Goal: Task Accomplishment & Management: Complete application form

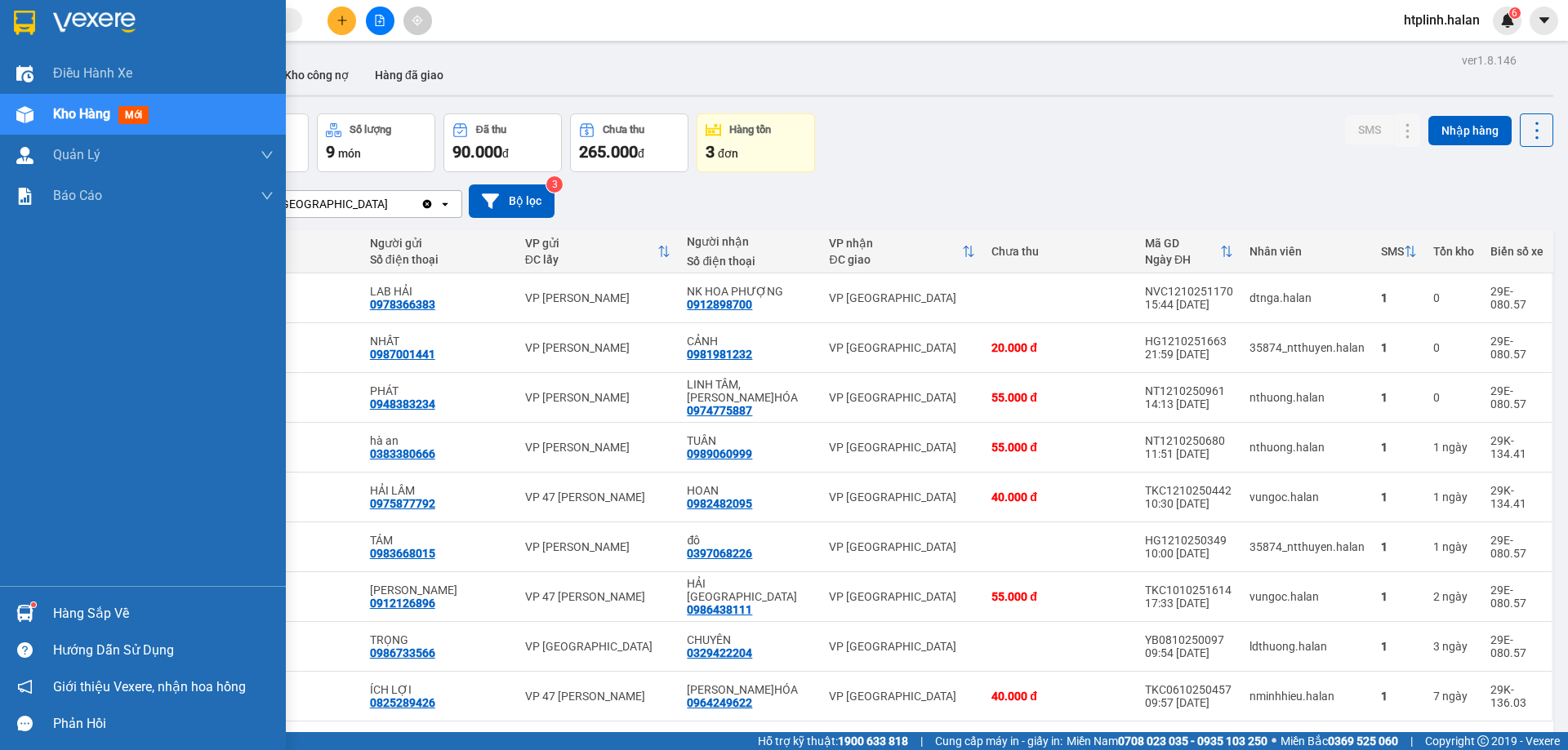
click at [18, 595] on div "Hàng sắp về" at bounding box center [142, 613] width 286 height 36
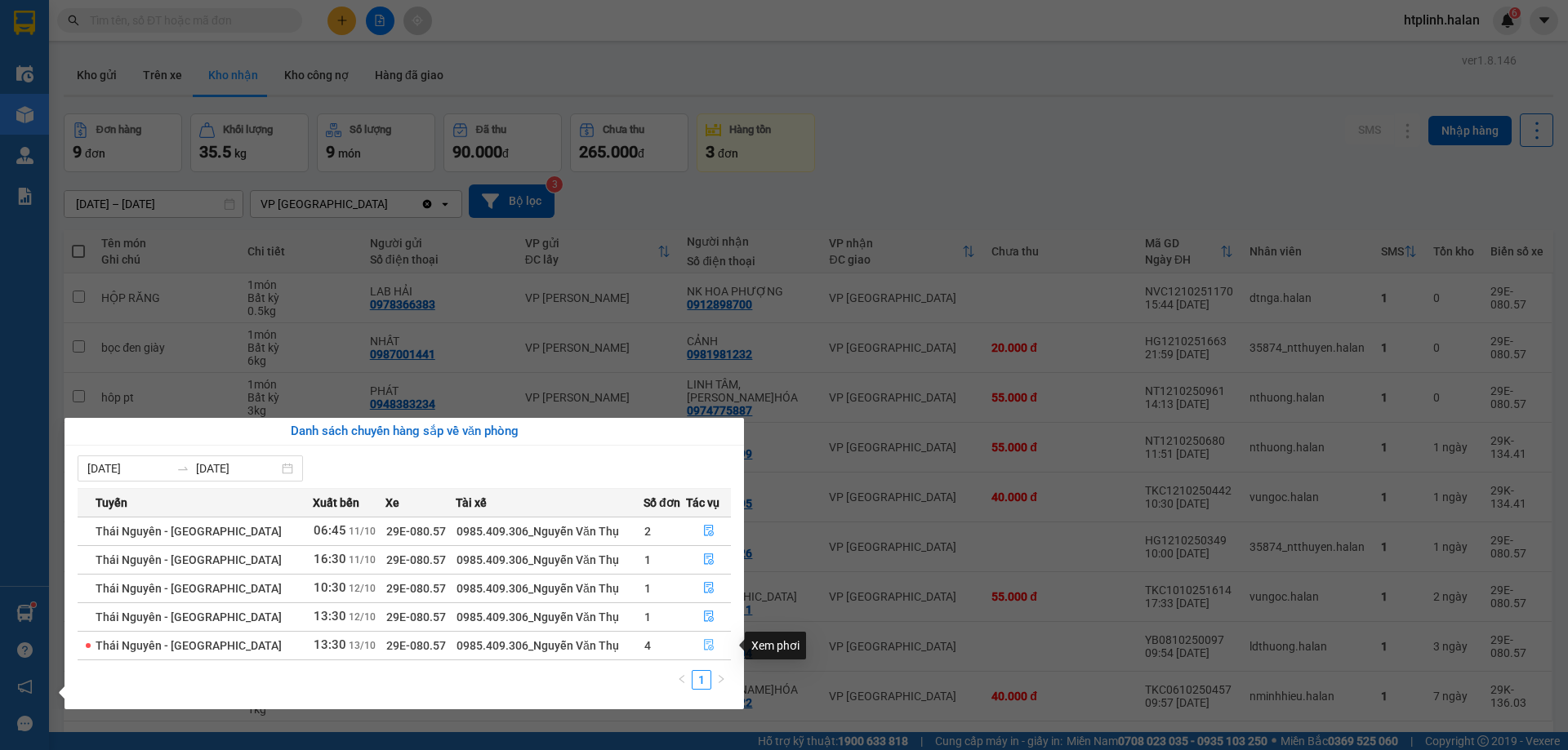
click at [696, 647] on button "button" at bounding box center [709, 646] width 43 height 26
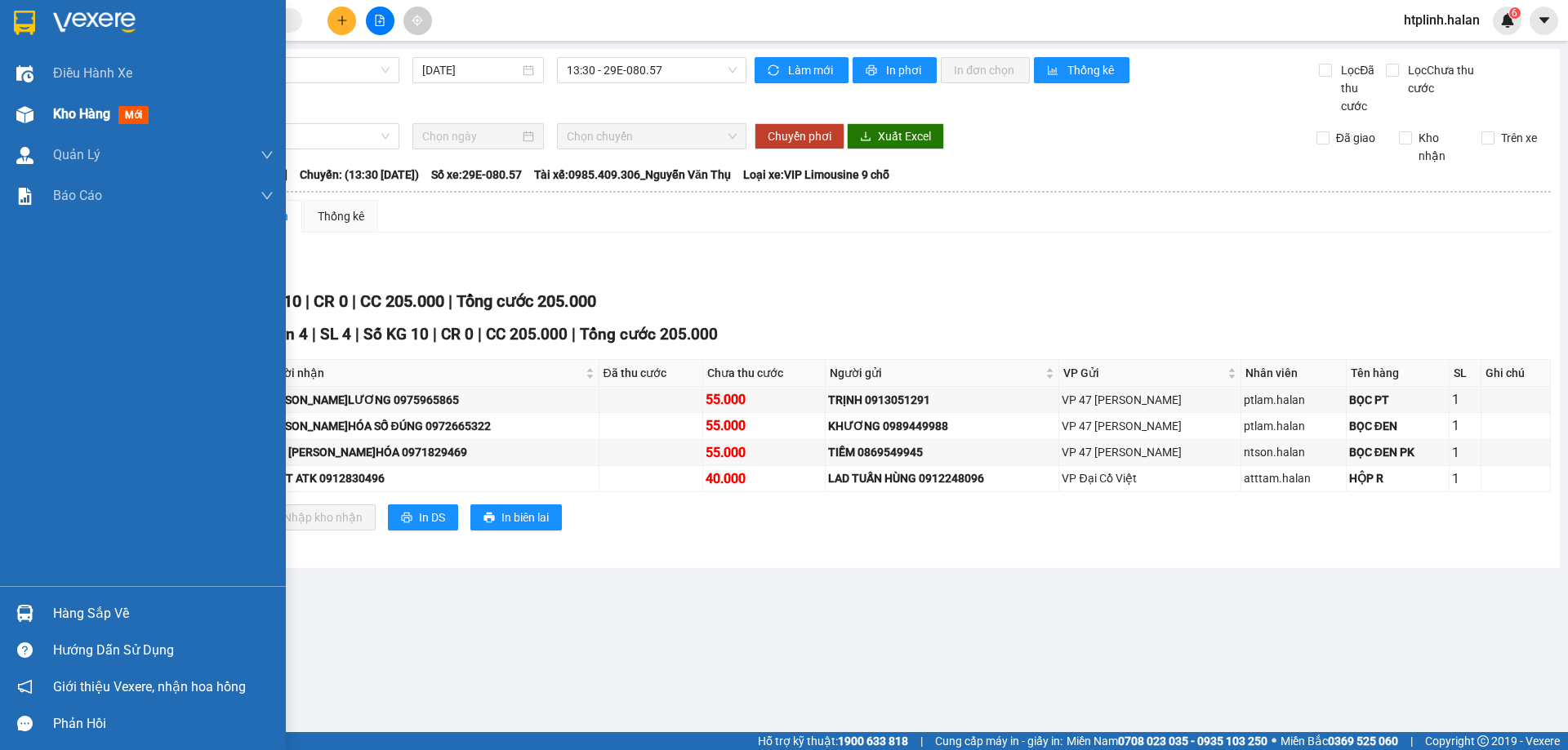
click at [44, 105] on div "Kho hàng mới" at bounding box center [142, 113] width 286 height 41
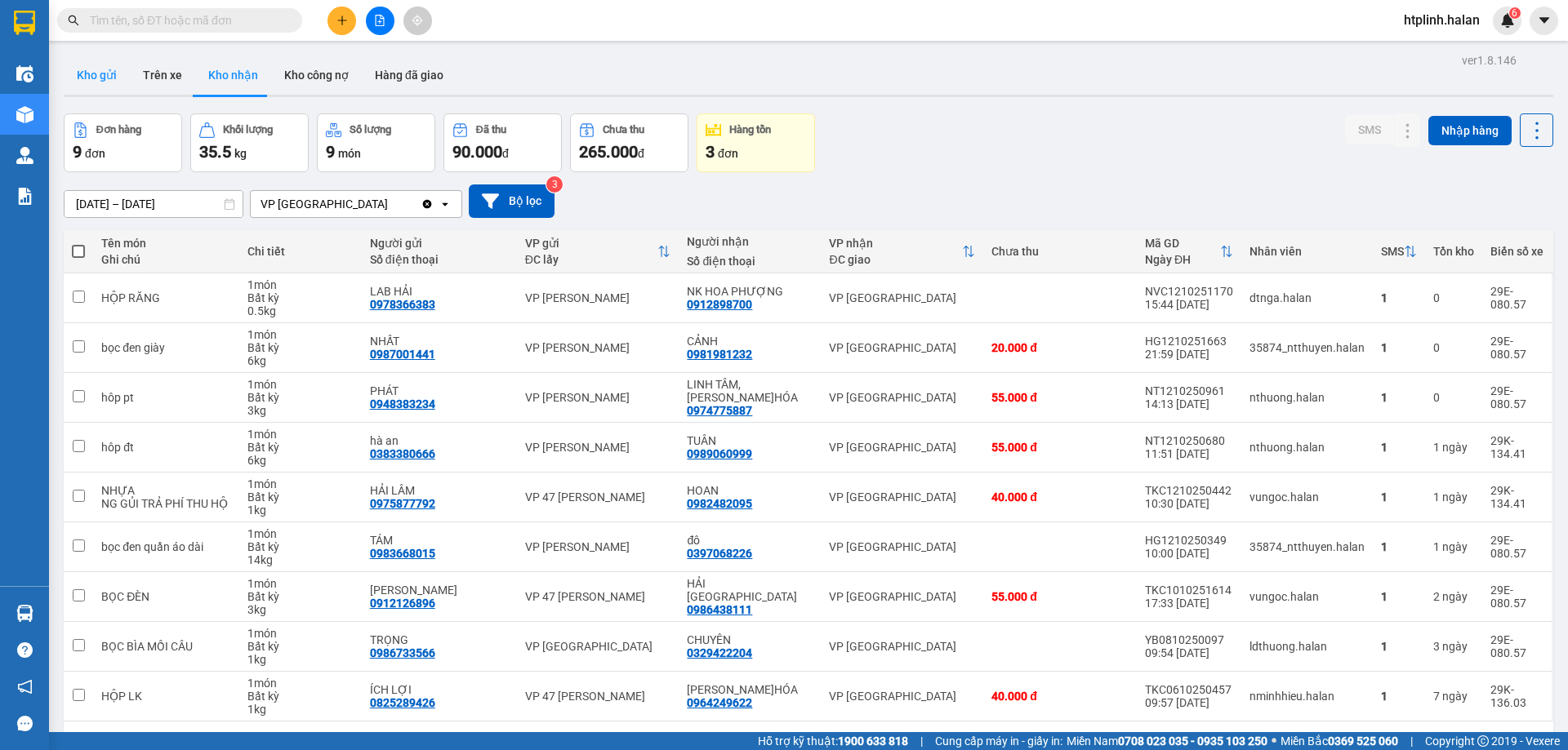
click at [108, 71] on button "Kho gửi" at bounding box center [97, 75] width 66 height 39
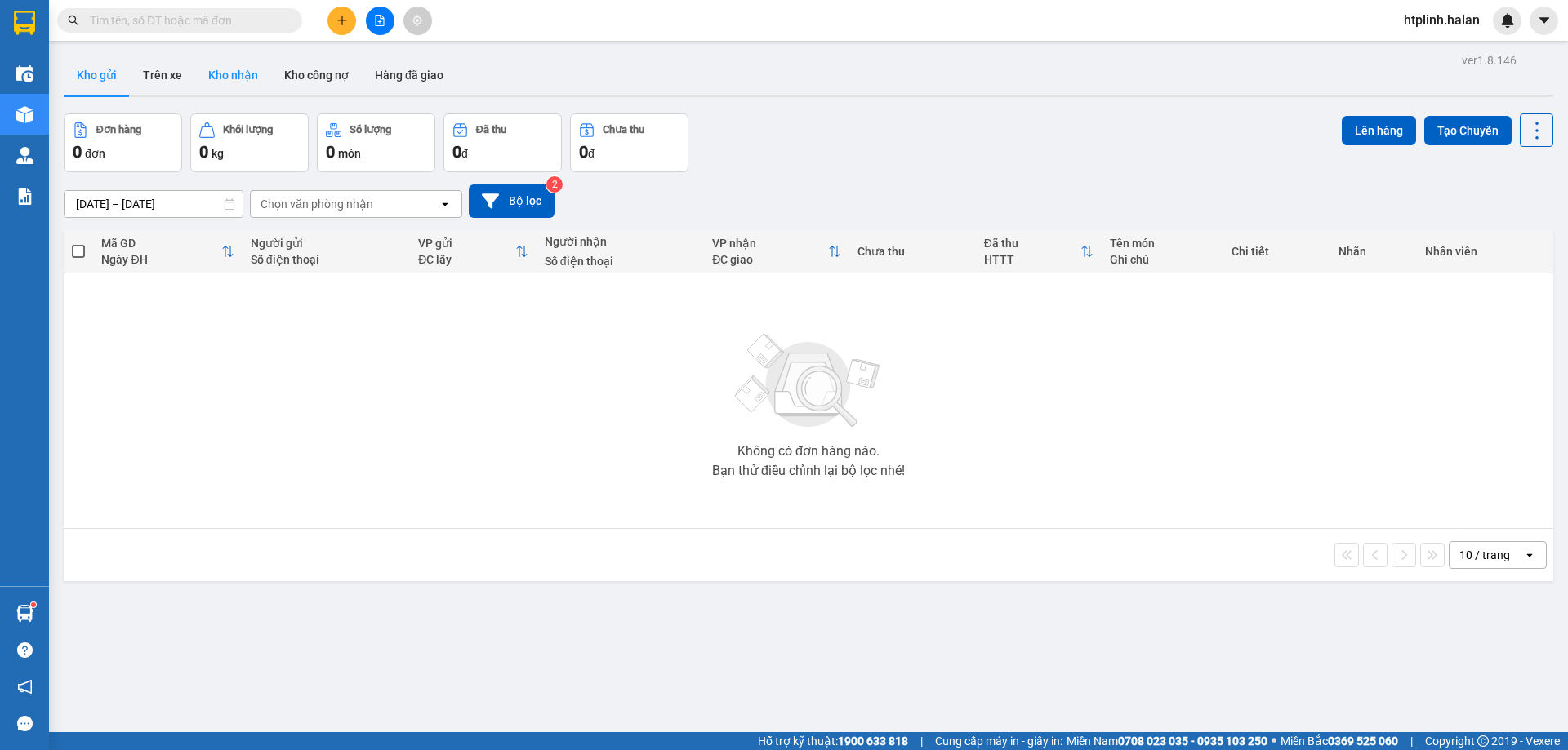
click at [227, 68] on button "Kho nhận" at bounding box center [233, 75] width 76 height 39
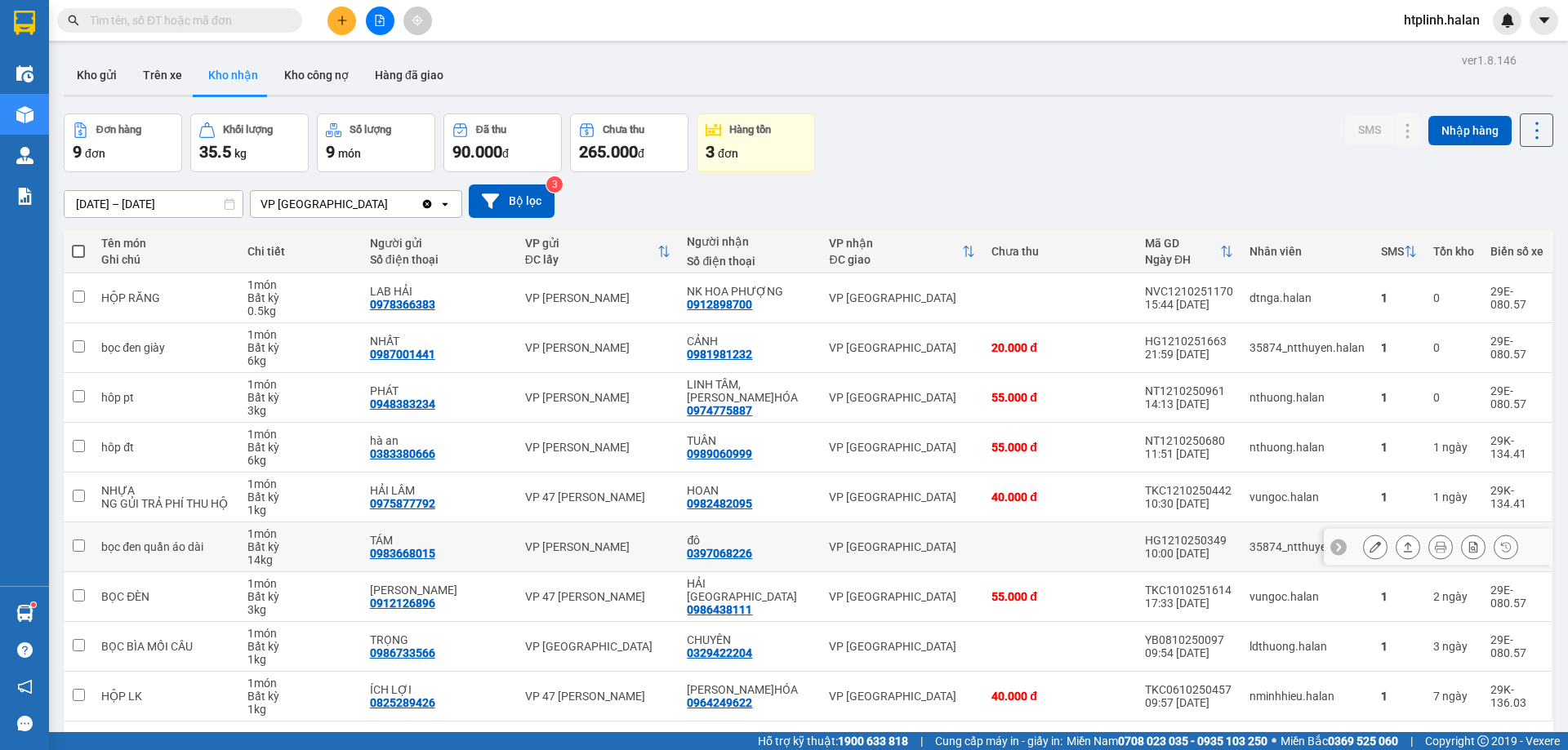
scroll to position [75, 0]
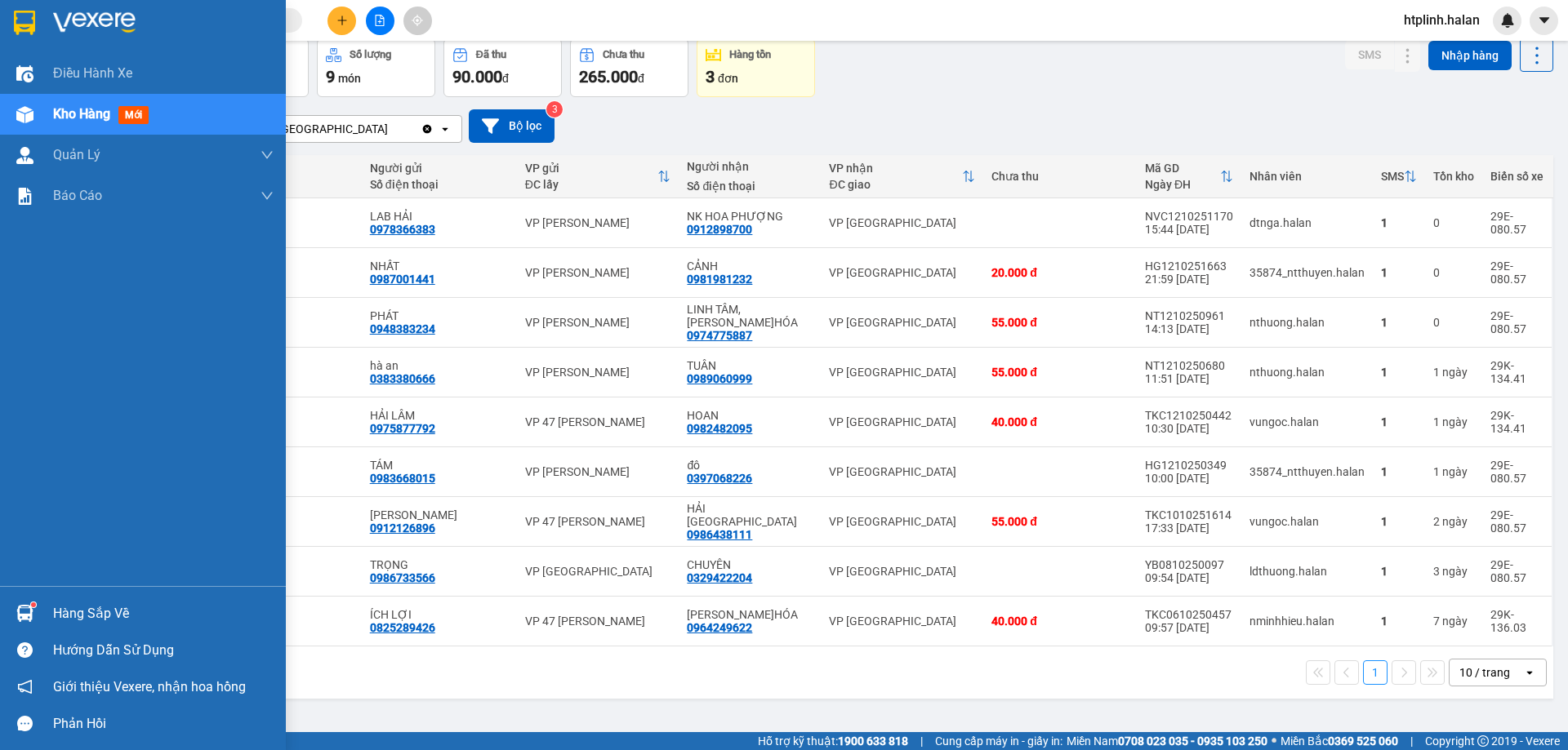
click at [33, 630] on div "Hàng sắp về" at bounding box center [142, 613] width 286 height 36
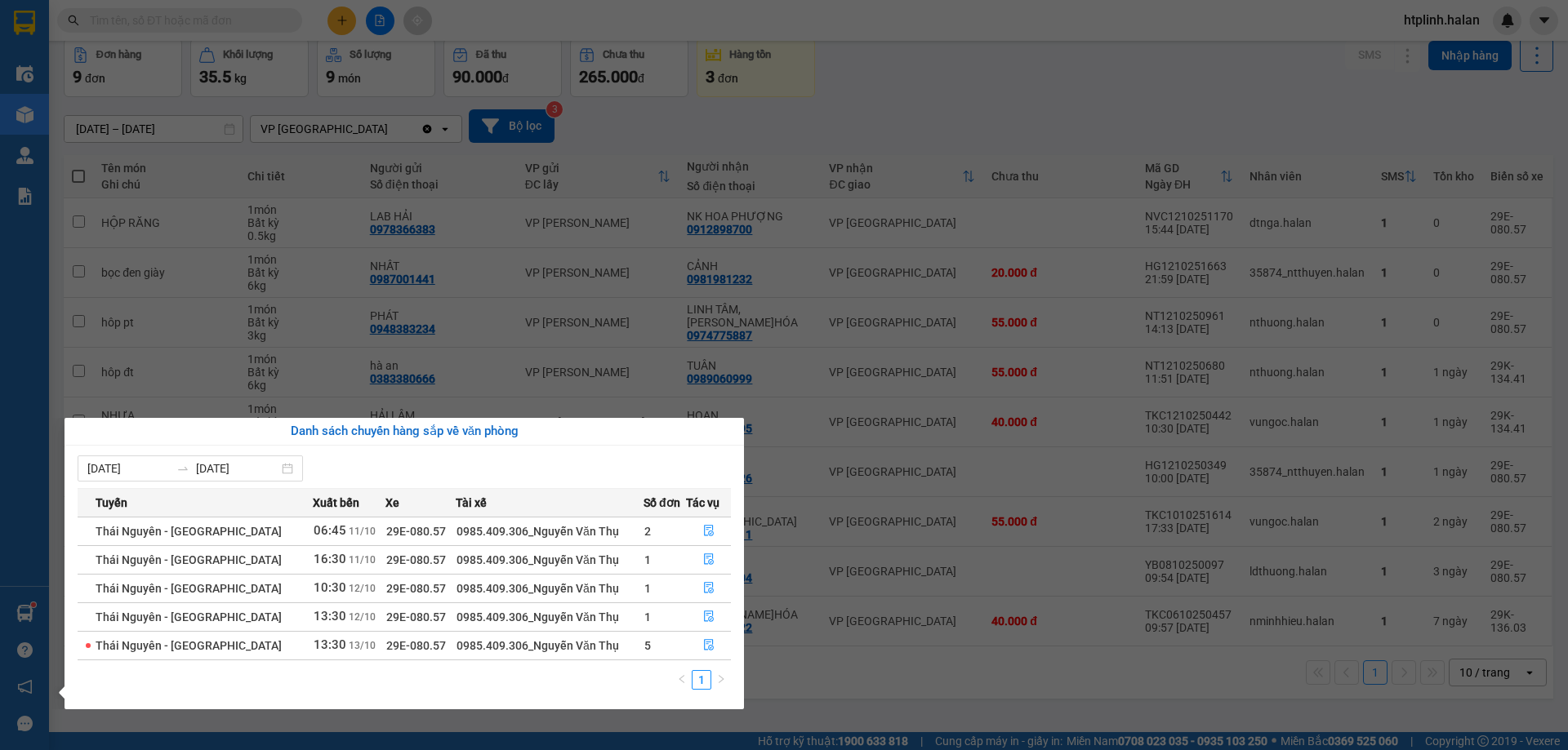
click at [248, 285] on section "Kết quả tìm kiếm ( 449 ) Bộ lọc Mã ĐH Trạng thái Món hàng Thu hộ Tổng cước Chưa…" at bounding box center [784, 375] width 1568 height 750
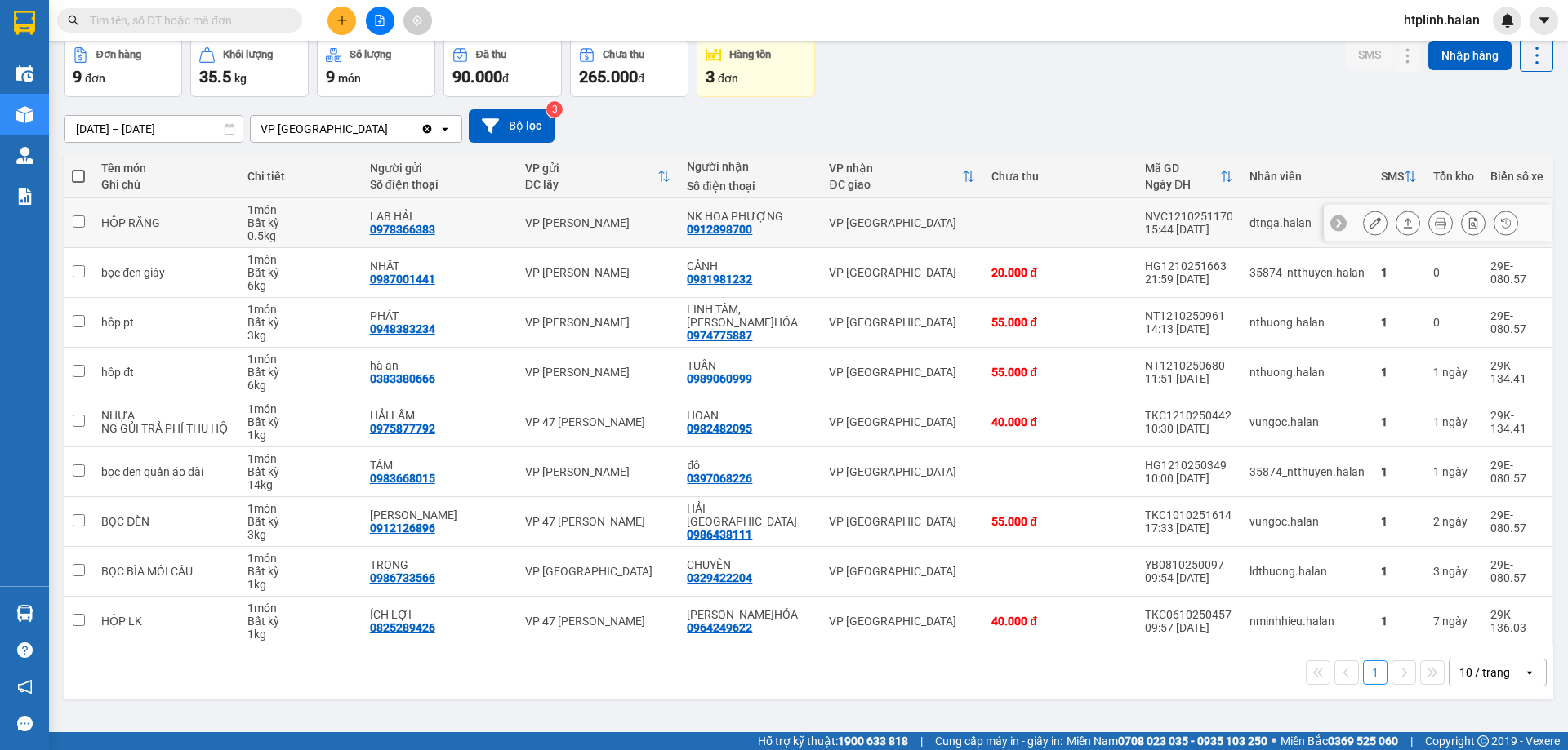
scroll to position [0, 0]
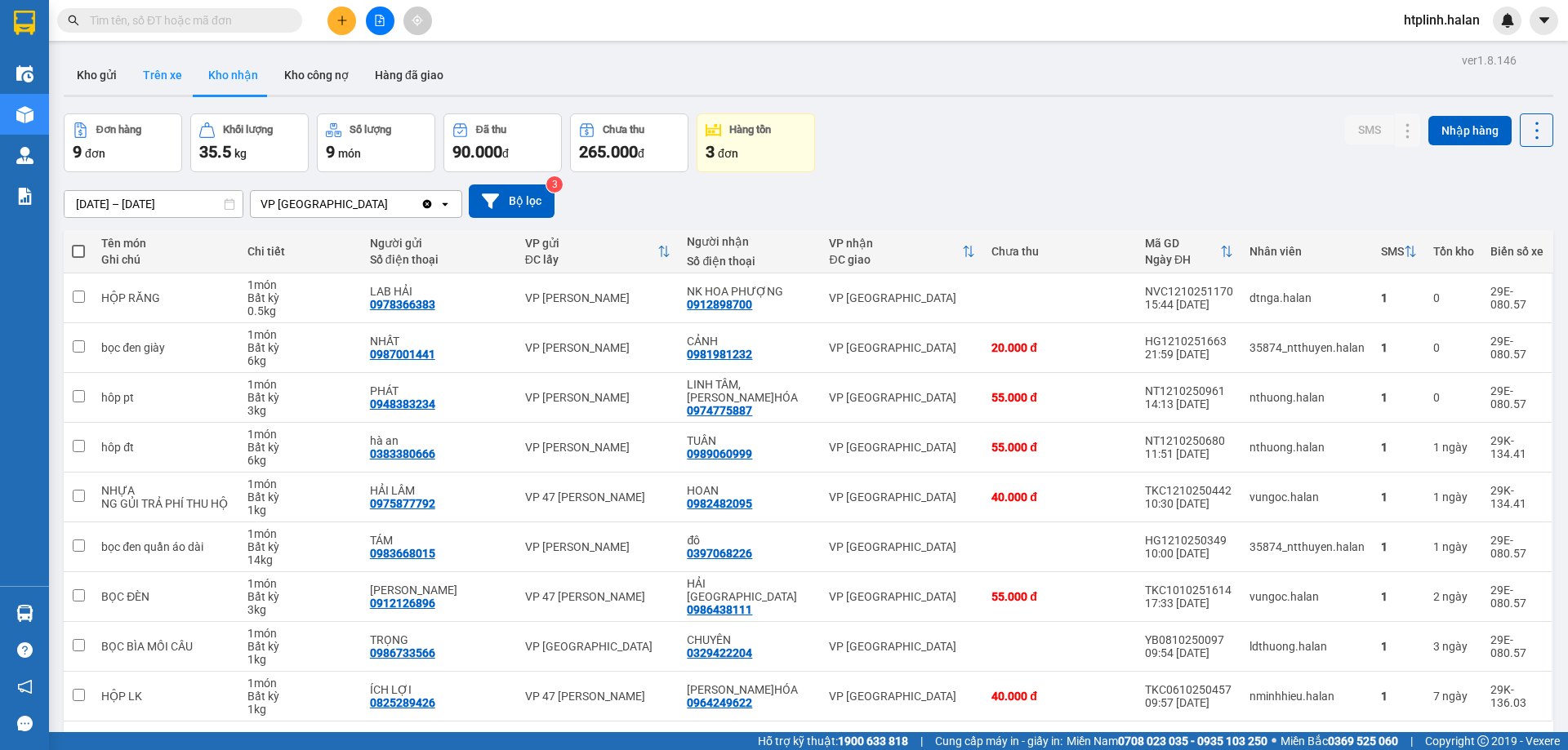
click at [166, 65] on button "Trên xe" at bounding box center [162, 75] width 65 height 39
type input "05/02/2012 – 13/10/2025"
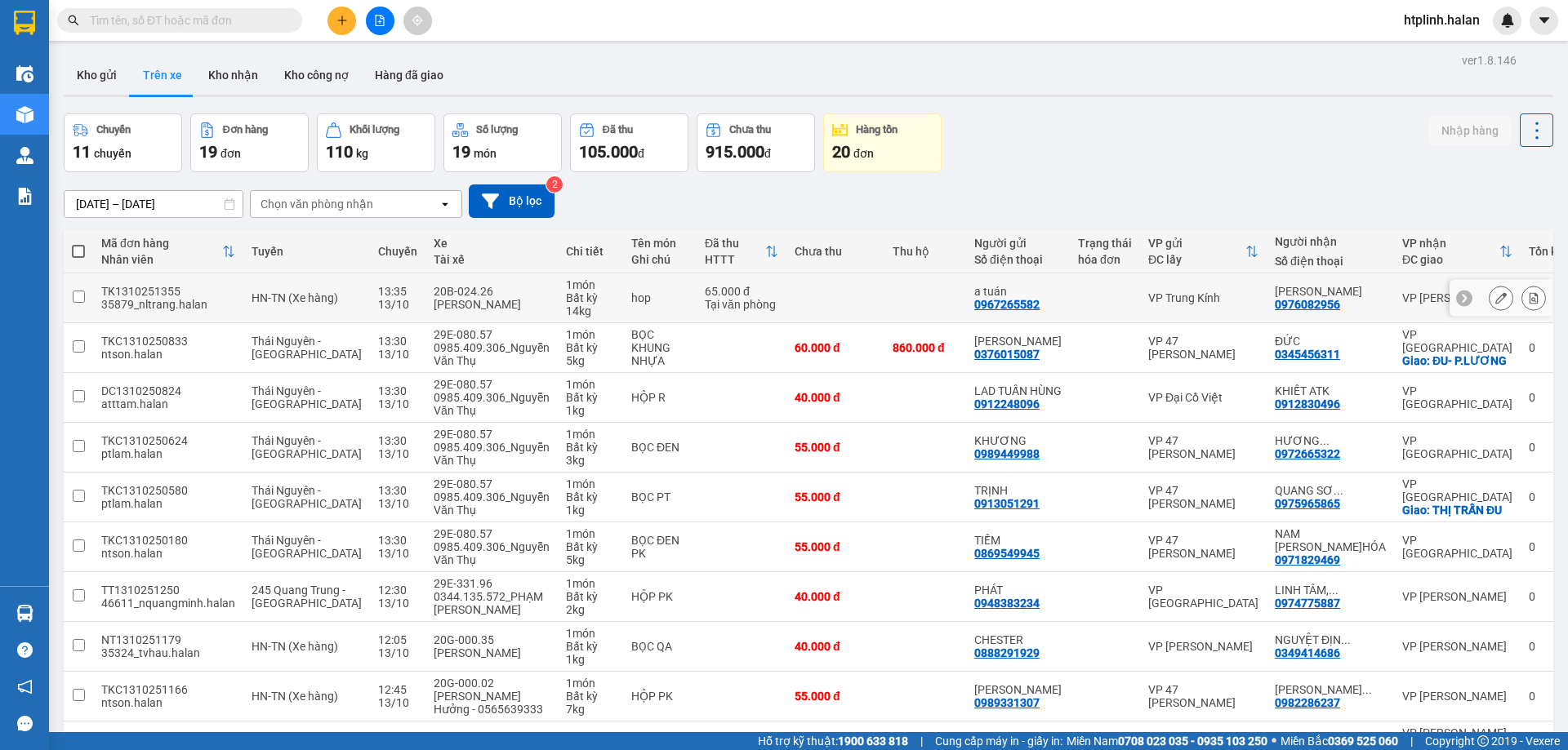
scroll to position [106, 0]
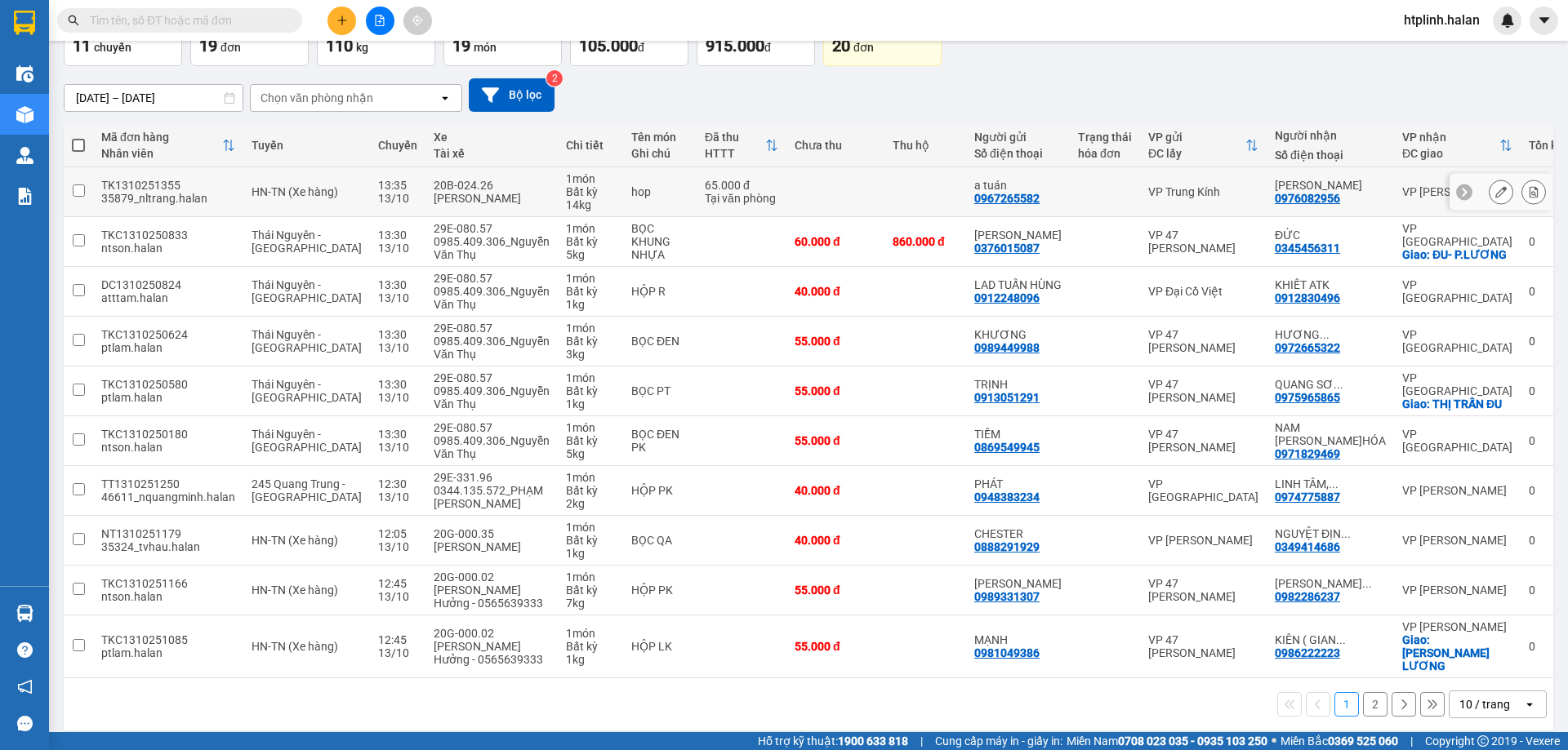
click at [1333, 195] on div "0976082956" at bounding box center [1307, 199] width 65 height 13
copy div "0976082956"
click at [149, 12] on span at bounding box center [180, 21] width 245 height 25
paste input "0976082956"
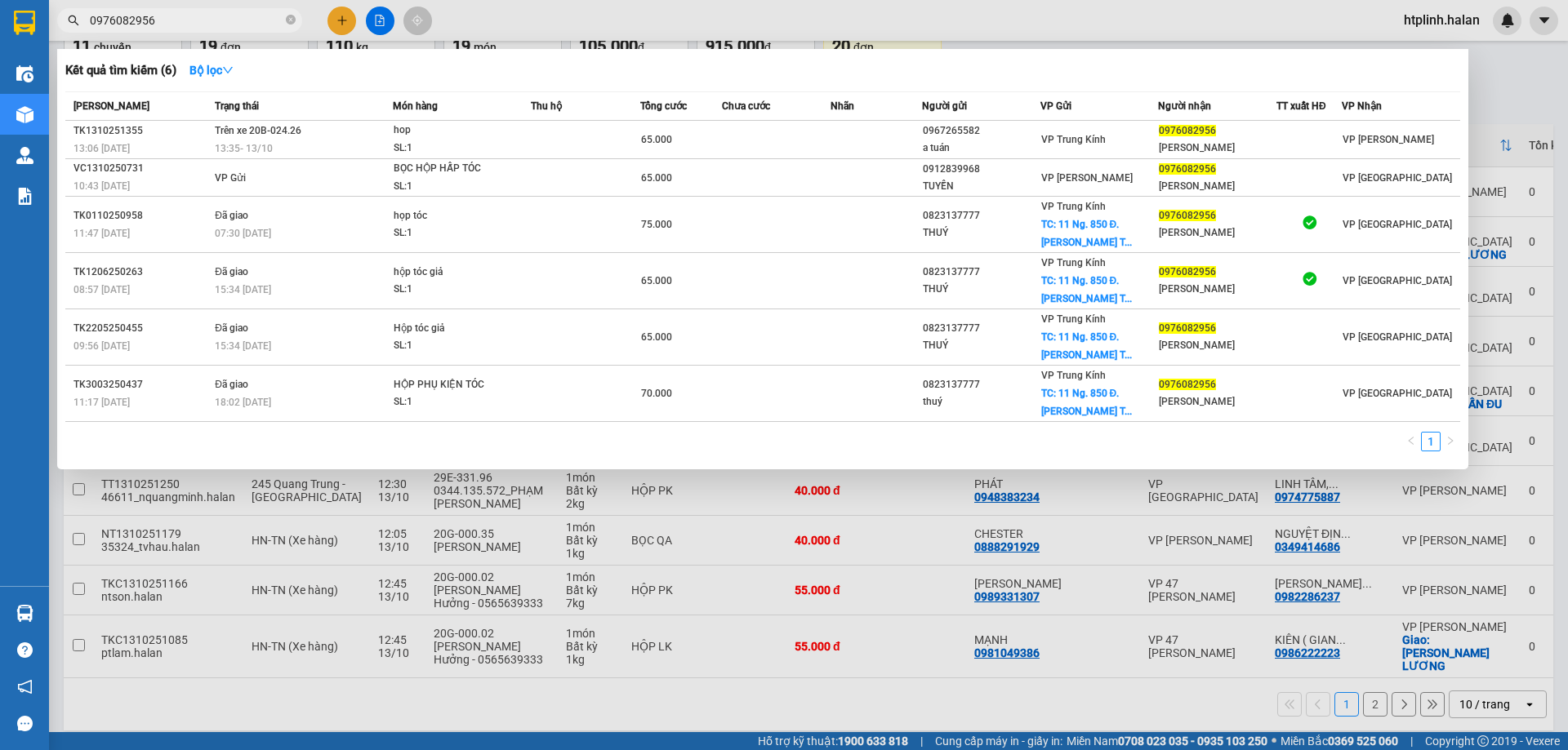
type input "0976082956"
click at [966, 499] on div at bounding box center [784, 375] width 1568 height 750
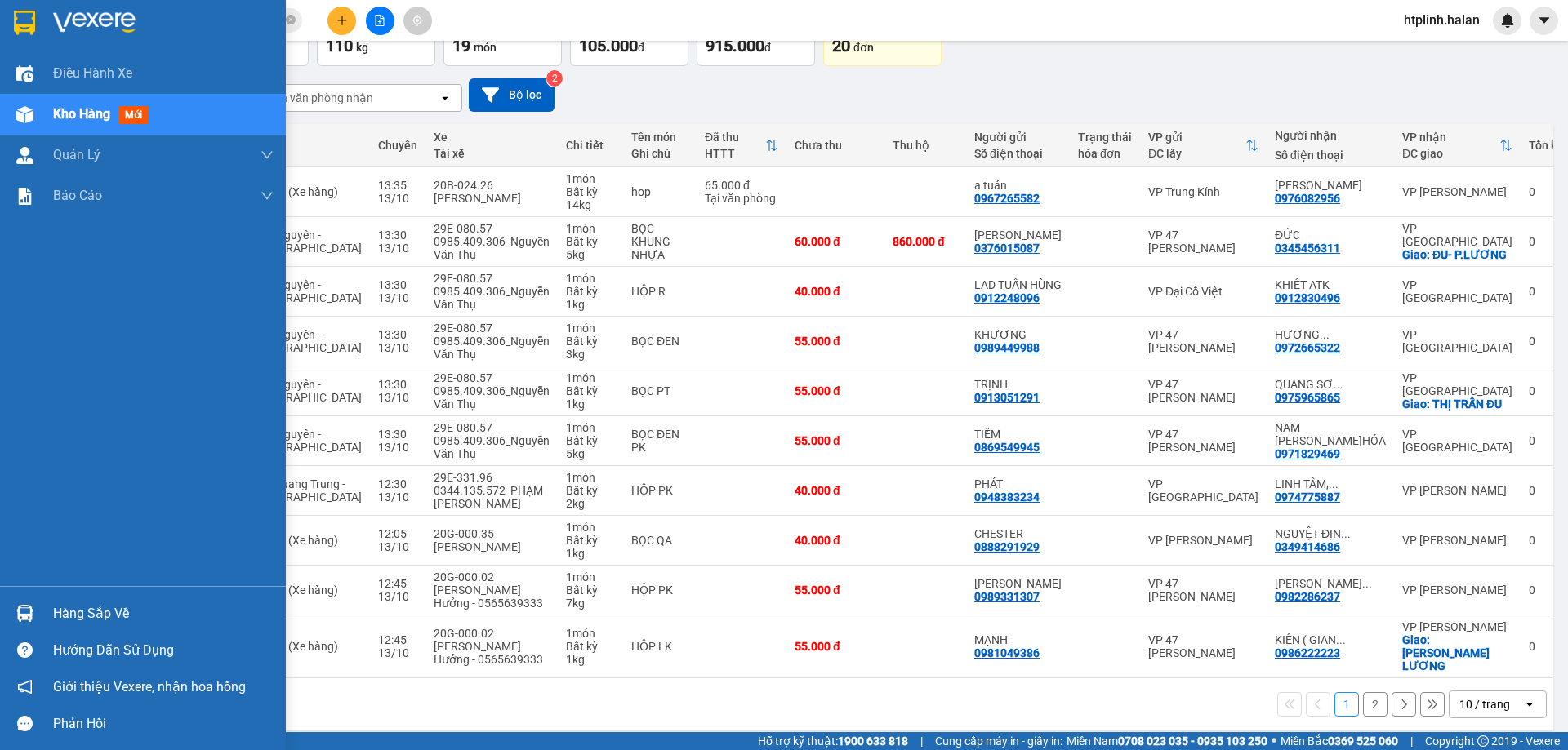
click at [17, 612] on img at bounding box center [25, 613] width 17 height 17
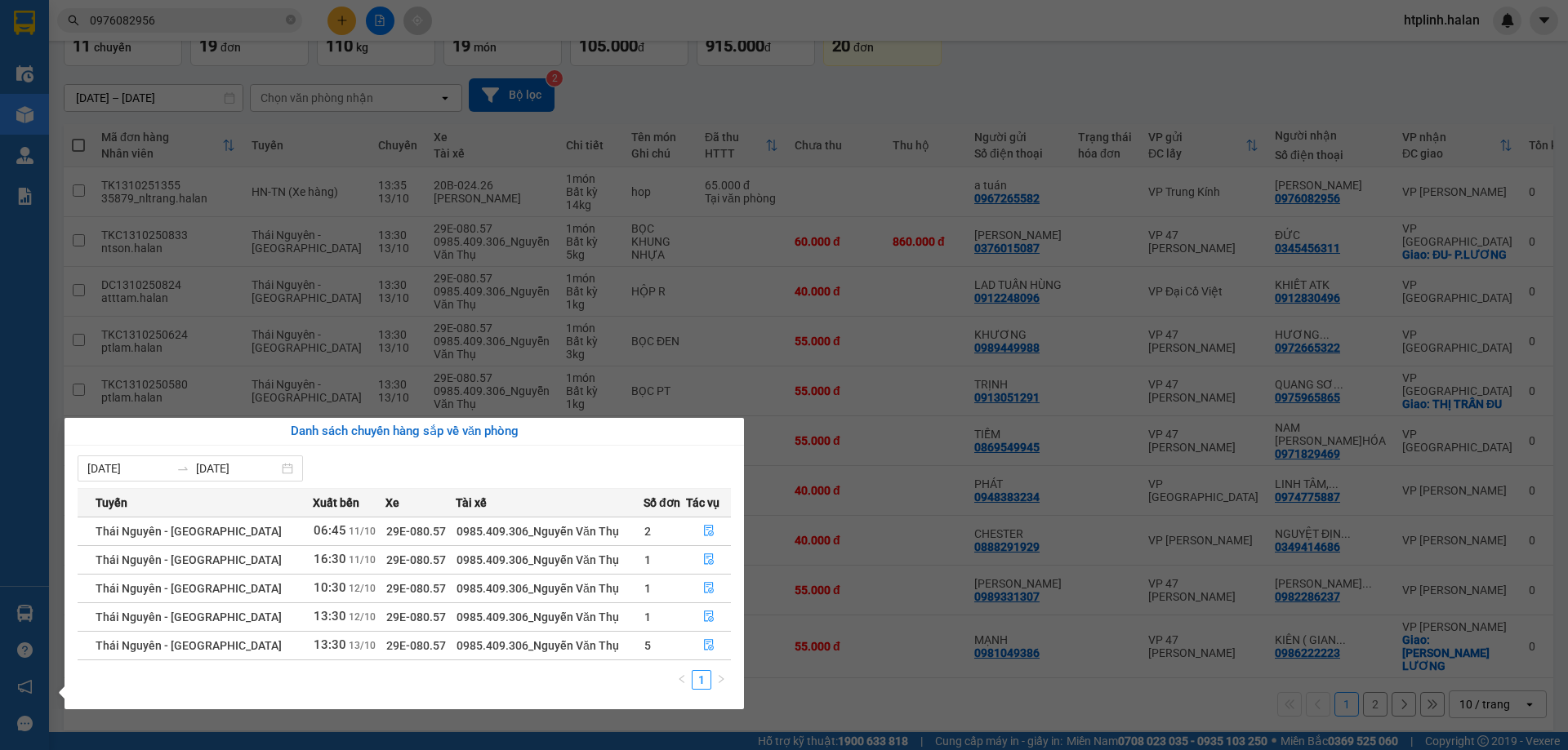
click at [744, 325] on section "Kết quả tìm kiếm ( 6 ) Bộ lọc Mã ĐH Trạng thái Món hàng Thu hộ Tổng cước Chưa c…" at bounding box center [784, 375] width 1568 height 750
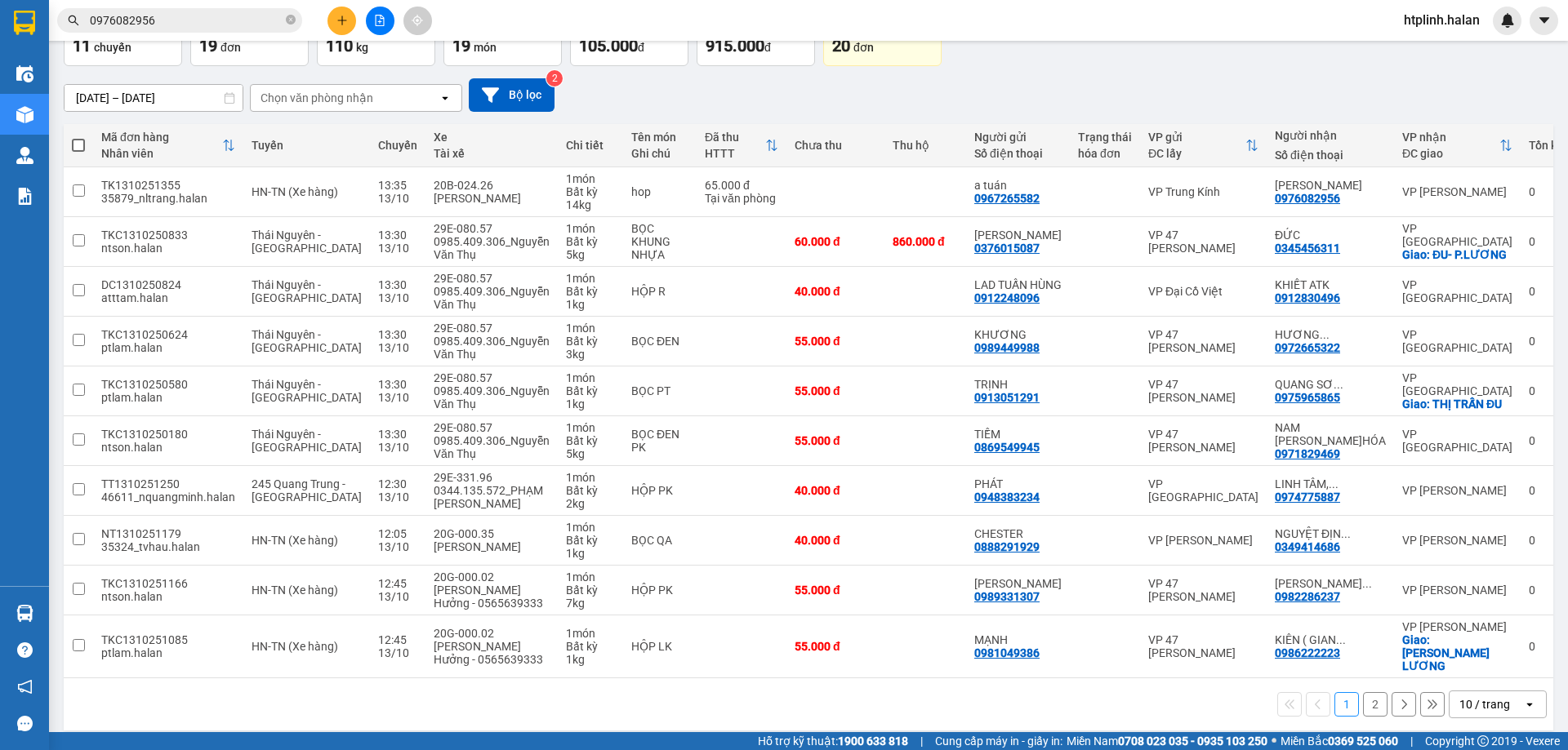
scroll to position [0, 0]
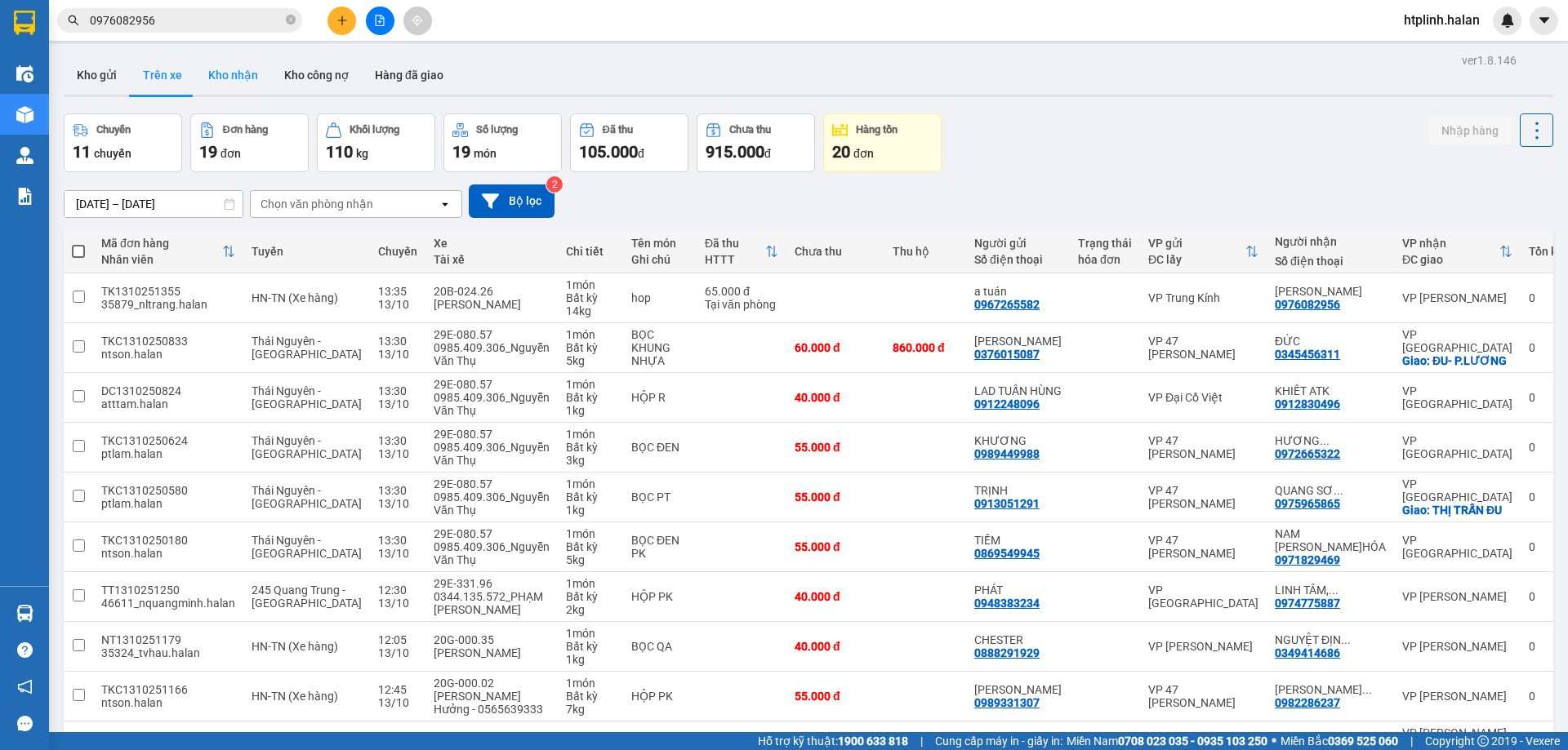
click at [207, 76] on button "Kho nhận" at bounding box center [233, 75] width 76 height 39
type input "15/08/2025 – 13/10/2025"
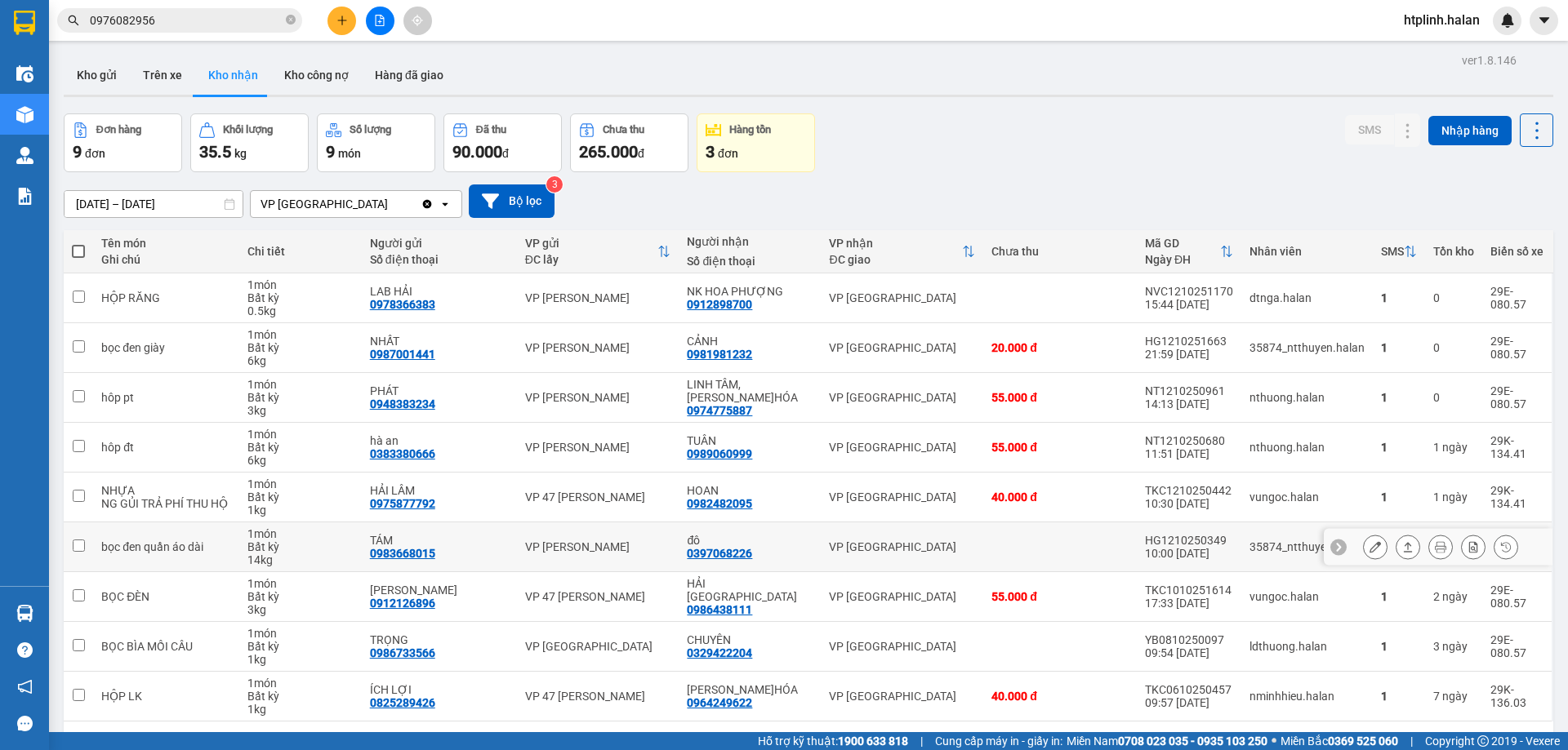
scroll to position [75, 0]
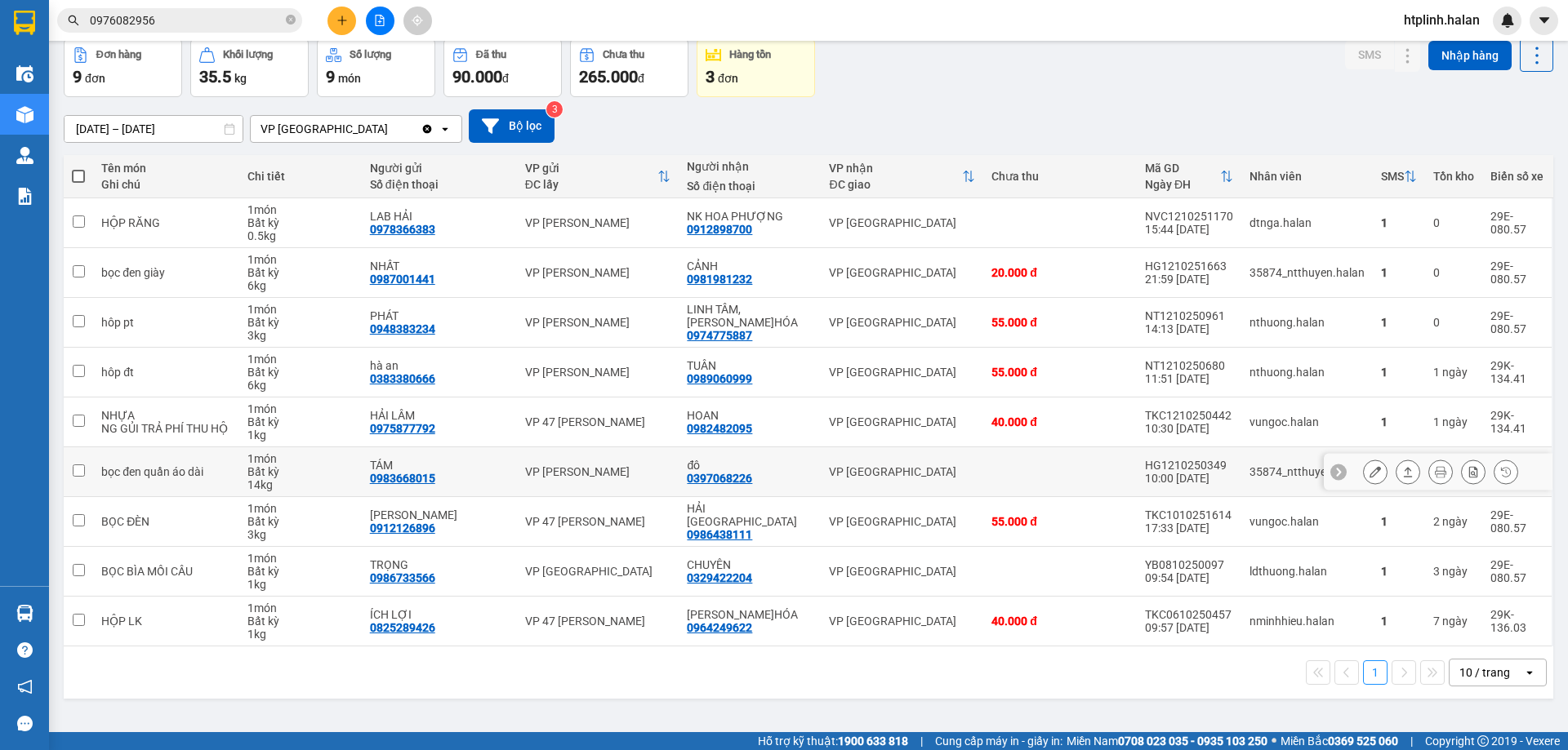
click at [1369, 474] on icon at bounding box center [1375, 472] width 12 height 12
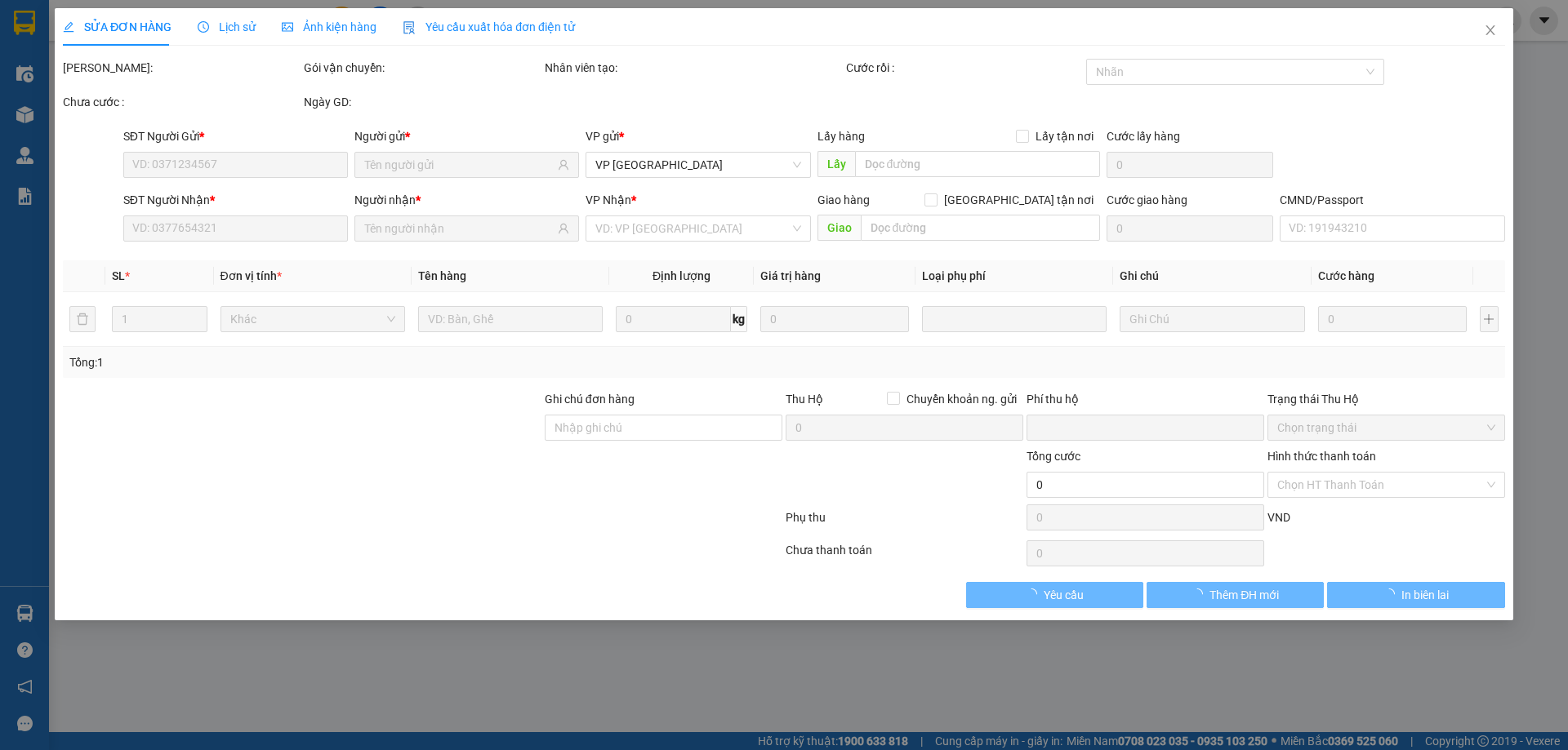
type input "0983668015"
type input "TÁM"
type input "0397068226"
type input "đô"
type input "0"
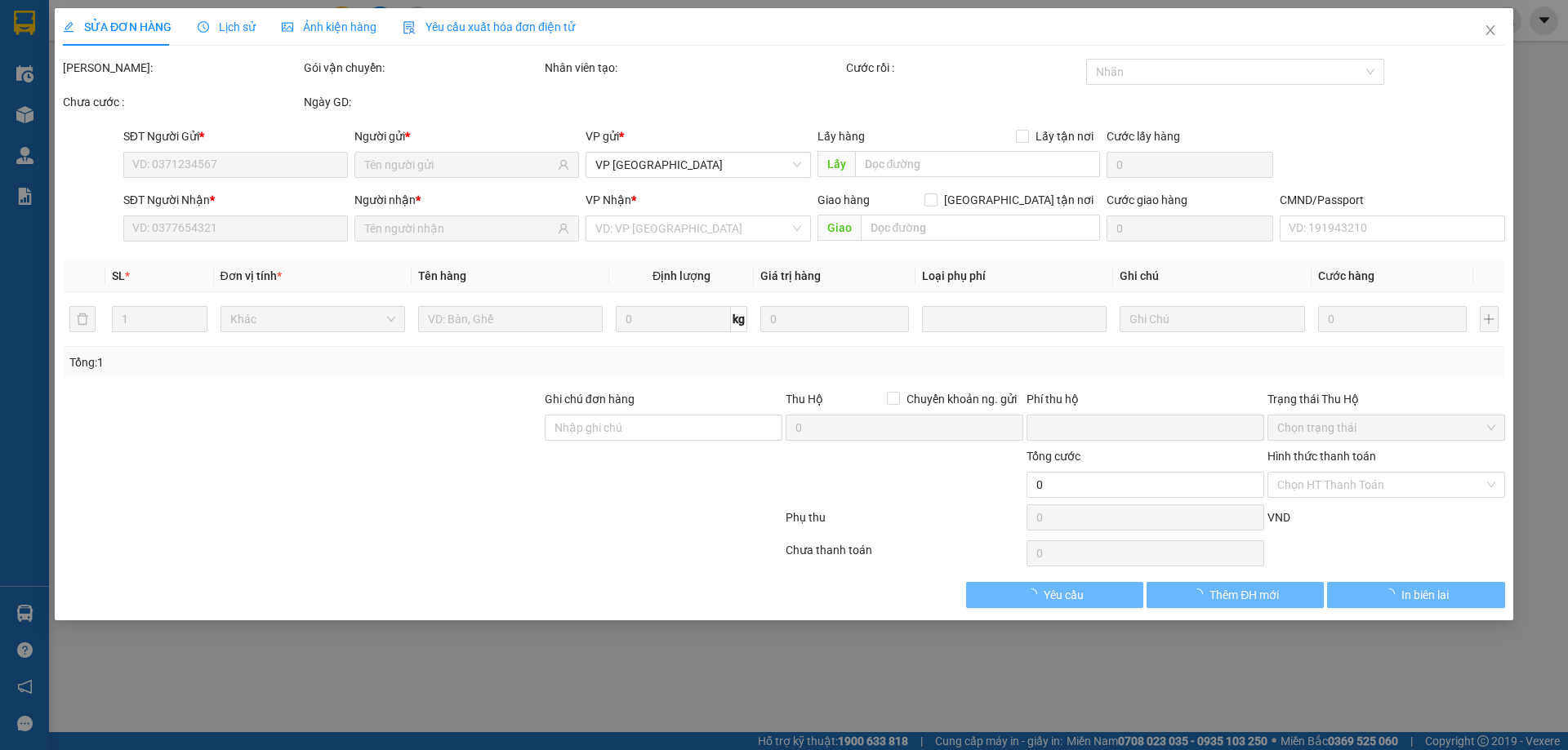
type input "30.000"
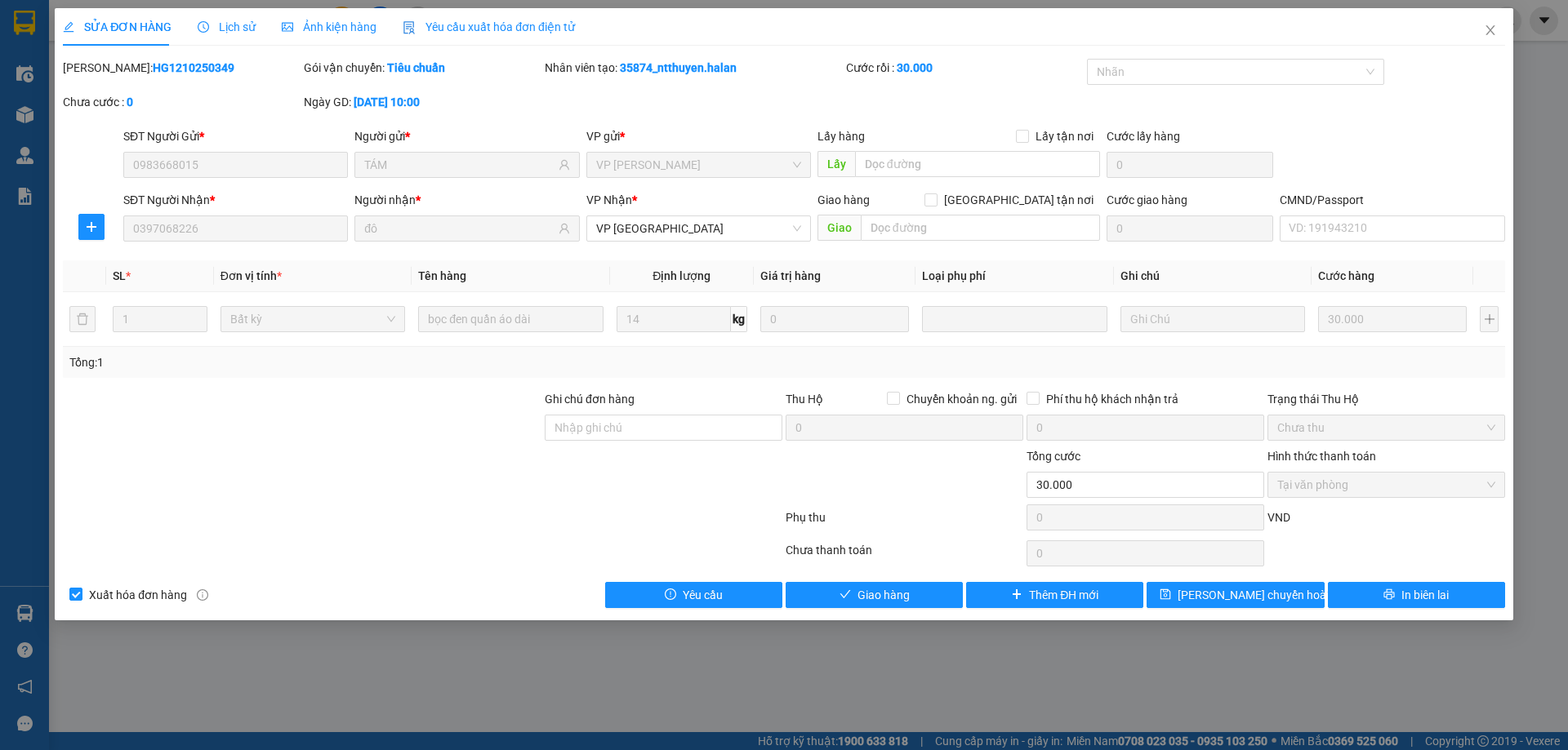
click at [290, 23] on span "Ảnh kiện hàng" at bounding box center [329, 27] width 94 height 13
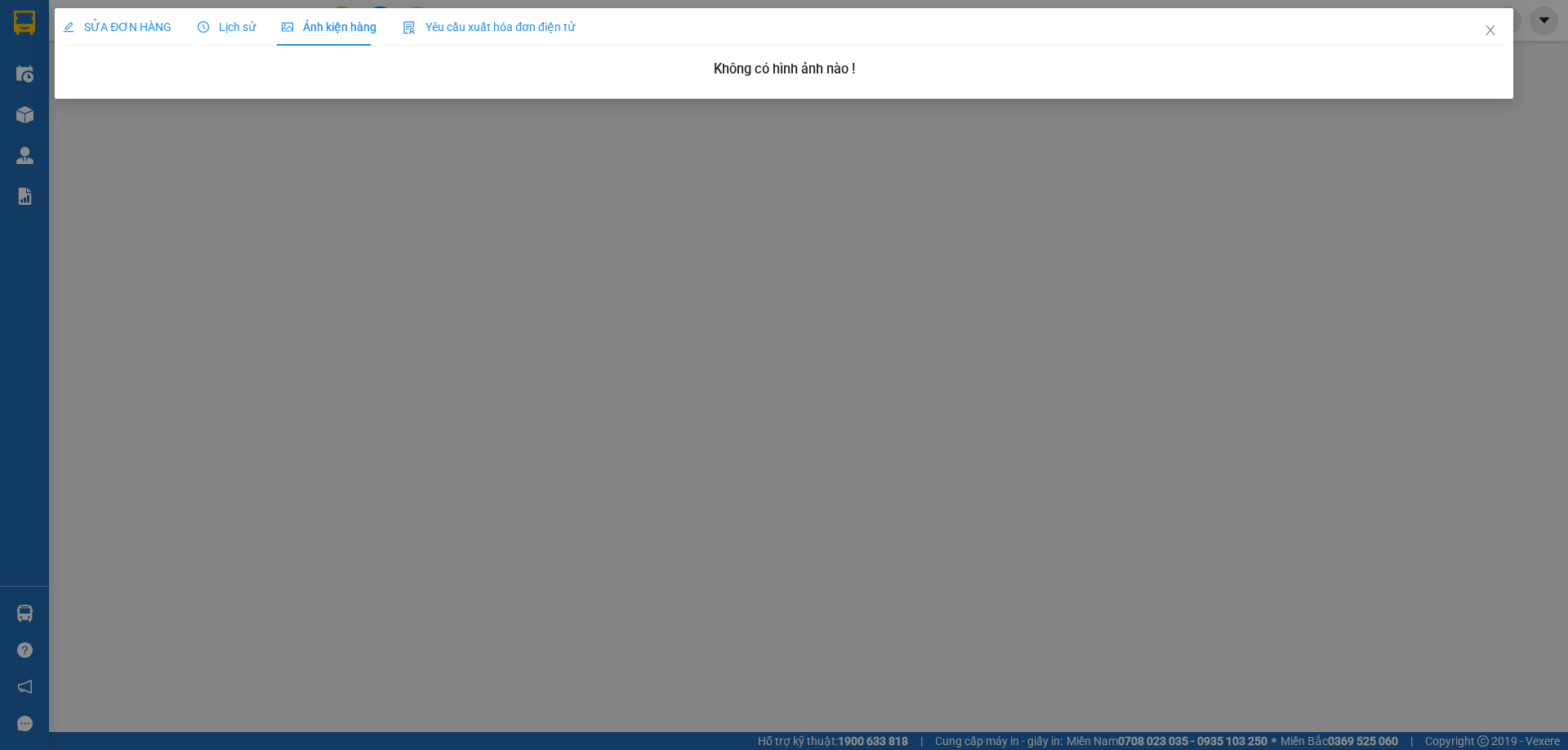
click at [230, 22] on span "Lịch sử" at bounding box center [227, 27] width 58 height 13
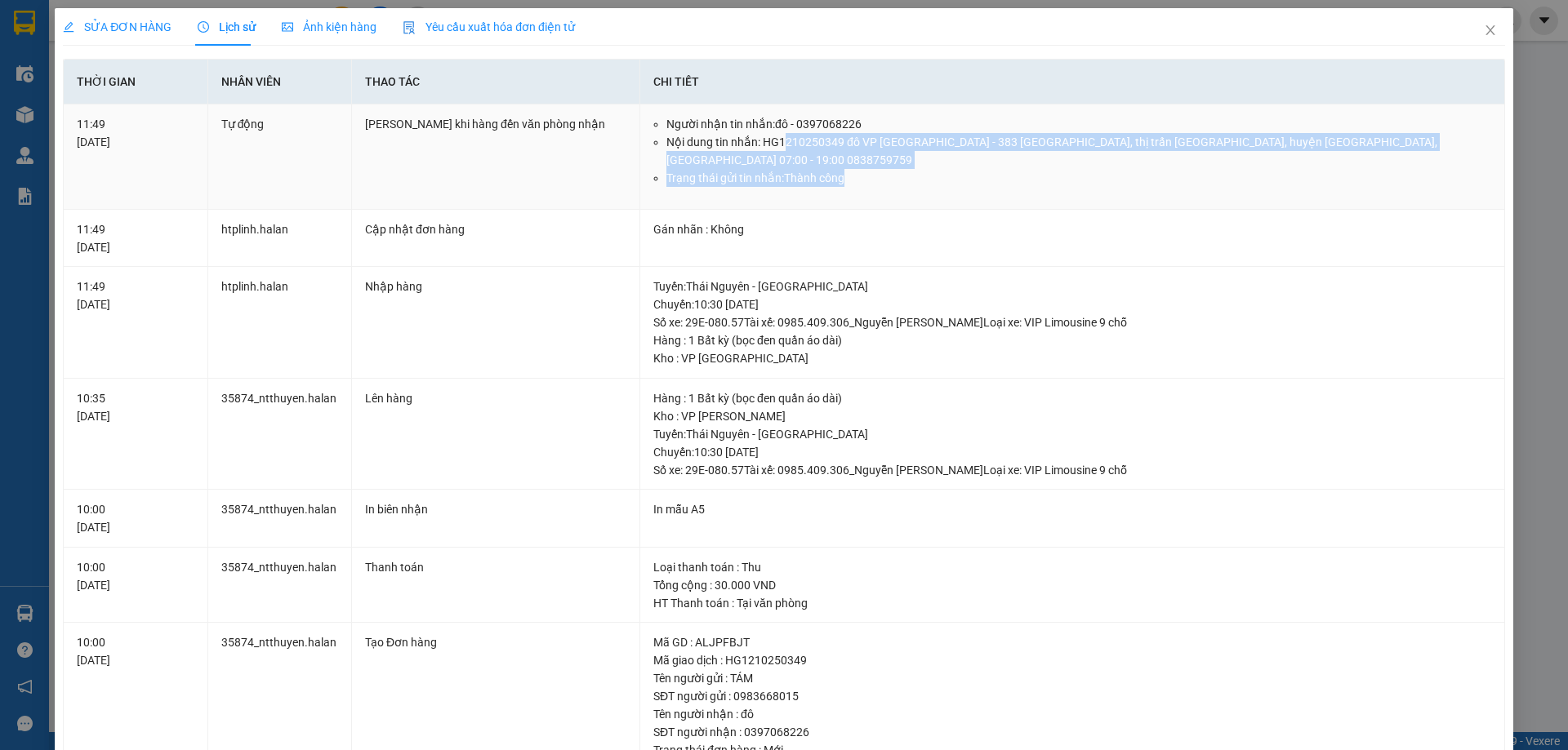
drag, startPoint x: 782, startPoint y: 139, endPoint x: 931, endPoint y: 154, distance: 149.8
click at [931, 154] on ul "Người nhận tin nhắn: đô - 0397068226 Nội dung tin nhắn: HG1210250349 đô VP Định…" at bounding box center [1072, 151] width 838 height 72
click at [931, 169] on li "Trạng thái gửi tin nhắn: Thành công" at bounding box center [1079, 178] width 825 height 18
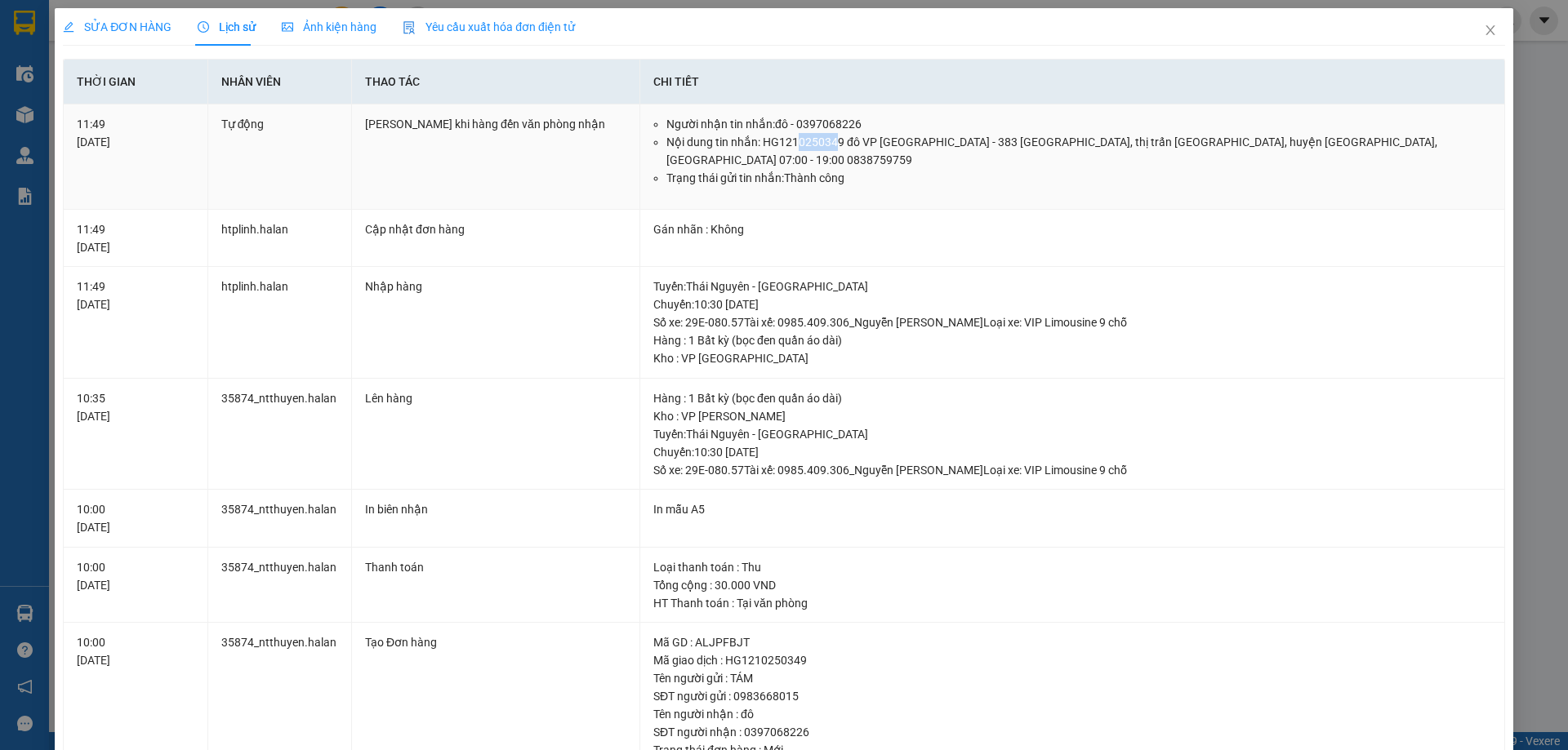
drag, startPoint x: 796, startPoint y: 147, endPoint x: 832, endPoint y: 149, distance: 36.1
click at [832, 149] on li "Nội dung tin nhắn: HG1210250349 đô VP Định Hóa - 383 TDP Châu Thành, thị trấn C…" at bounding box center [1079, 151] width 825 height 36
click at [1484, 30] on icon "close" at bounding box center [1490, 31] width 13 height 13
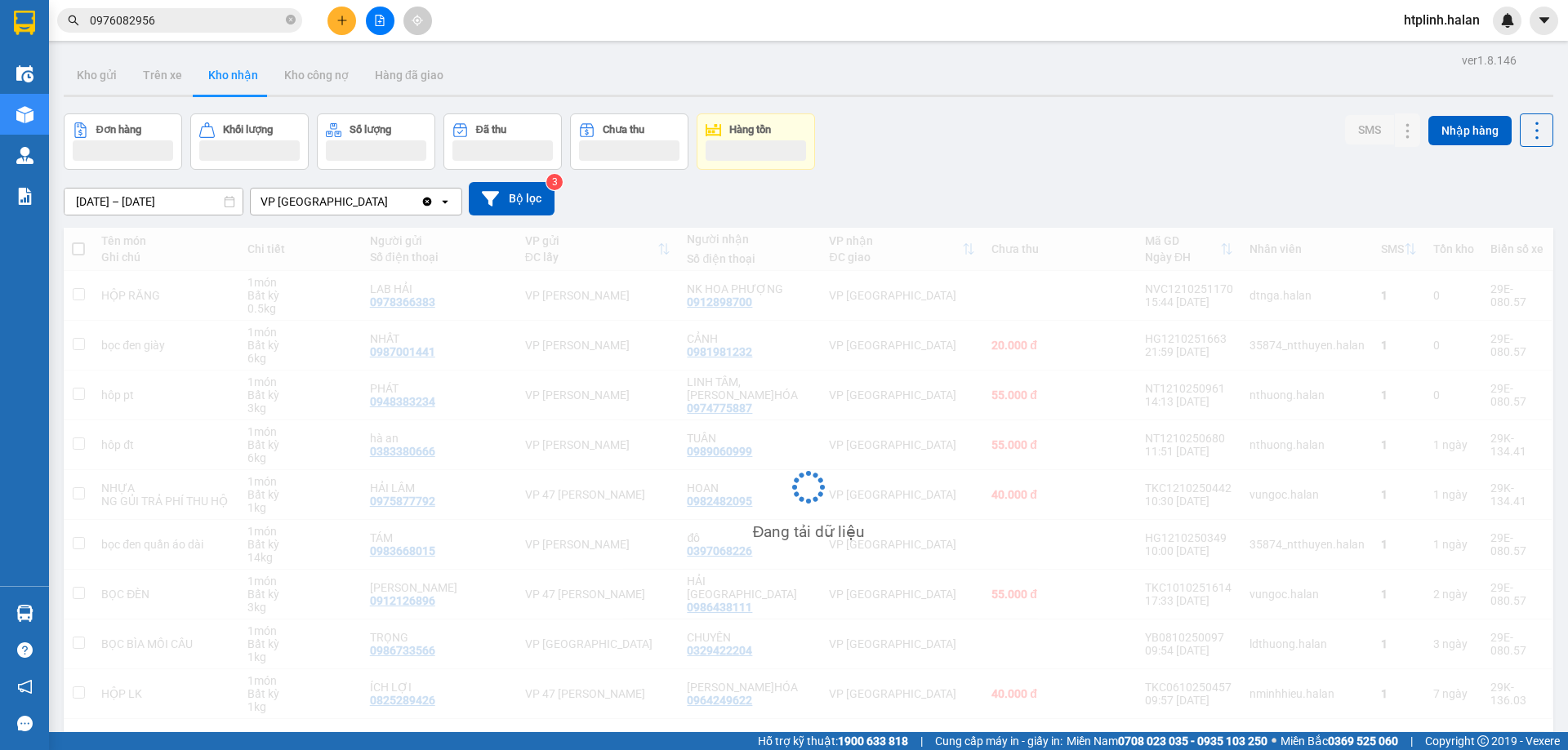
scroll to position [75, 0]
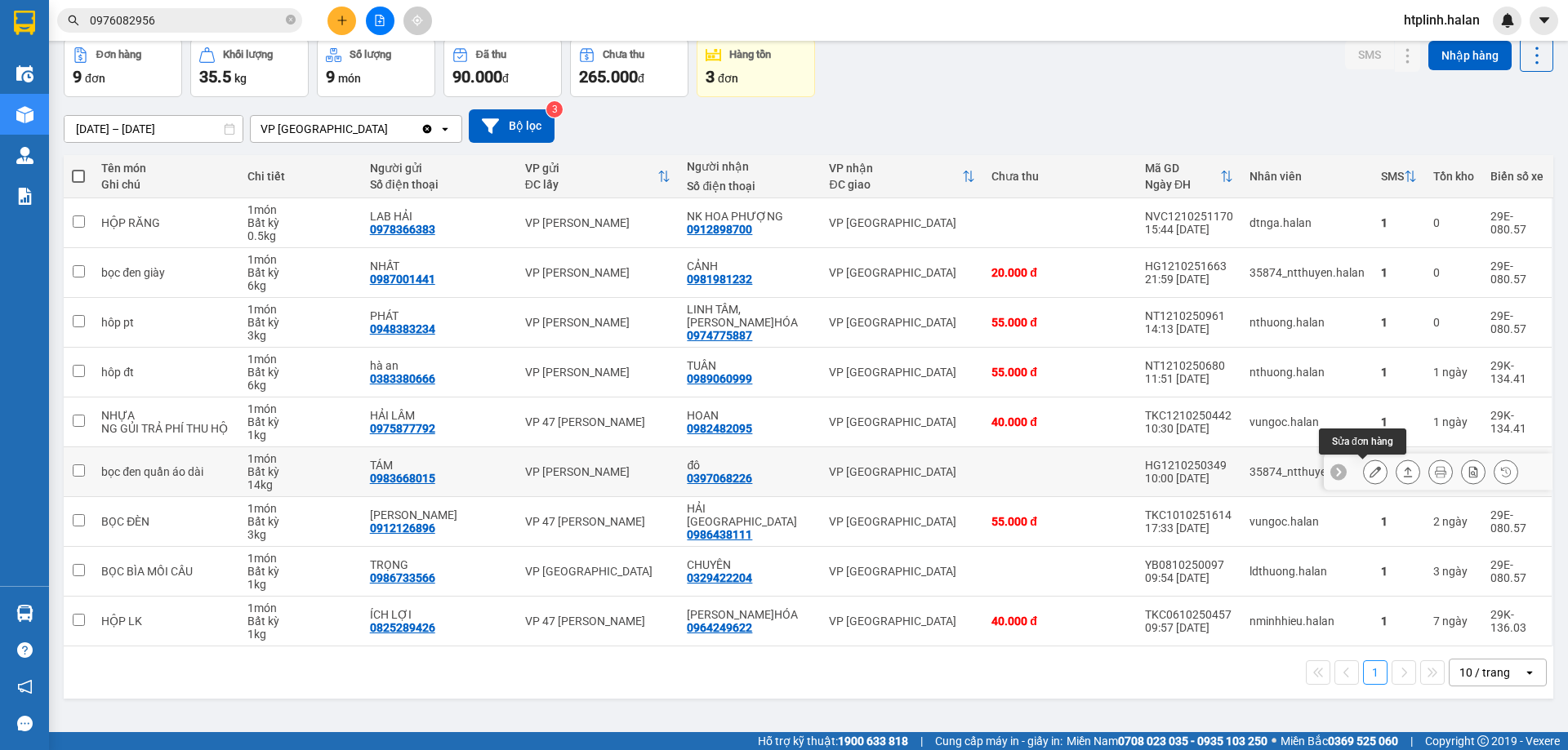
click at [1364, 471] on button at bounding box center [1375, 472] width 23 height 29
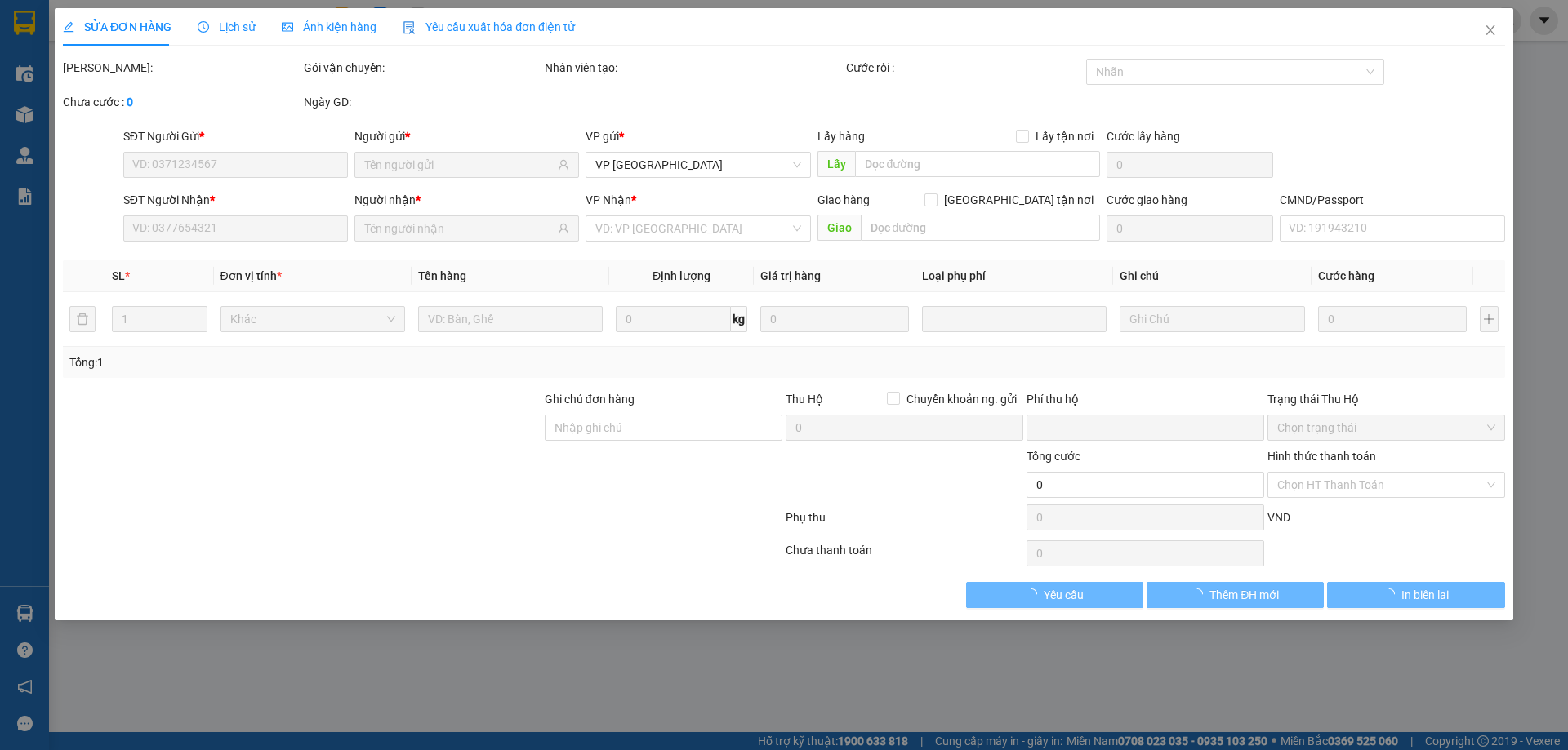
type input "0983668015"
type input "TÁM"
type input "0397068226"
type input "đô"
type input "0"
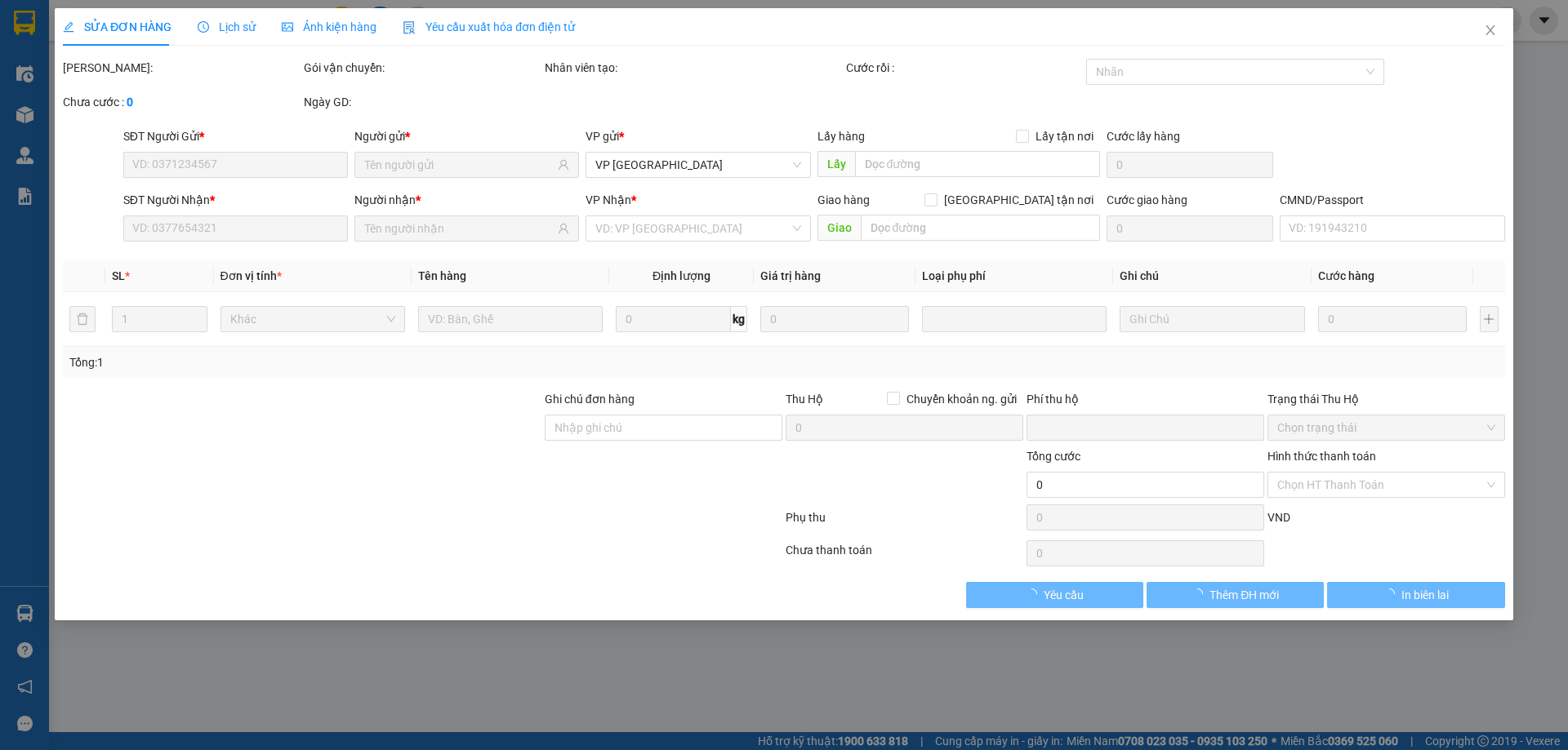
type input "30.000"
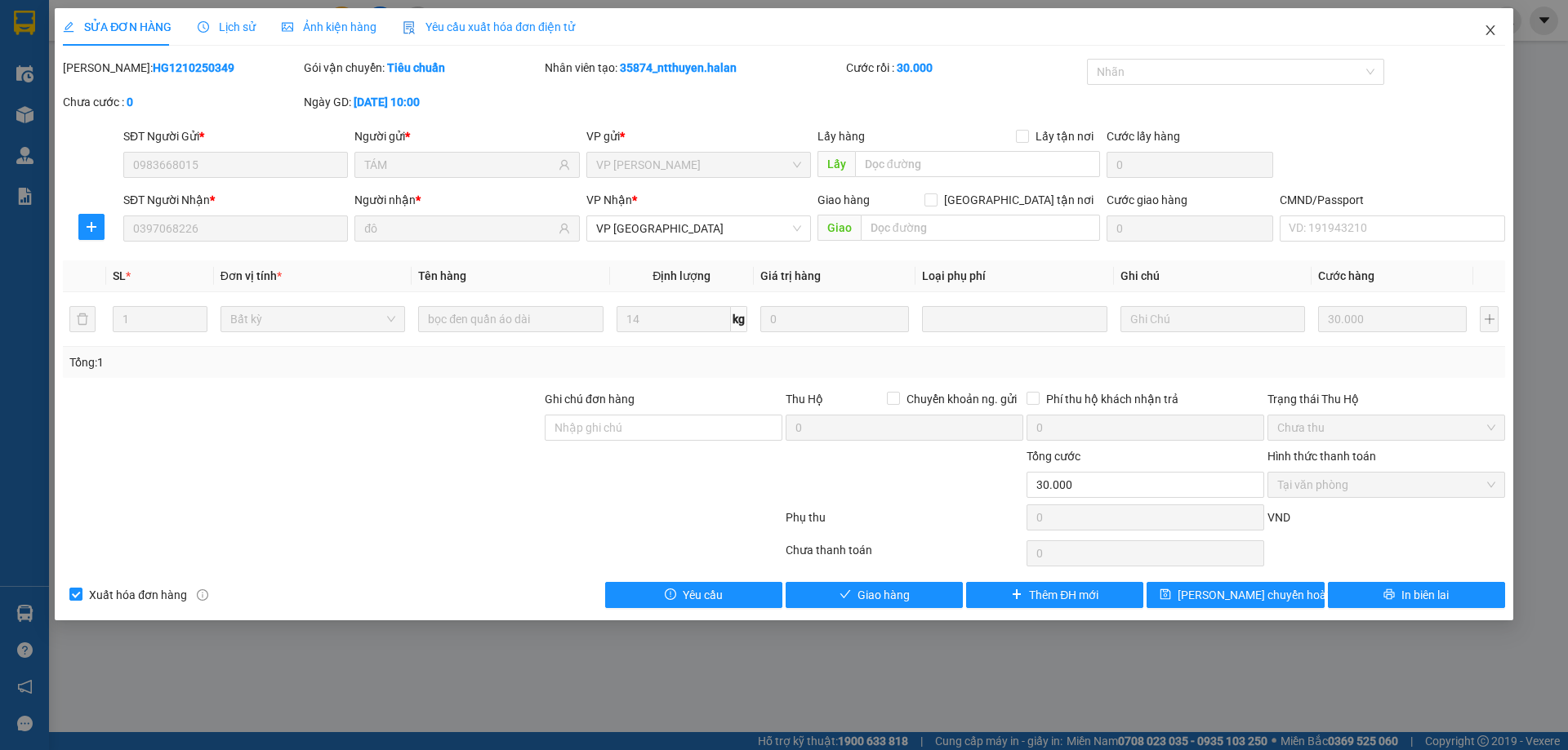
click at [1490, 30] on icon "close" at bounding box center [1490, 31] width 13 height 13
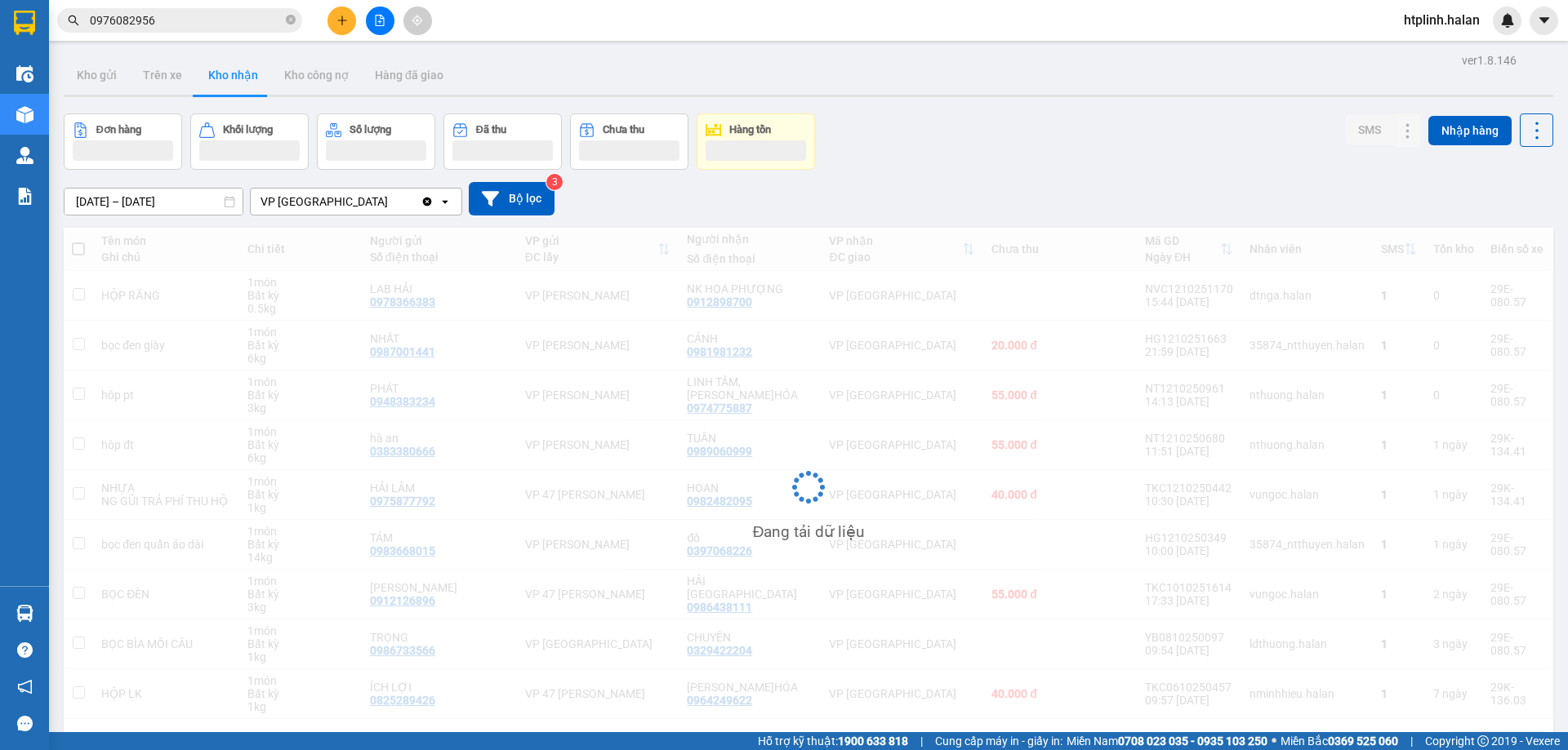
scroll to position [75, 0]
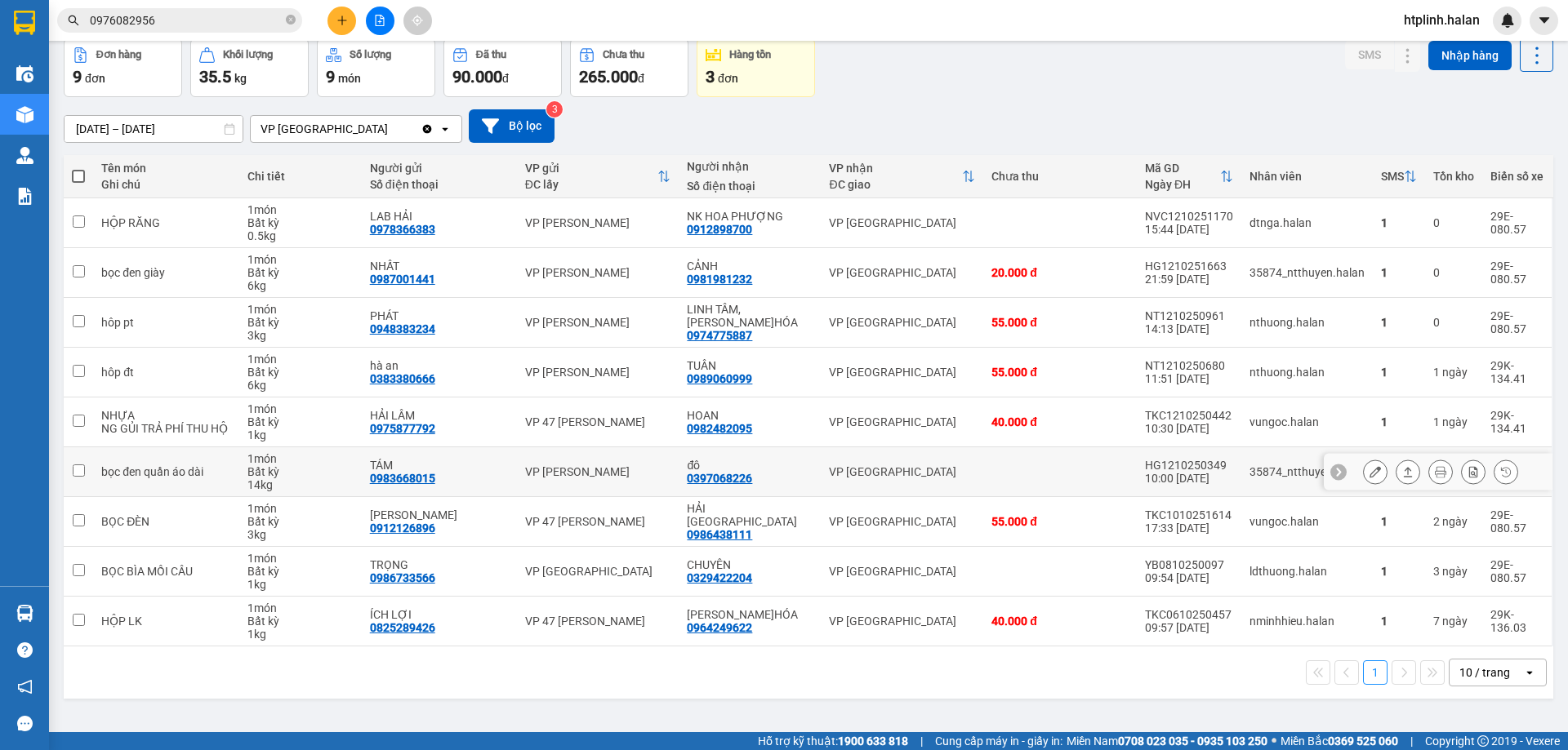
click at [1404, 473] on icon at bounding box center [1408, 472] width 9 height 10
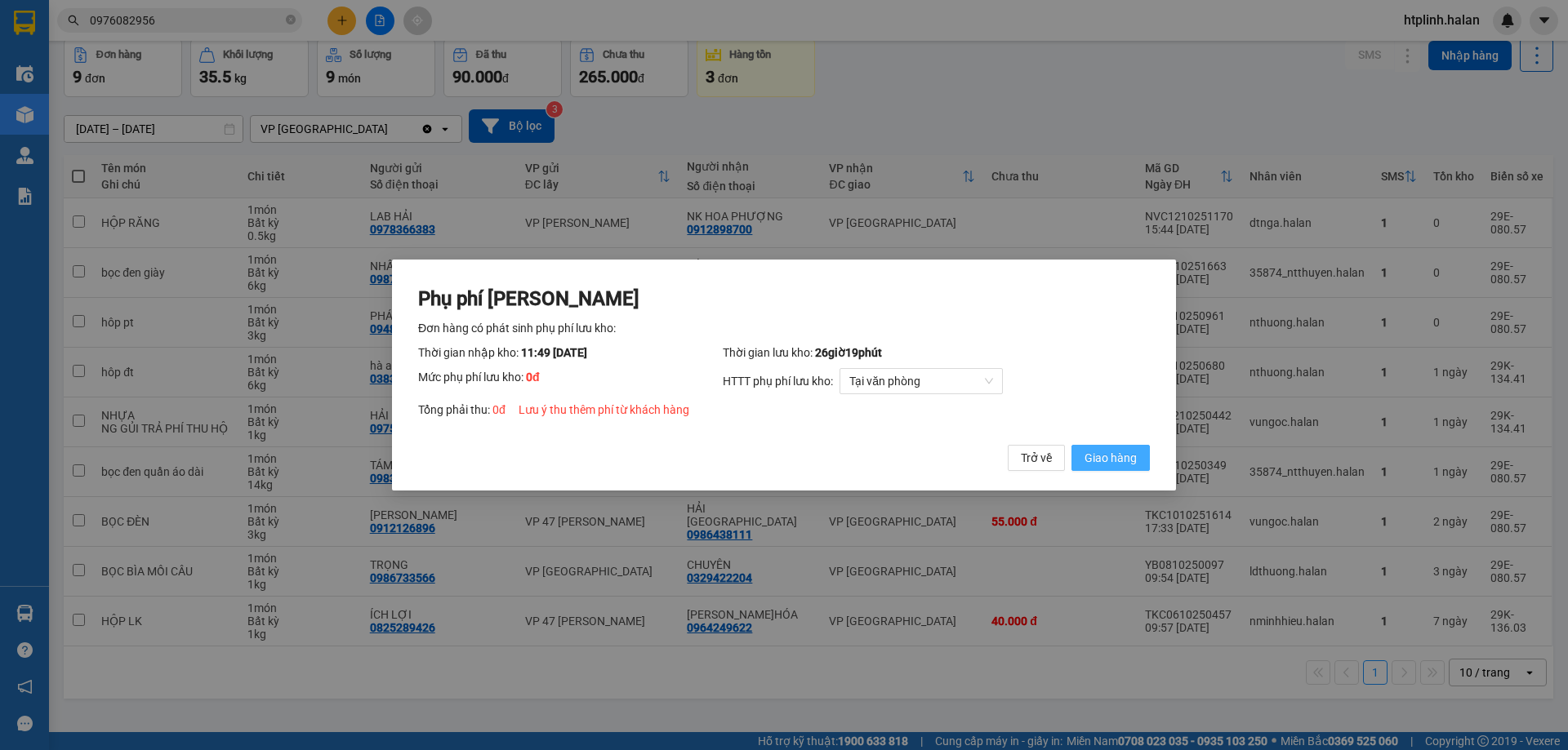
click at [1116, 459] on span "Giao hàng" at bounding box center [1110, 458] width 52 height 18
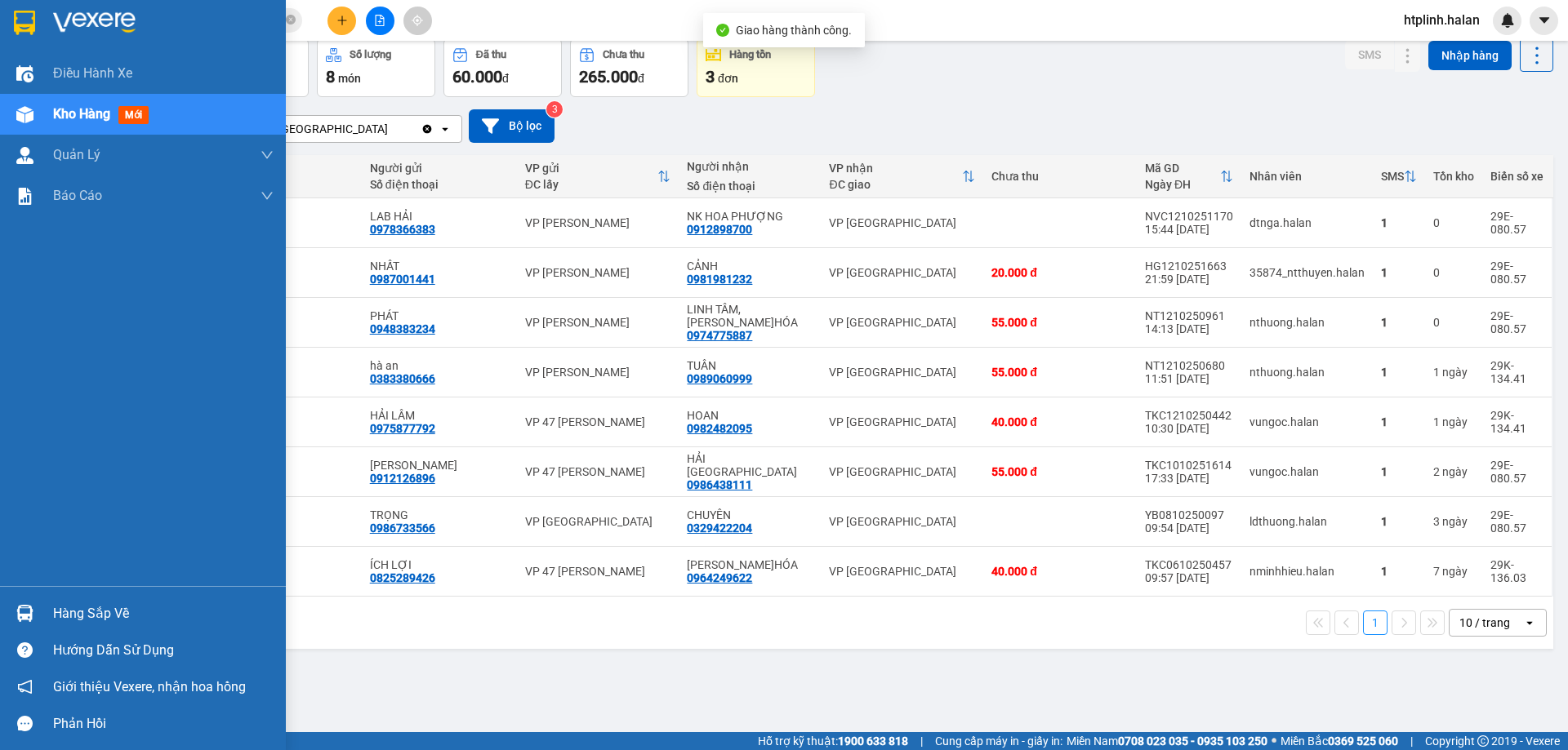
click at [6, 609] on div "Hàng sắp về" at bounding box center [142, 613] width 286 height 36
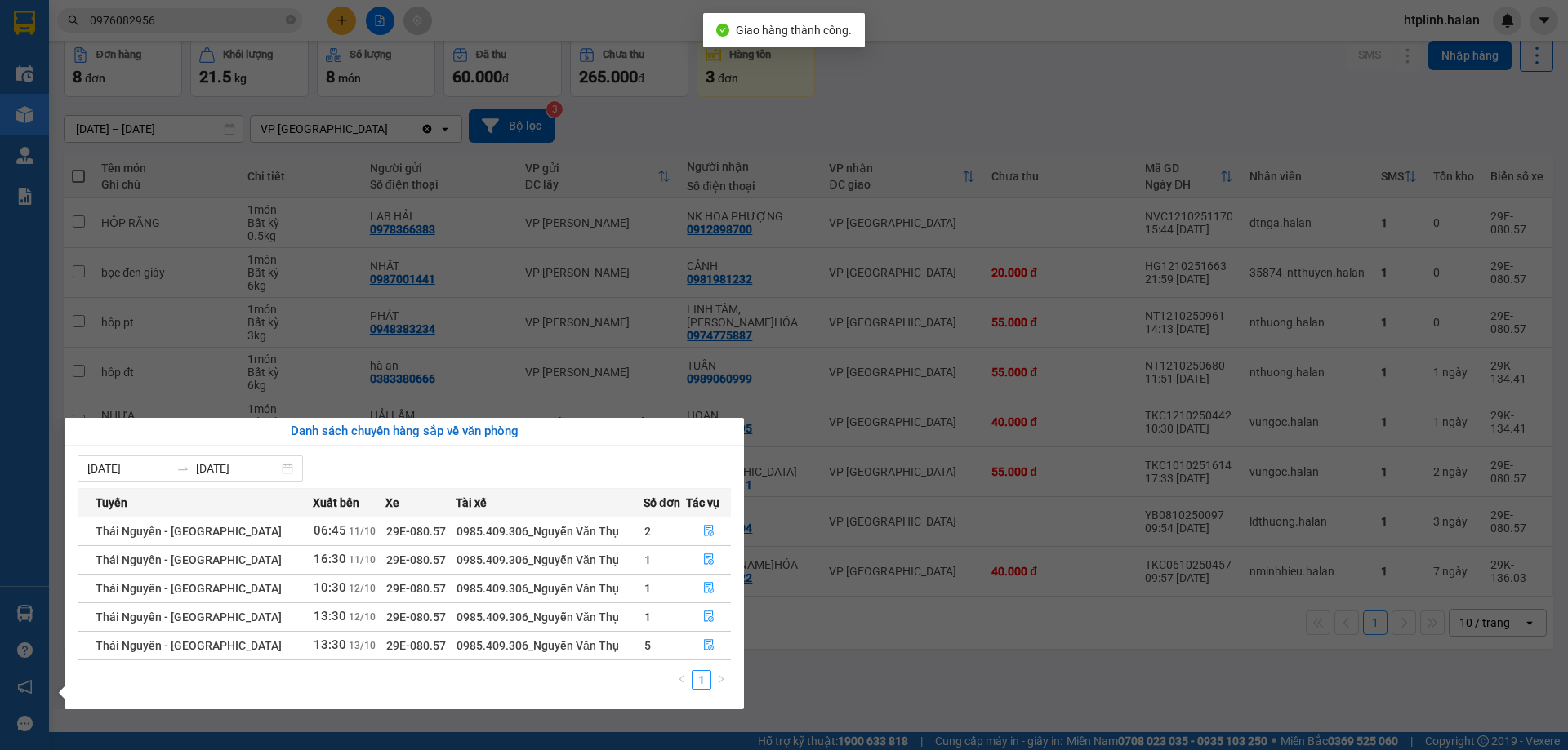
click at [1105, 484] on section "Kết quả tìm kiếm ( 6 ) Bộ lọc Mã ĐH Trạng thái Món hàng Thu hộ Tổng cước Chưa c…" at bounding box center [784, 375] width 1568 height 750
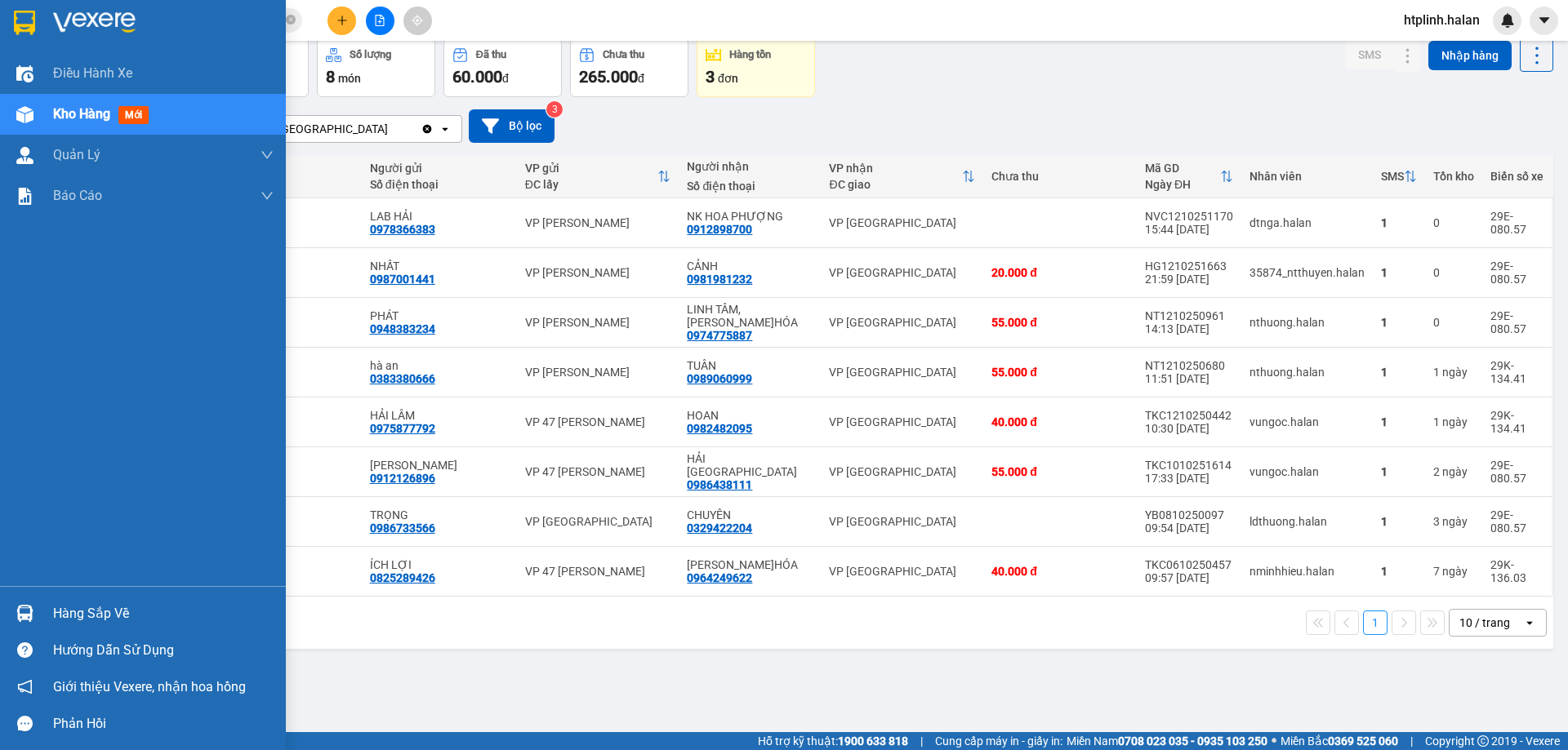
click at [36, 619] on div at bounding box center [25, 613] width 29 height 29
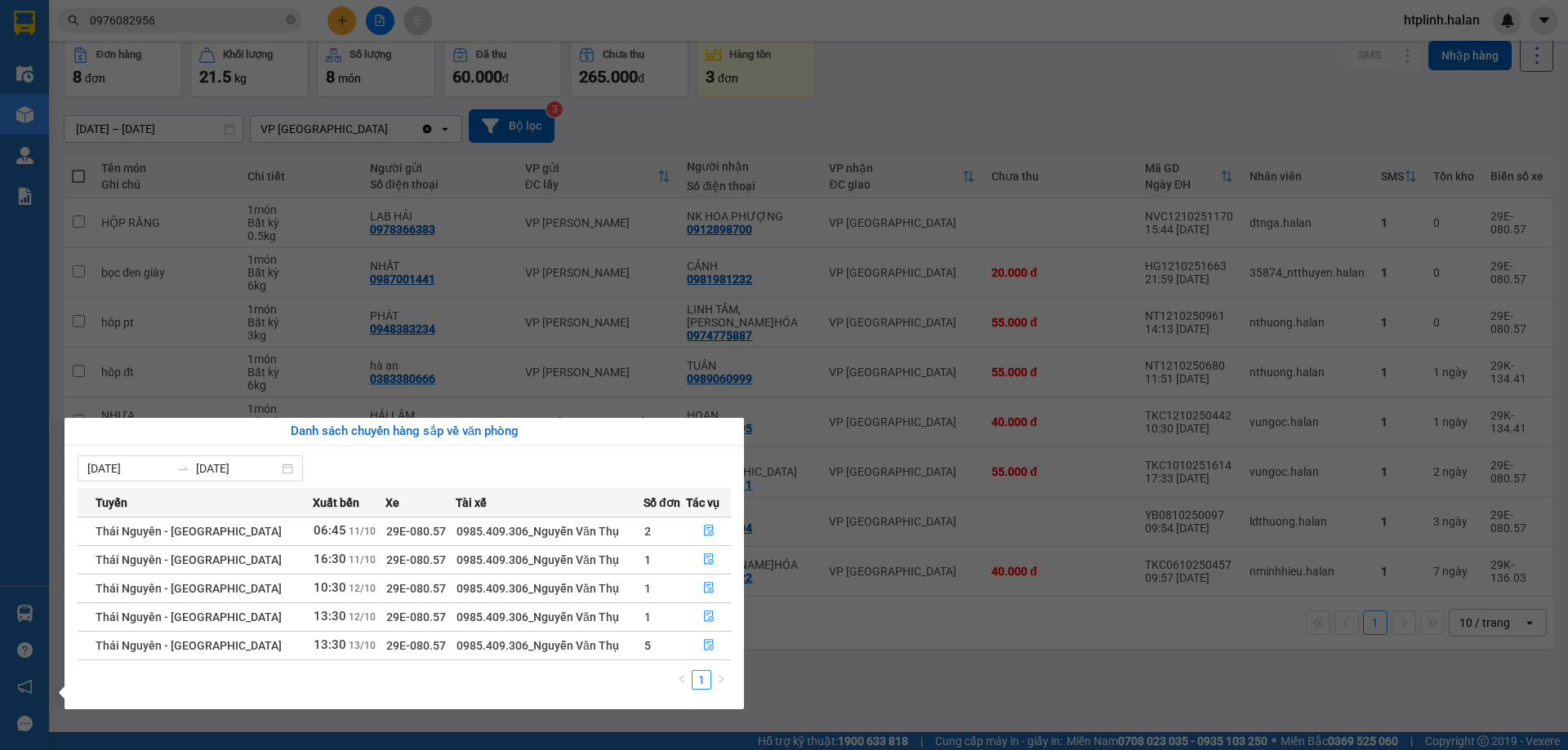
click at [686, 637] on td at bounding box center [709, 645] width 45 height 29
click at [695, 646] on button "button" at bounding box center [709, 646] width 43 height 26
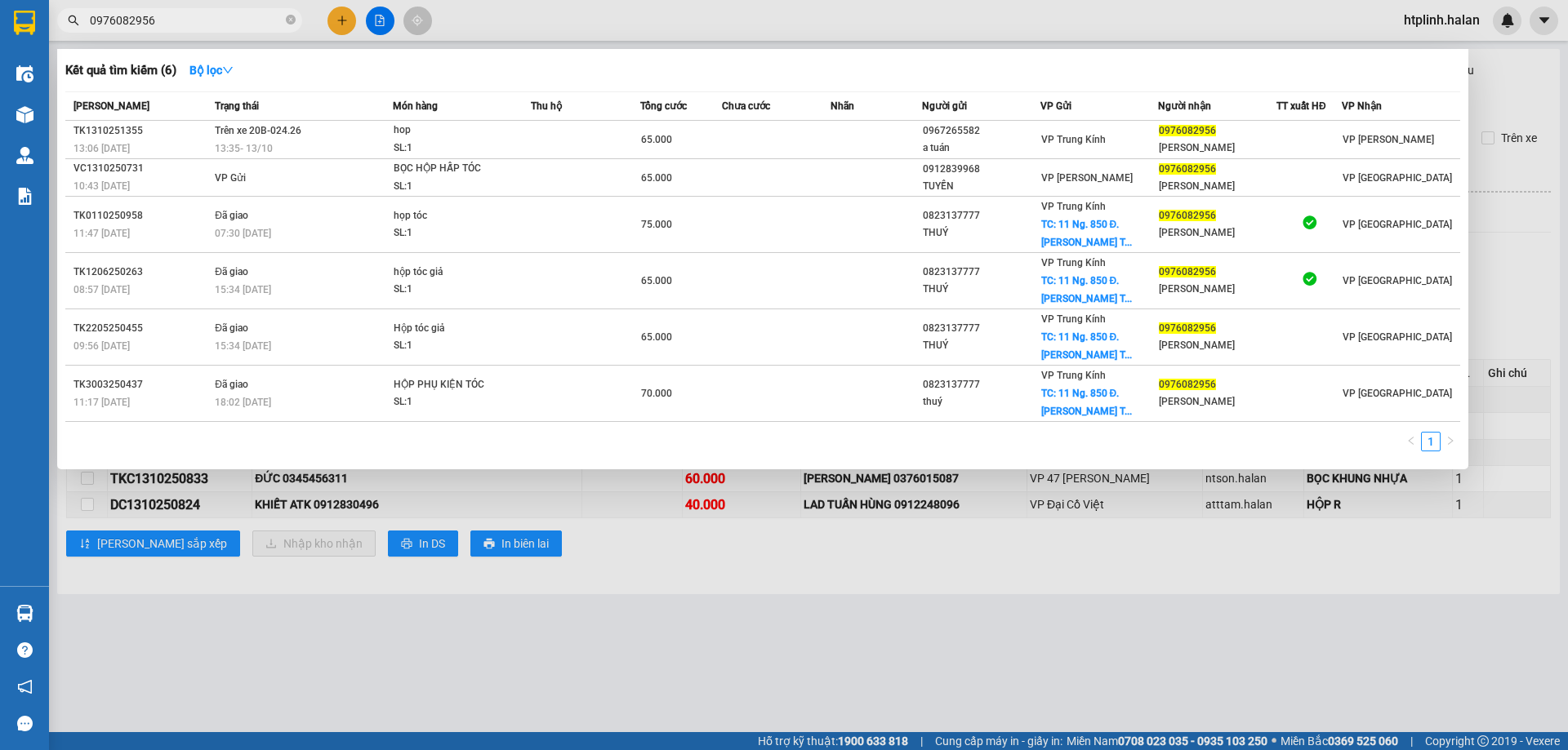
click at [257, 17] on input "0976082956" at bounding box center [185, 21] width 193 height 18
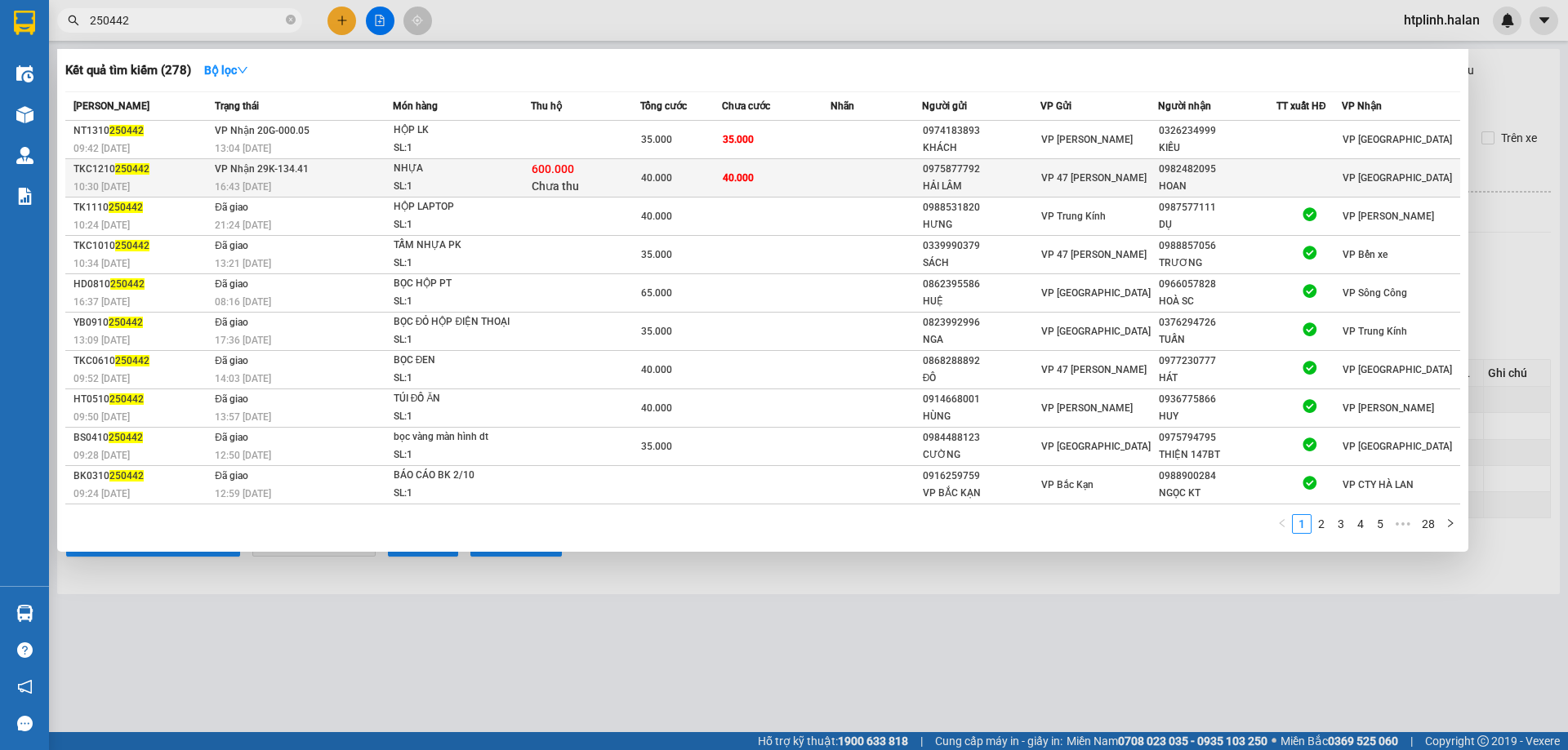
type input "250442"
click at [518, 163] on span "NHỰA SL: 1" at bounding box center [461, 177] width 137 height 35
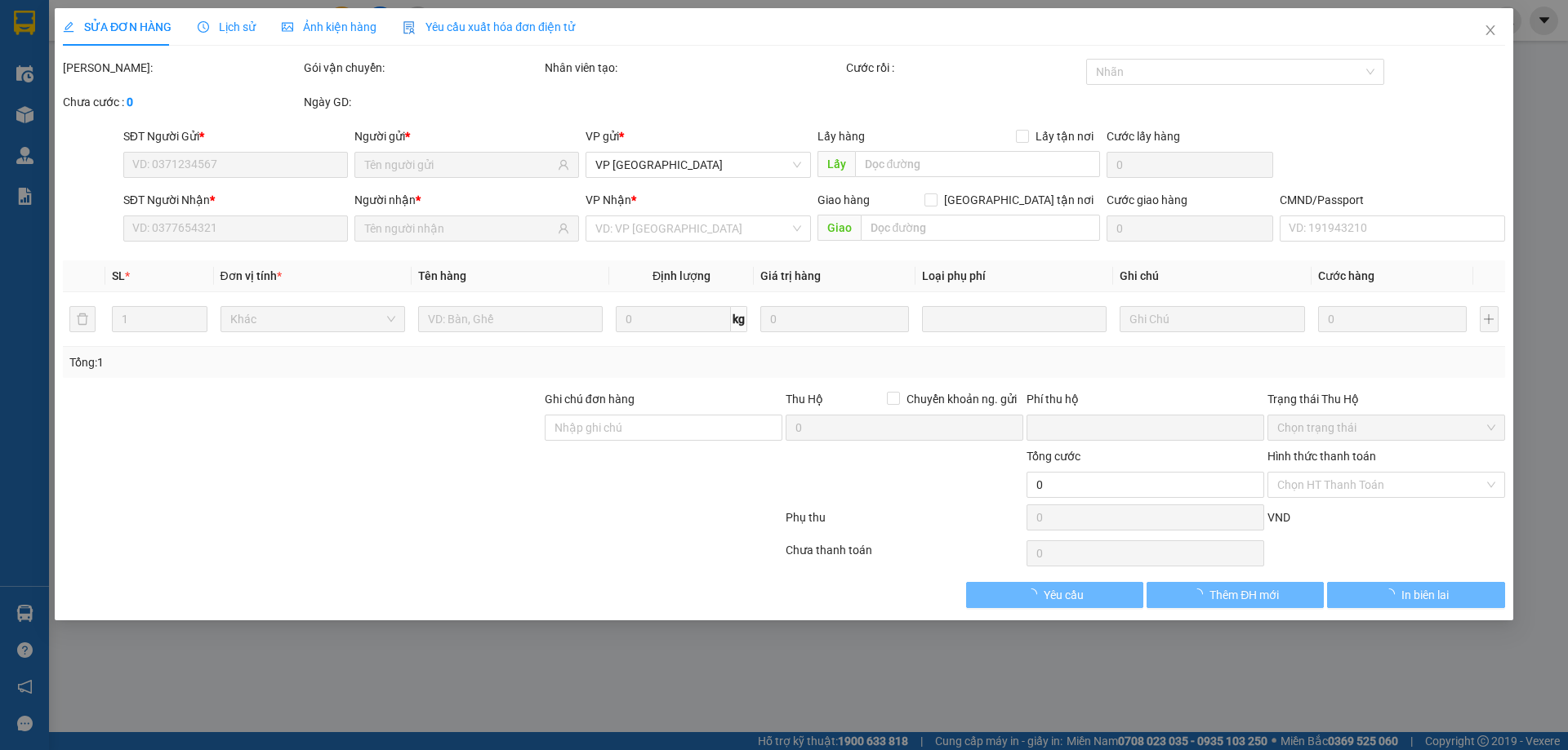
type input "0975877792"
type input "HẢI LÂM"
type input "0982482095"
type input "HOAN"
checkbox input "true"
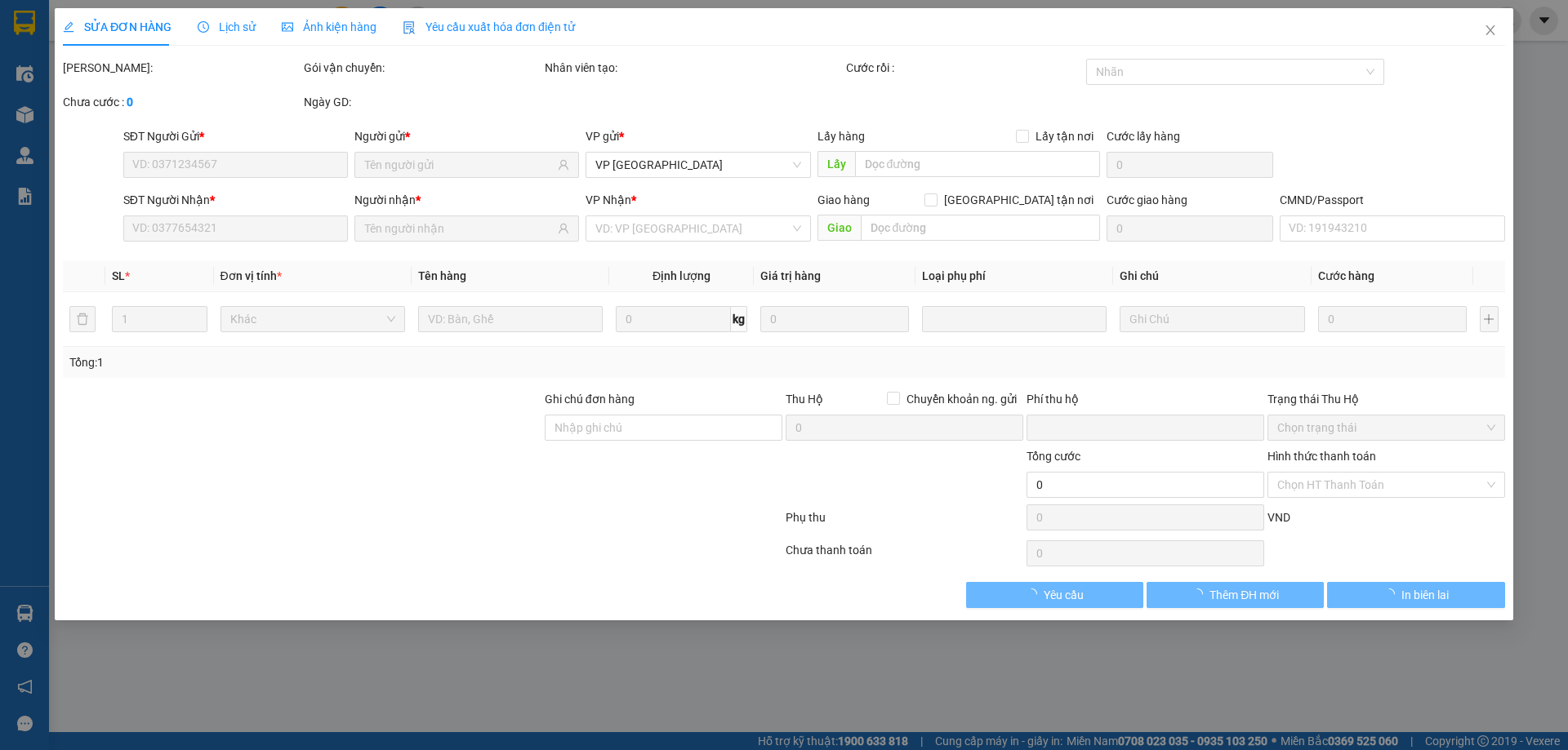
type input "600.000"
type input "30.000"
type input "40.000"
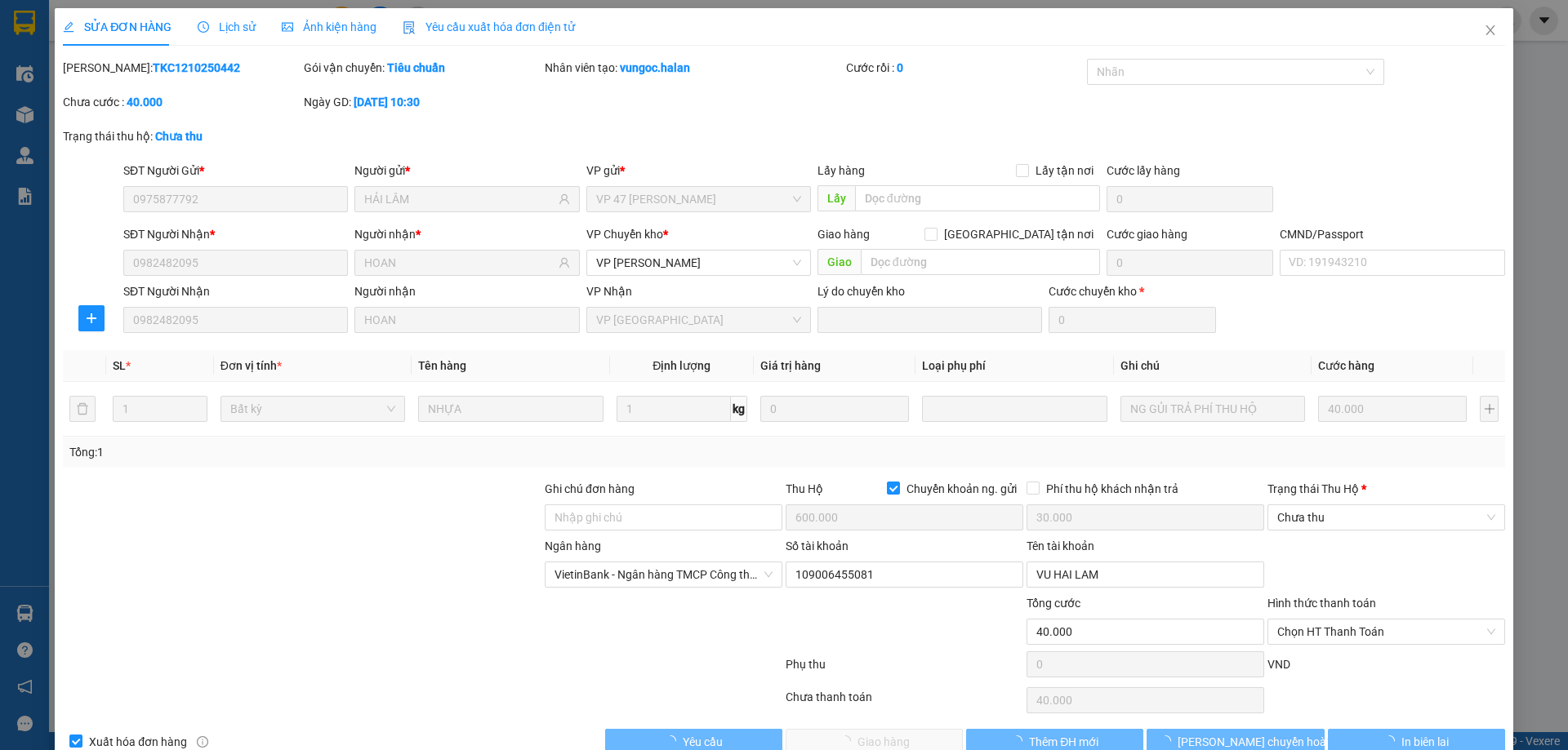
scroll to position [36, 0]
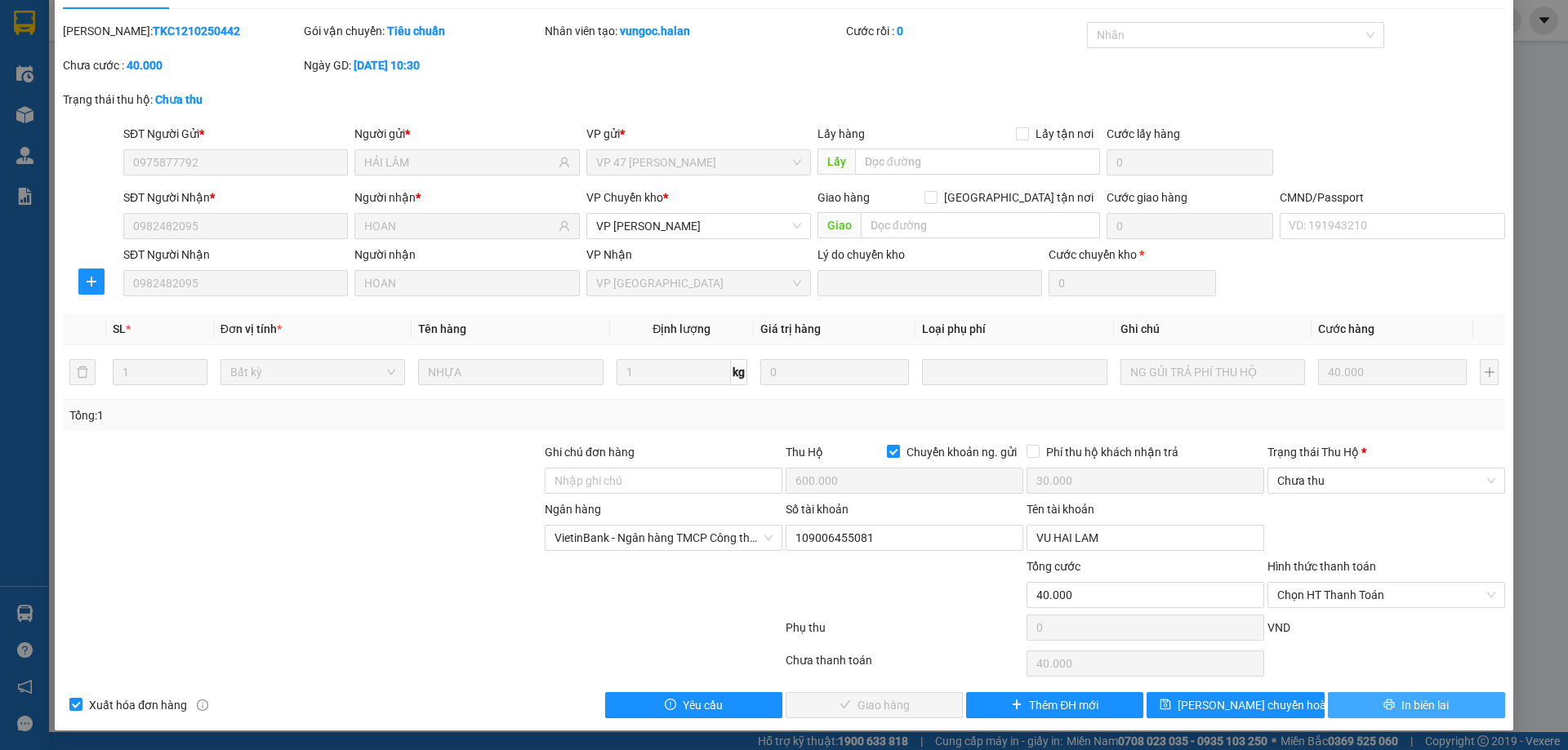
click at [1402, 699] on span "In biên lai" at bounding box center [1425, 705] width 47 height 18
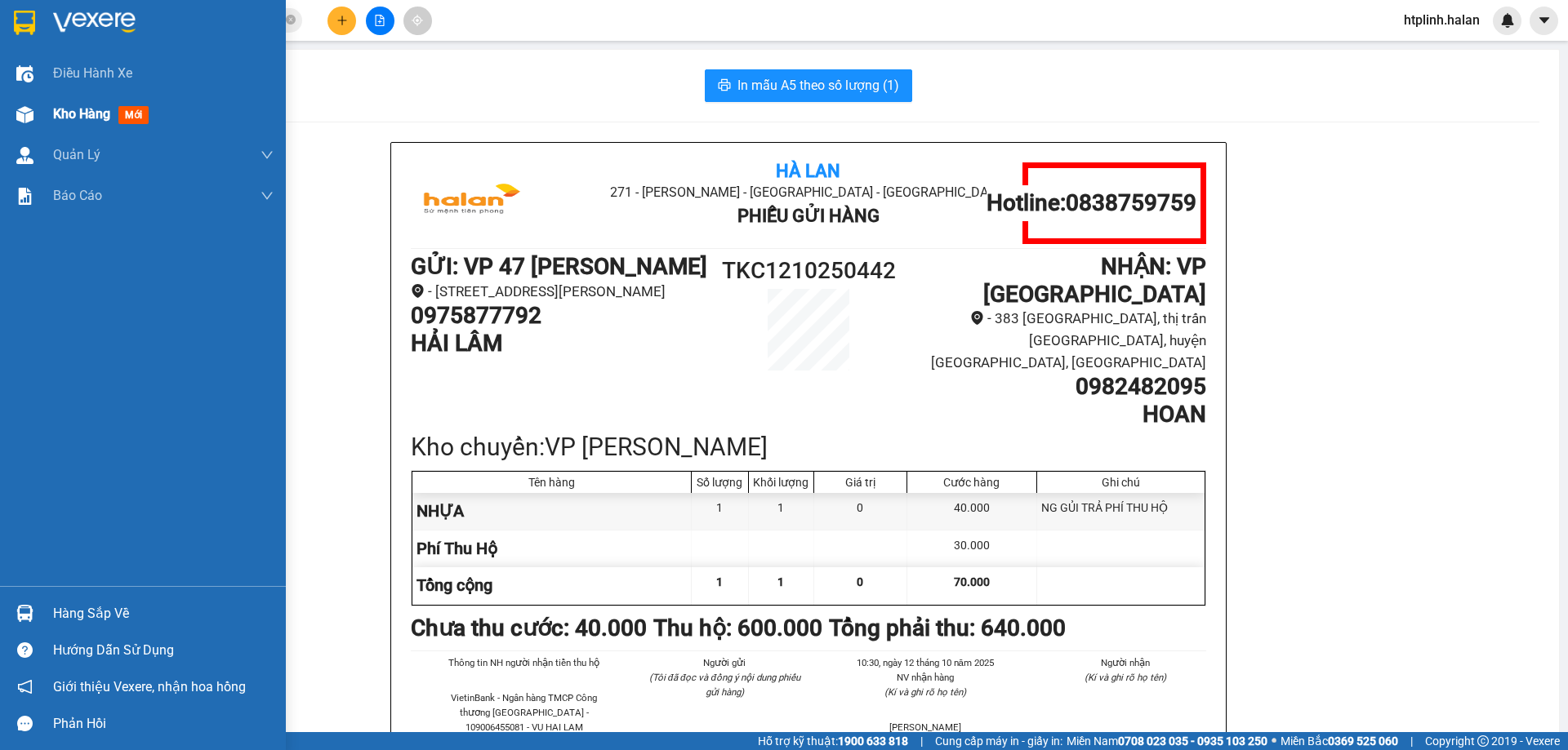
click at [65, 116] on span "Kho hàng" at bounding box center [81, 113] width 57 height 16
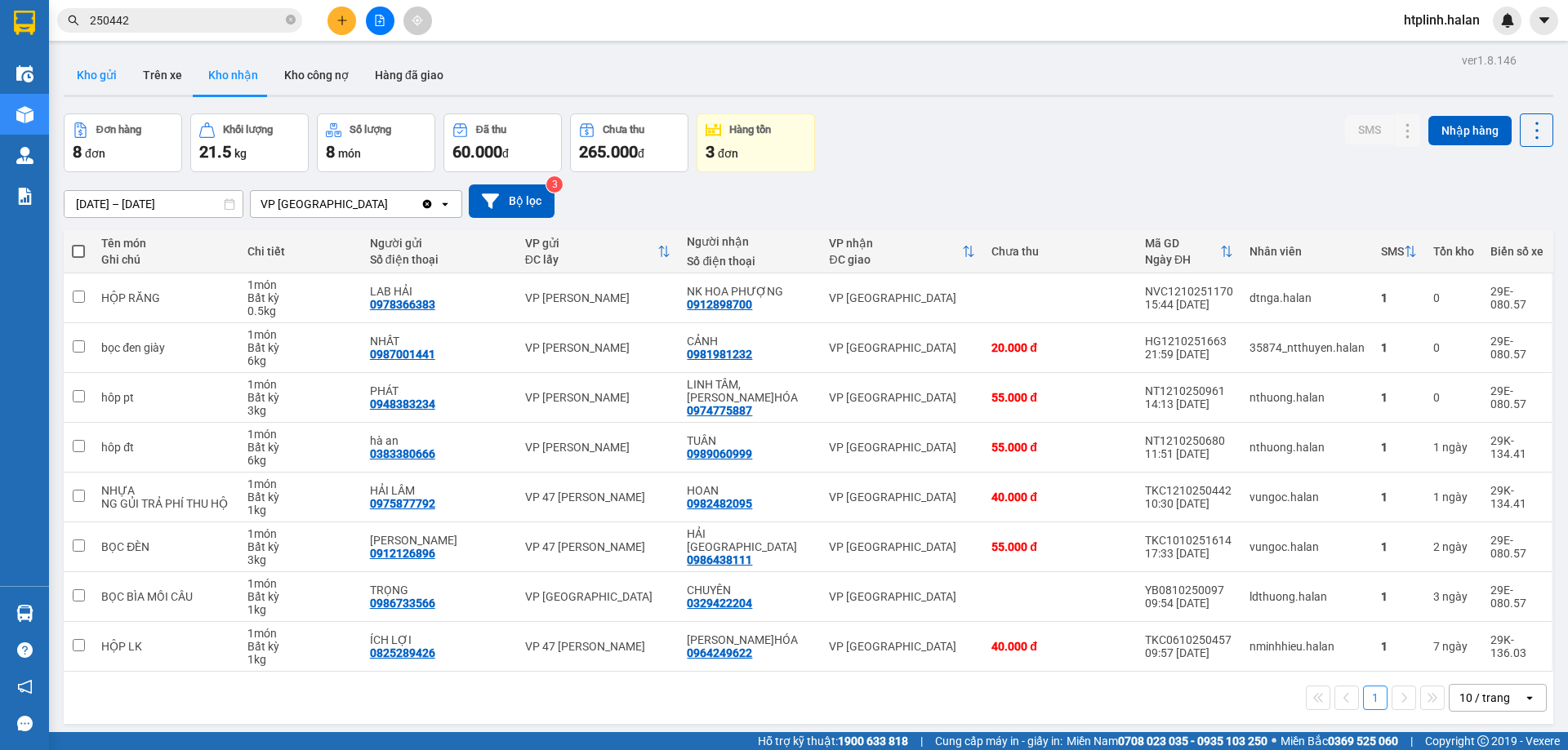
click at [99, 77] on button "Kho gửi" at bounding box center [97, 75] width 66 height 39
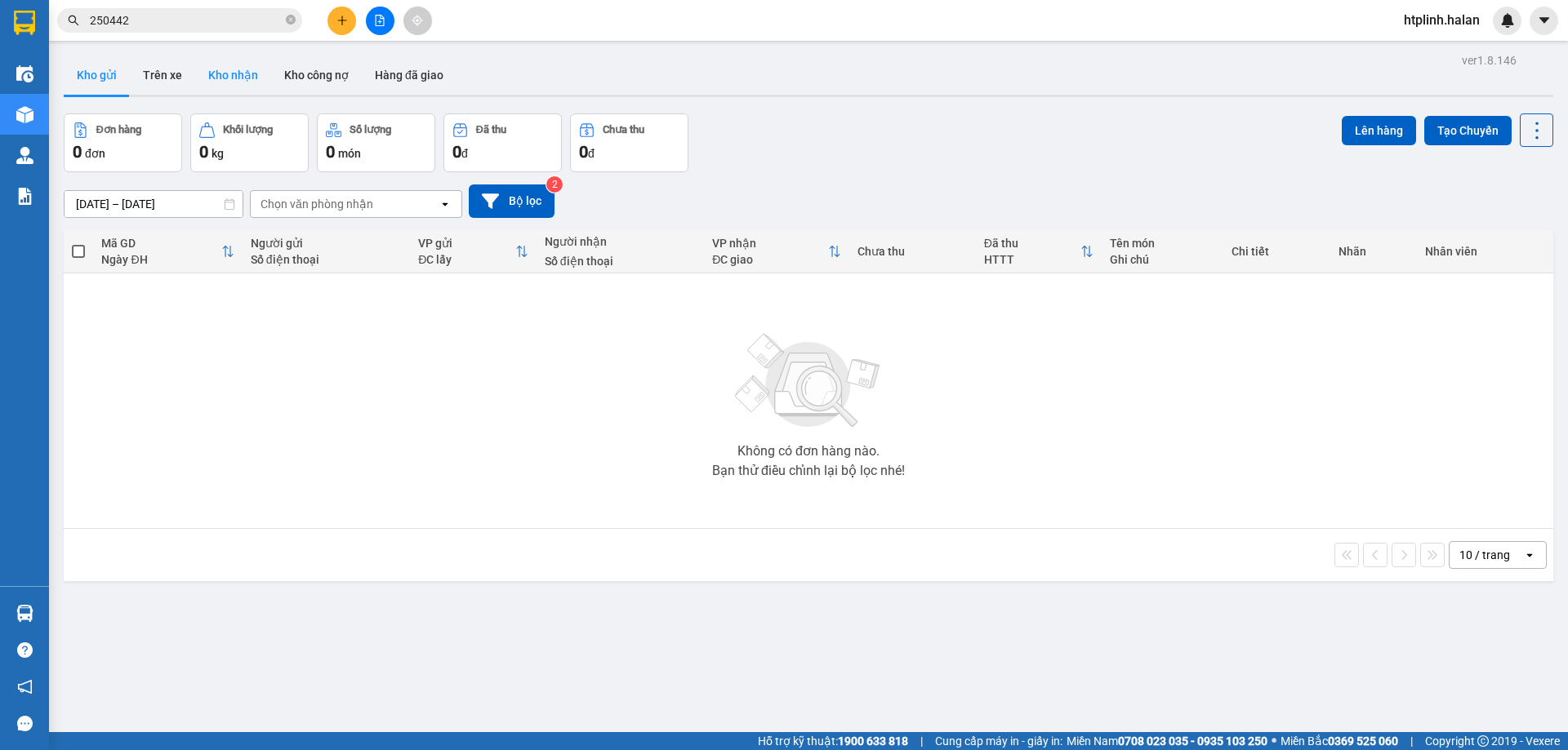
click at [202, 72] on button "Kho nhận" at bounding box center [233, 75] width 76 height 39
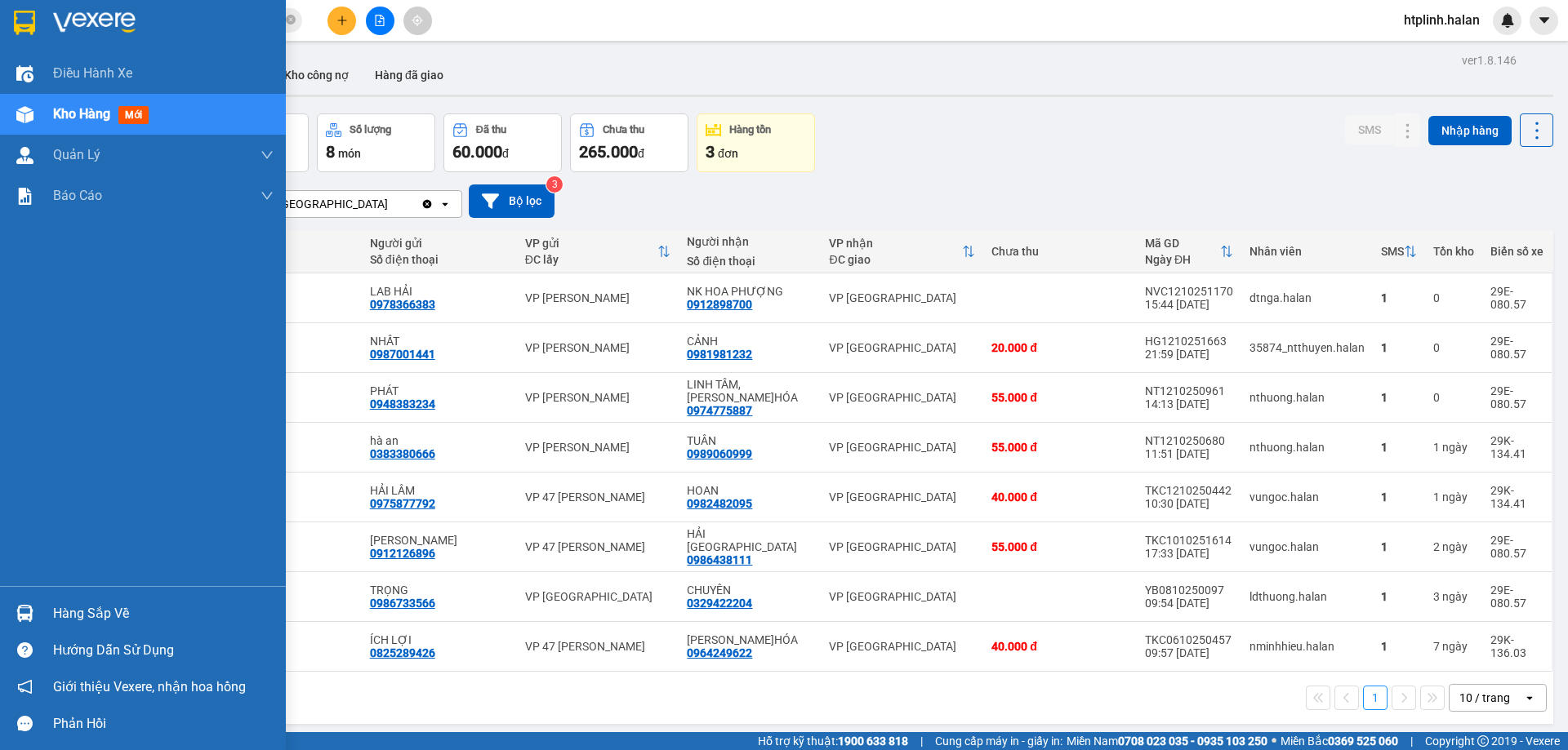
click at [19, 594] on div "Hàng sắp về Hướng dẫn sử dụng Giới thiệu Vexere, nhận hoa hồng Phản hồi" at bounding box center [142, 664] width 286 height 156
click at [59, 623] on div "Hàng sắp về" at bounding box center [163, 614] width 220 height 25
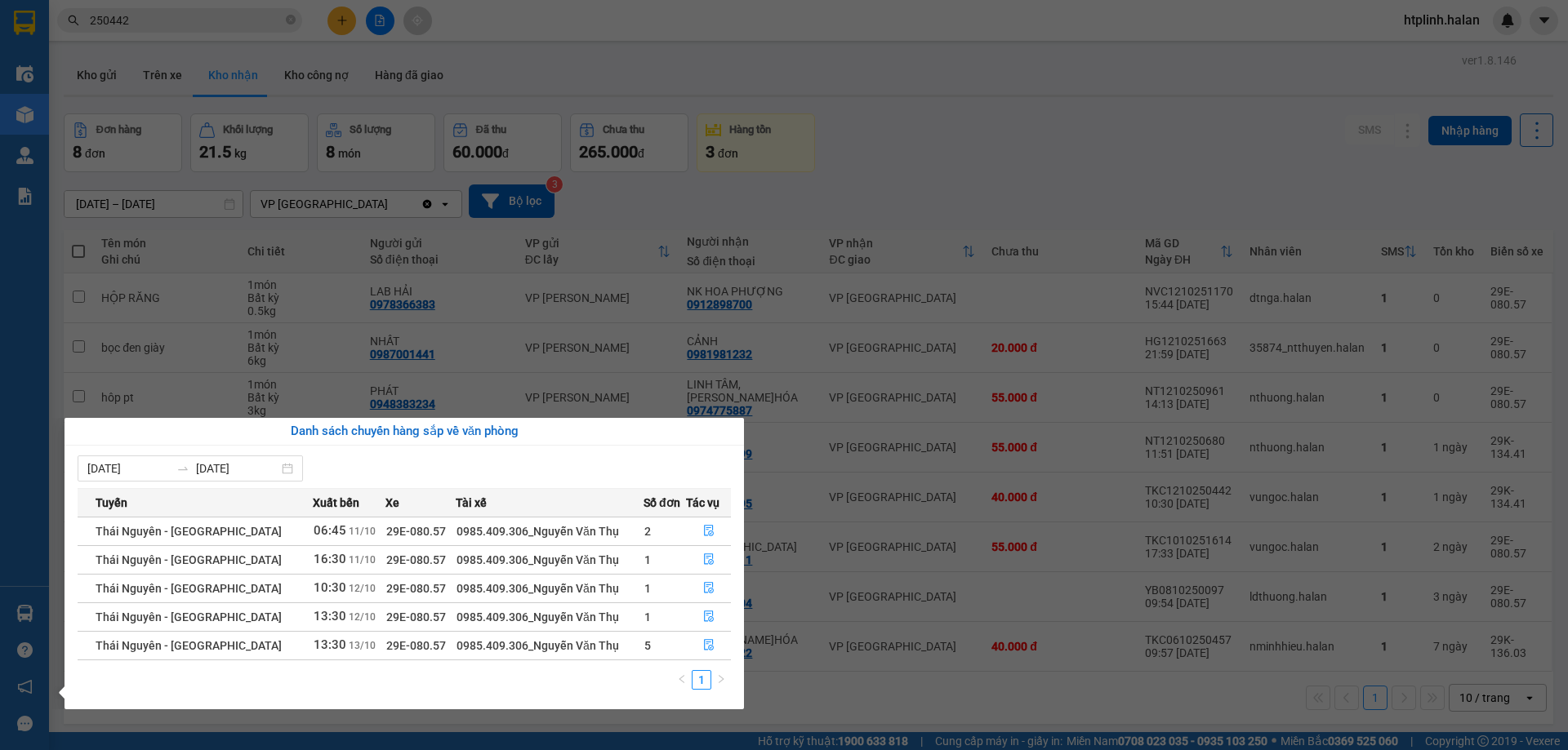
click at [1090, 191] on section "Kết quả tìm kiếm ( 278 ) Bộ lọc Mã ĐH Trạng thái Món hàng Thu hộ Tổng cước Chưa…" at bounding box center [784, 375] width 1568 height 750
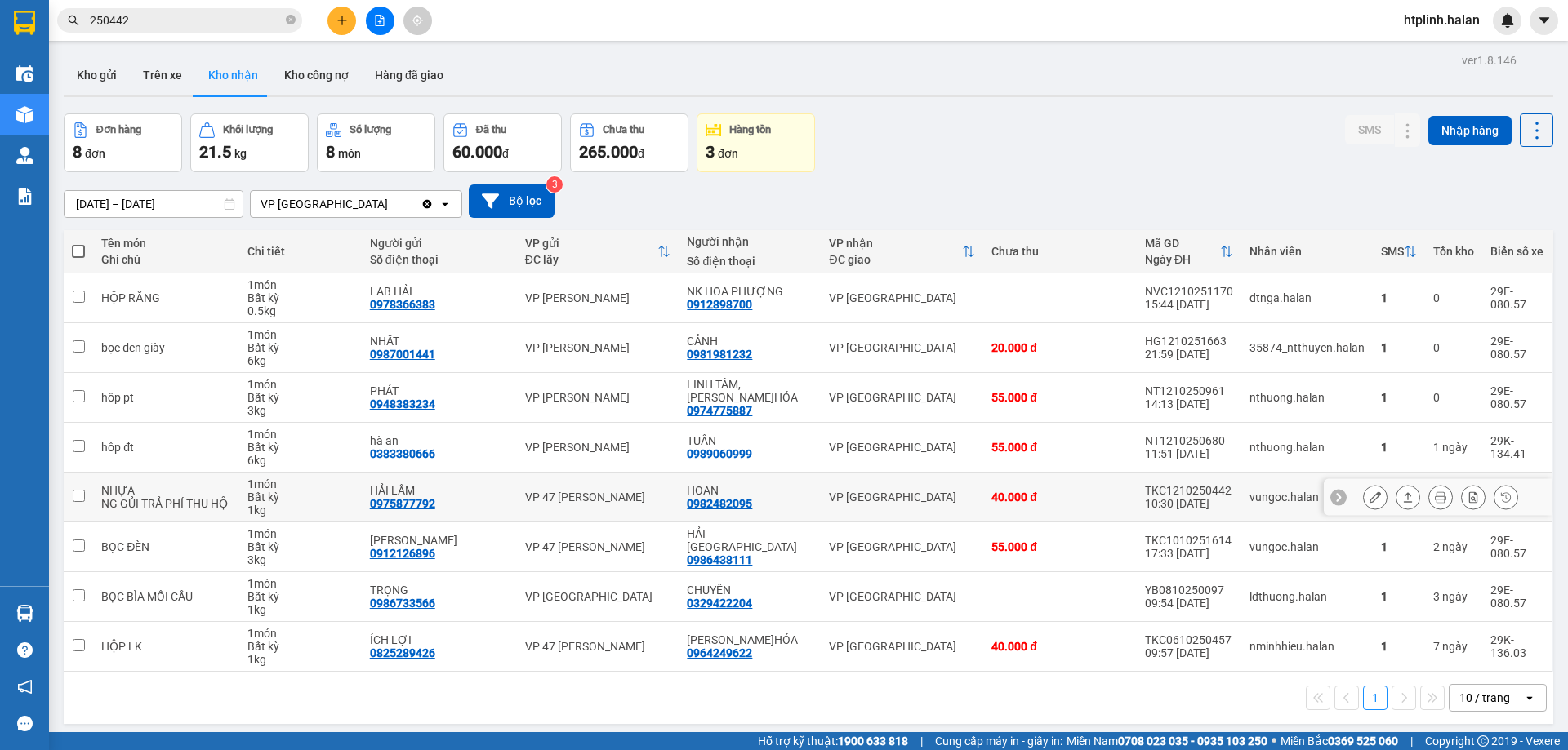
click at [1369, 492] on icon at bounding box center [1375, 498] width 12 height 12
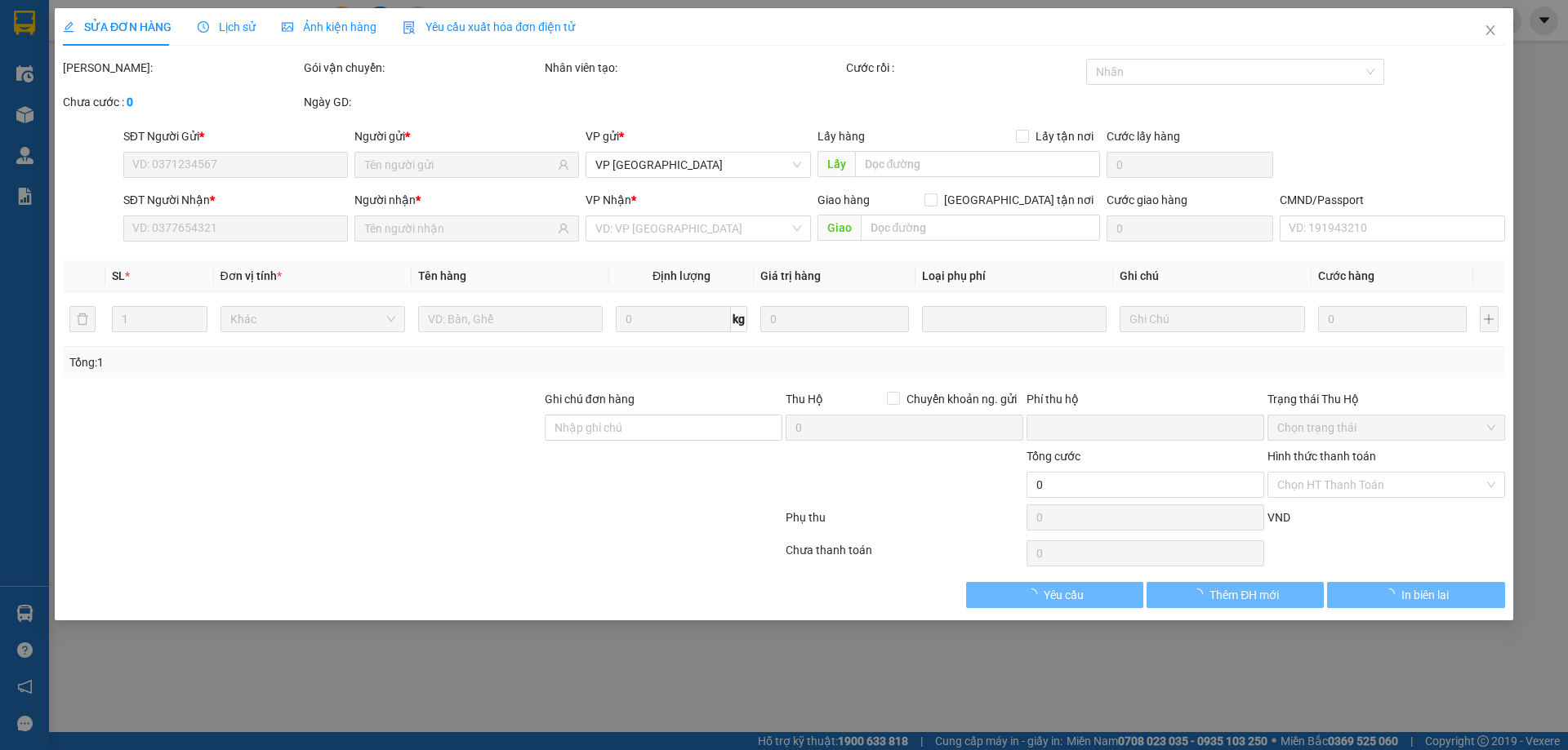
type input "0975877792"
type input "HẢI LÂM"
type input "0982482095"
type input "HOAN"
checkbox input "true"
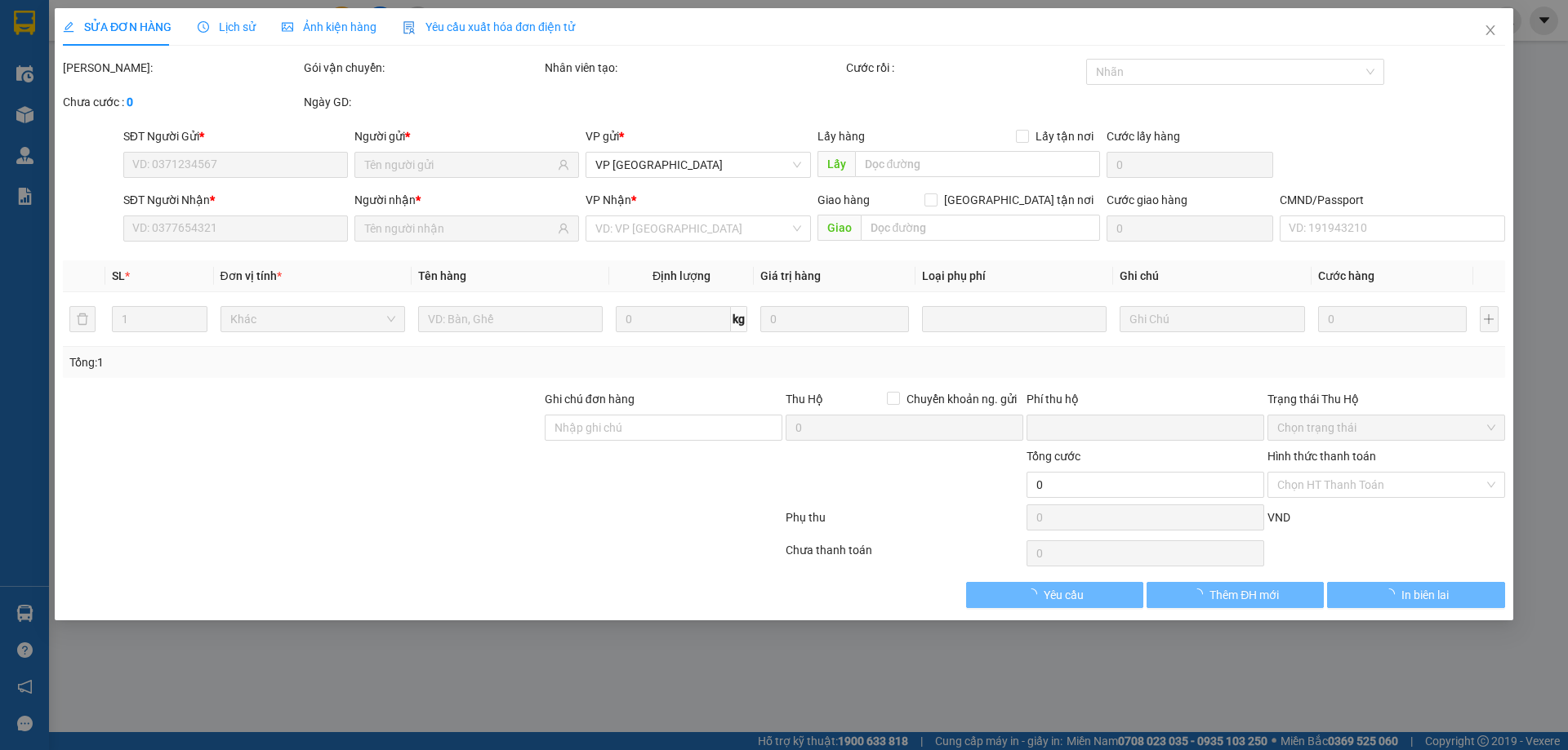
type input "600.000"
type input "30.000"
type input "40.000"
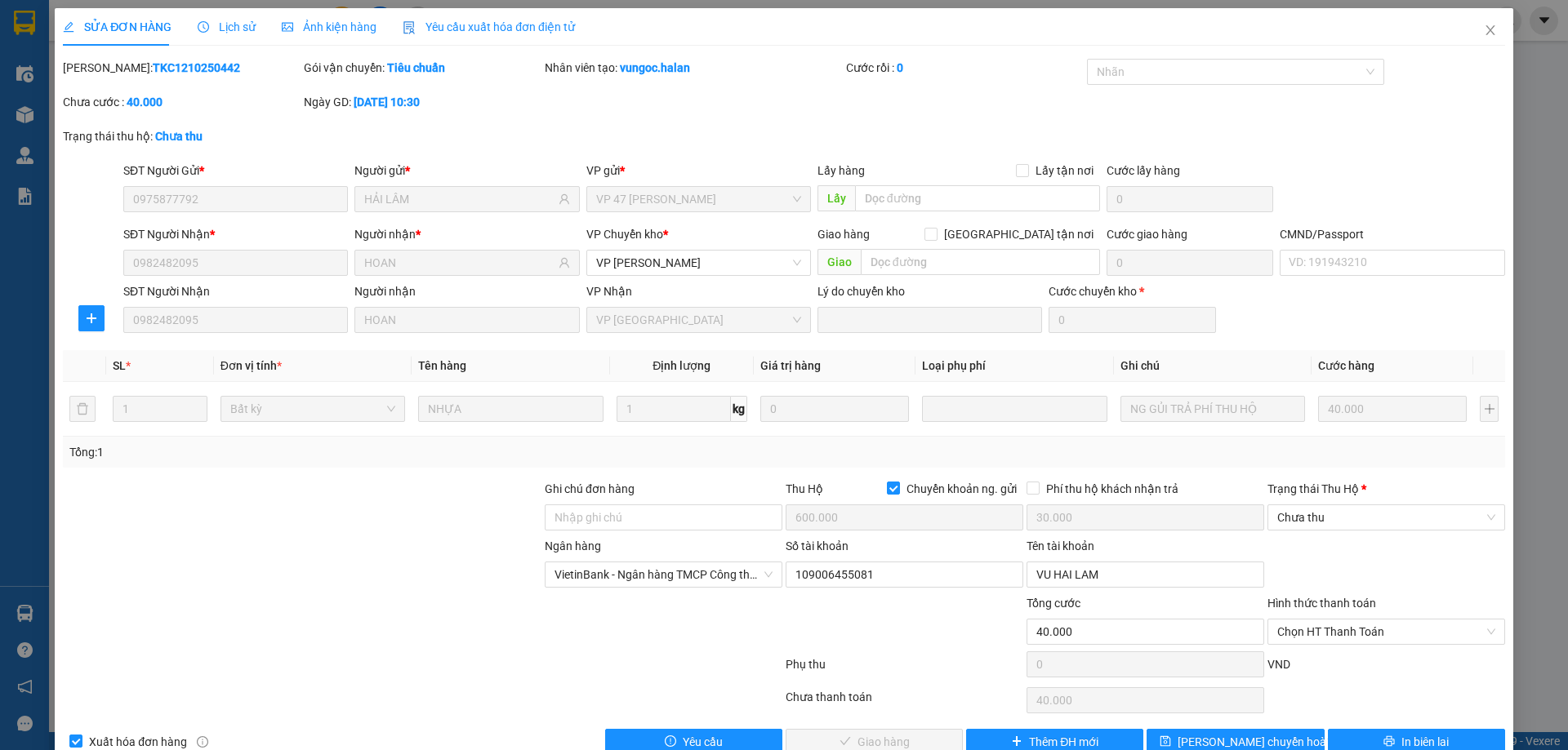
click at [1281, 502] on div "Trạng thái Thu Hộ *" at bounding box center [1386, 493] width 238 height 25
click at [1292, 521] on span "Chưa thu" at bounding box center [1386, 518] width 218 height 25
click at [1287, 605] on div "VP đã thu" at bounding box center [1375, 603] width 216 height 18
click at [1300, 621] on span "Chọn HT Thanh Toán" at bounding box center [1386, 632] width 218 height 25
click at [1290, 508] on div "Miễn phí" at bounding box center [1376, 522] width 236 height 26
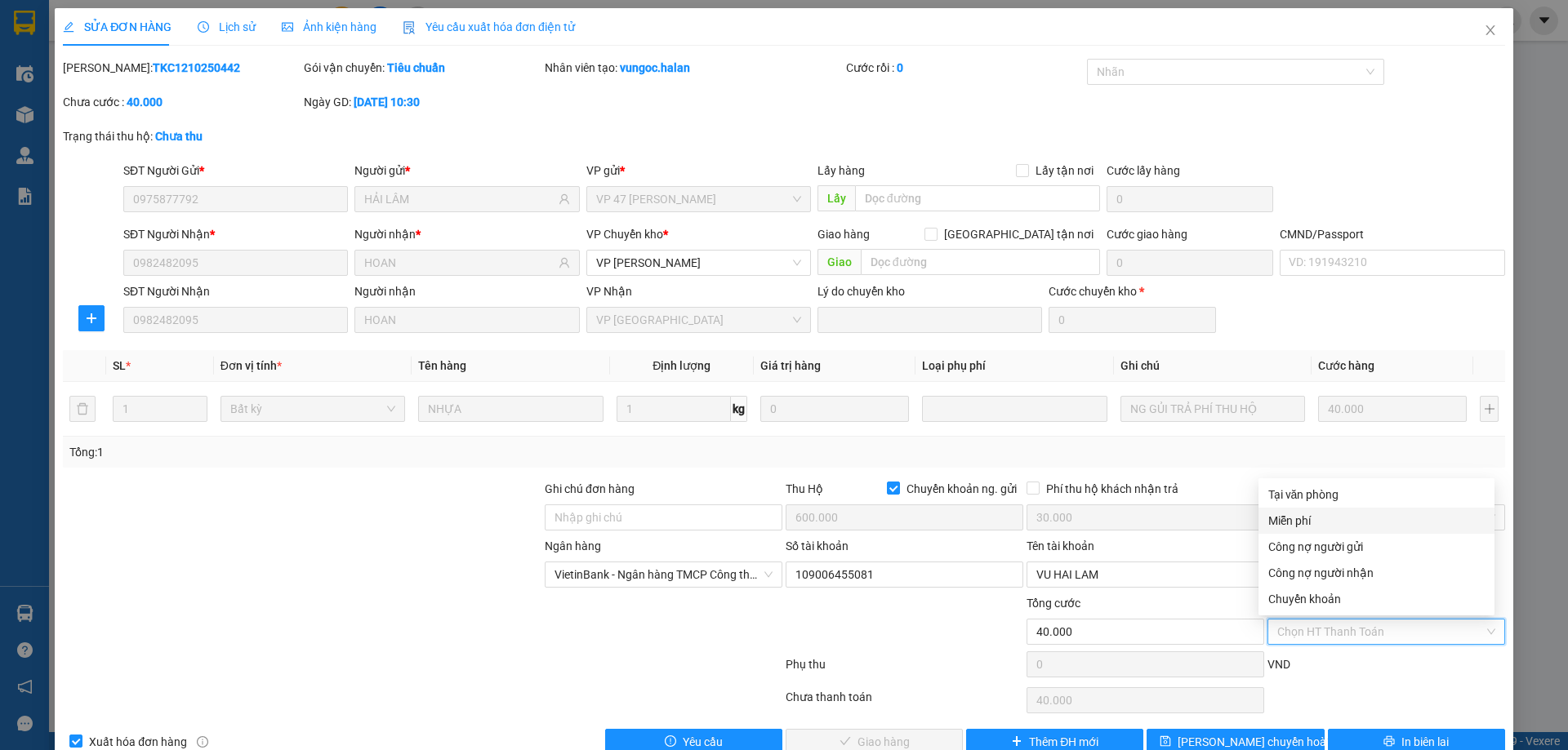
type input "0"
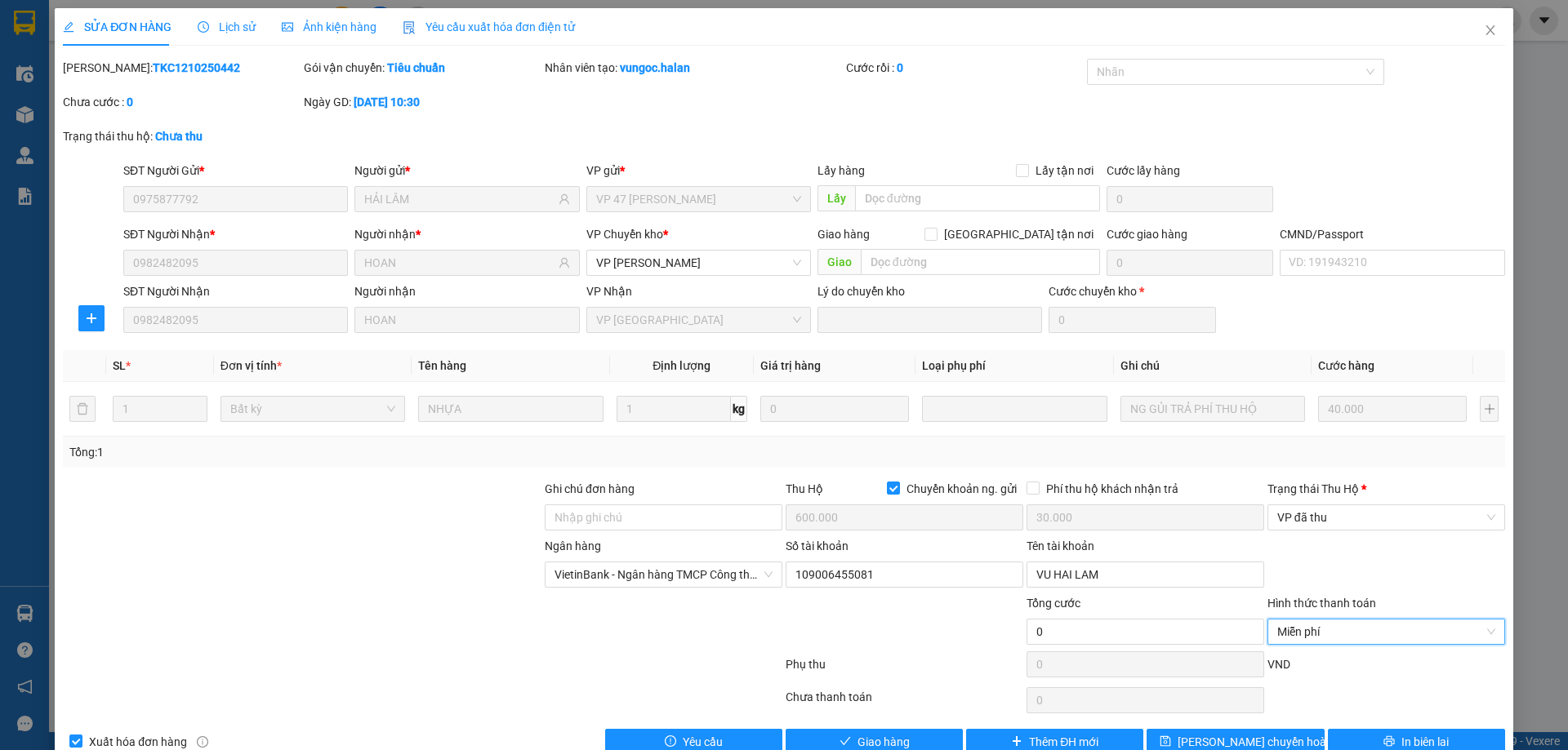
click at [1290, 508] on span "VP đã thu" at bounding box center [1386, 518] width 218 height 25
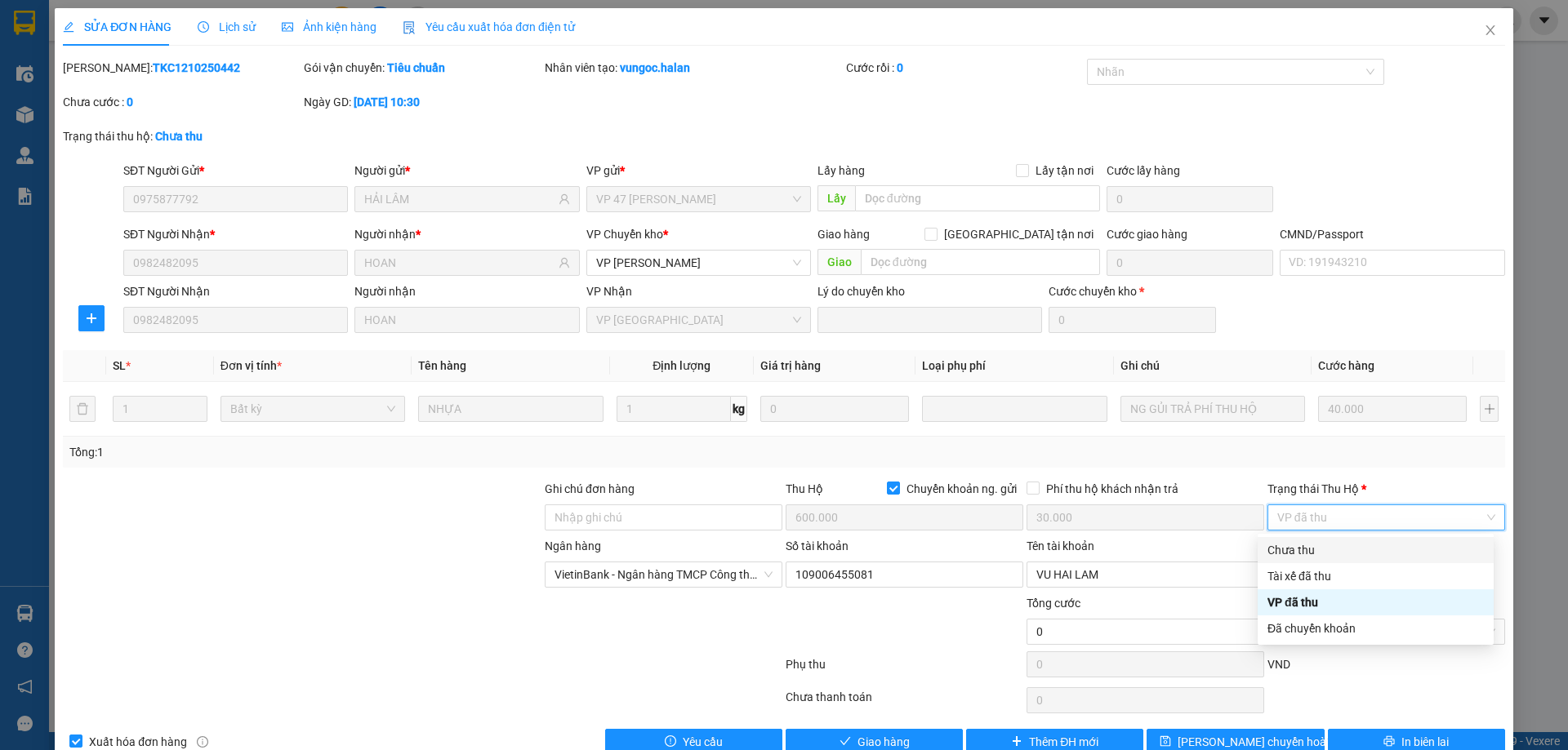
click at [1210, 553] on div "Tên tài khoản" at bounding box center [1145, 550] width 238 height 25
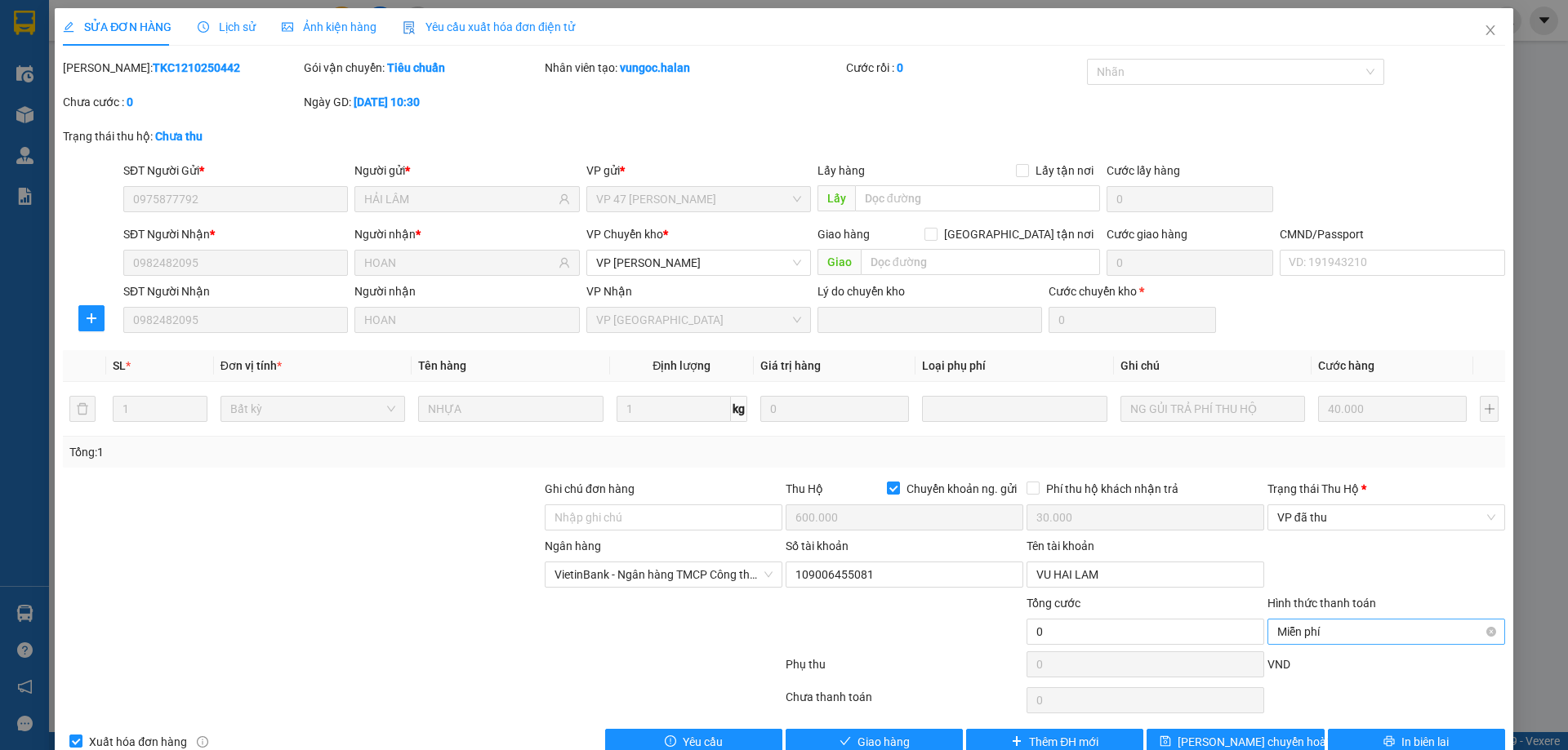
click at [1306, 627] on span "Miễn phí" at bounding box center [1386, 632] width 218 height 25
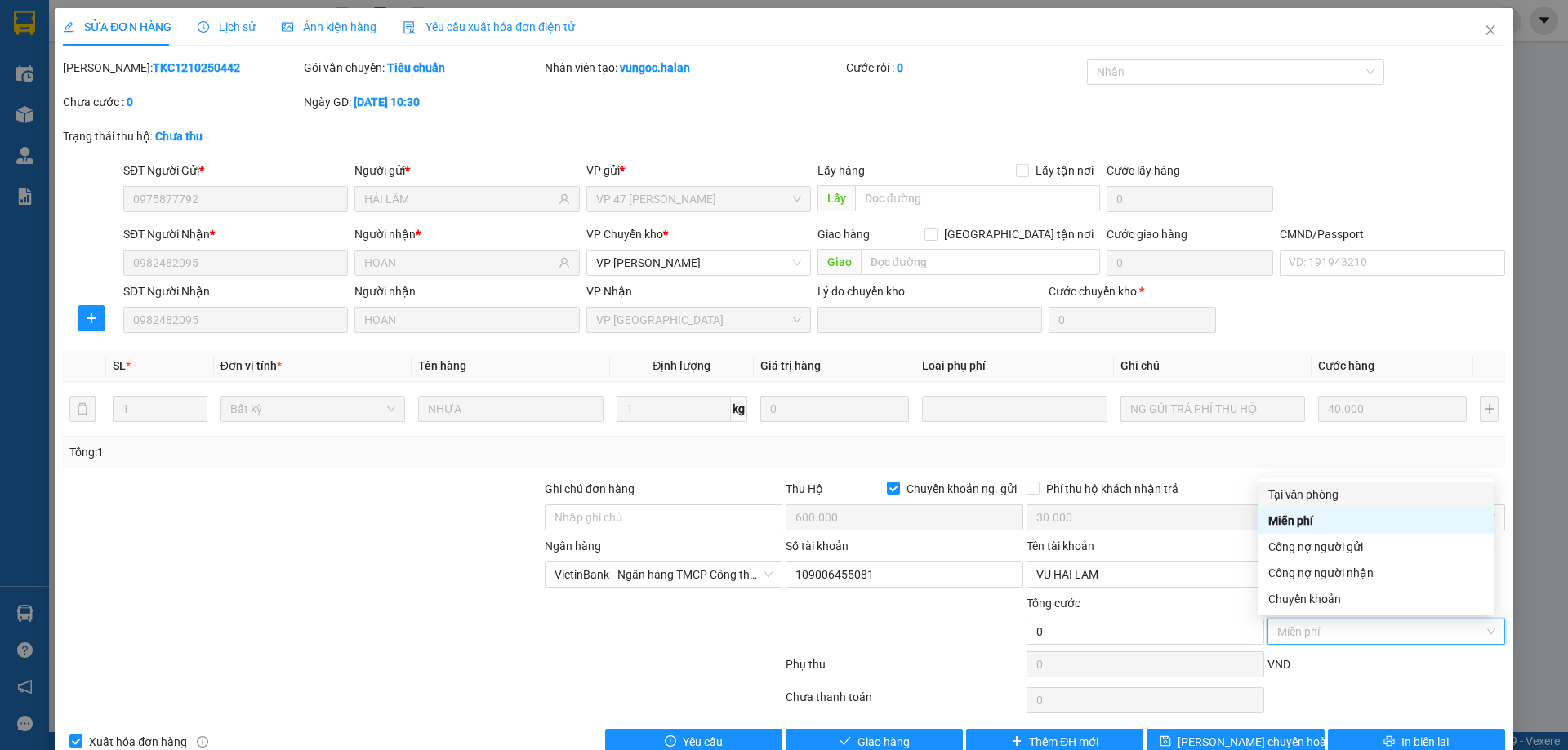
click at [1303, 480] on div "Total Paid Fee 0 Total UnPaid Fee 40.000 Cash Collection Total Fee Mã ĐH: TKC12…" at bounding box center [784, 406] width 1442 height 696
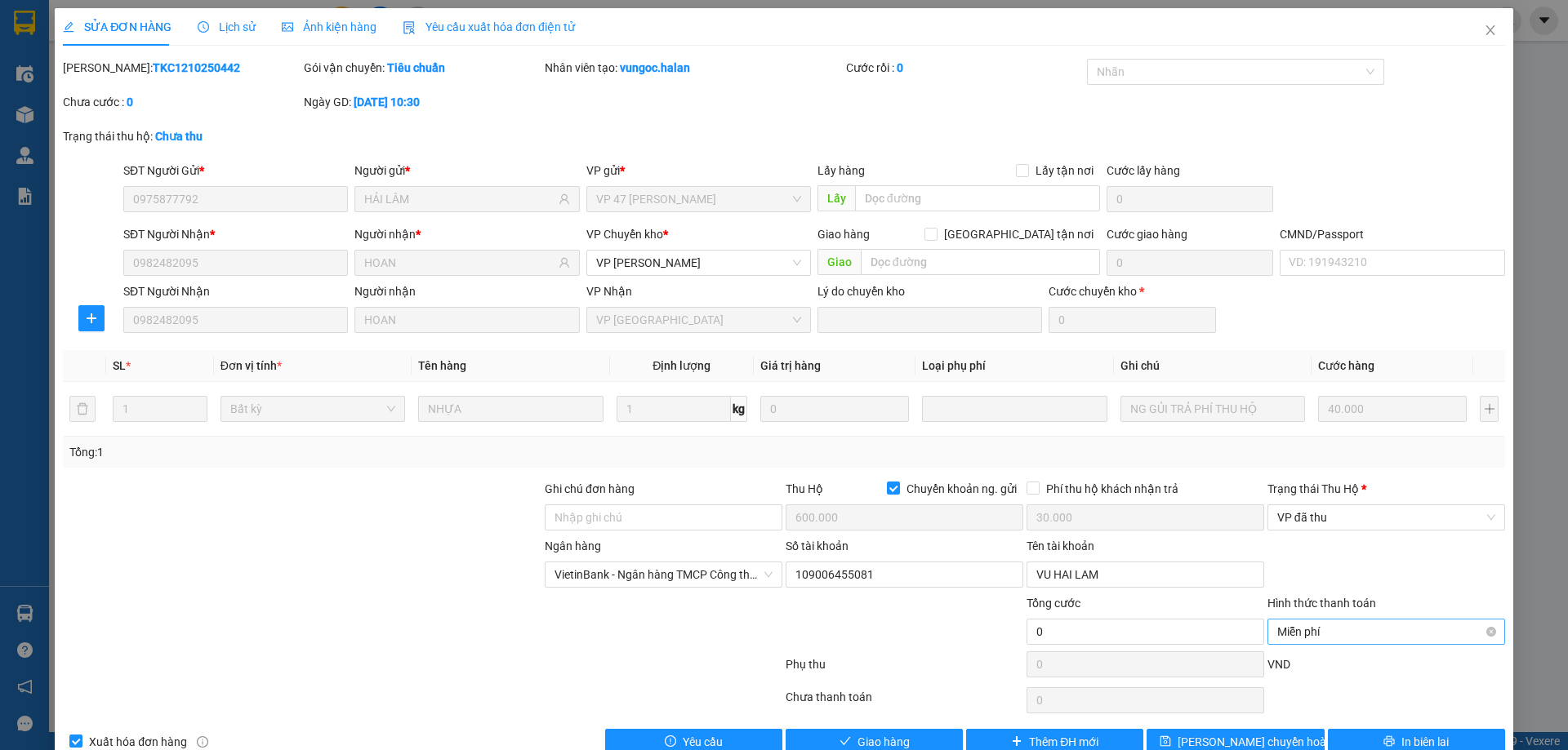
click at [1327, 625] on span "Miễn phí" at bounding box center [1386, 632] width 218 height 25
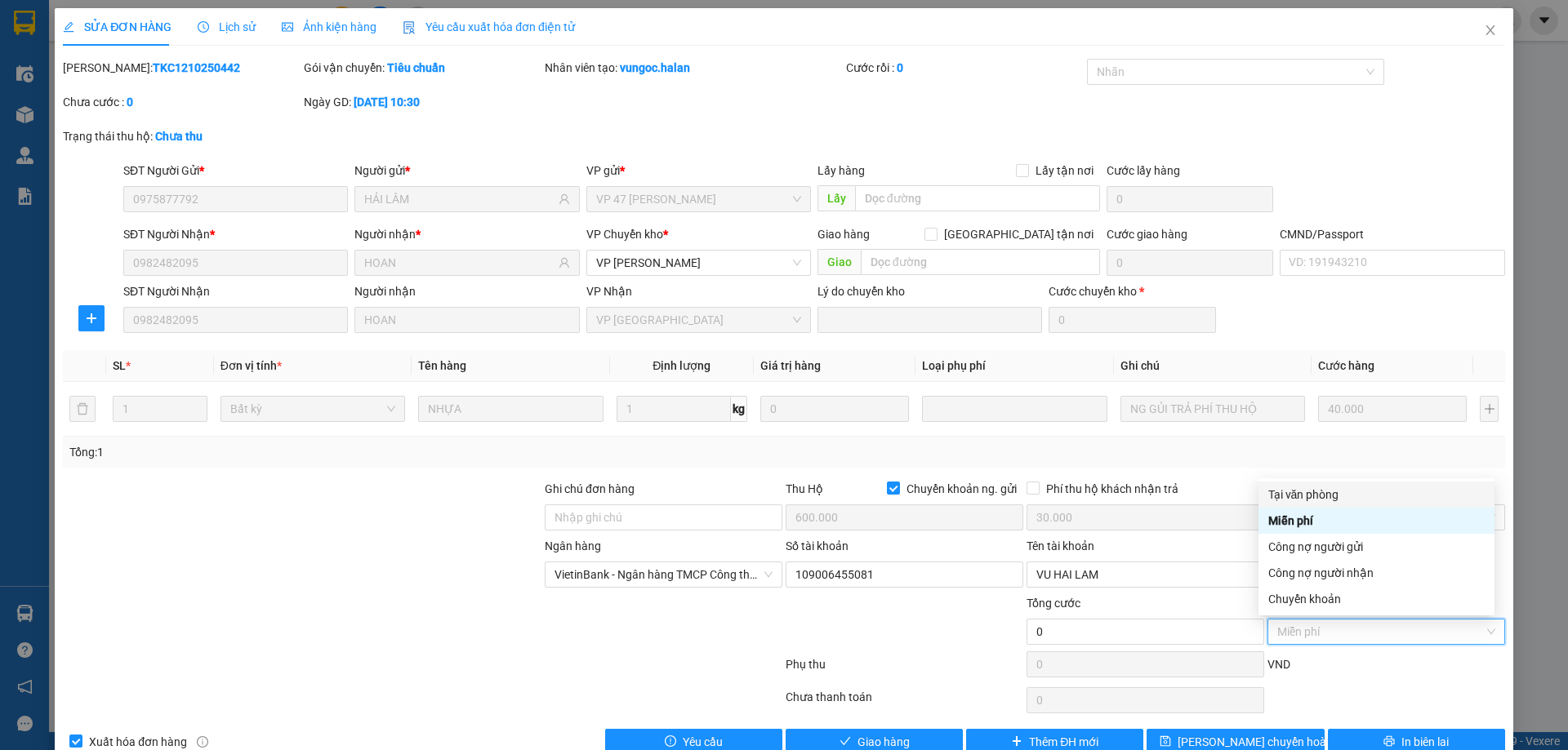
click at [1315, 498] on div "Tại văn phòng" at bounding box center [1376, 495] width 216 height 18
type input "40.000"
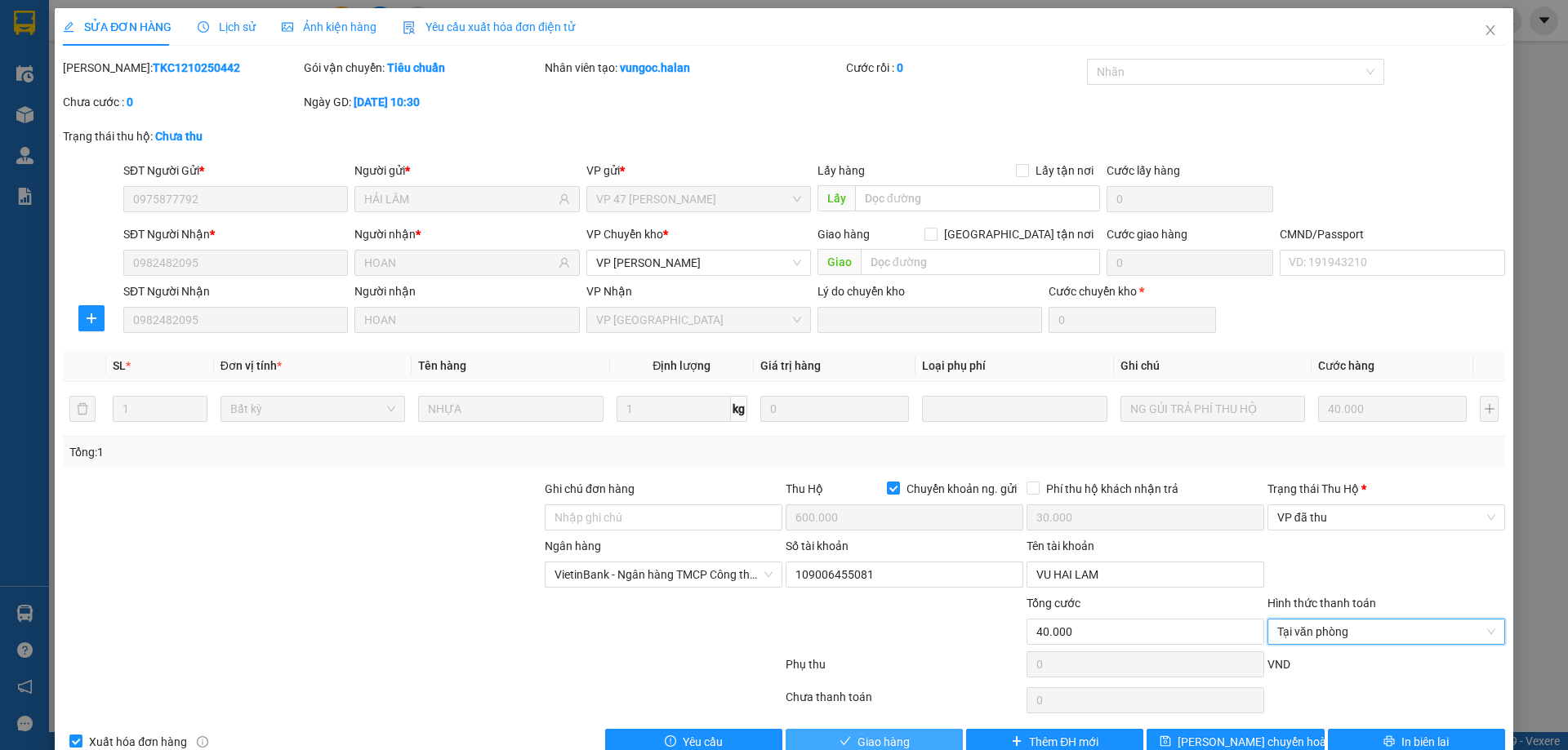
click at [861, 738] on span "Giao hàng" at bounding box center [883, 743] width 52 height 18
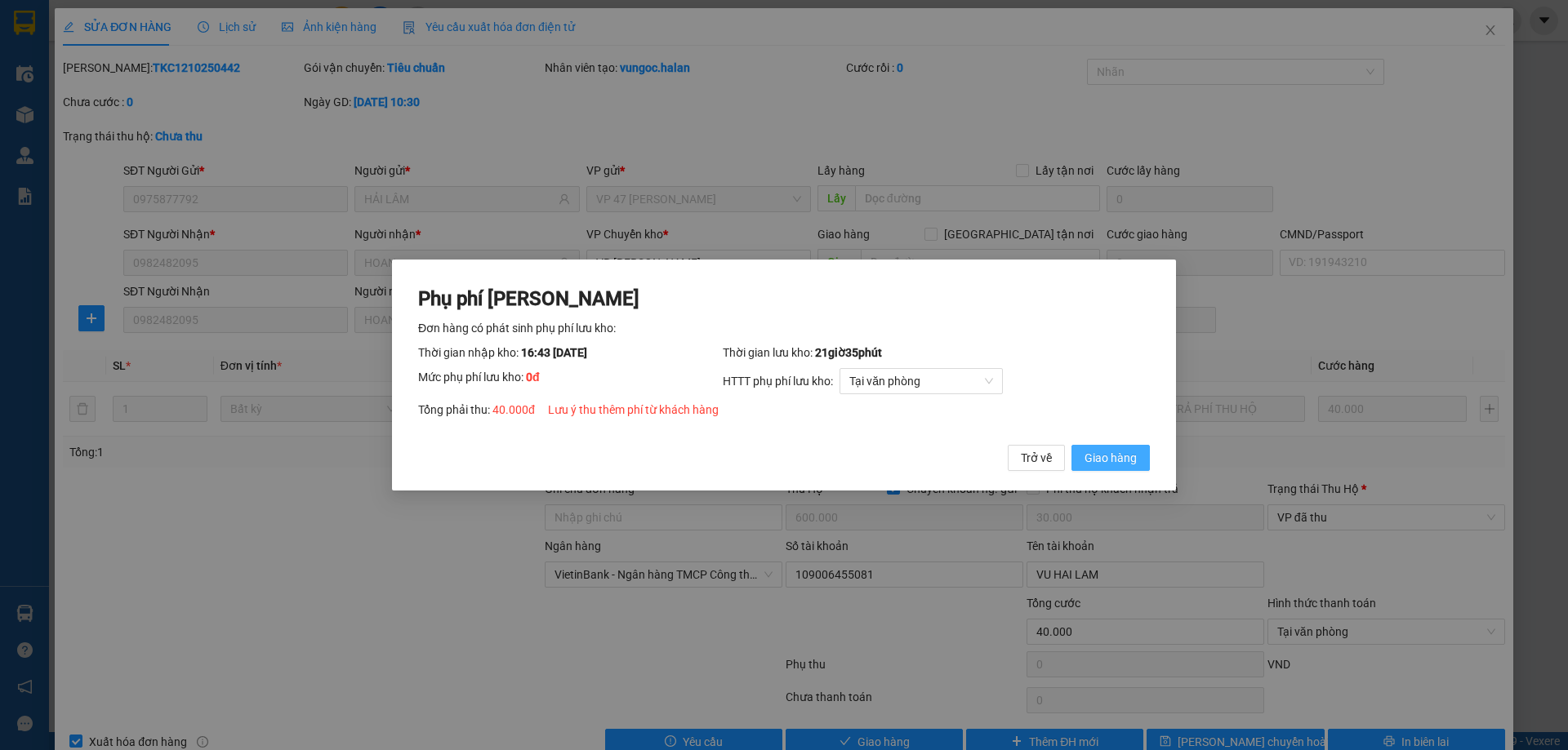
click at [1097, 465] on span "Giao hàng" at bounding box center [1110, 458] width 52 height 18
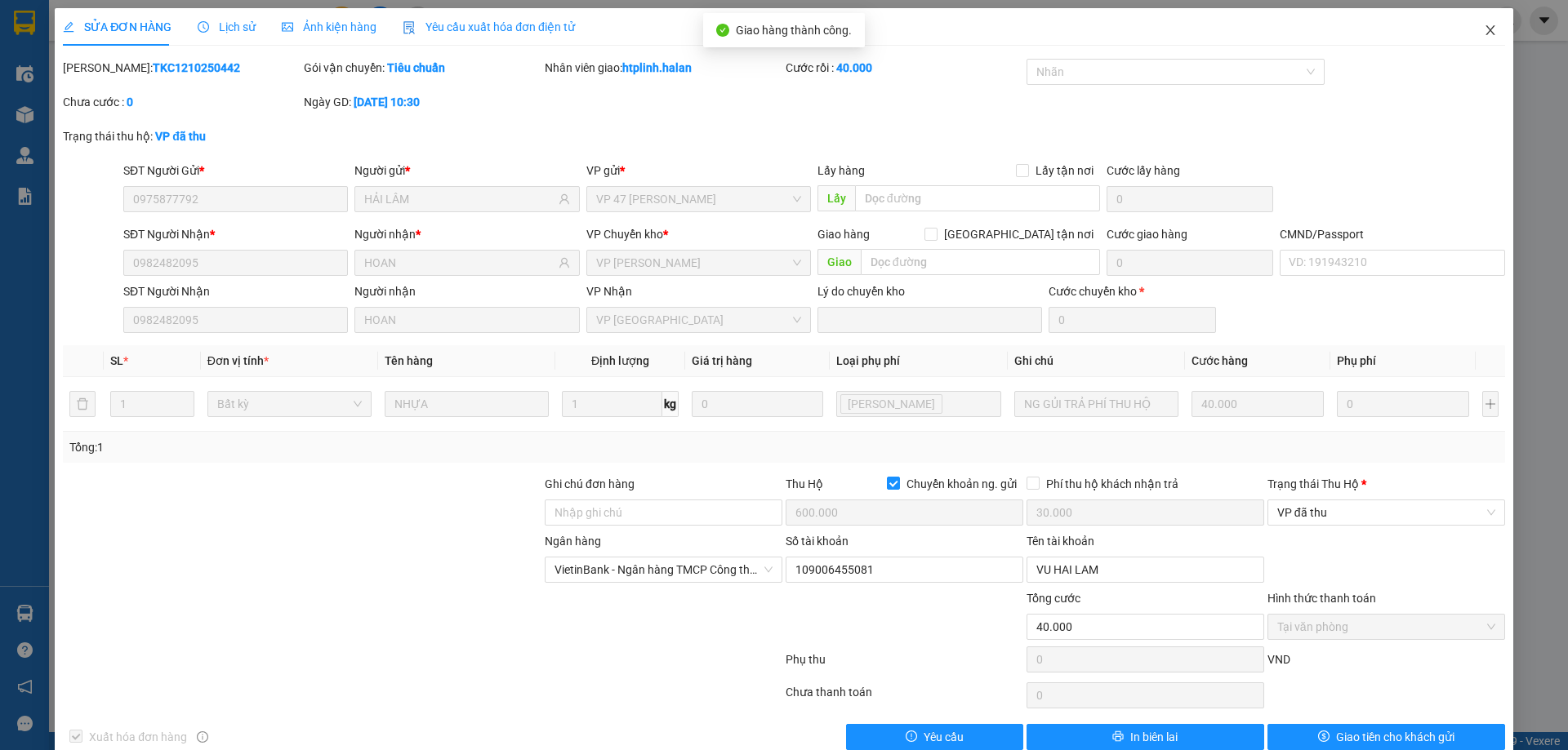
click at [1480, 8] on span "Close" at bounding box center [1489, 31] width 46 height 46
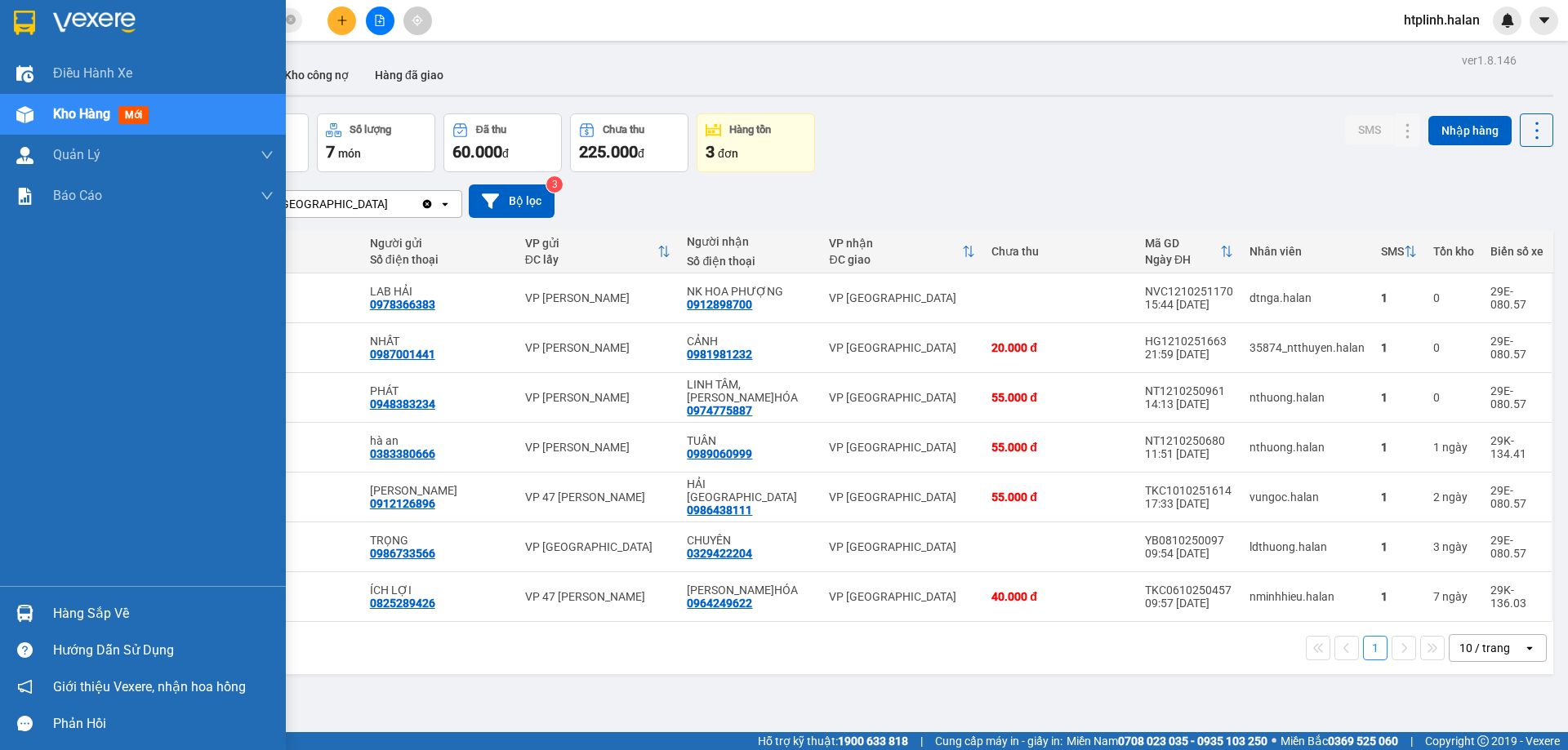
scroll to position [75, 0]
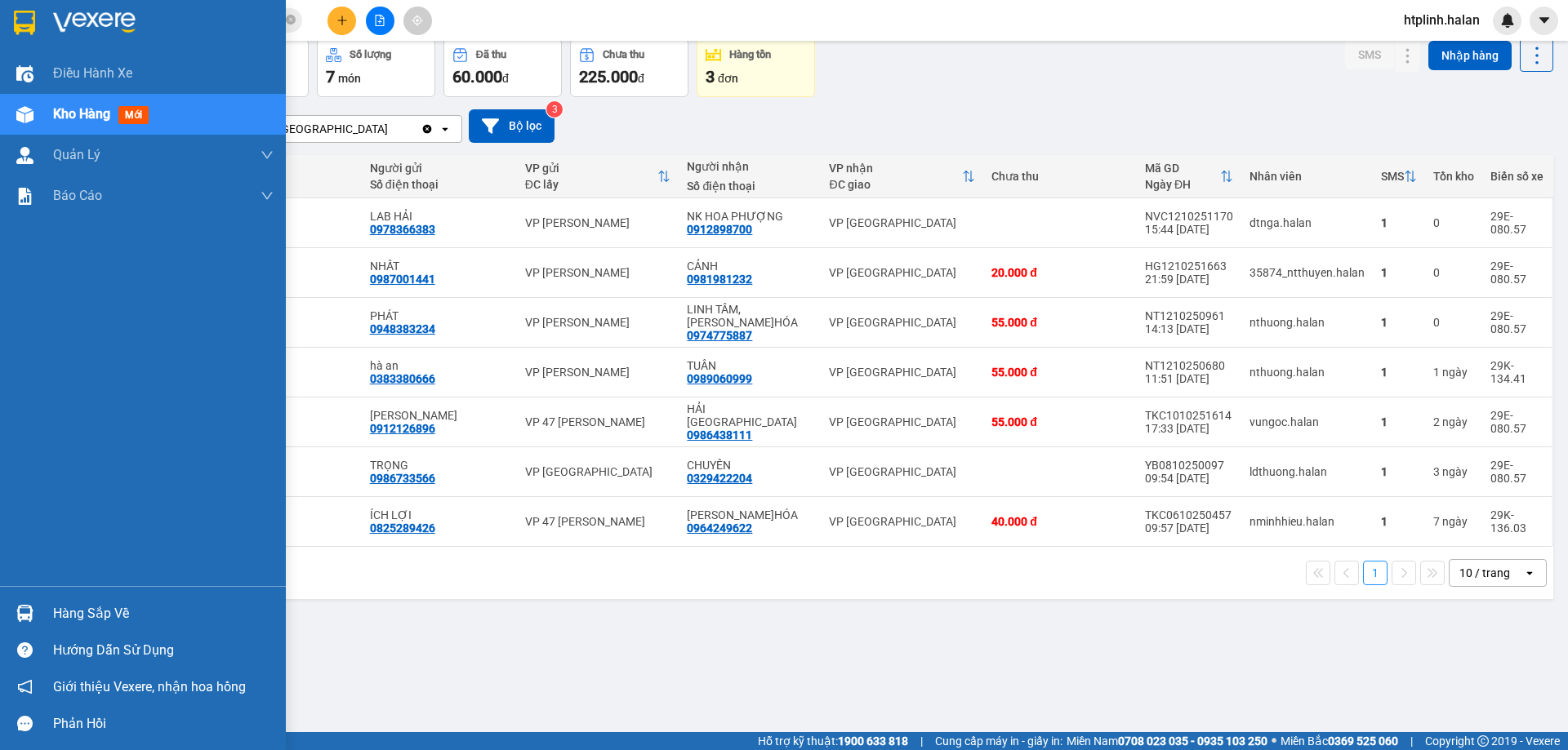
drag, startPoint x: 39, startPoint y: 575, endPoint x: 55, endPoint y: 620, distance: 47.8
click at [42, 585] on div "Điều hành xe Kho hàng mới Quản Lý Quản lý chuyến Quản lý kiểm kho Báo cáo 12. T…" at bounding box center [142, 320] width 286 height 533
drag, startPoint x: 55, startPoint y: 620, endPoint x: 101, endPoint y: 613, distance: 46.5
click at [55, 620] on div "Hàng sắp về" at bounding box center [163, 614] width 220 height 25
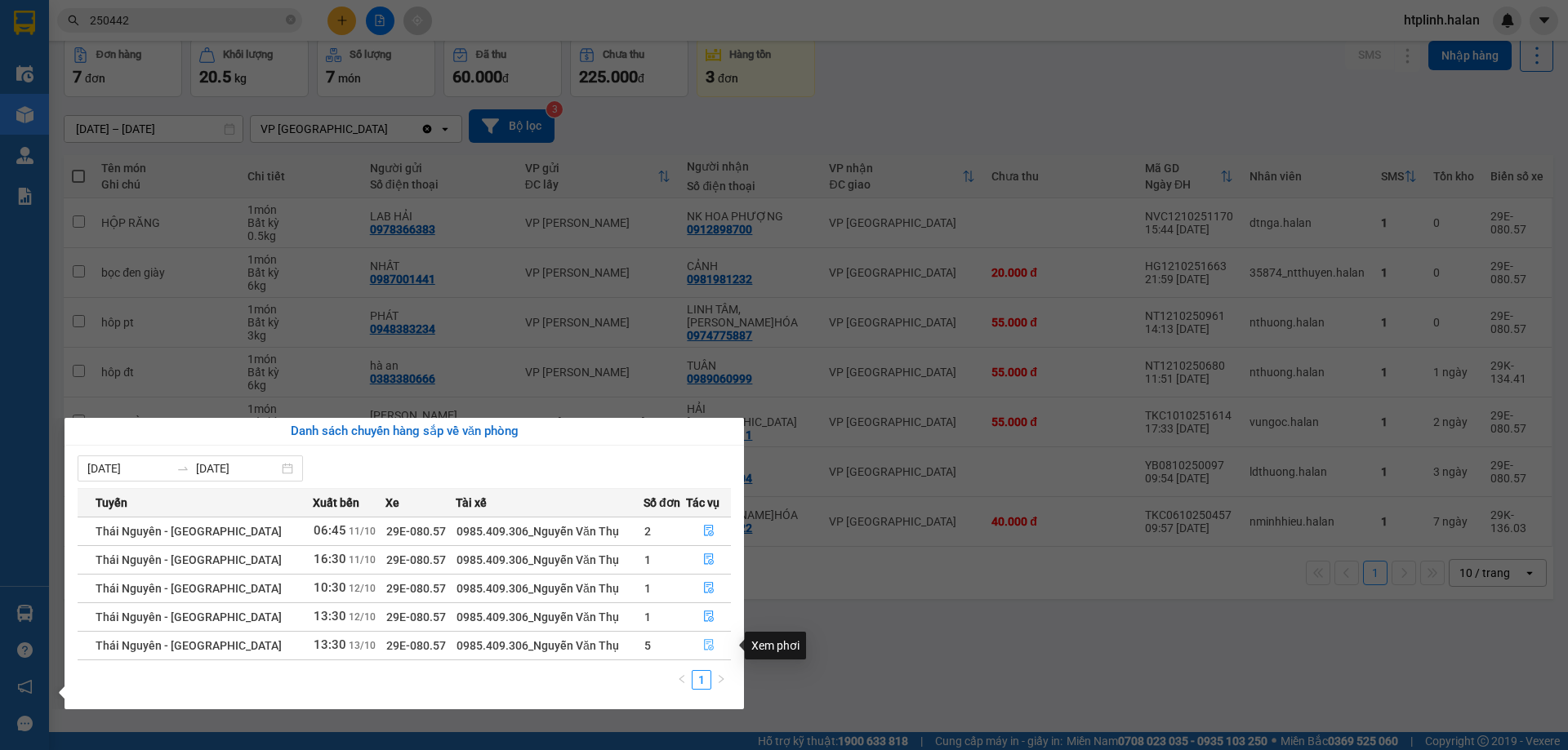
click at [687, 649] on button "button" at bounding box center [709, 646] width 43 height 26
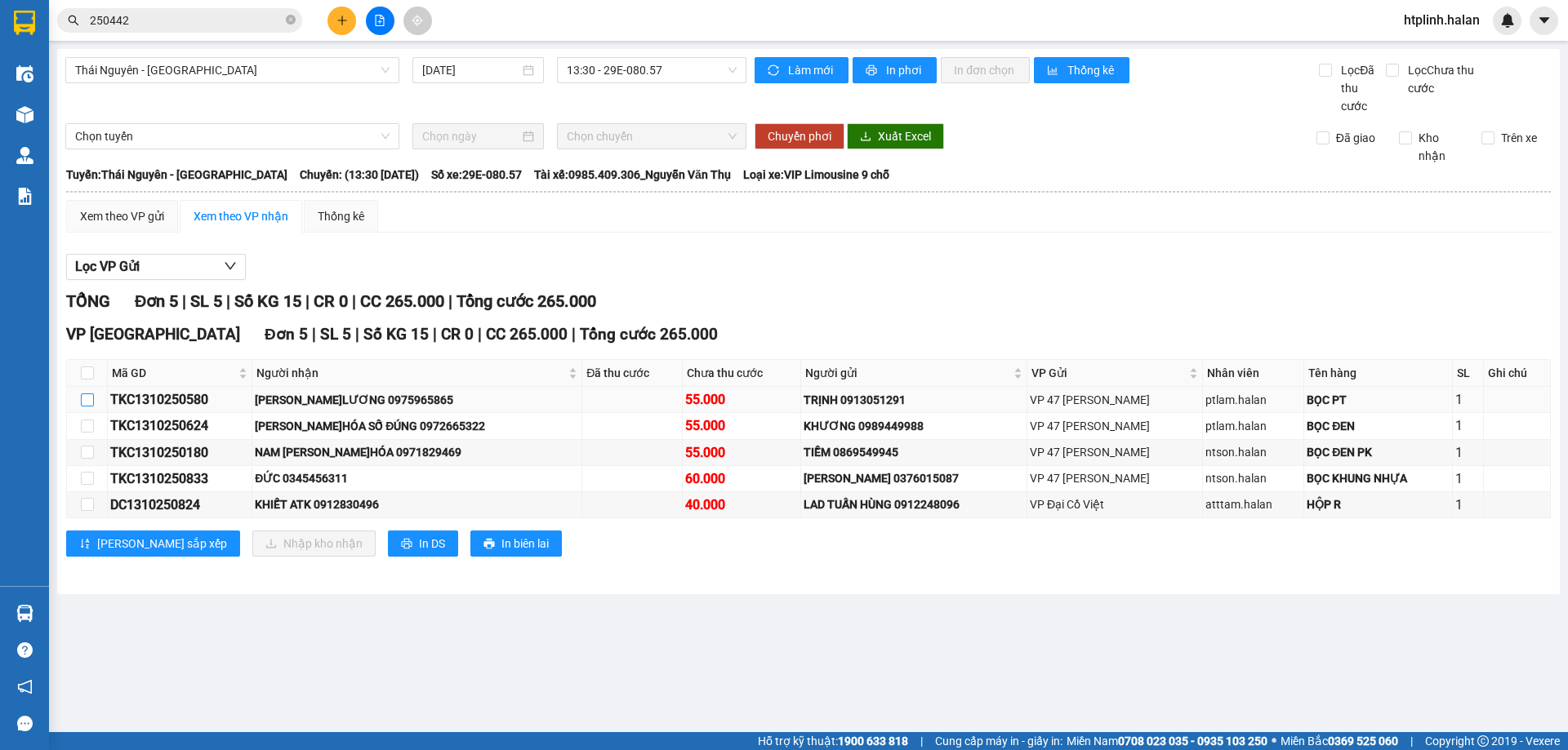
click at [83, 402] on input "checkbox" at bounding box center [88, 400] width 13 height 13
checkbox input "true"
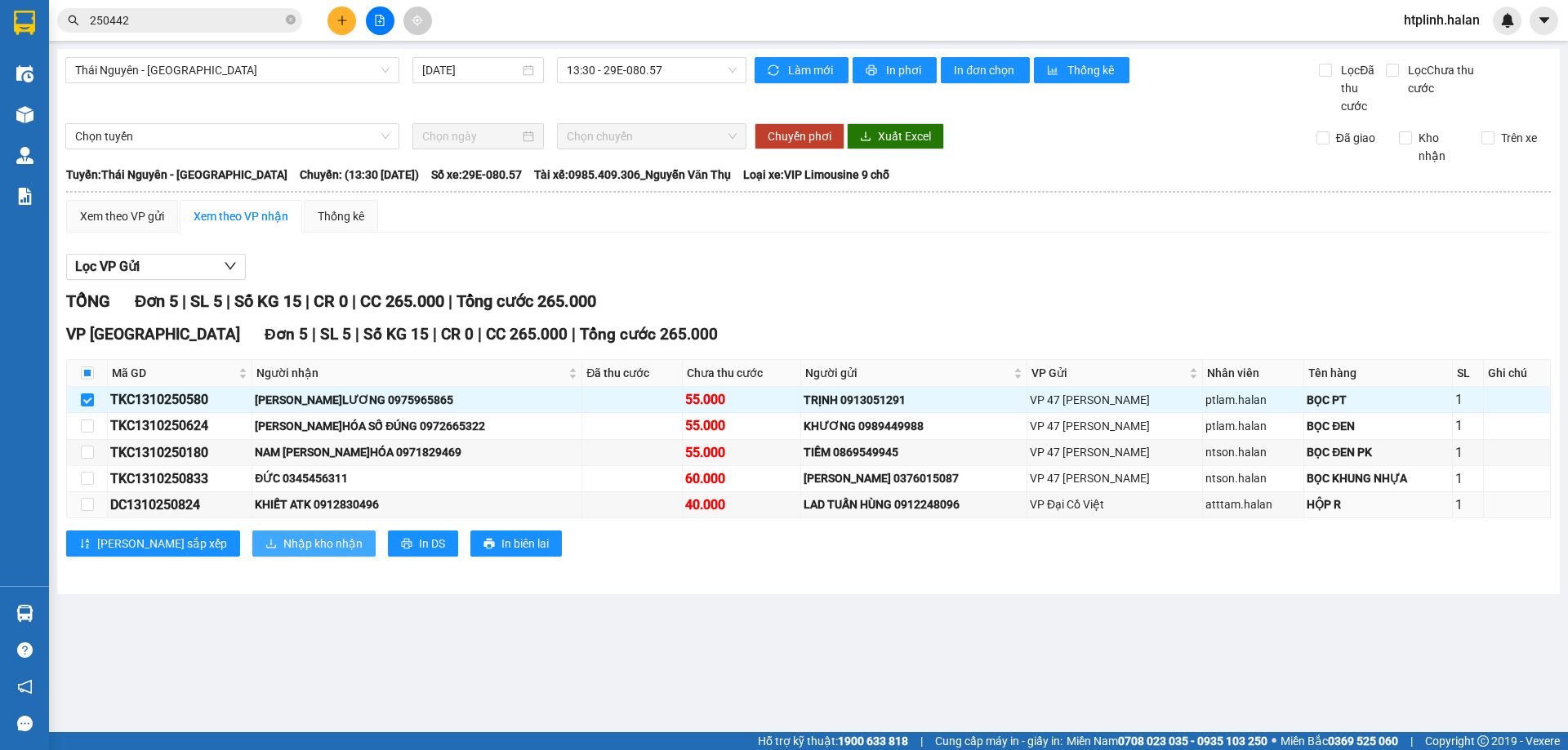
click at [283, 550] on span "Nhập kho nhận" at bounding box center [323, 544] width 79 height 18
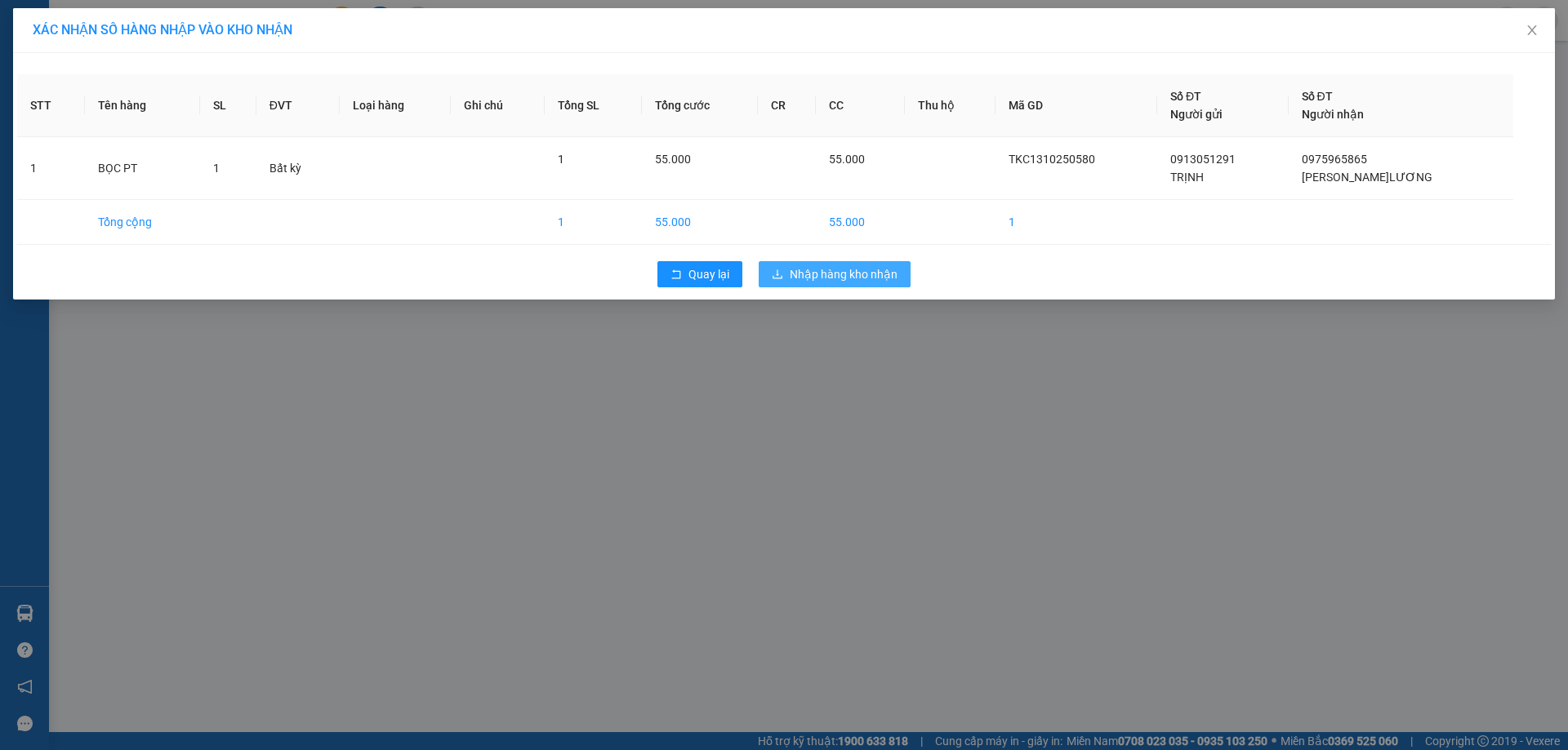
click at [839, 280] on span "Nhập hàng kho nhận" at bounding box center [844, 275] width 108 height 18
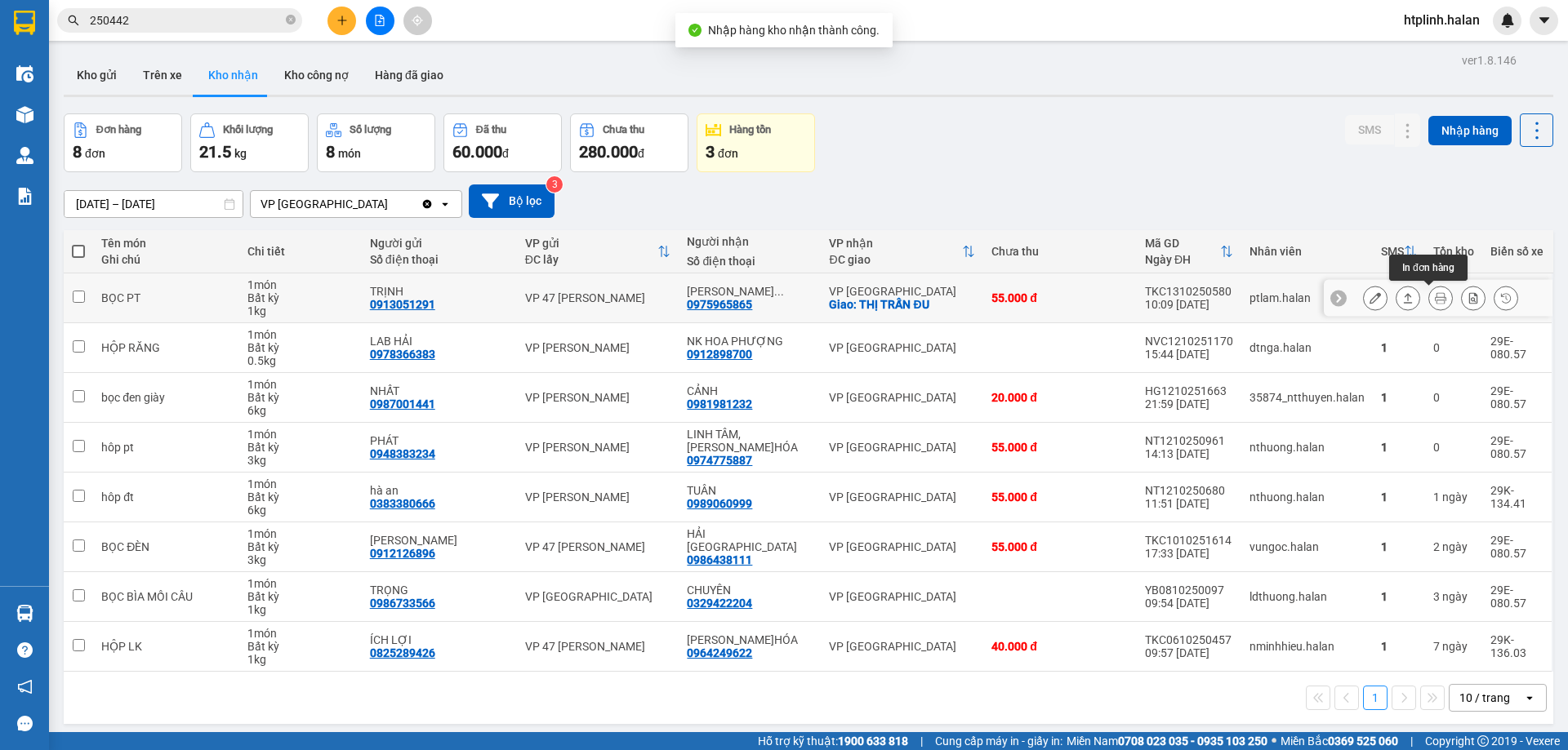
click at [1429, 291] on button at bounding box center [1441, 298] width 23 height 29
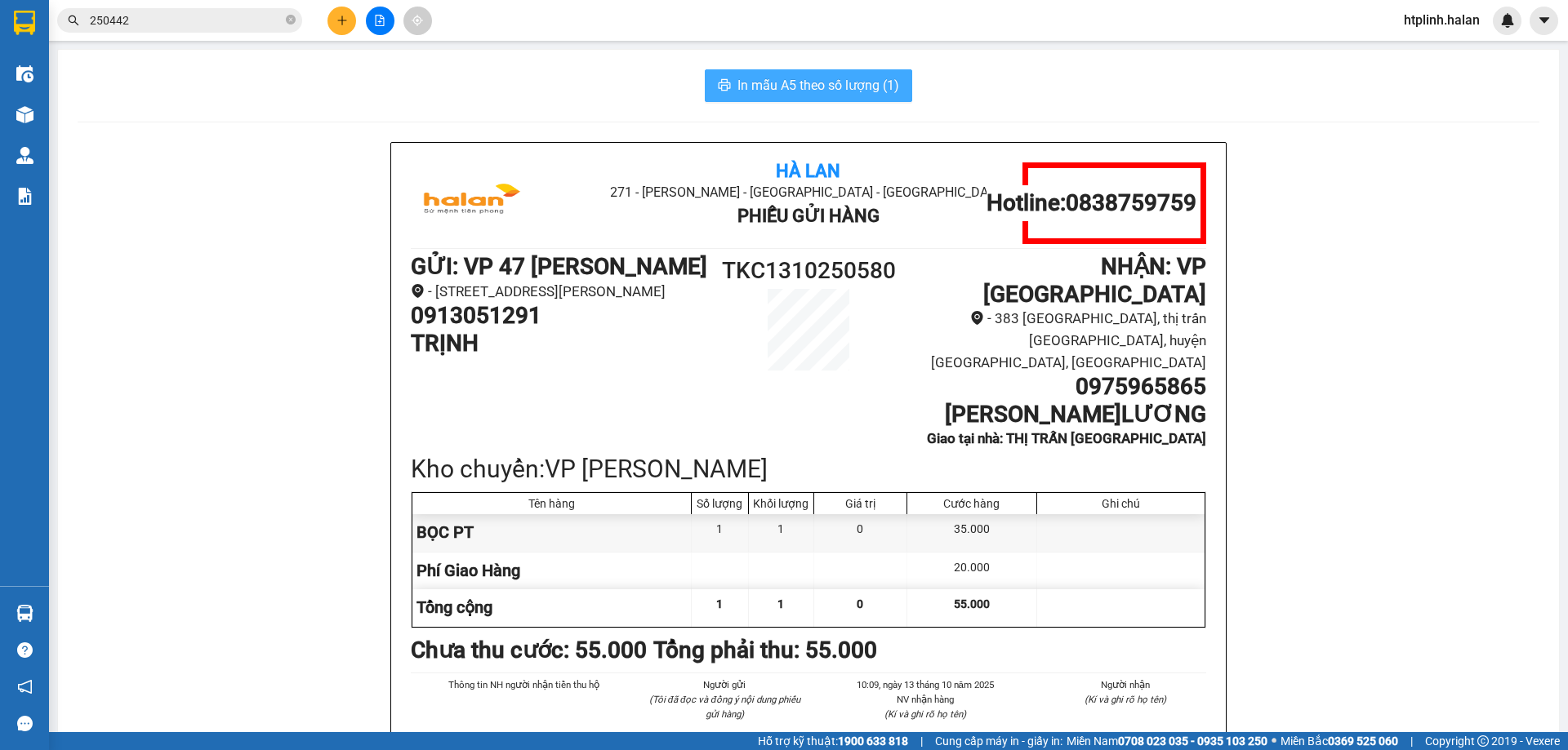
click at [843, 89] on span "In mẫu A5 theo số lượng (1)" at bounding box center [818, 85] width 161 height 21
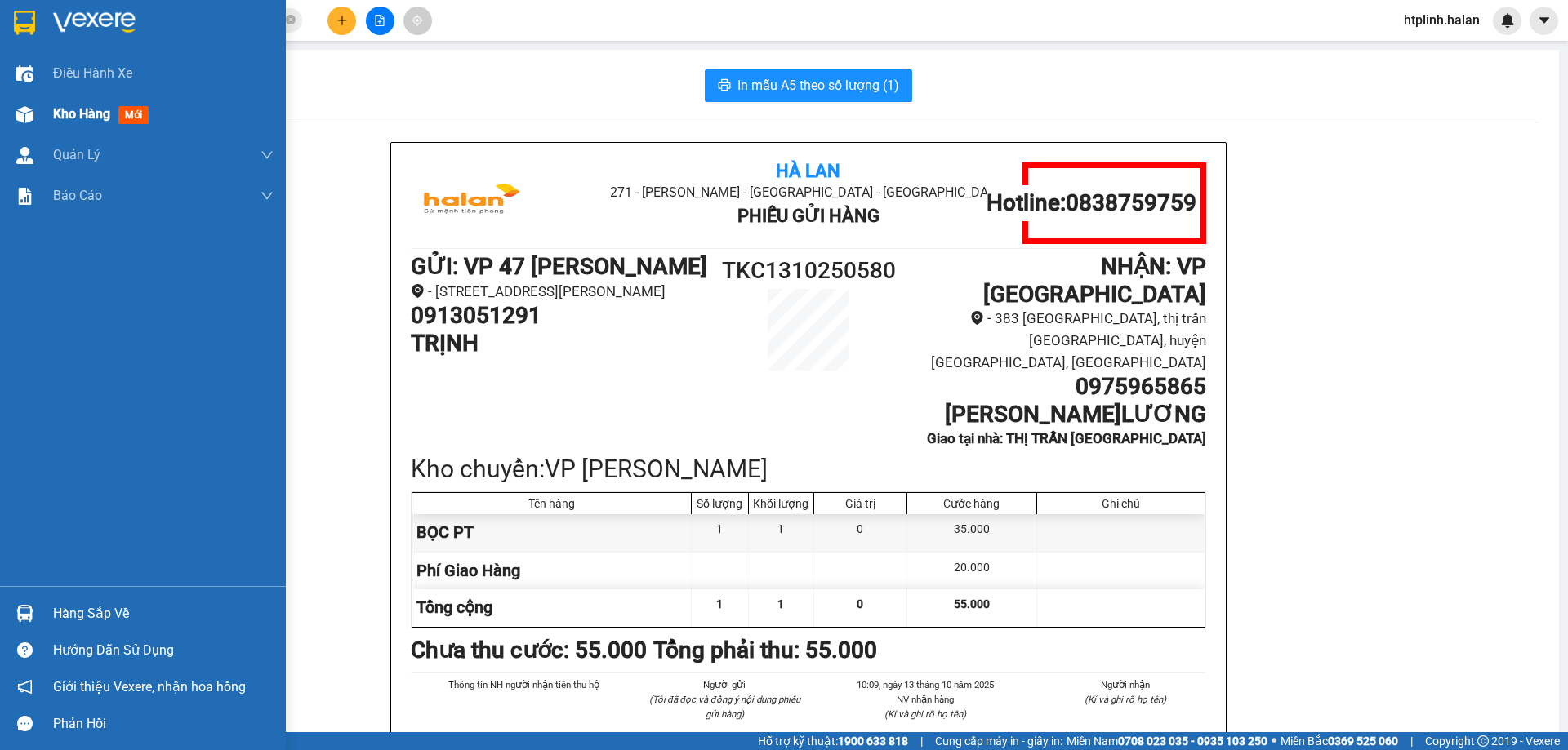
click at [66, 115] on span "Kho hàng" at bounding box center [81, 113] width 57 height 16
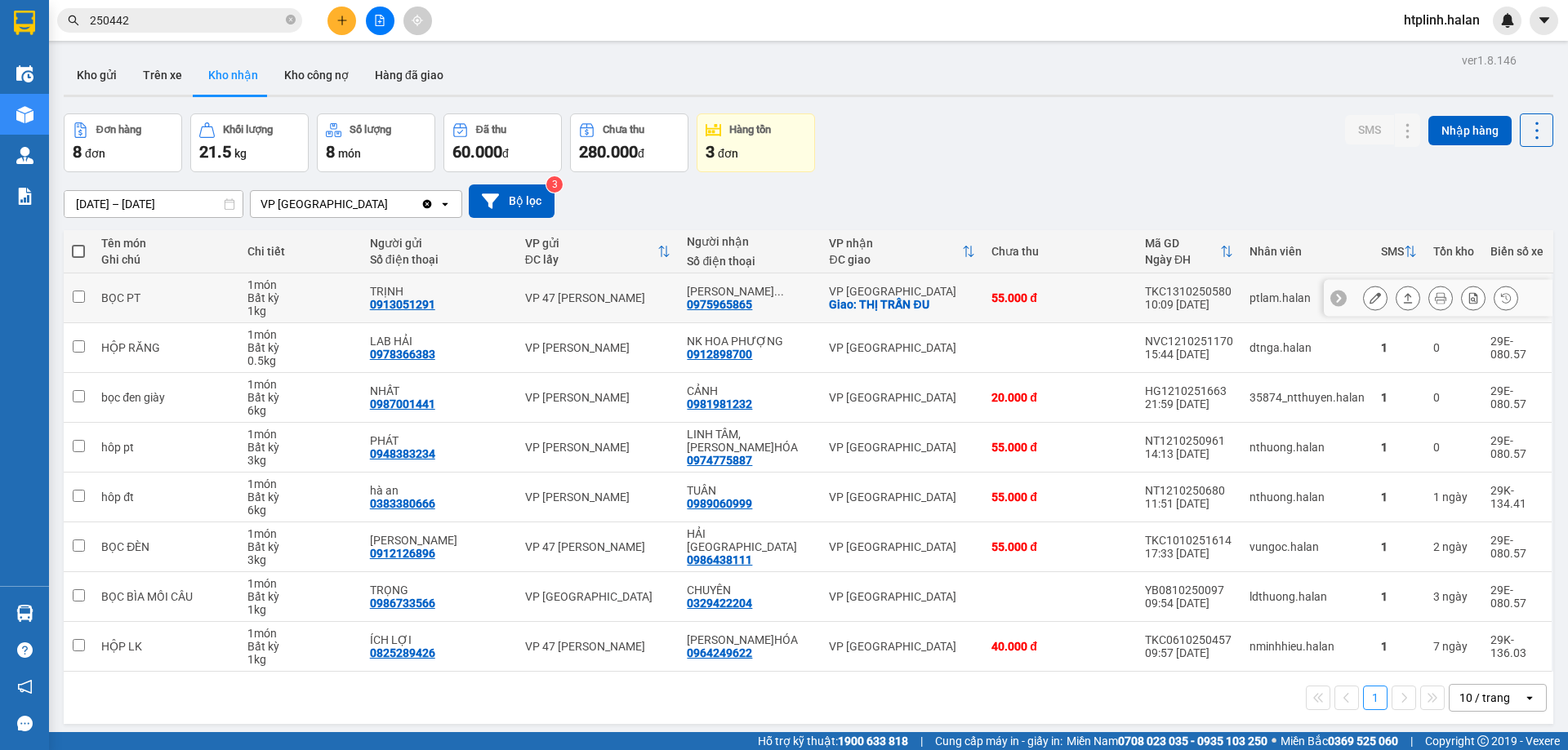
click at [1402, 299] on icon at bounding box center [1408, 298] width 12 height 12
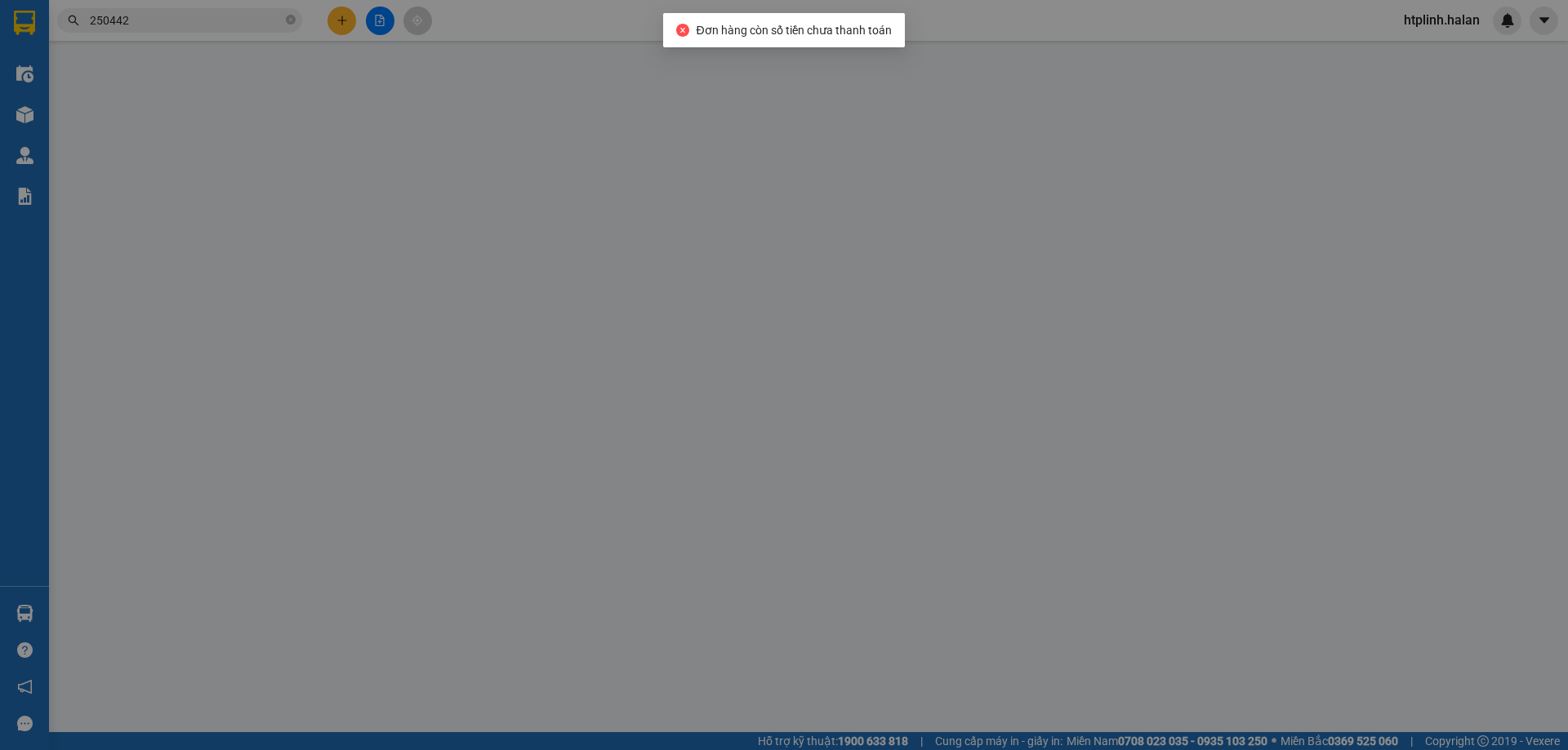
type input "0913051291"
type input "TRỊNH"
type input "0975965865"
type input "QUANG SƠN ĐU P.LƯƠNG"
checkbox input "true"
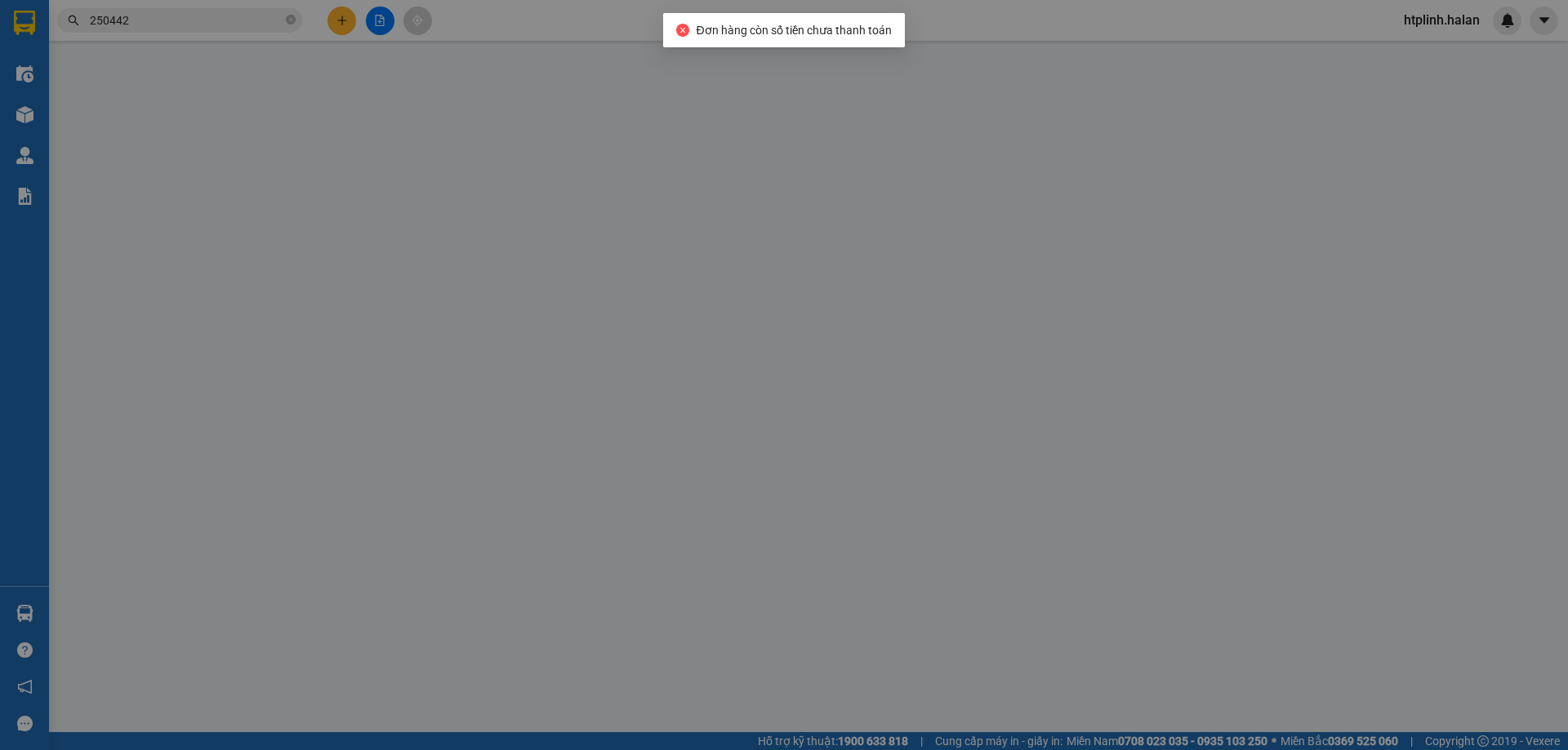
type input "THỊ TRẤN ĐU"
type input "20.000"
type input "0"
type input "55.000"
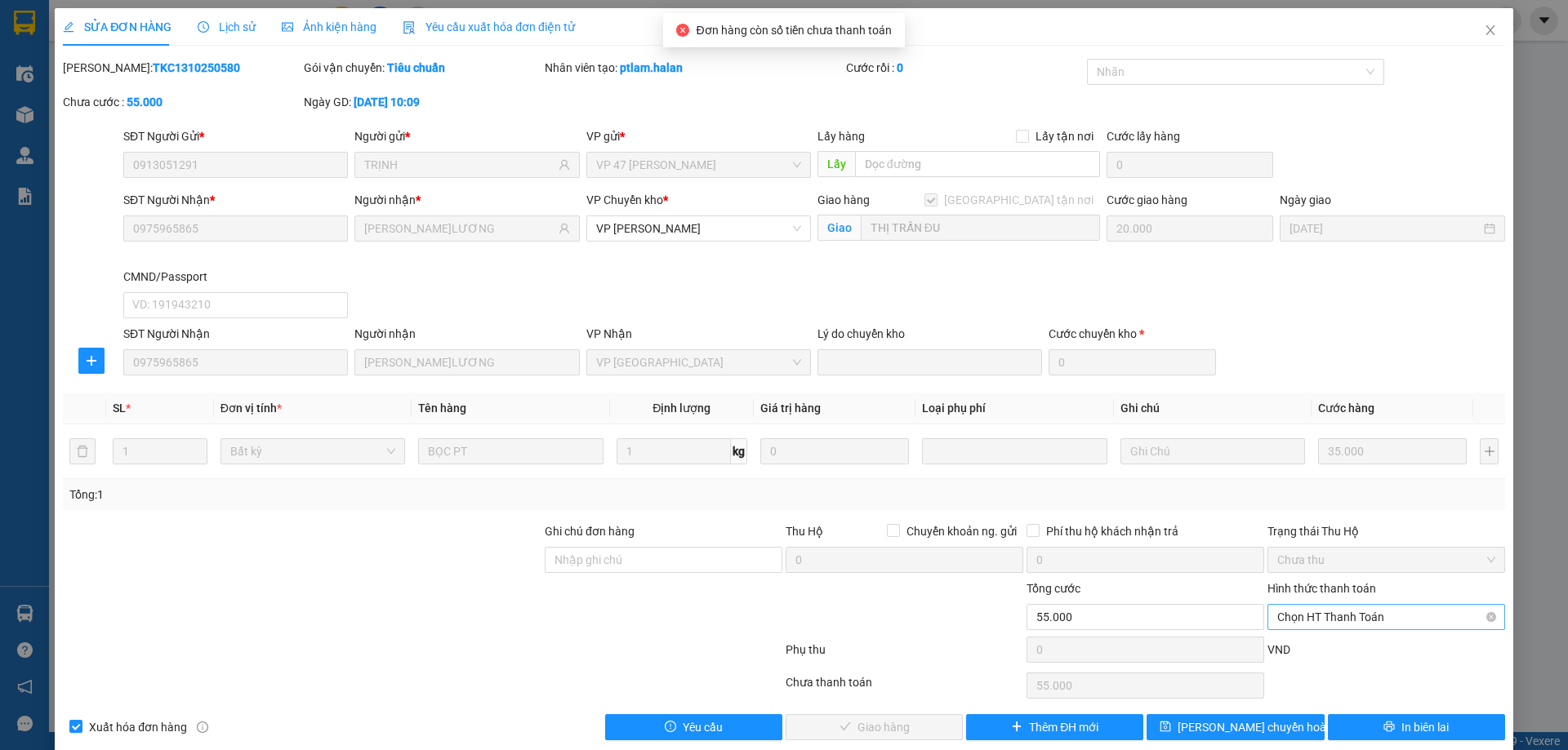
click at [1297, 625] on span "Chọn HT Thanh Toán" at bounding box center [1386, 618] width 218 height 25
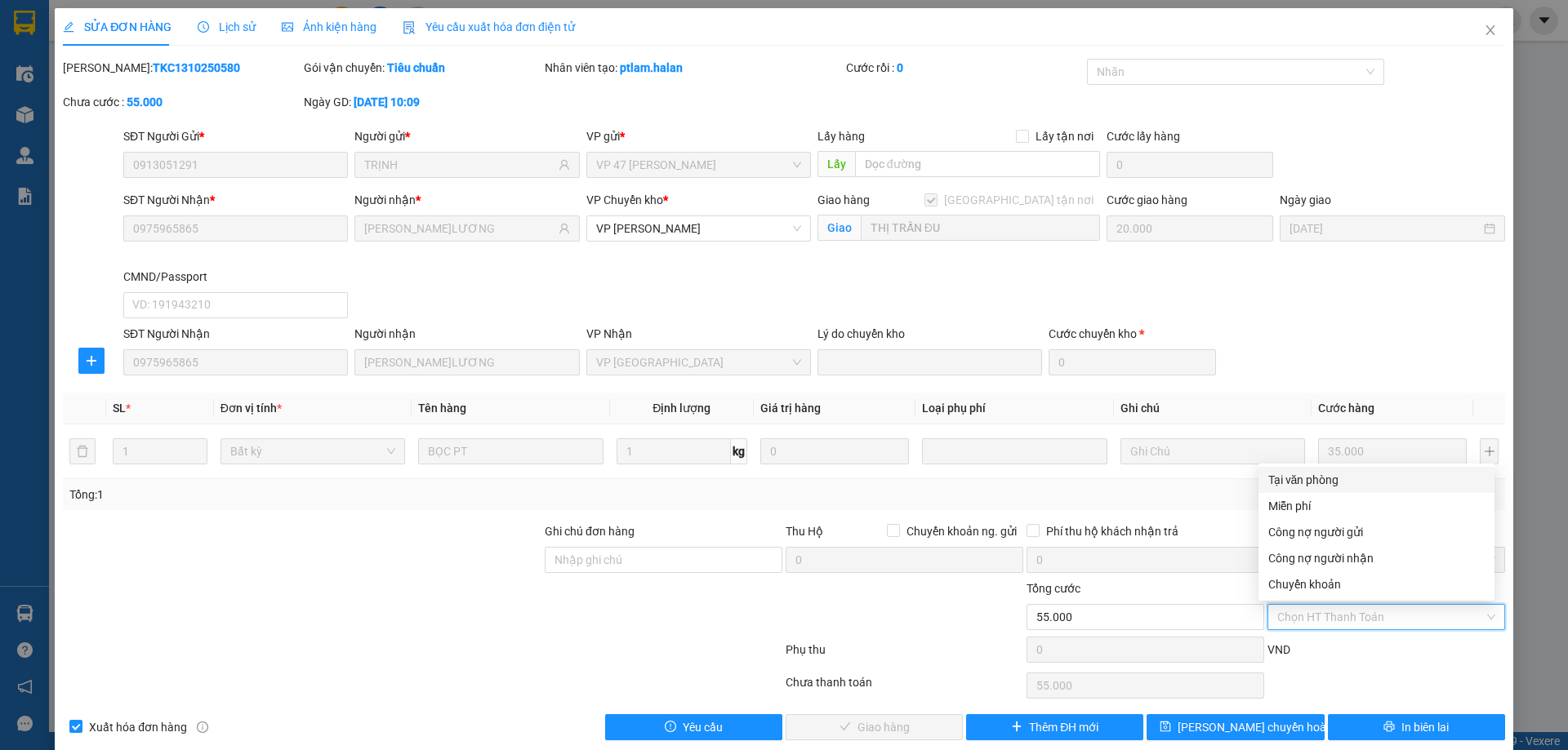
click at [1319, 485] on div "Tại văn phòng" at bounding box center [1376, 480] width 216 height 18
type input "0"
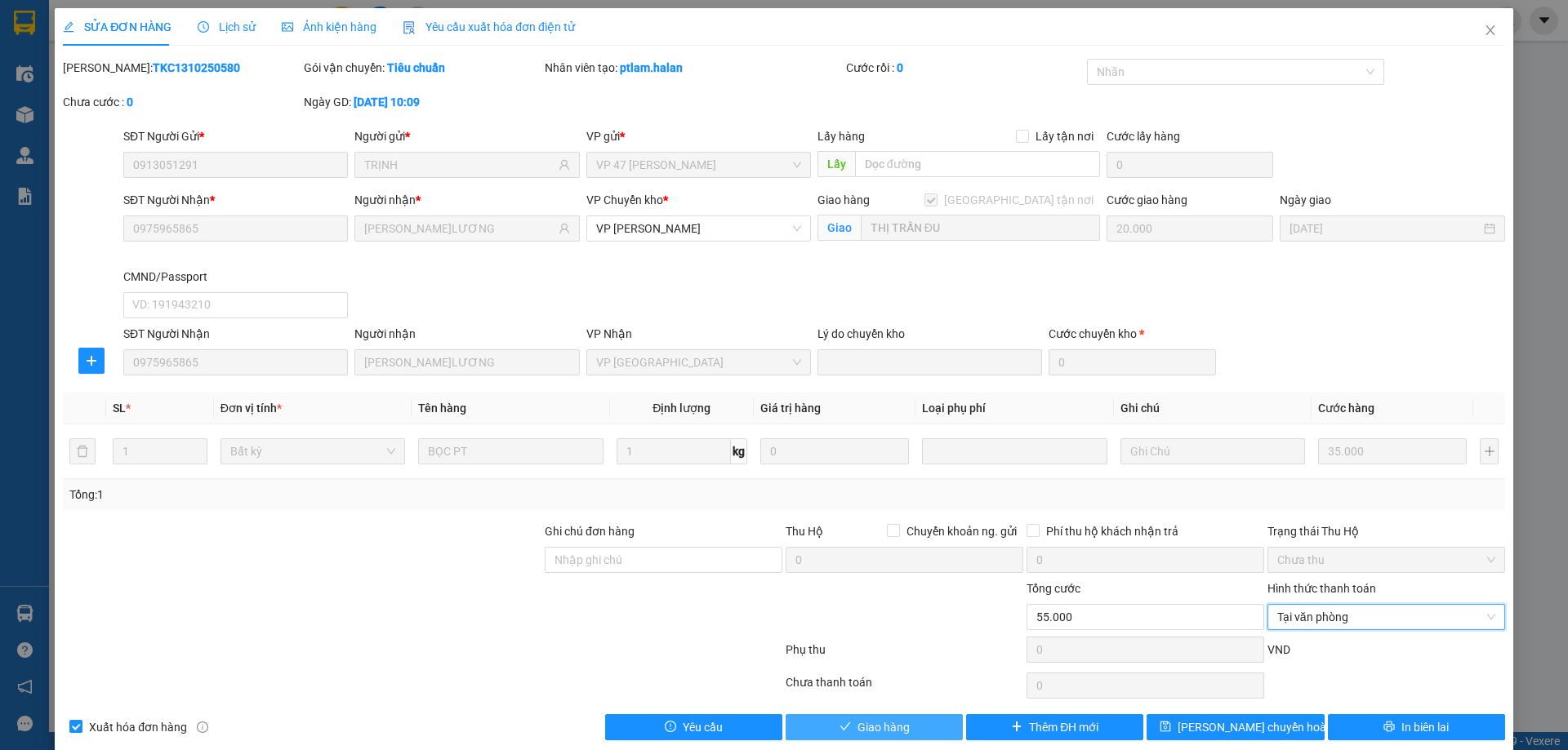
click at [829, 722] on button "Giao hàng" at bounding box center [874, 728] width 177 height 26
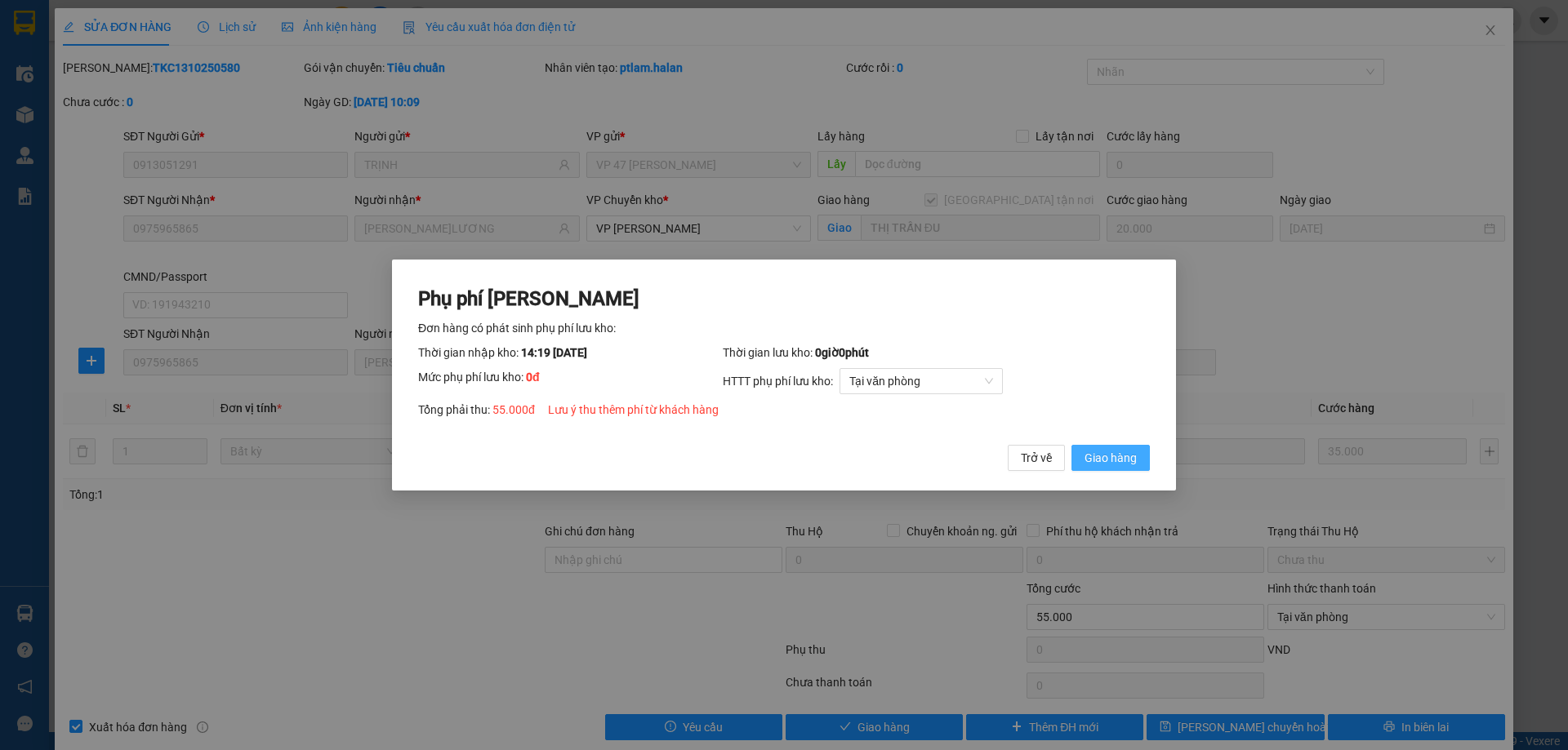
click at [1135, 462] on span "Giao hàng" at bounding box center [1110, 458] width 52 height 18
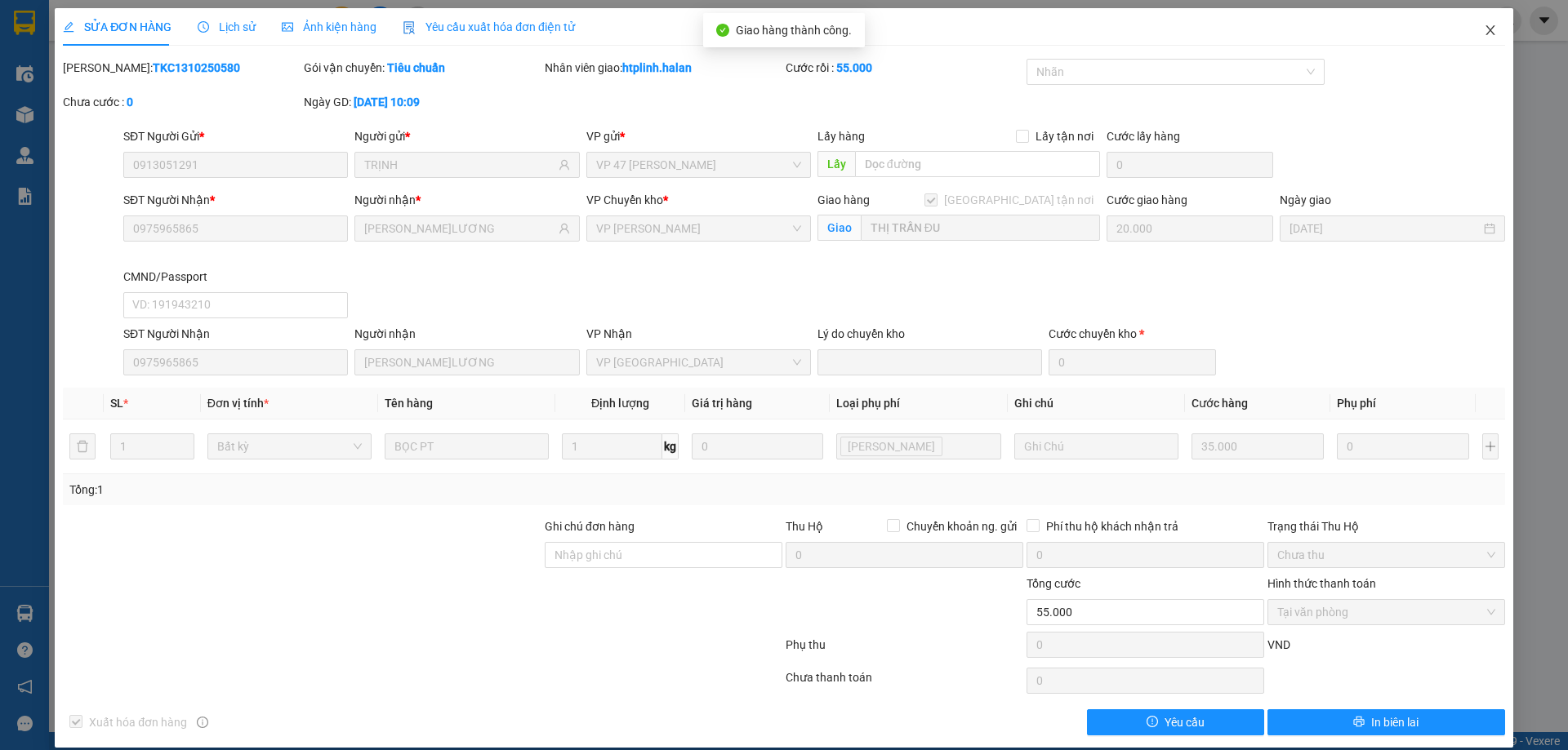
click at [1467, 28] on span "Close" at bounding box center [1489, 31] width 46 height 46
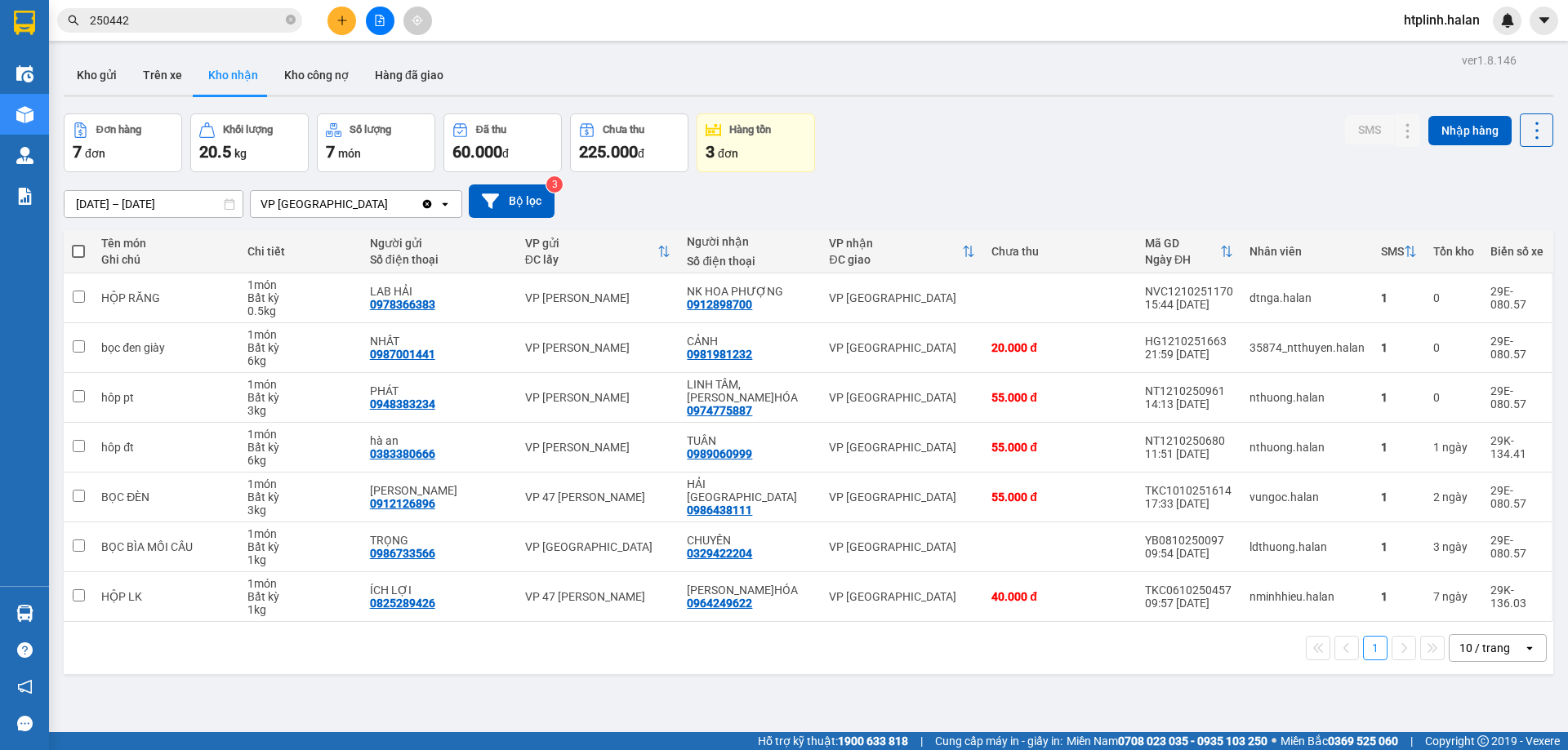
scroll to position [75, 0]
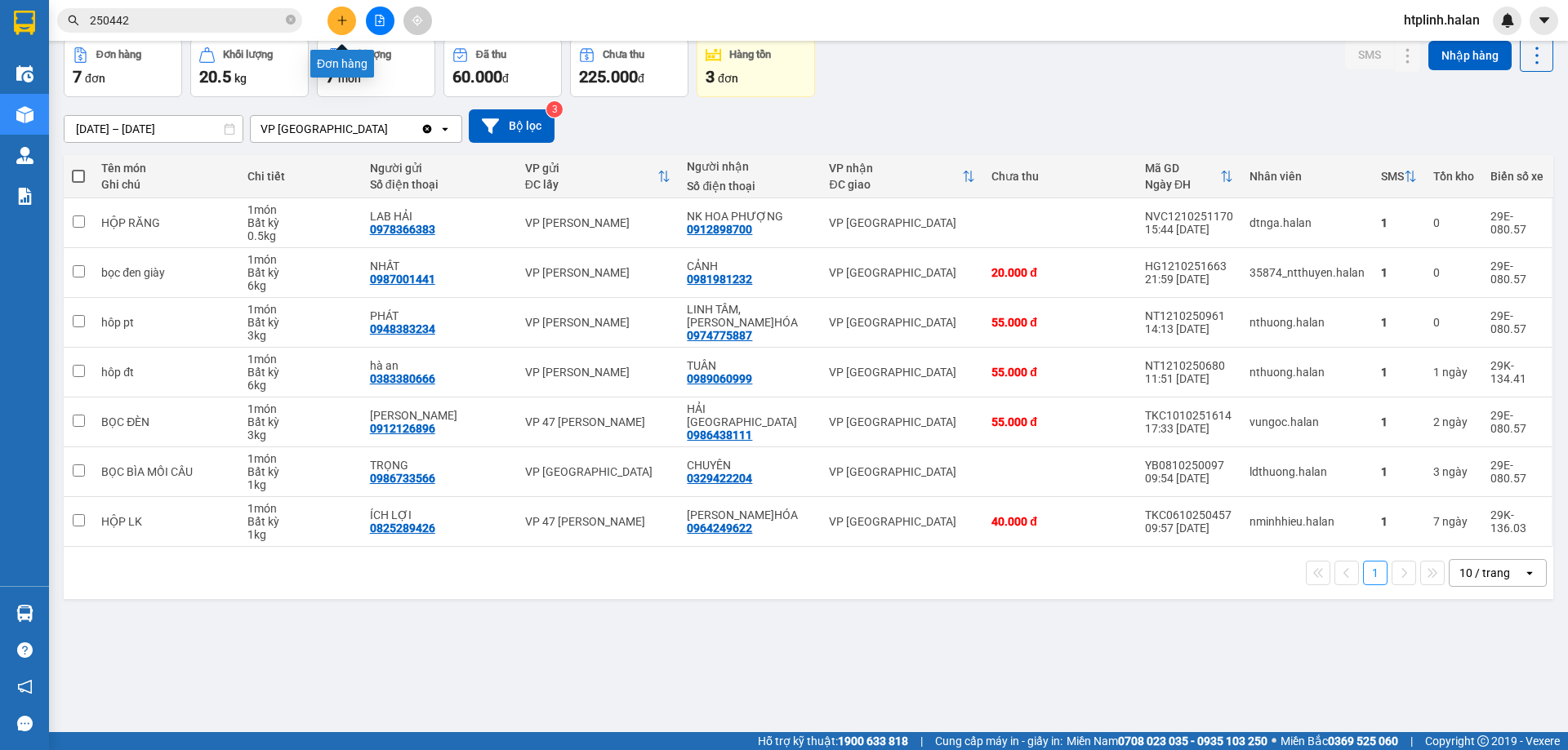
click at [341, 20] on icon "plus" at bounding box center [342, 21] width 12 height 12
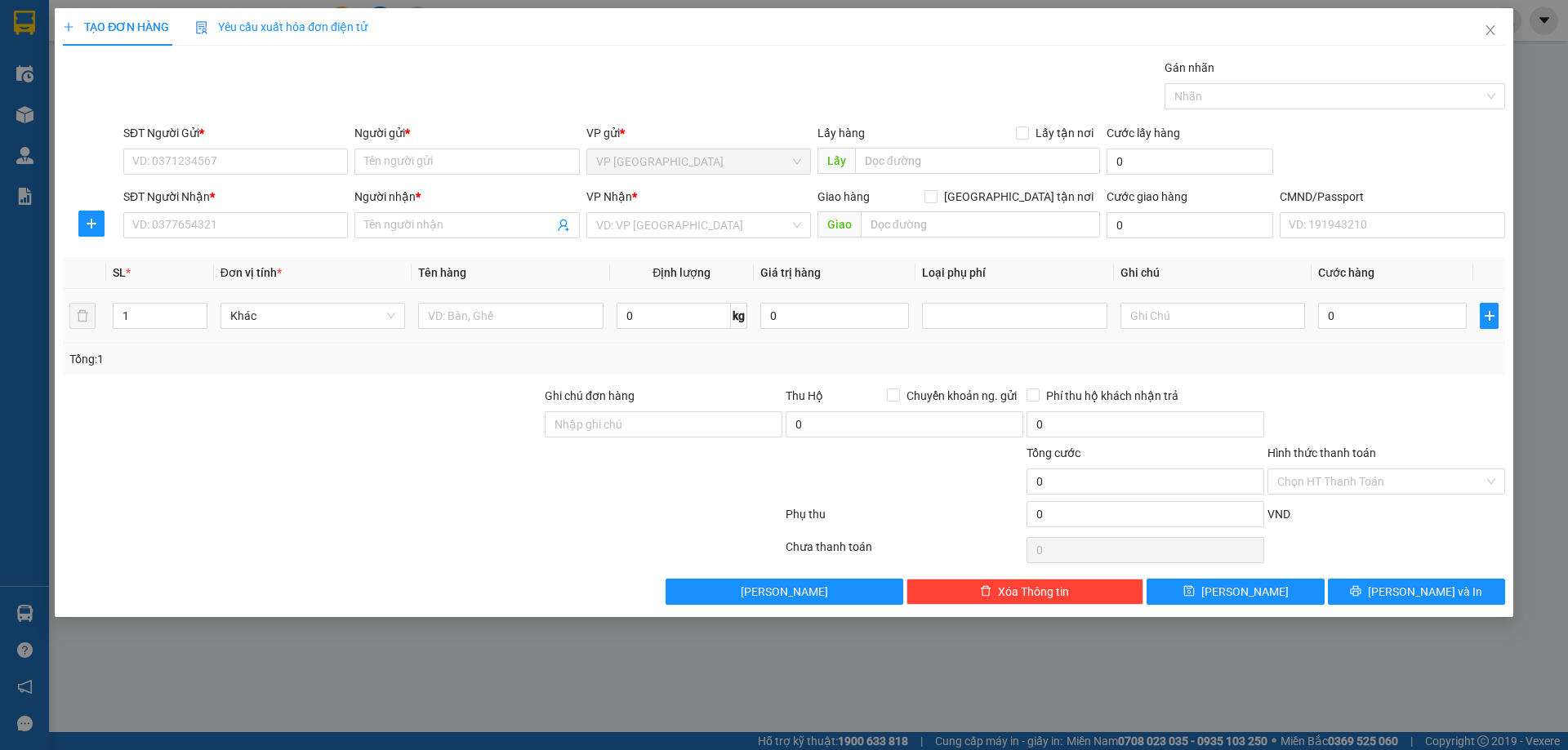
click at [635, 337] on td "0 kg" at bounding box center [682, 316] width 144 height 55
click at [645, 316] on input "0" at bounding box center [674, 316] width 114 height 26
type input "7.5"
click at [150, 163] on input "SĐT Người Gửi *" at bounding box center [235, 162] width 224 height 26
type input "0329003095"
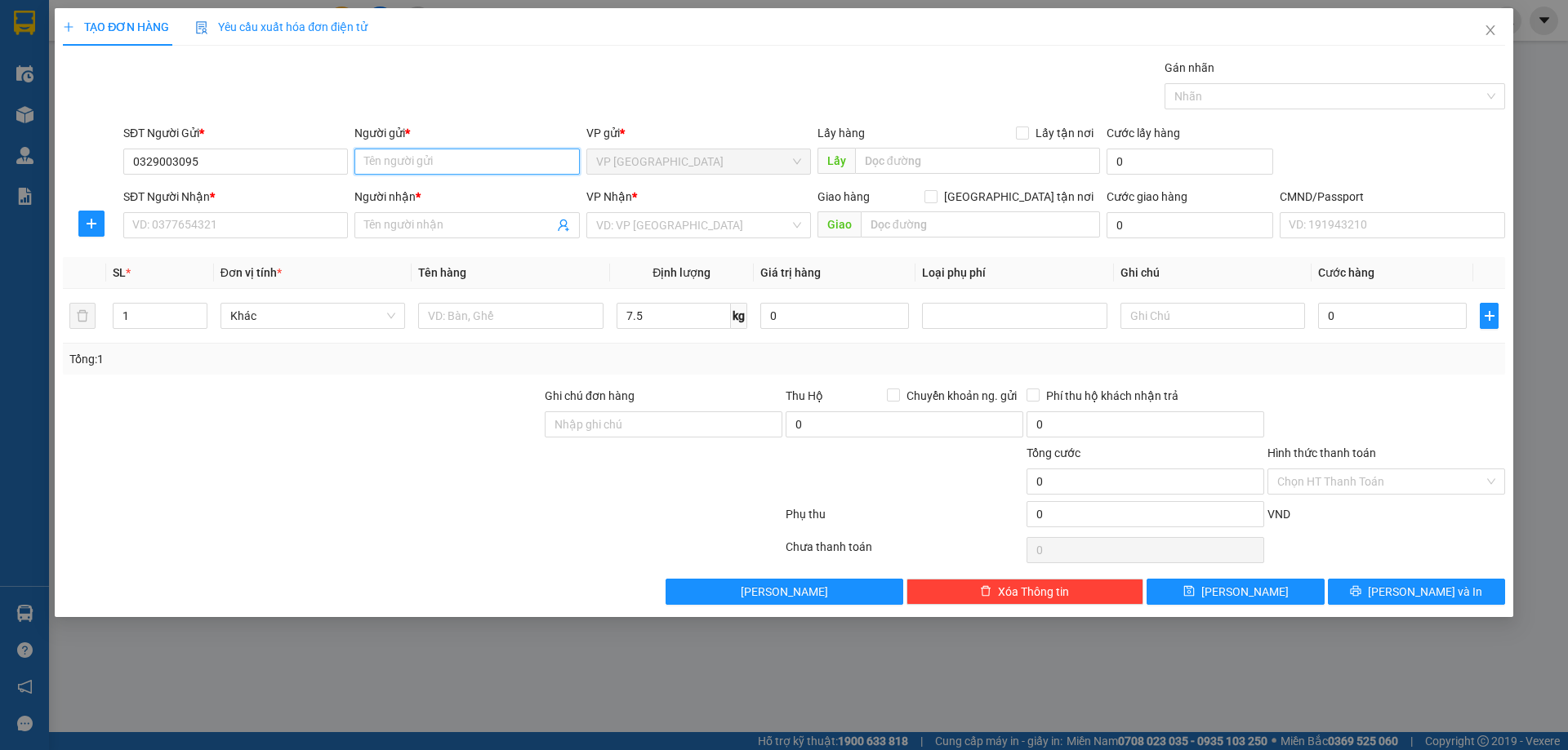
click at [480, 157] on input "Người gửi *" at bounding box center [466, 162] width 224 height 26
type input "HƯƠNG"
click at [150, 210] on div "SĐT Người Nhận *" at bounding box center [235, 200] width 224 height 25
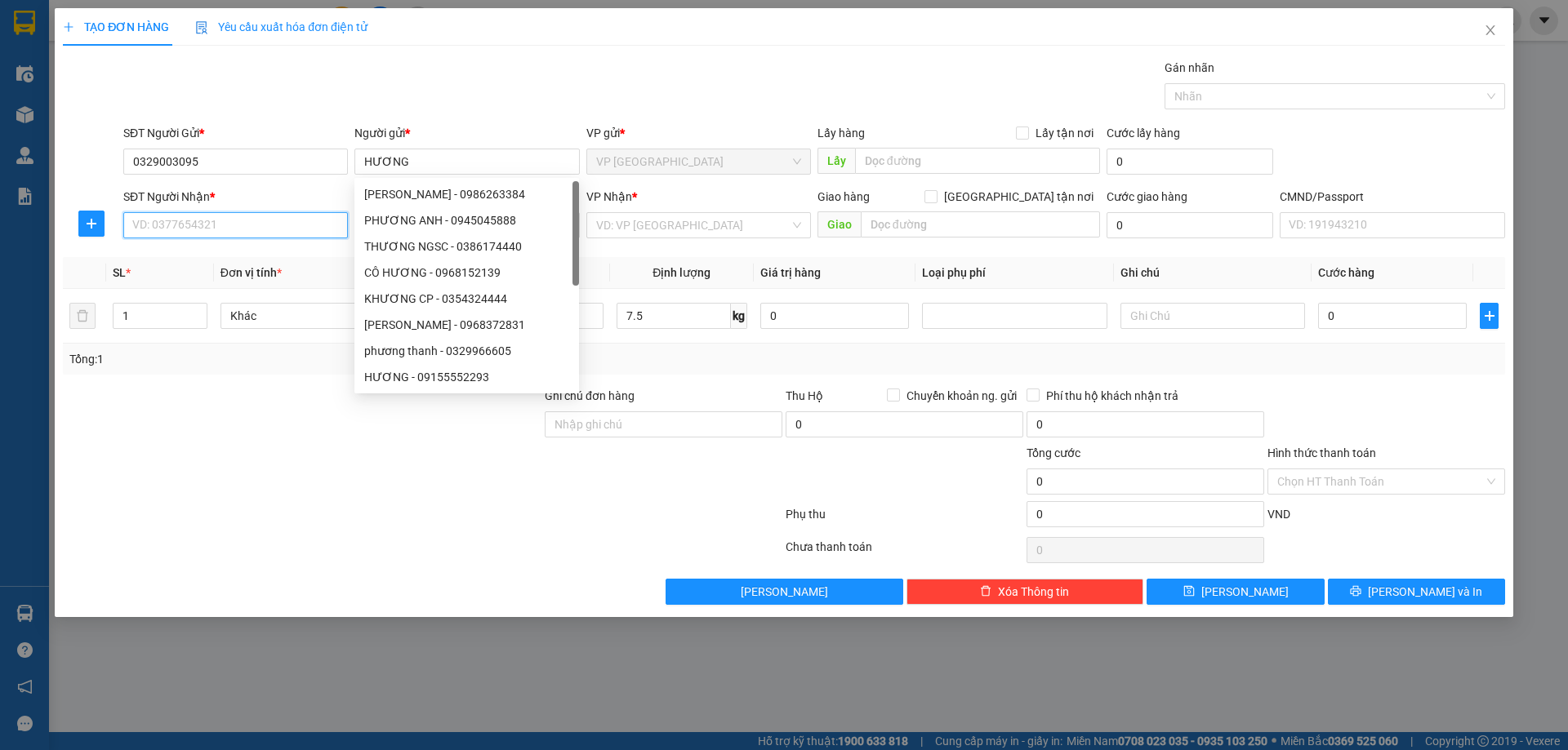
click at [166, 221] on input "SĐT Người Nhận *" at bounding box center [235, 225] width 224 height 26
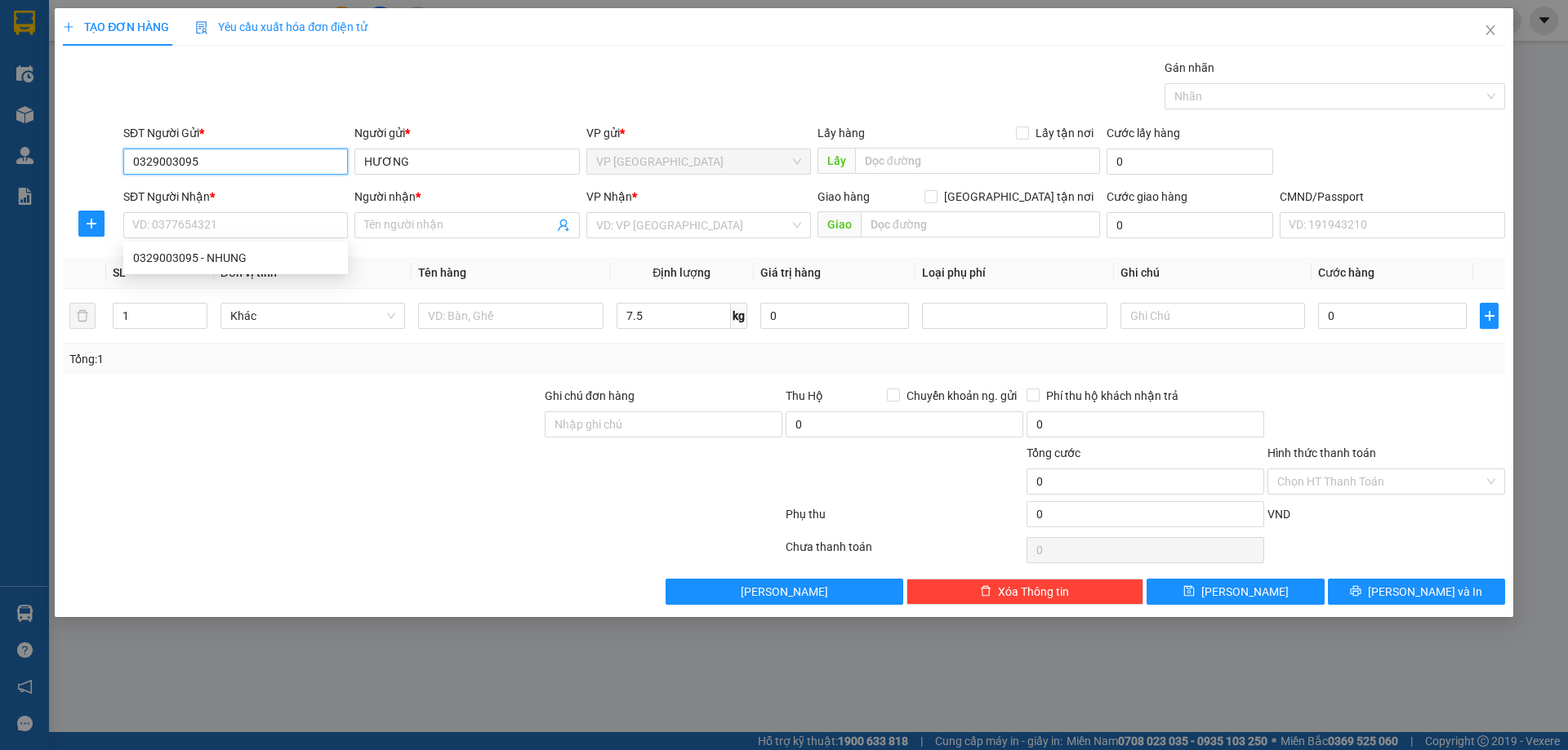
click at [270, 158] on input "0329003095" at bounding box center [235, 162] width 224 height 26
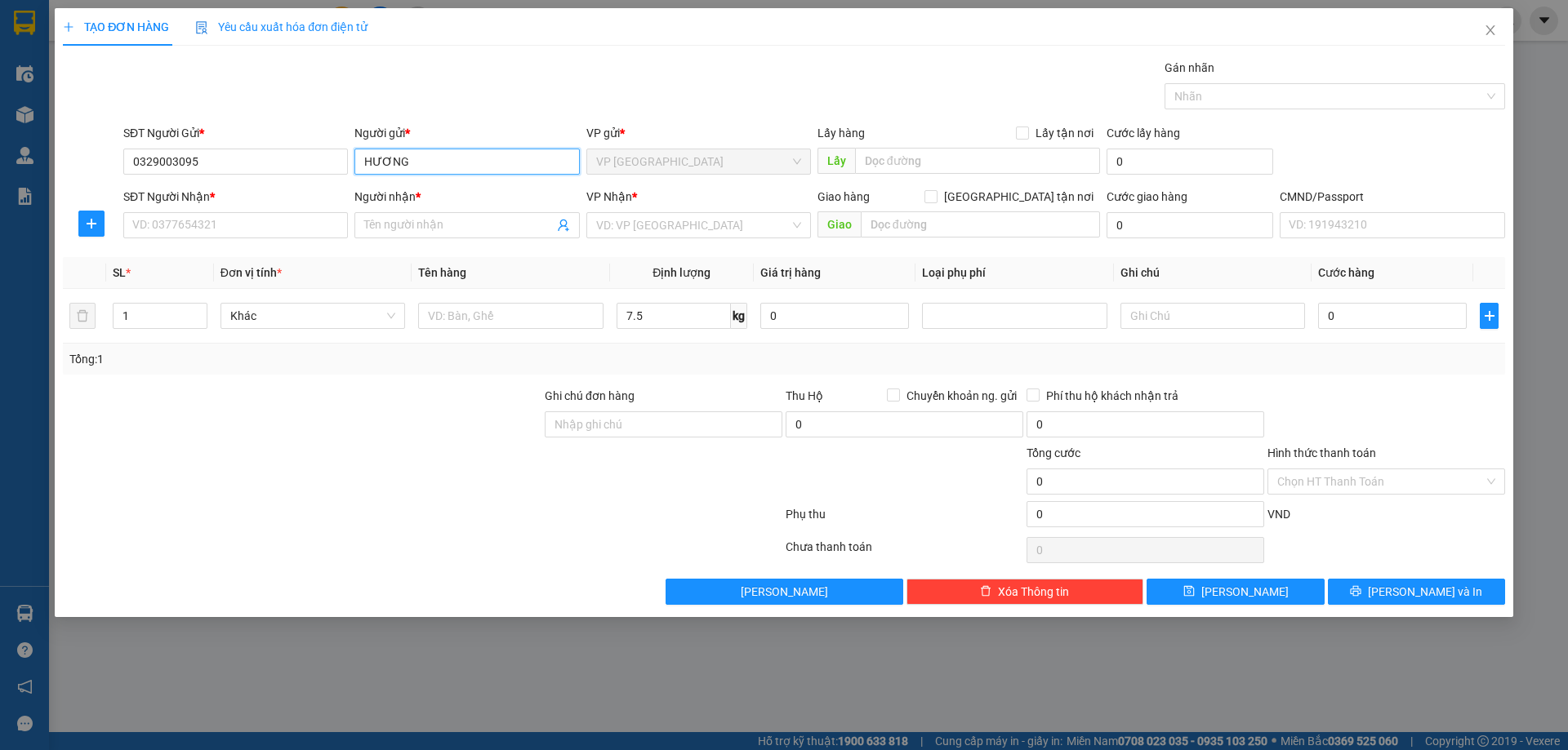
click at [395, 171] on input "HƯƠNG" at bounding box center [466, 162] width 224 height 26
click at [445, 169] on input "HƯƠNG" at bounding box center [466, 162] width 224 height 26
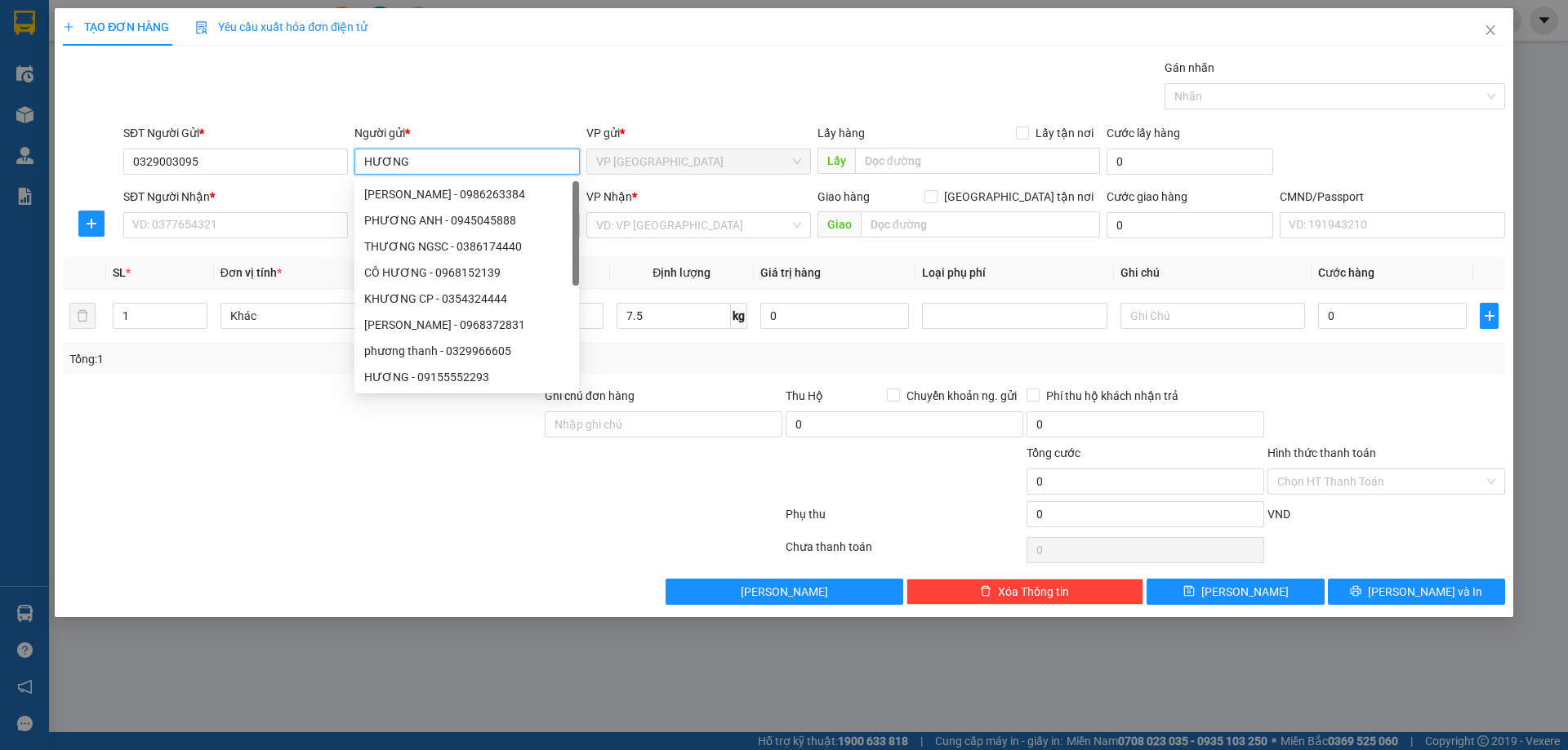
click at [445, 169] on input "HƯƠNG" at bounding box center [466, 162] width 224 height 26
type input "NHUNG"
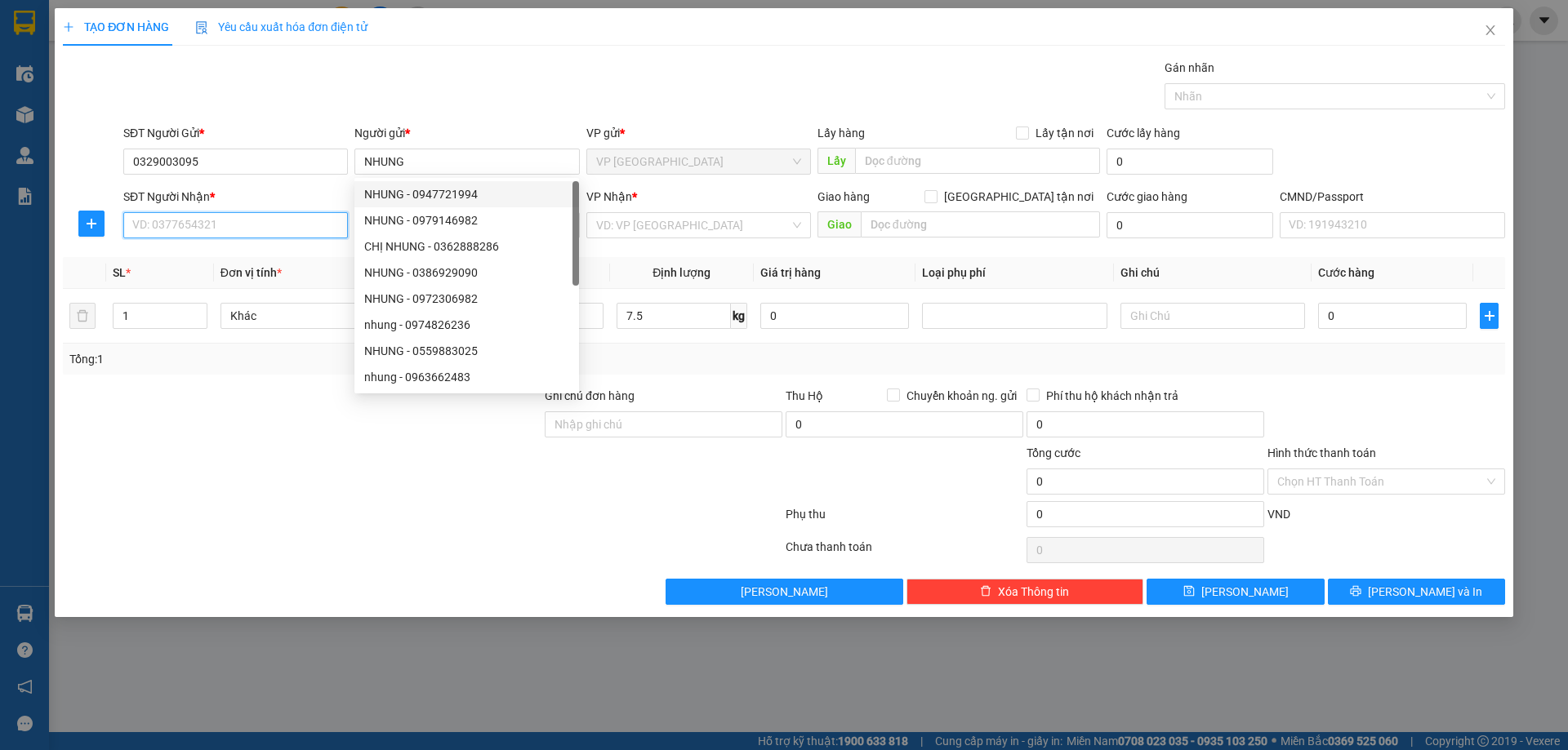
click at [257, 226] on input "SĐT Người Nhận *" at bounding box center [235, 225] width 224 height 26
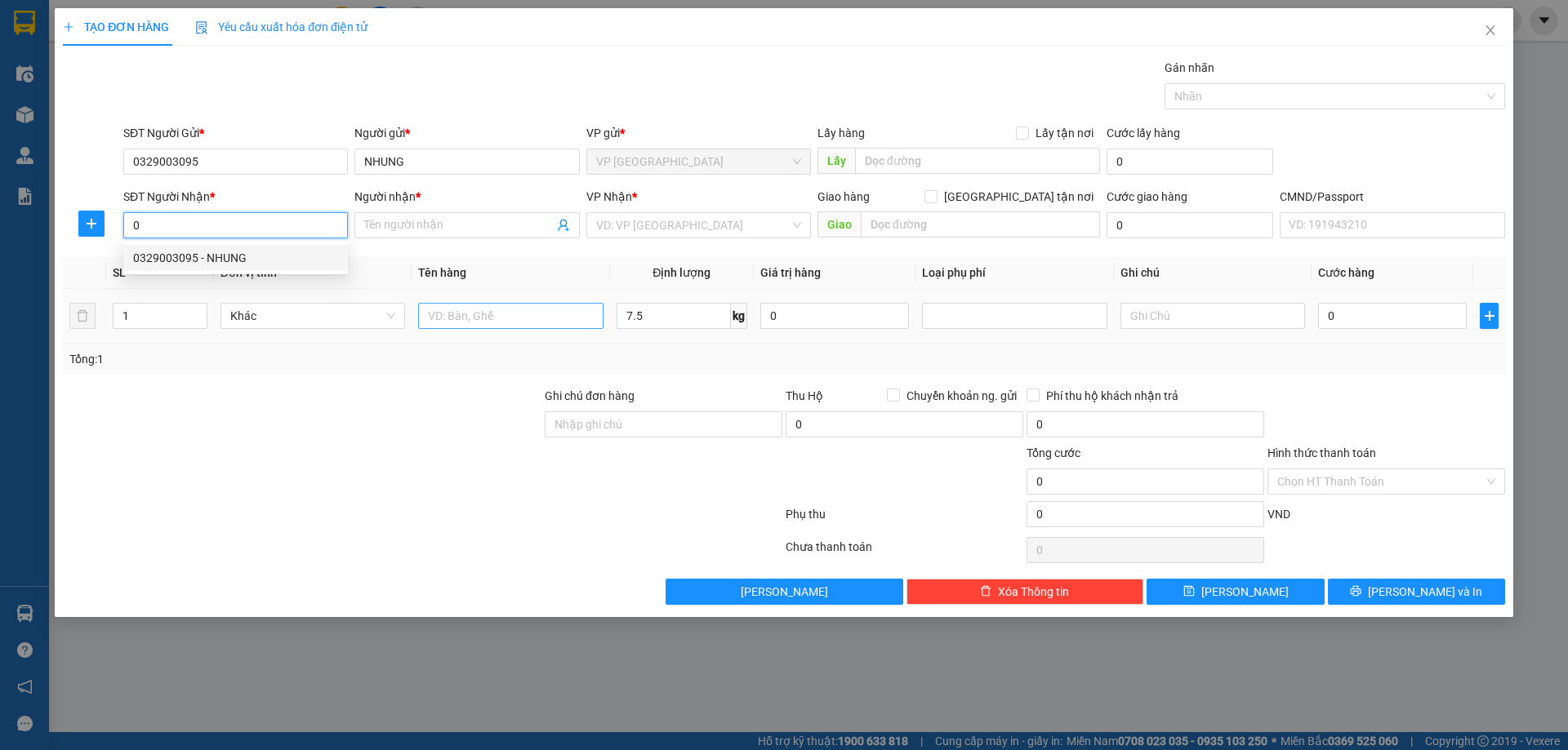
type input "0"
click at [458, 323] on input "text" at bounding box center [510, 316] width 185 height 26
type input "HỘP KIMCHI"
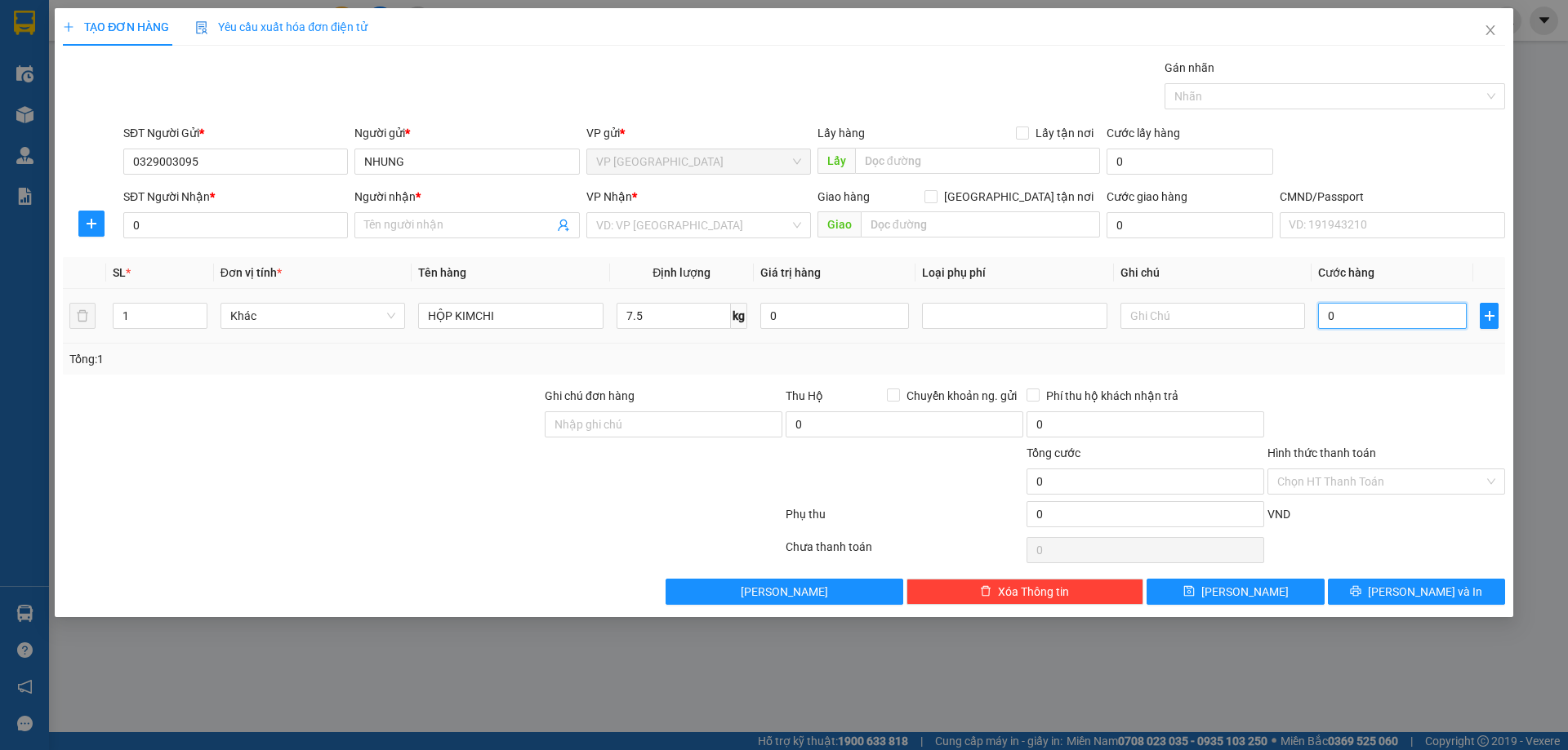
click at [1449, 320] on input "0" at bounding box center [1392, 316] width 149 height 26
type input "54"
type input "5"
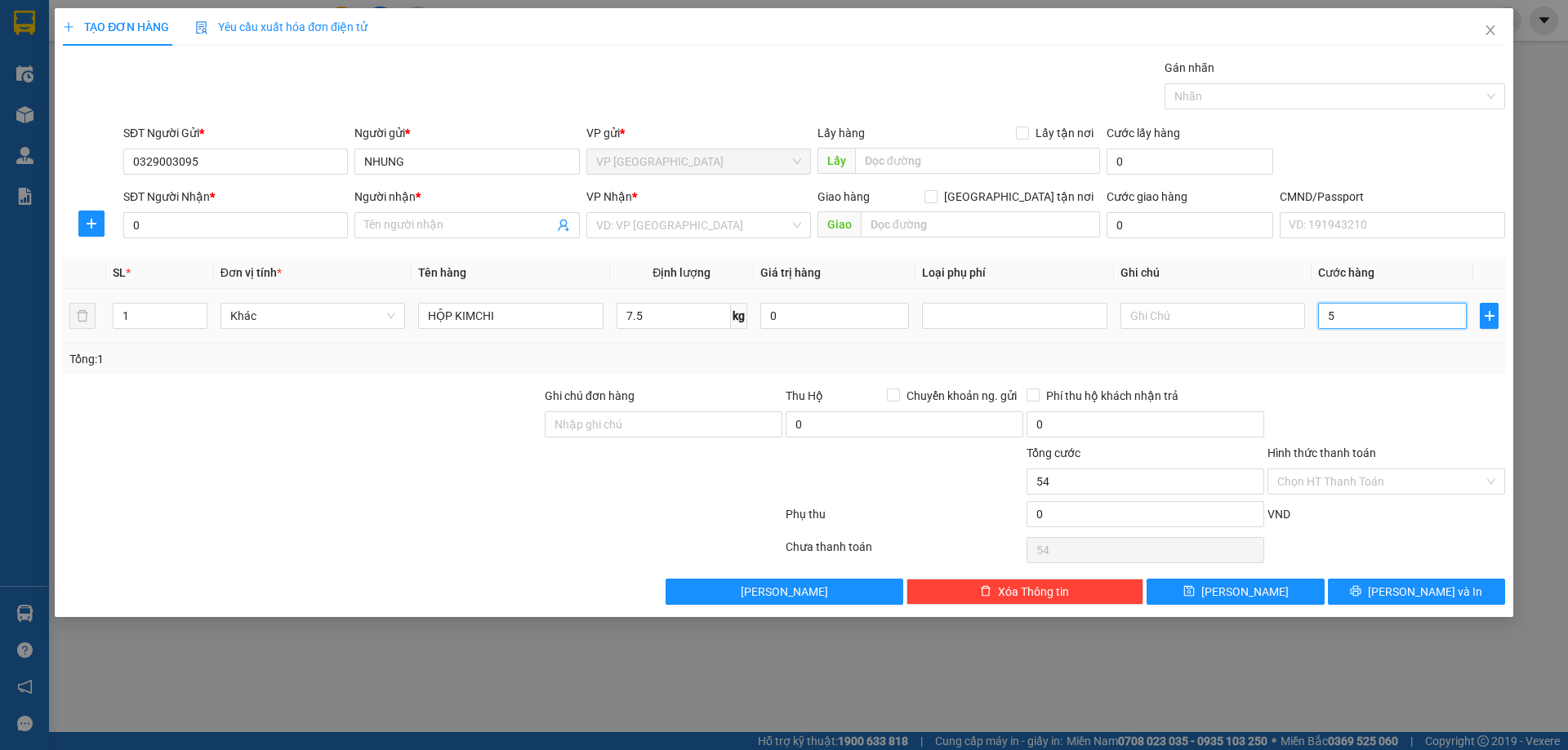
type input "5"
type input "56"
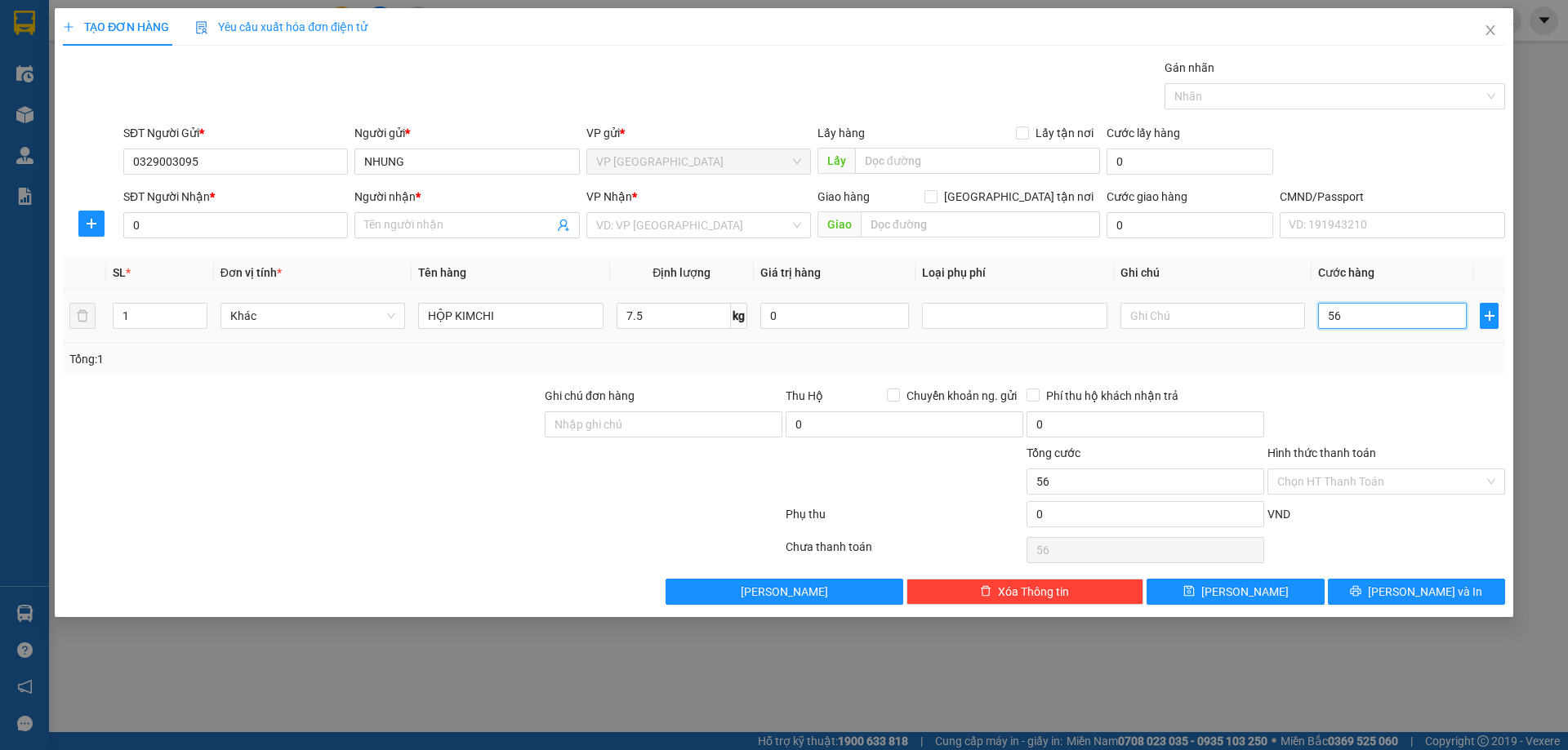
type input "5"
type input "55"
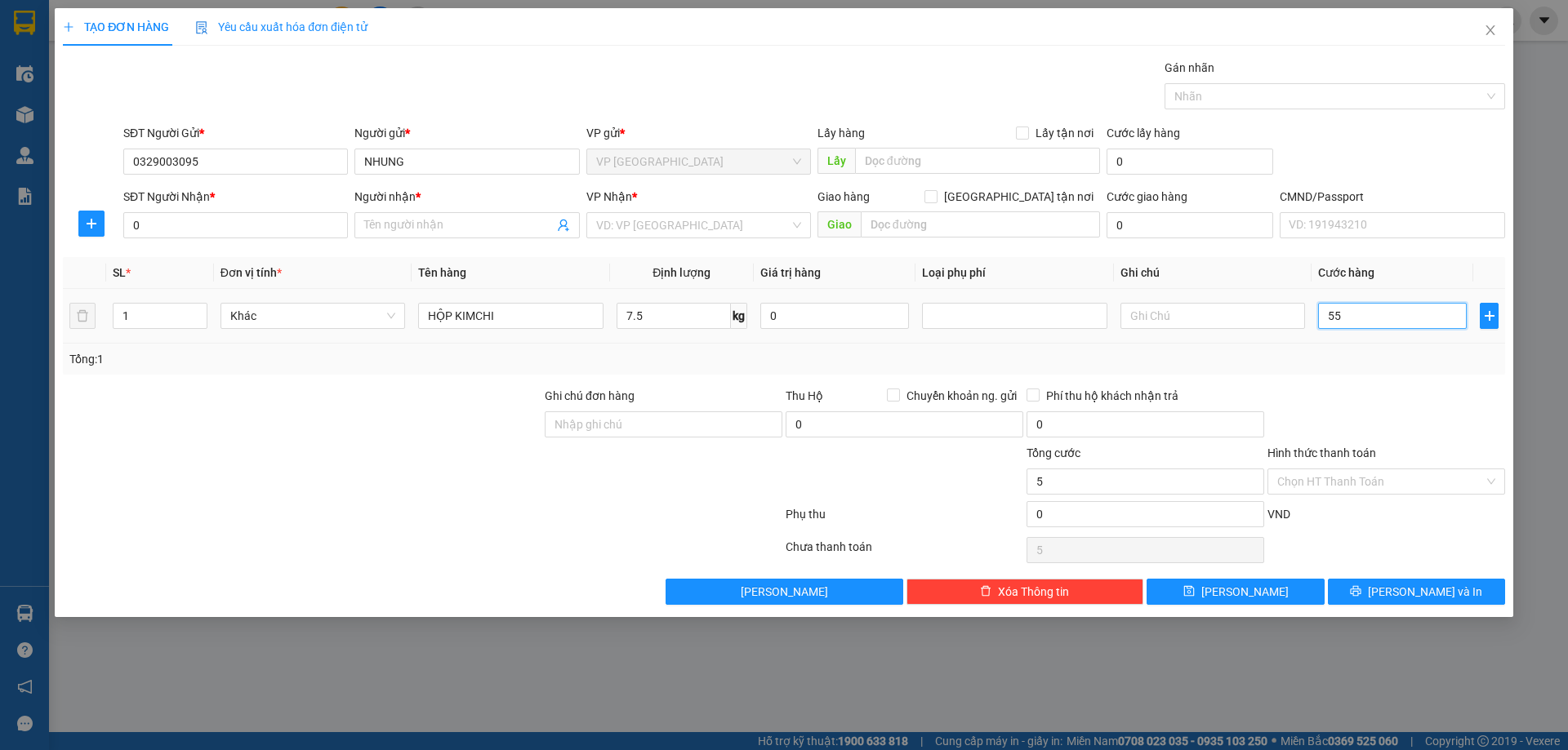
type input "55"
type input "55.000"
click at [1175, 377] on div "Transit Pickup Surcharge Ids Transit Deliver Surcharge Ids Transit Deliver Surc…" at bounding box center [784, 332] width 1442 height 546
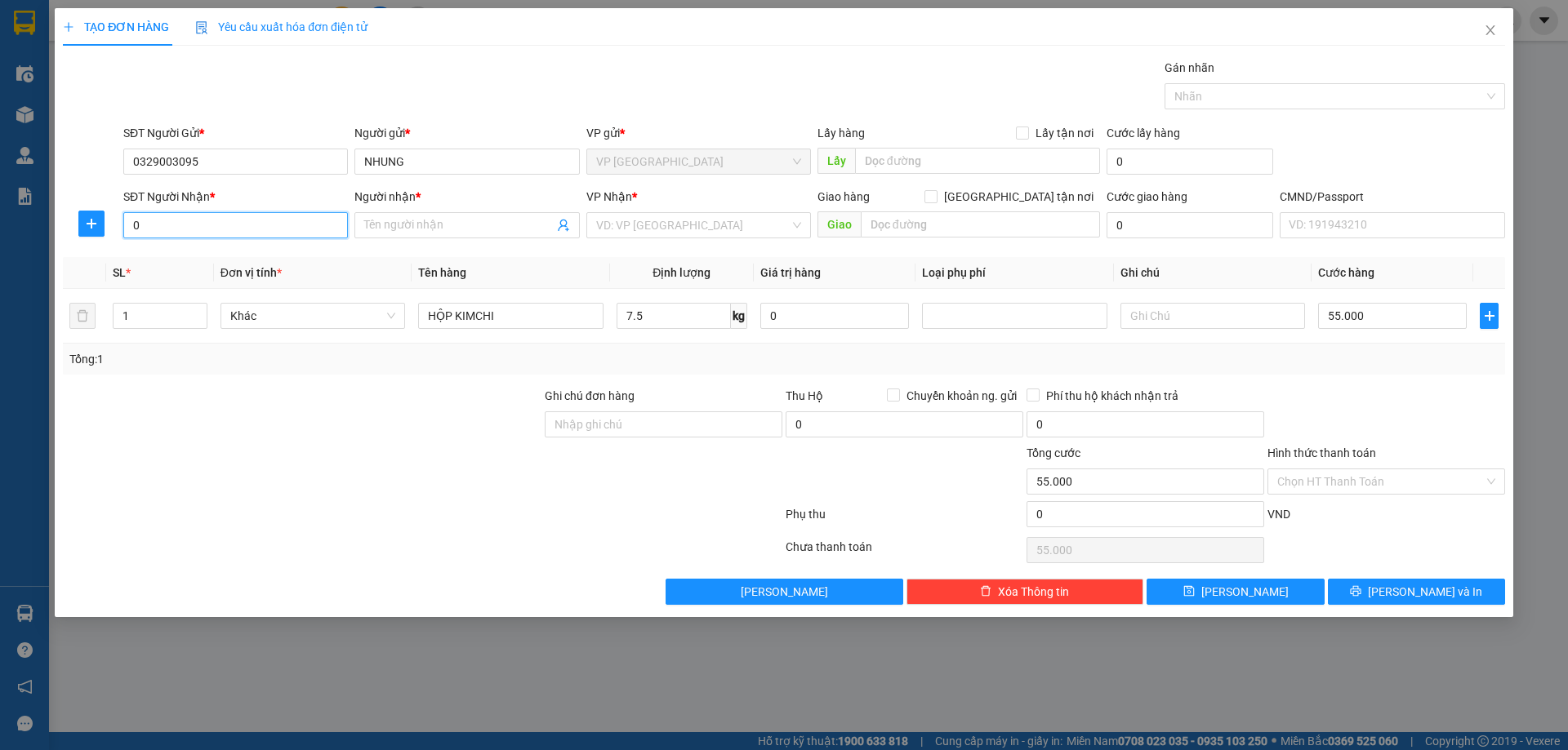
click at [194, 221] on input "0" at bounding box center [235, 225] width 224 height 26
click at [284, 230] on input "0352205884" at bounding box center [235, 225] width 224 height 26
type input "0352205884"
click at [209, 223] on input "0352205884" at bounding box center [235, 225] width 224 height 26
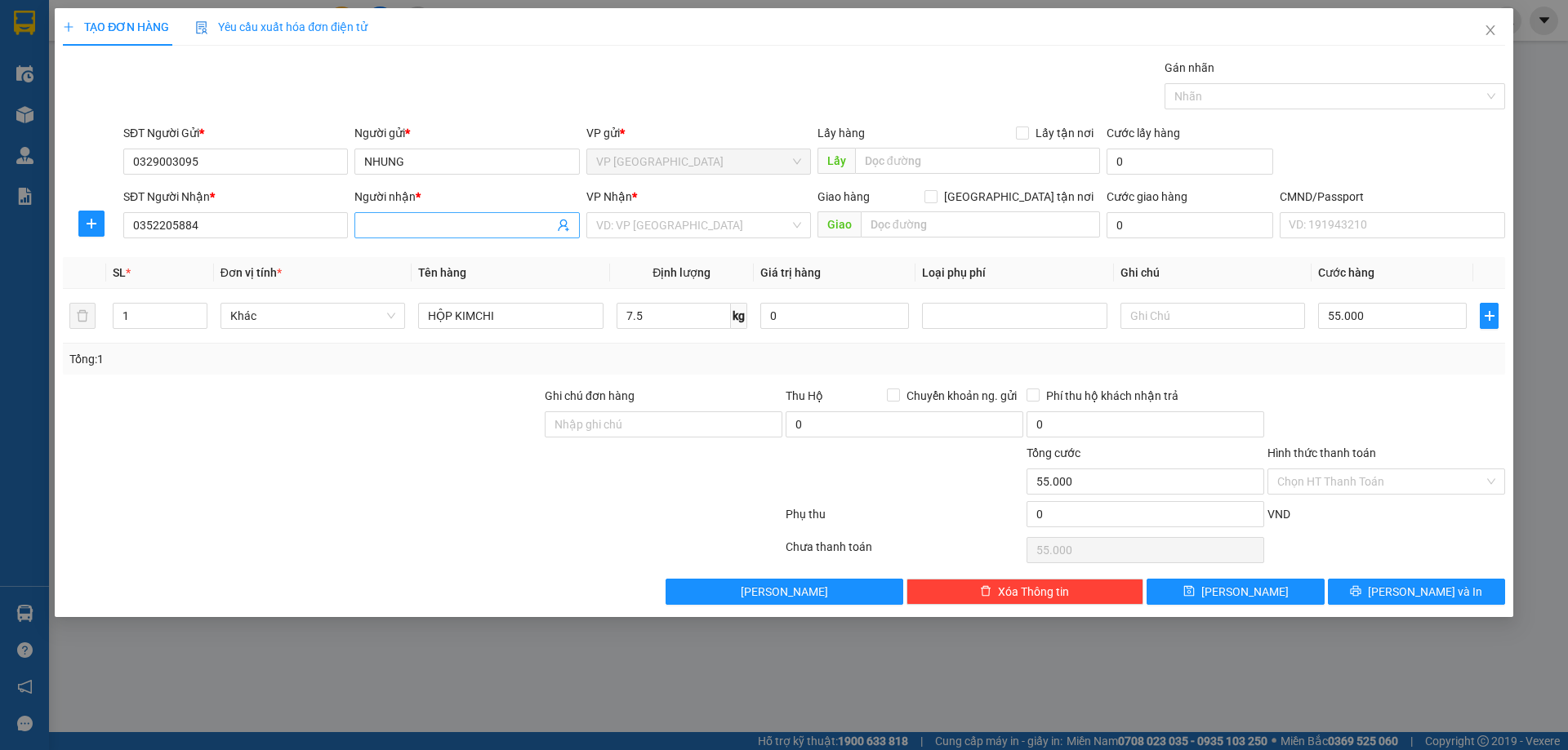
click at [418, 224] on input "Người nhận *" at bounding box center [459, 225] width 189 height 18
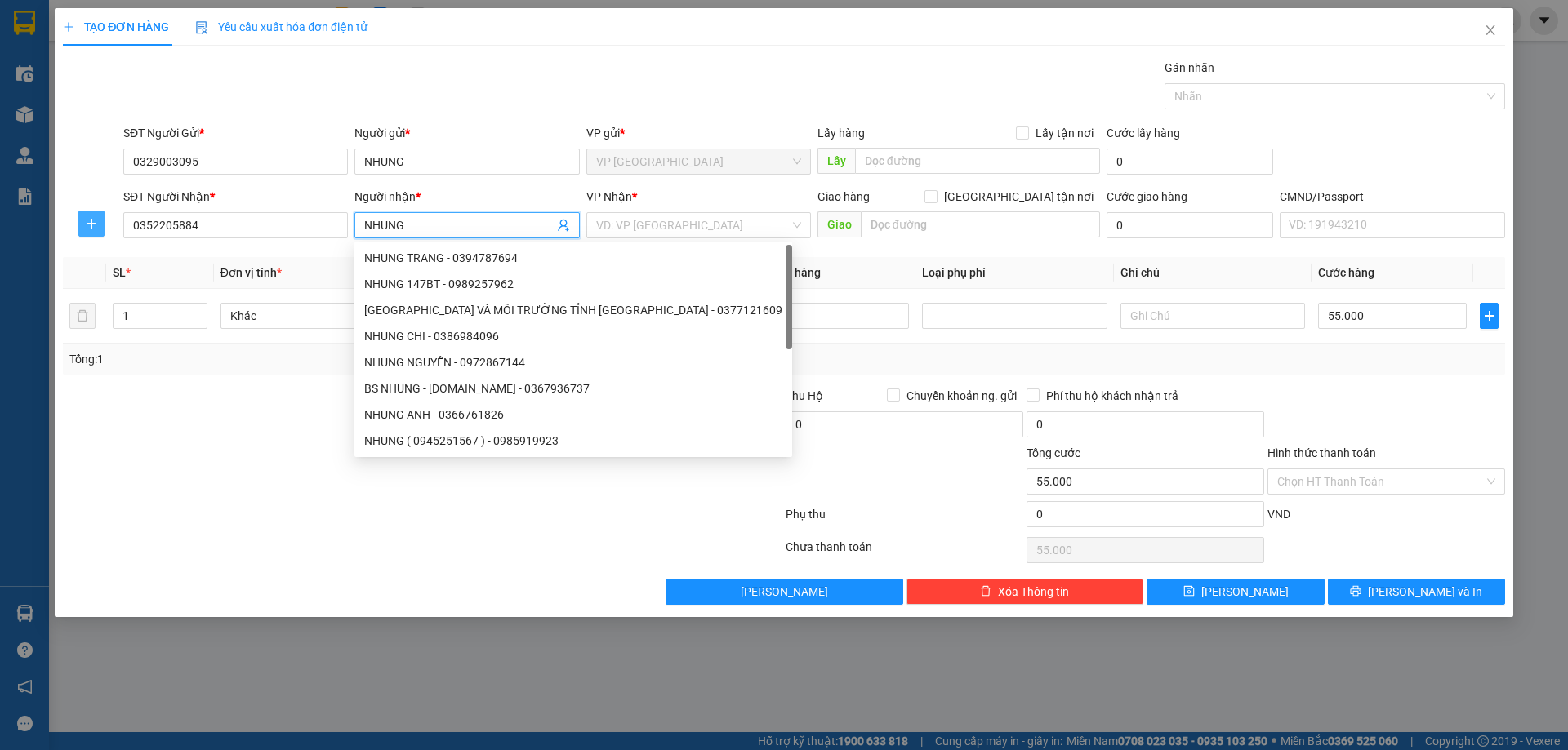
type input "NHUNG"
click at [80, 218] on button "button" at bounding box center [92, 224] width 26 height 26
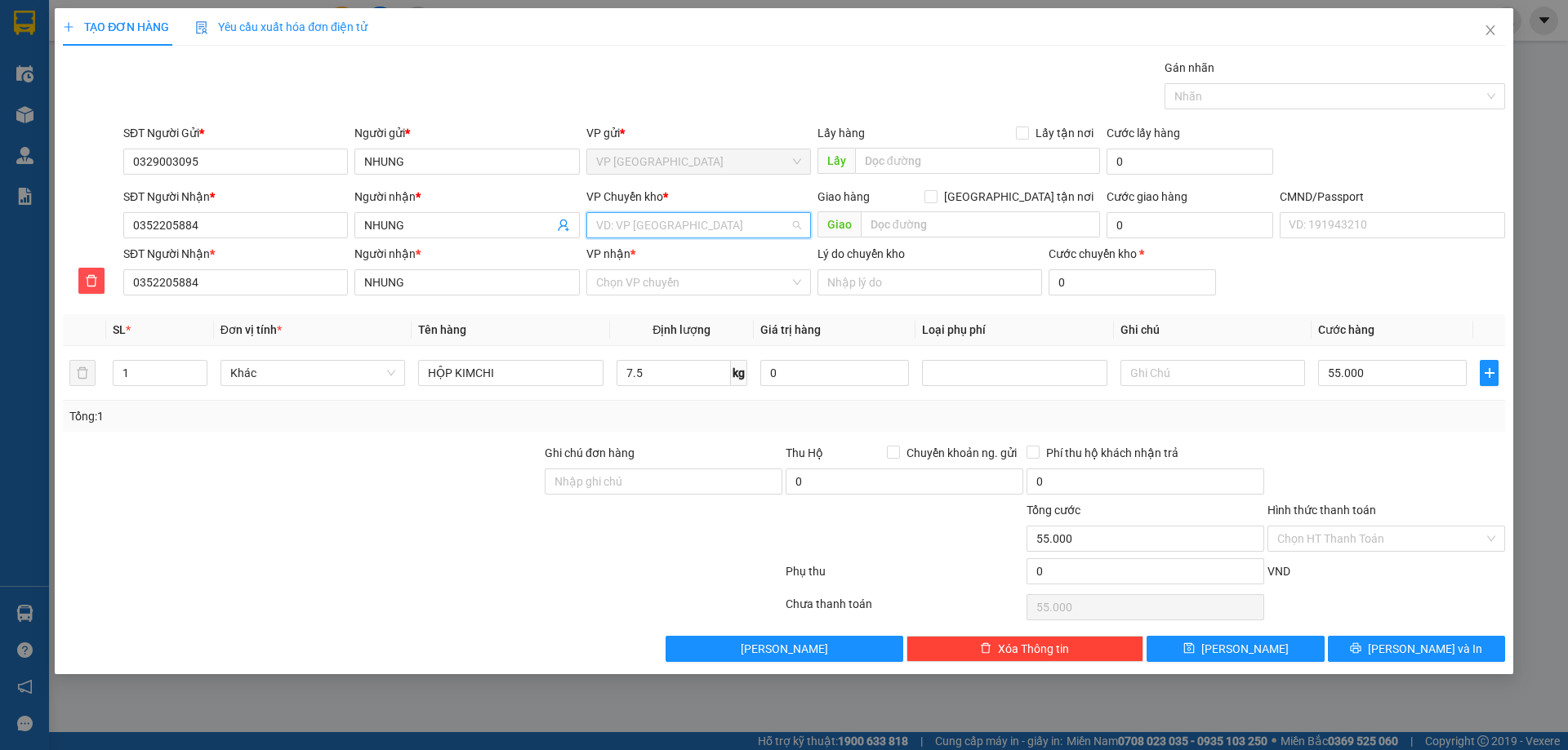
click at [782, 228] on input "search" at bounding box center [693, 225] width 194 height 25
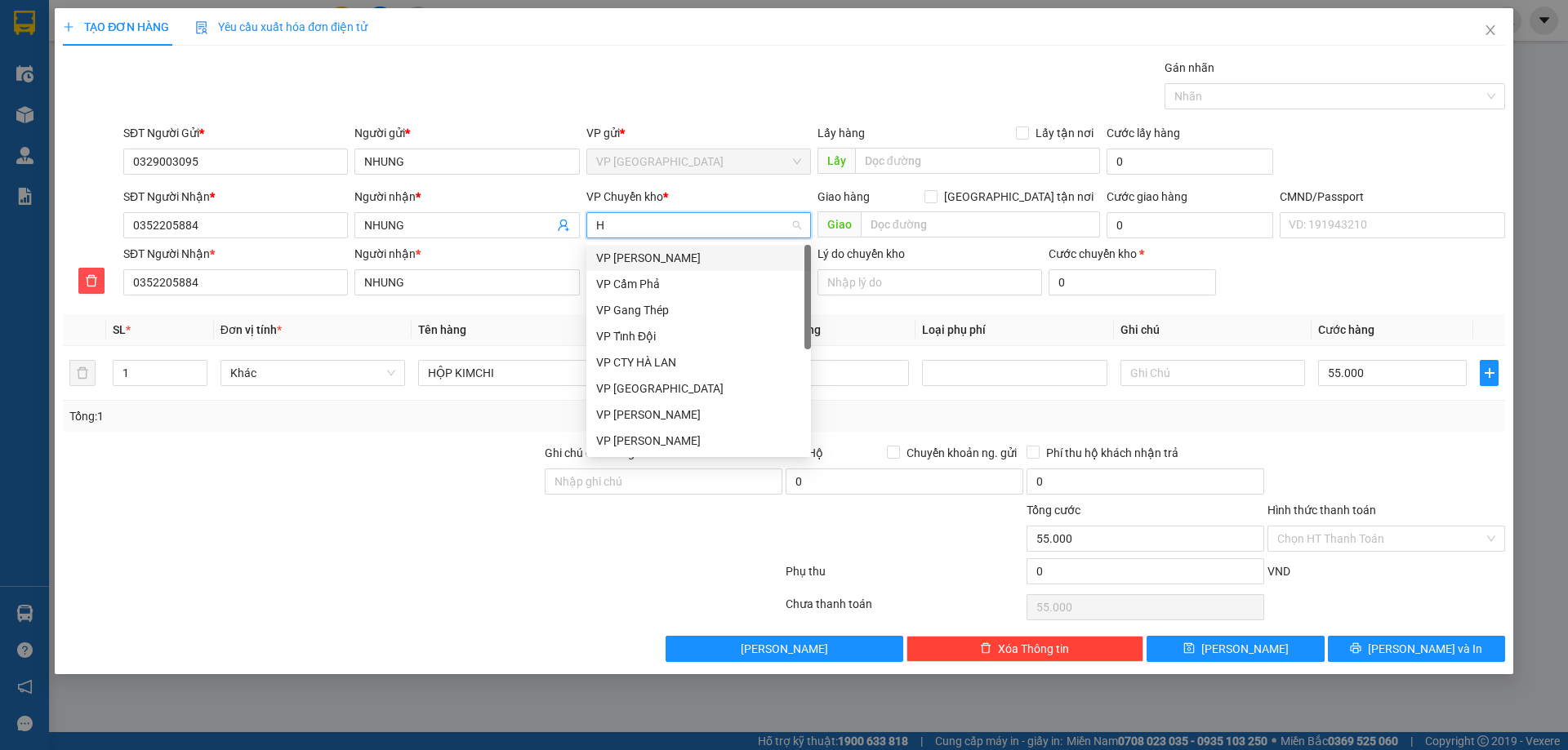
type input "HG"
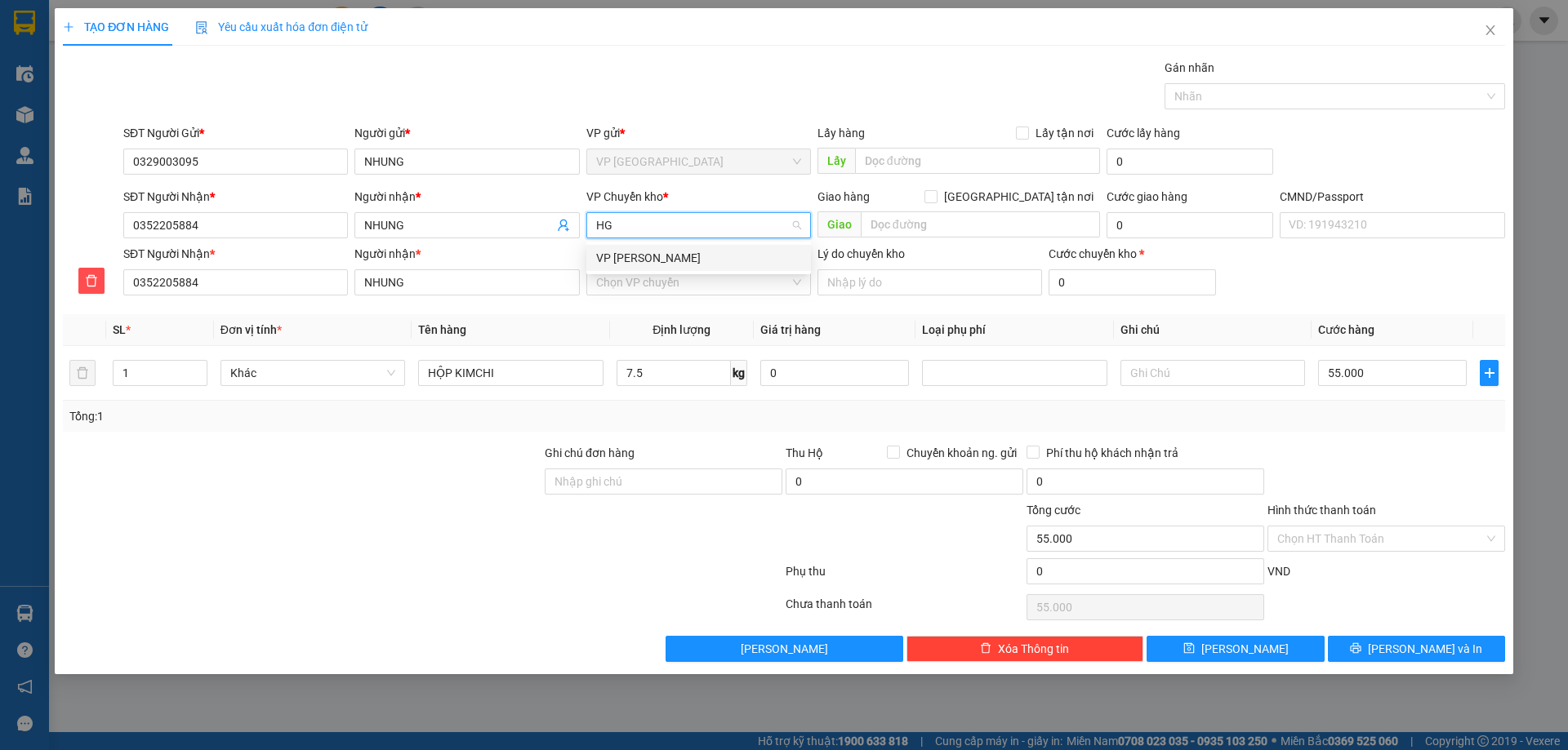
click at [726, 252] on div "VP [PERSON_NAME]" at bounding box center [699, 258] width 205 height 18
click at [694, 280] on input "VP nhận *" at bounding box center [693, 282] width 194 height 25
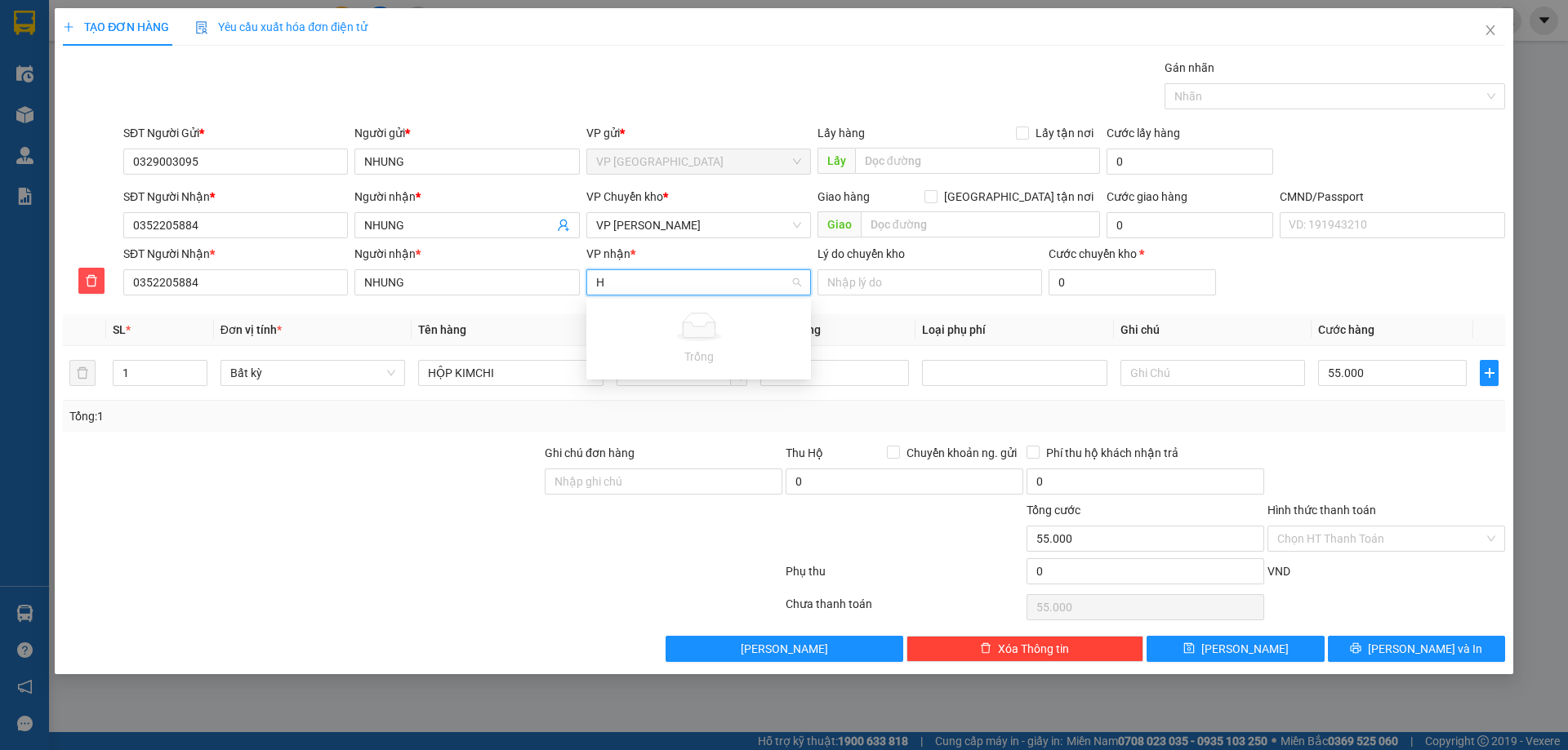
type input "HD"
click at [673, 326] on div "VP Hà Đông" at bounding box center [698, 315] width 224 height 26
click at [904, 301] on div "Lý do chuyển kho" at bounding box center [929, 273] width 224 height 57
click at [1340, 537] on input "Hình thức thanh toán" at bounding box center [1381, 539] width 207 height 25
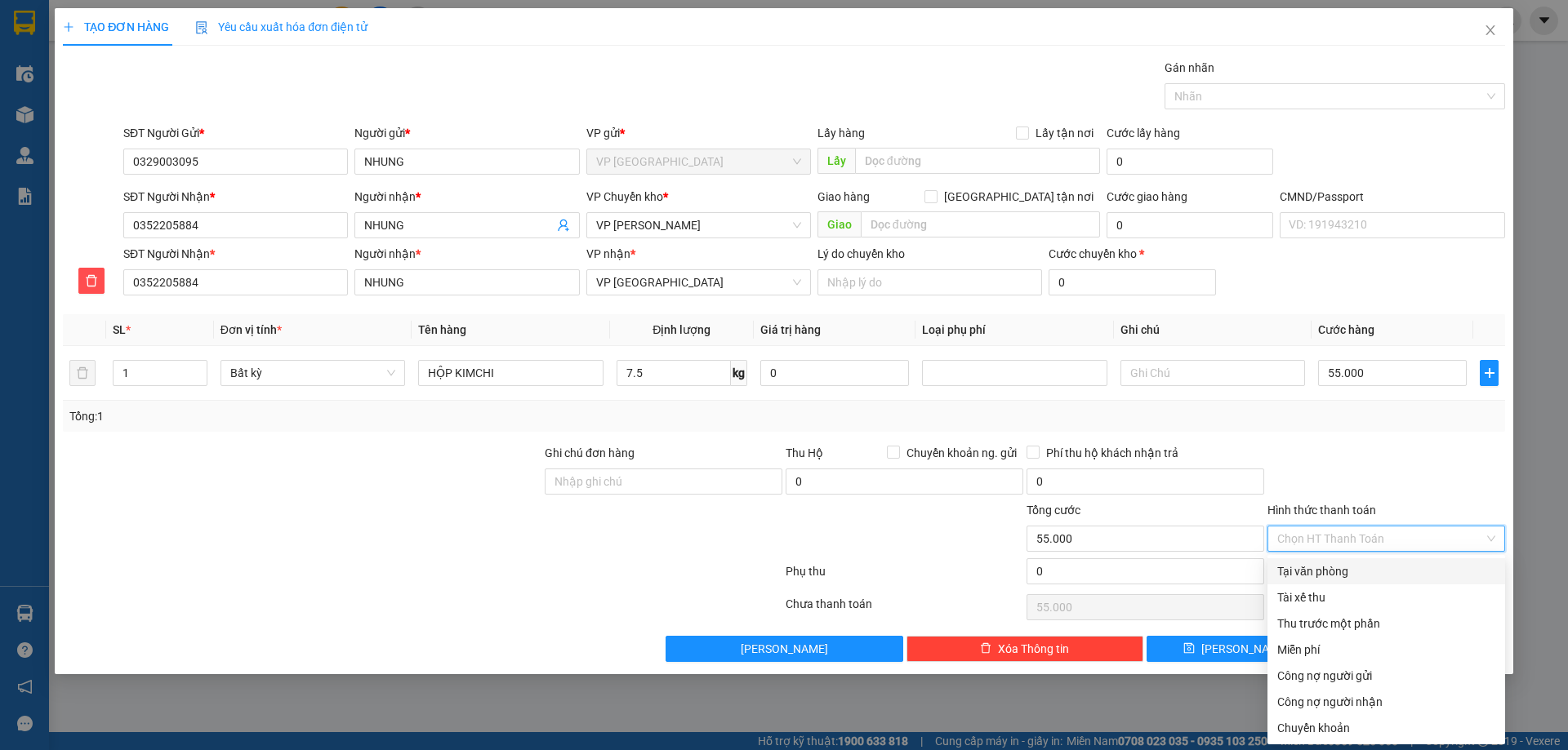
click at [1296, 568] on div "Tại văn phòng" at bounding box center [1386, 572] width 218 height 18
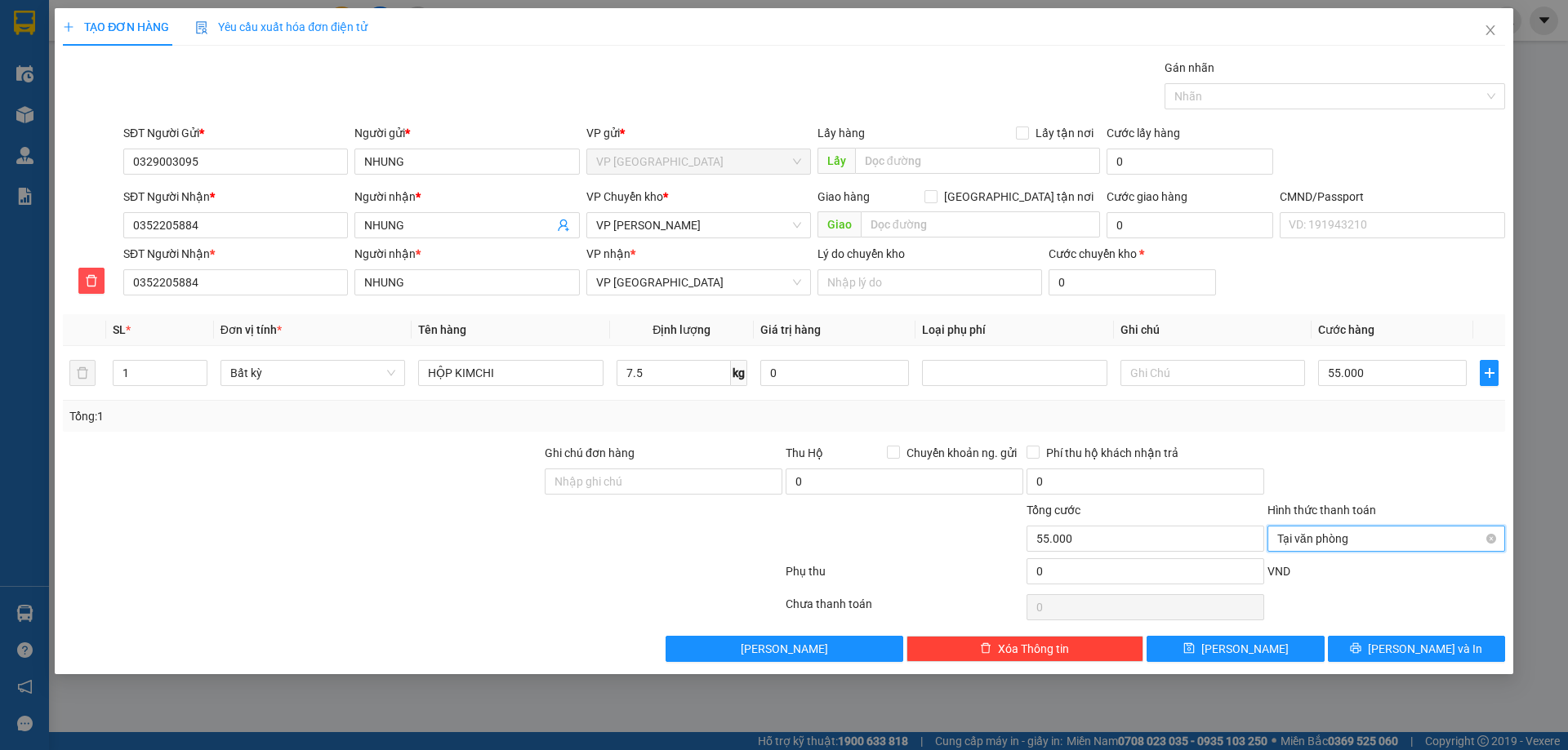
drag, startPoint x: 1334, startPoint y: 525, endPoint x: 1334, endPoint y: 536, distance: 11.0
click at [1334, 526] on div "Tại văn phòng" at bounding box center [1386, 539] width 238 height 26
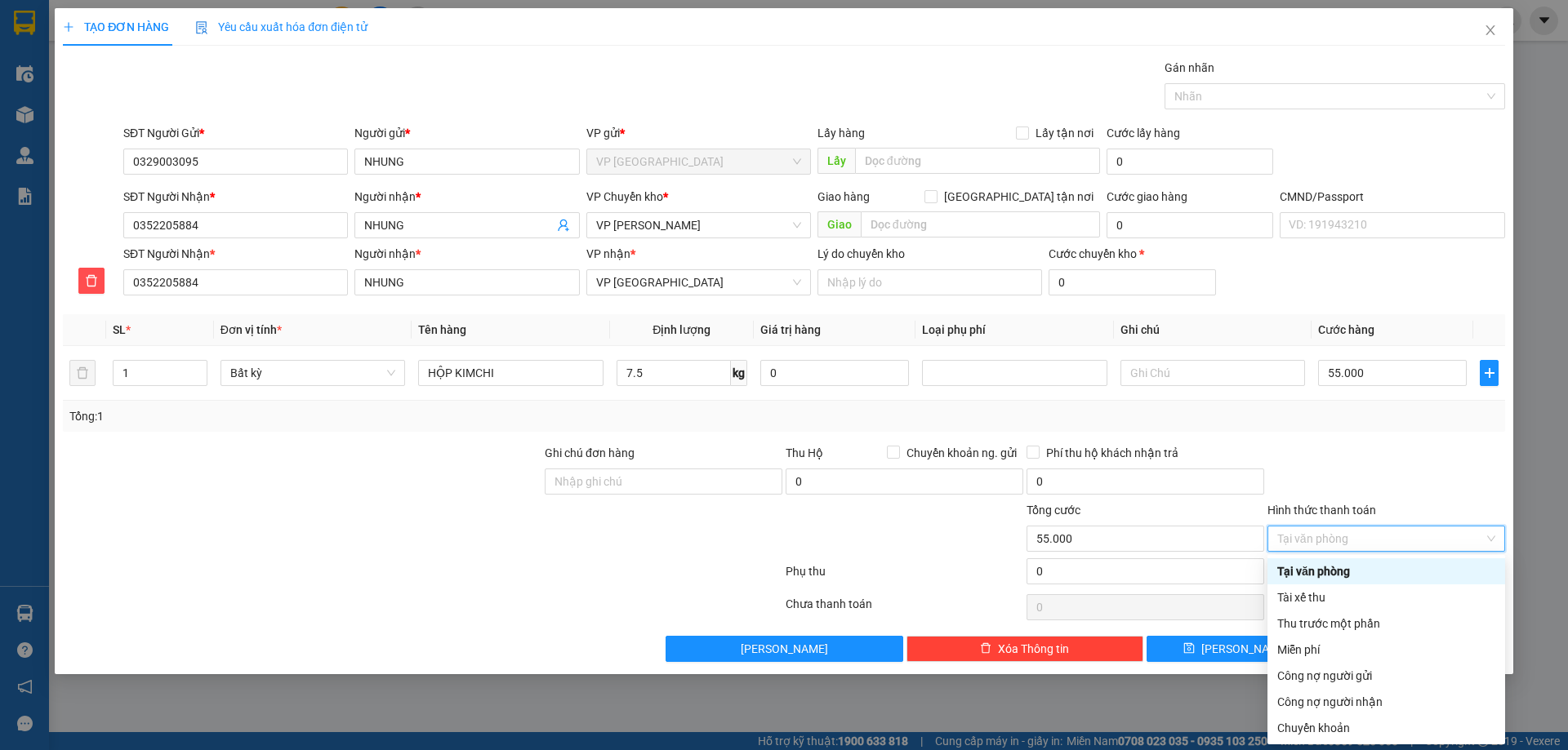
click at [1373, 568] on div "Tại văn phòng" at bounding box center [1386, 572] width 218 height 18
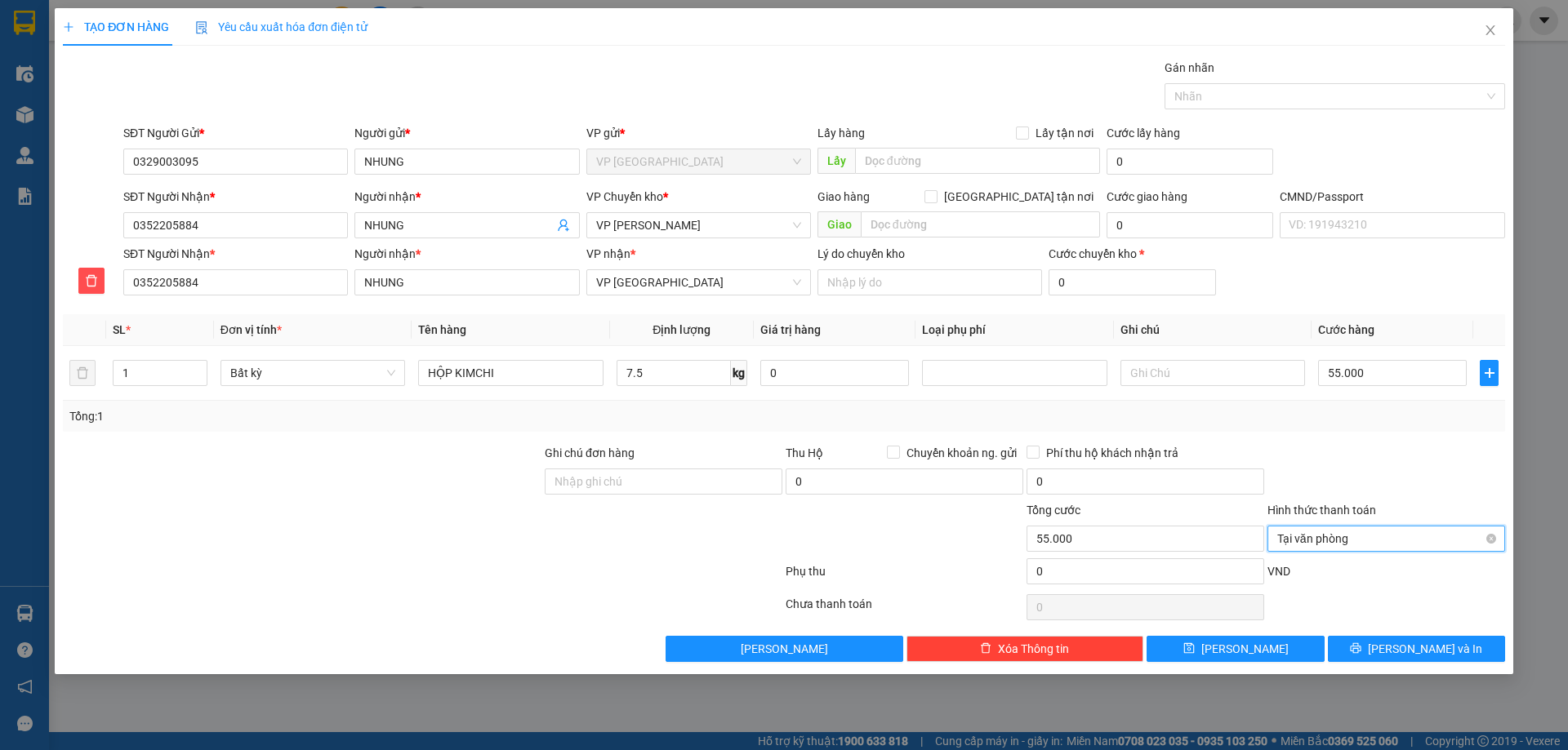
click at [1389, 531] on span "Tại văn phòng" at bounding box center [1386, 539] width 218 height 25
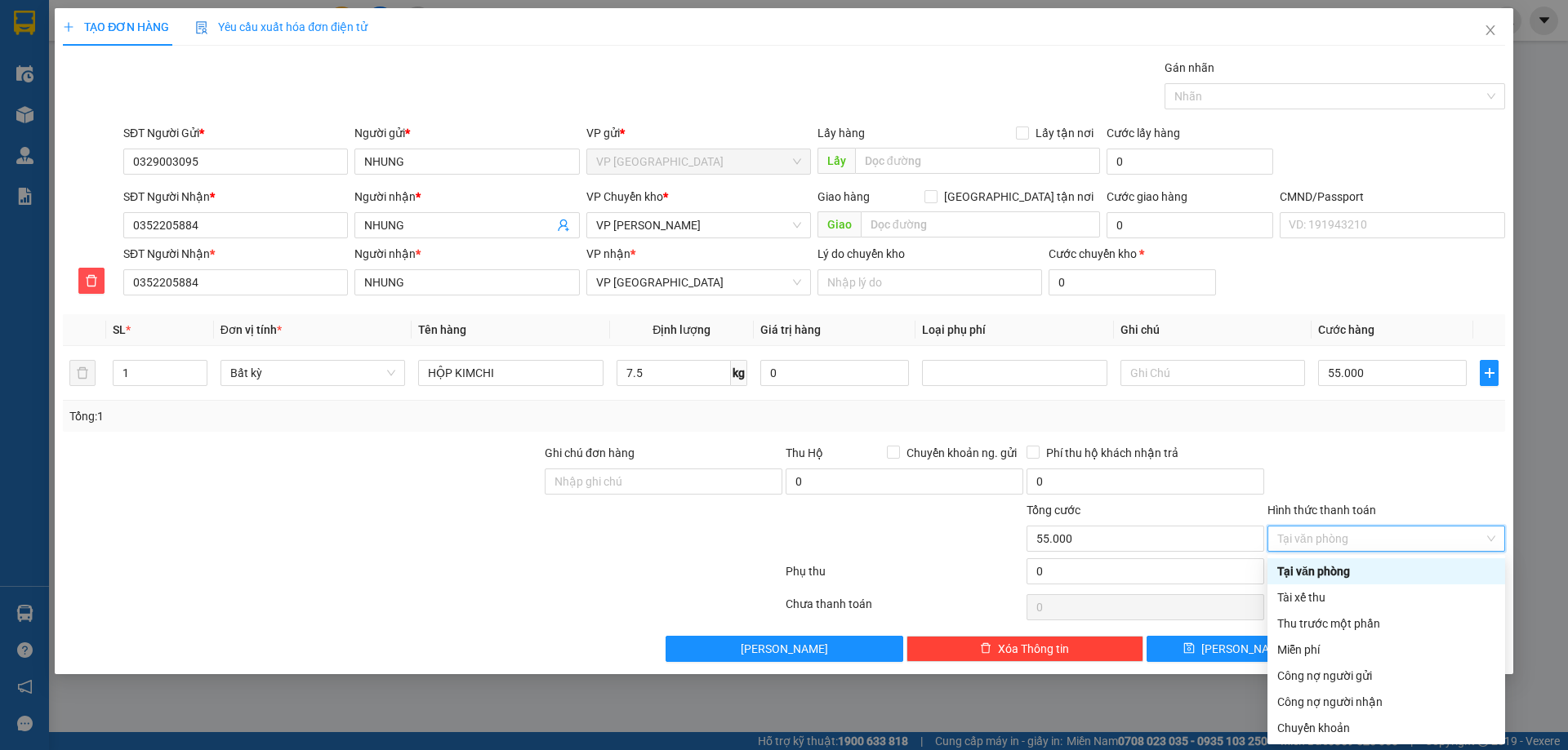
click at [1368, 481] on div at bounding box center [1386, 473] width 241 height 57
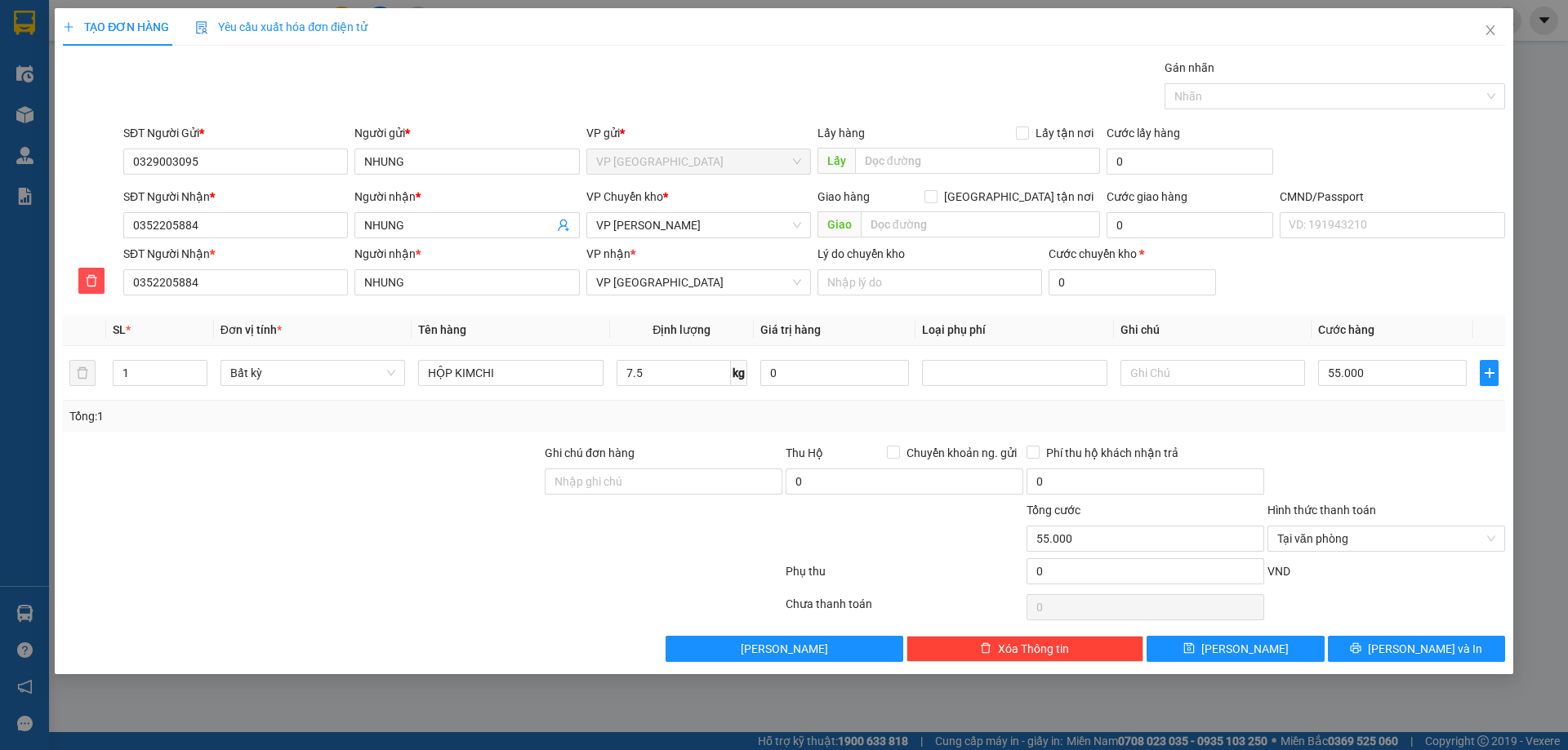
click at [1368, 481] on div at bounding box center [1386, 473] width 241 height 57
click at [1498, 541] on div "Tại văn phòng" at bounding box center [1386, 539] width 238 height 26
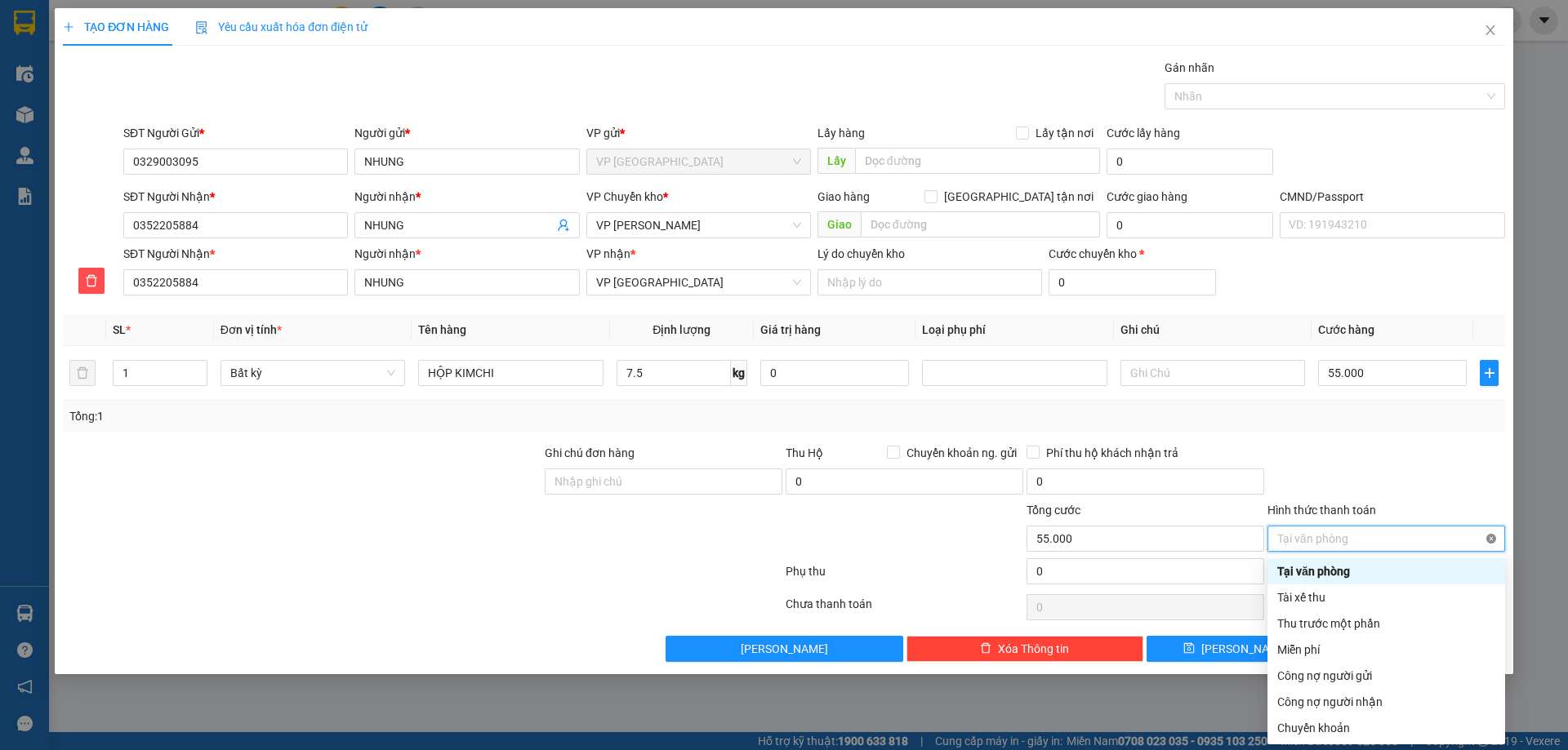
type input "55.000"
click at [1382, 435] on div "Transit Pickup Surcharge Ids Transit Deliver Surcharge Ids Transit Deliver Surc…" at bounding box center [784, 360] width 1442 height 603
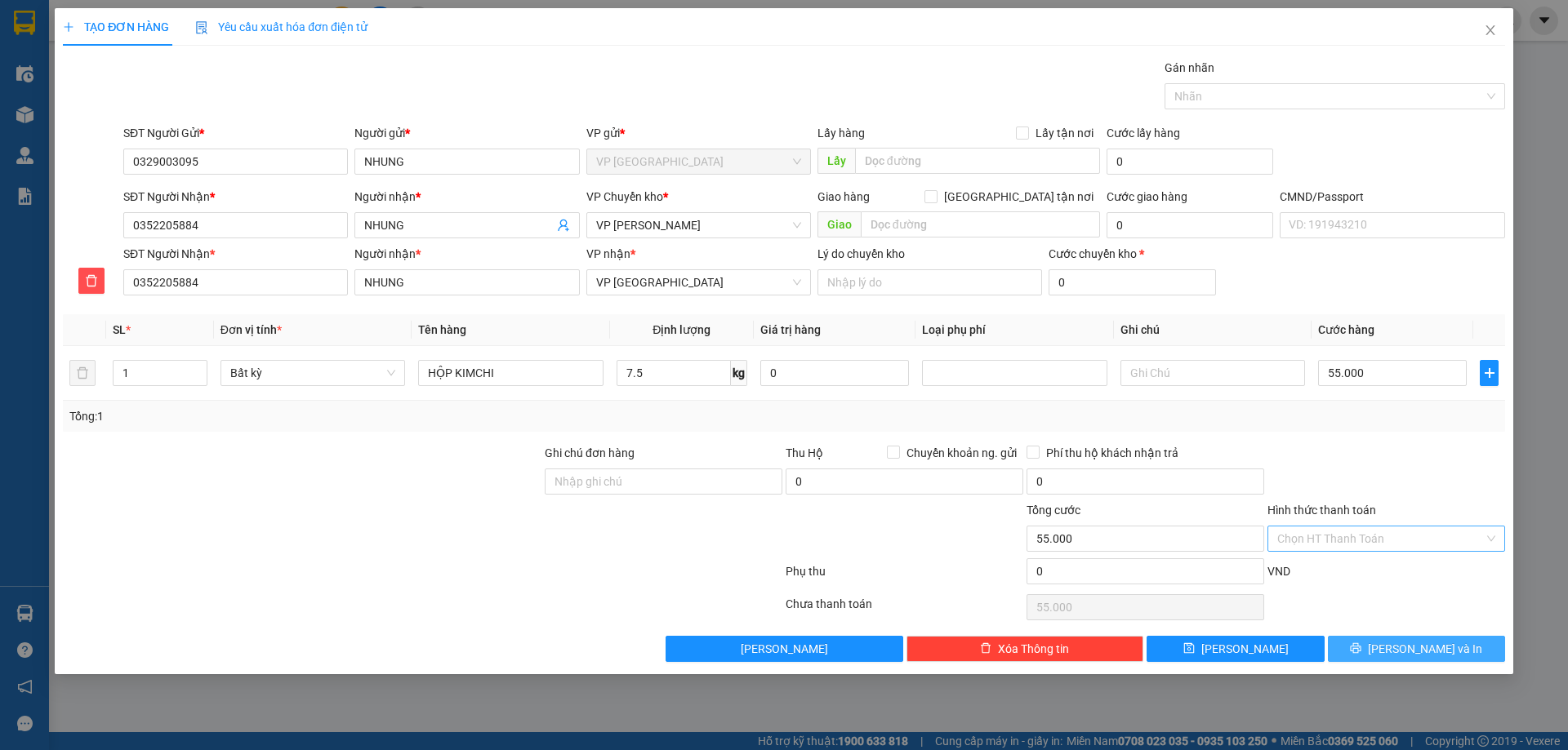
click at [1391, 637] on button "Lưu và In" at bounding box center [1416, 649] width 177 height 26
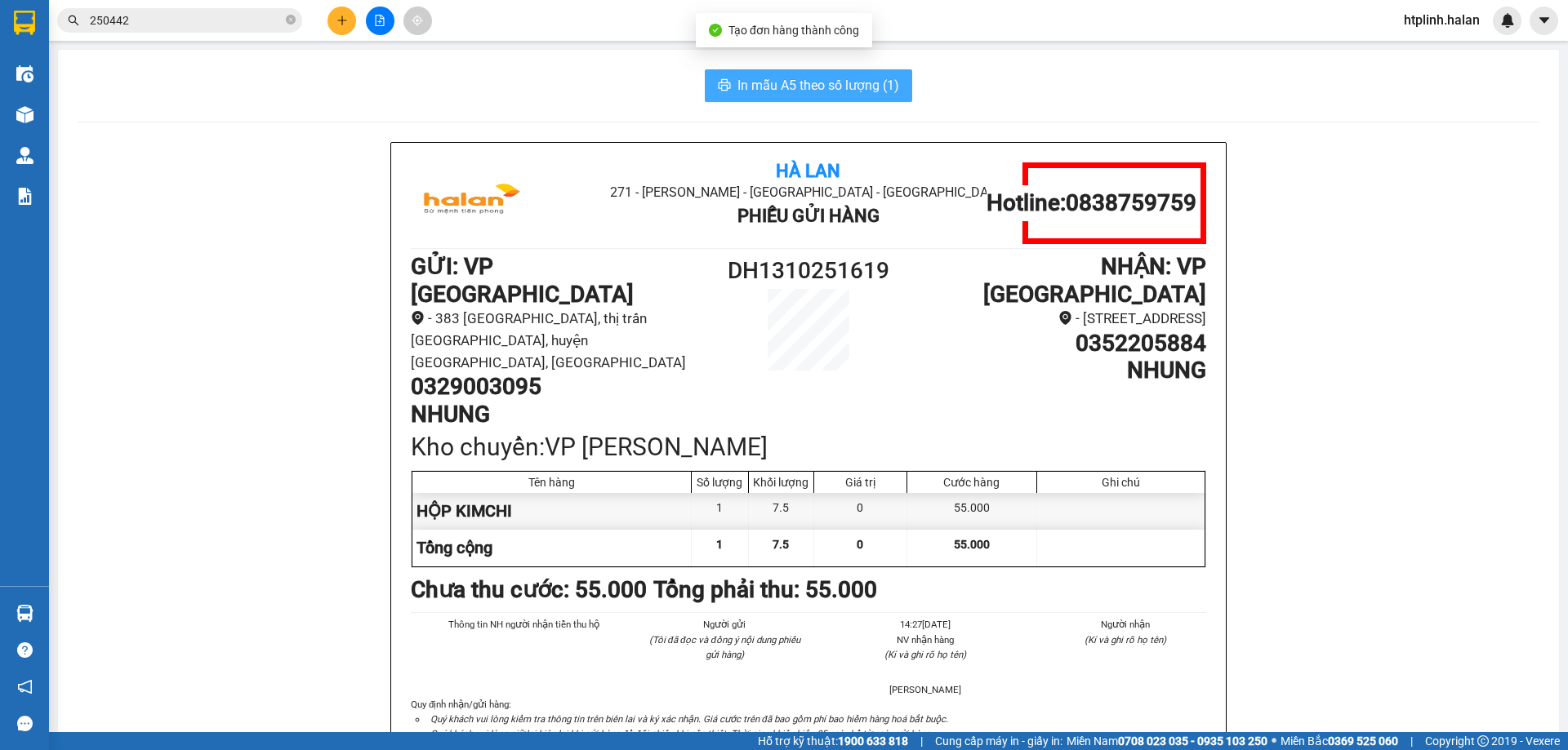
click at [810, 85] on span "In mẫu A5 theo số lượng (1)" at bounding box center [818, 85] width 161 height 21
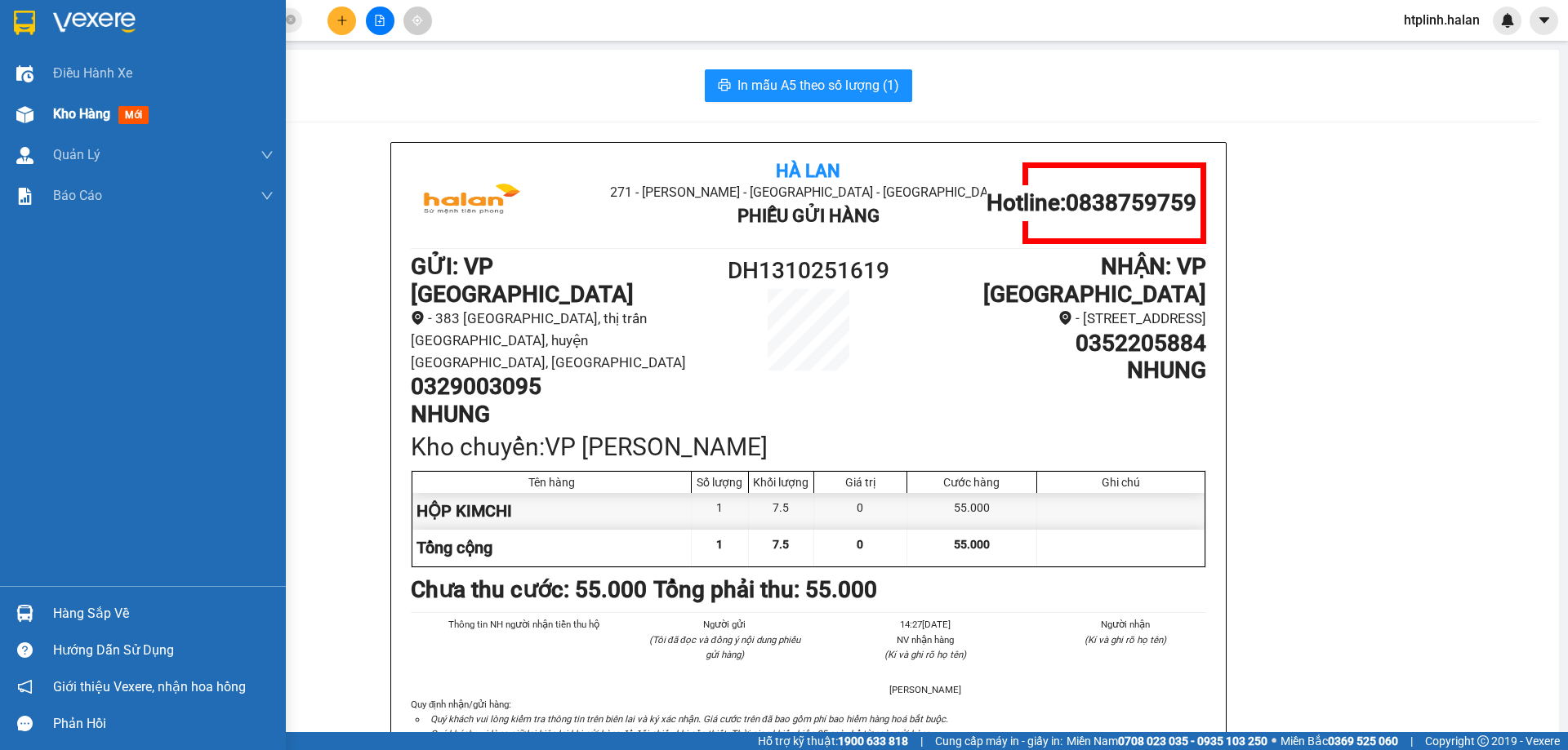
click at [46, 127] on div "Kho hàng mới" at bounding box center [142, 113] width 286 height 41
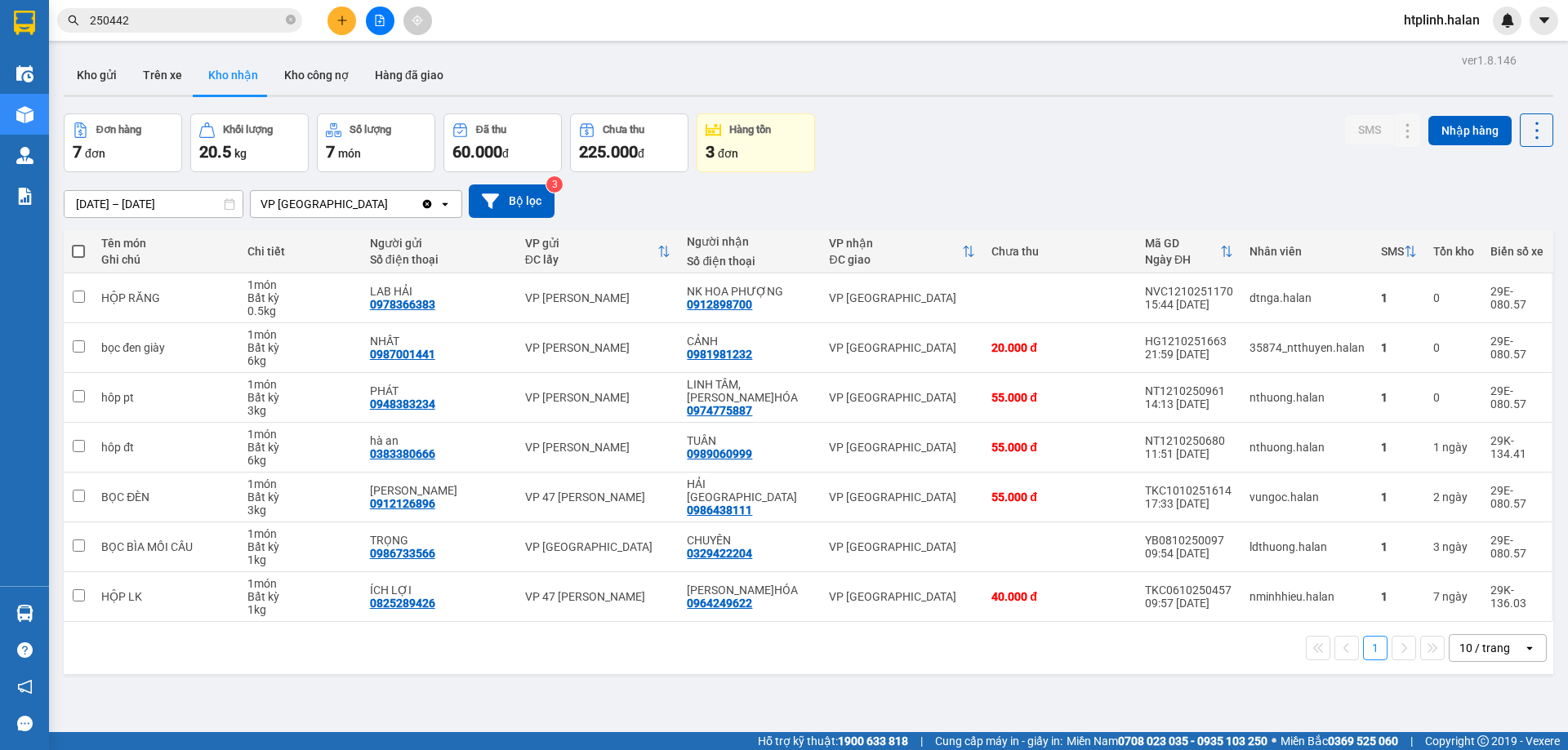
click at [187, 24] on input "250442" at bounding box center [185, 21] width 193 height 18
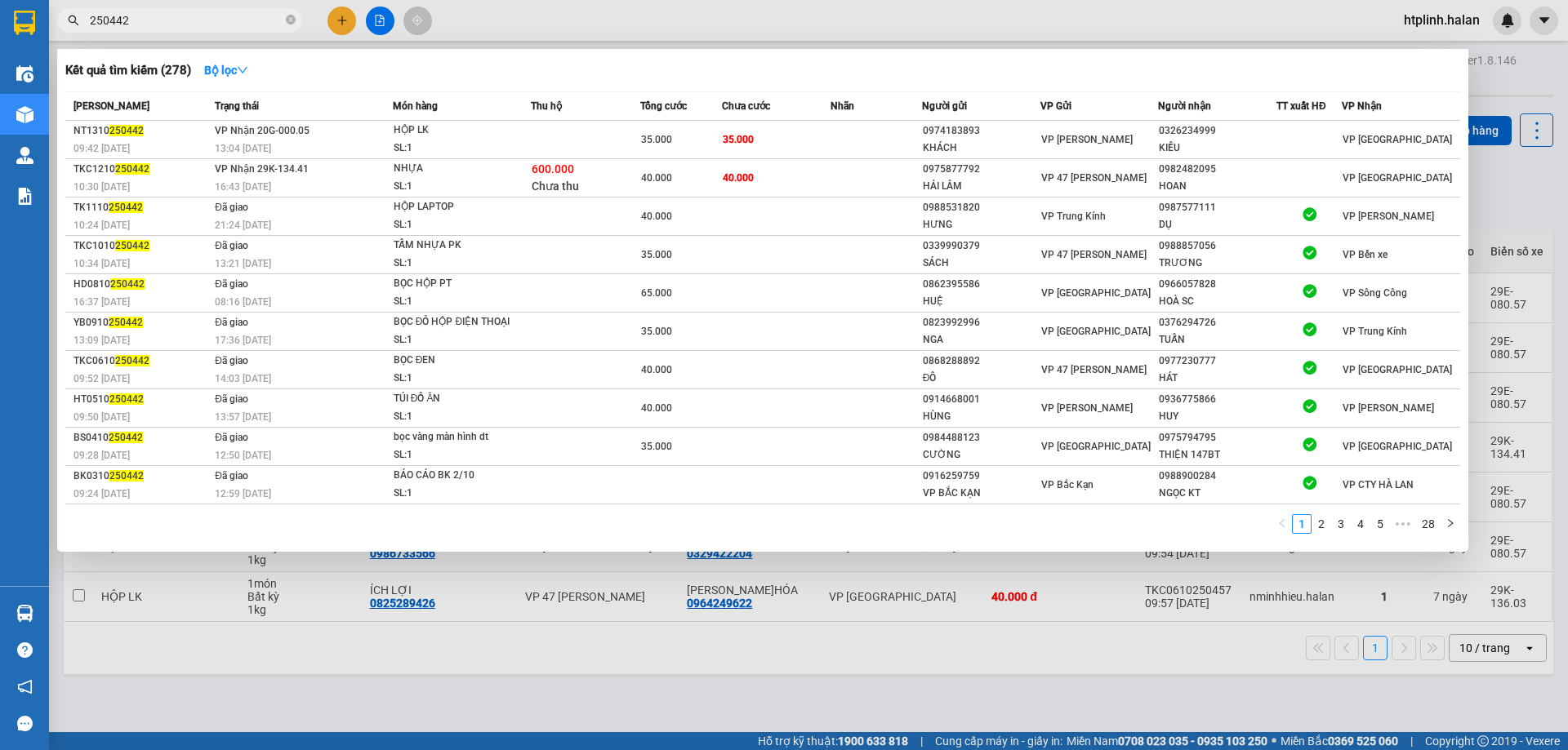
click at [187, 24] on input "250442" at bounding box center [185, 21] width 193 height 18
drag, startPoint x: 438, startPoint y: 665, endPoint x: 419, endPoint y: 647, distance: 26.2
click at [432, 666] on div at bounding box center [784, 375] width 1568 height 750
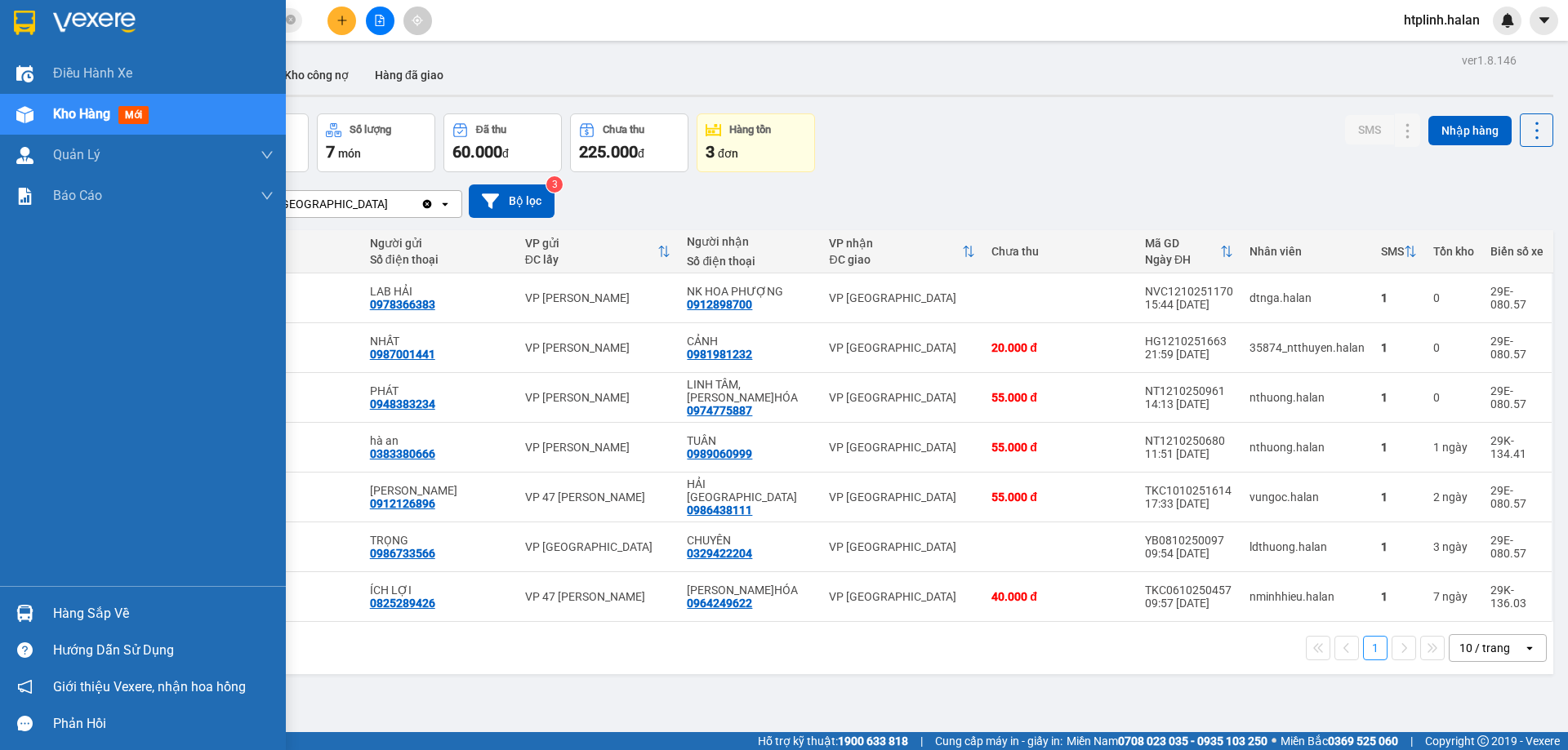
click at [0, 616] on div "Hàng sắp về" at bounding box center [142, 613] width 286 height 36
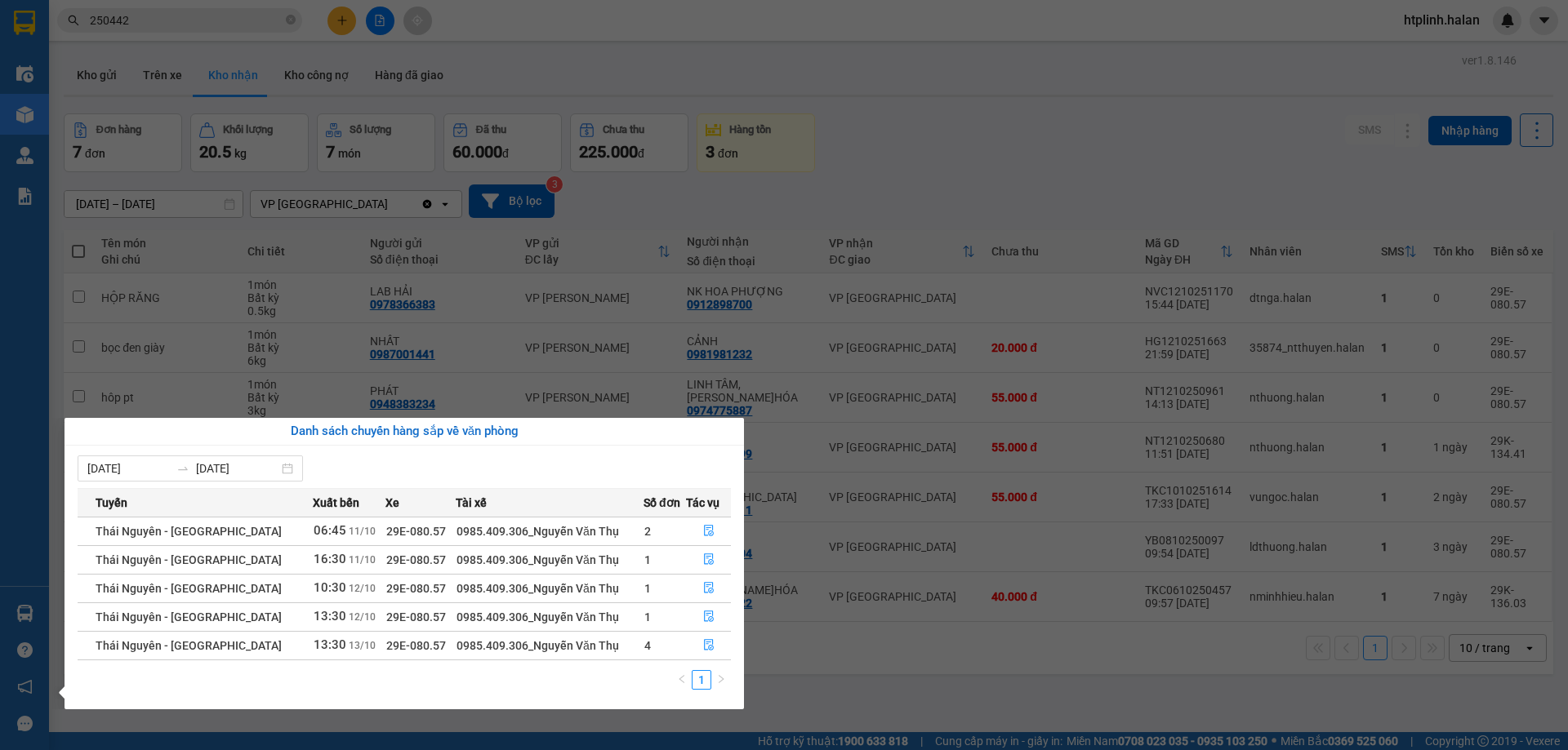
click at [1032, 554] on section "Kết quả tìm kiếm ( 278 ) Bộ lọc Mã ĐH Trạng thái Món hàng Thu hộ Tổng cước Chưa…" at bounding box center [784, 375] width 1568 height 750
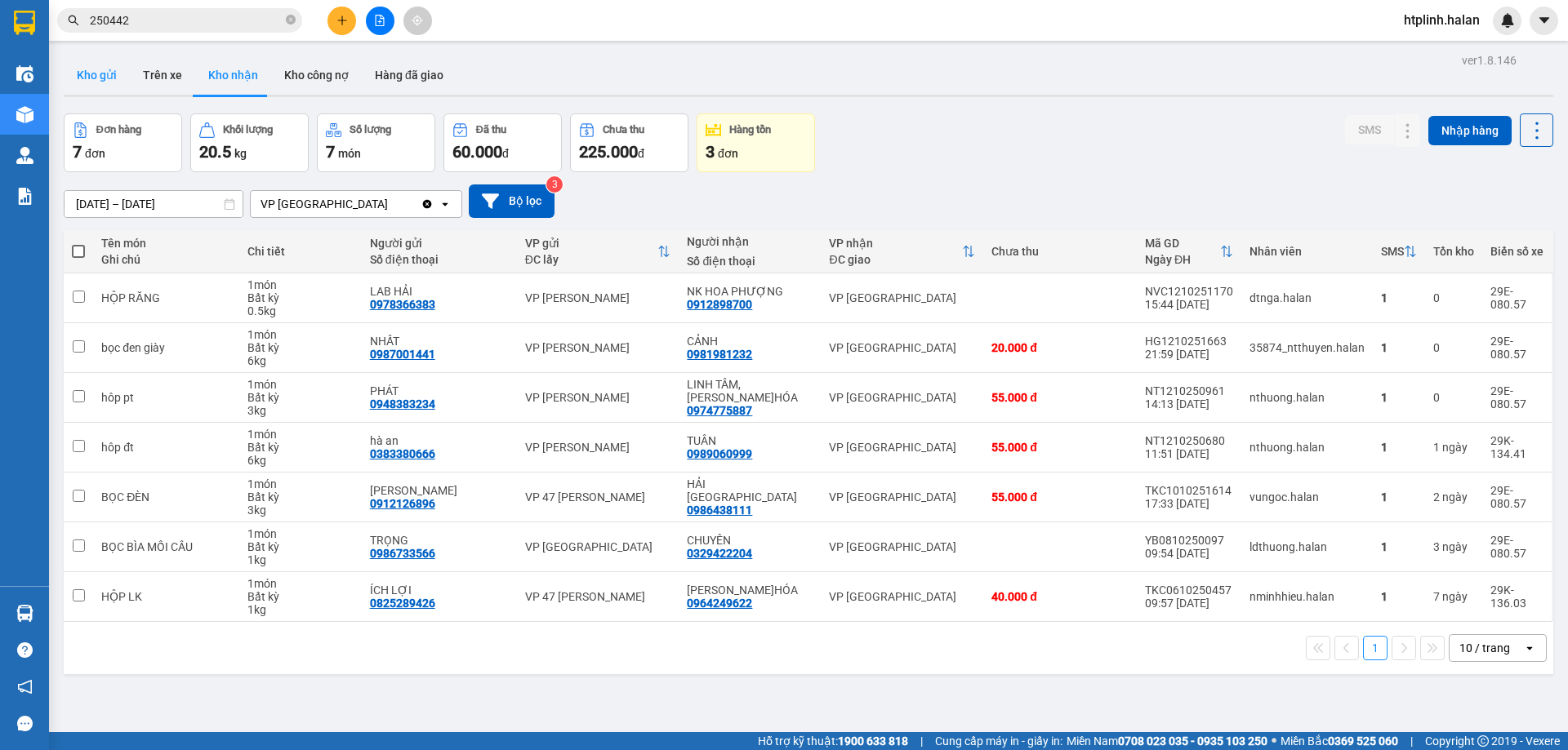
click at [117, 73] on button "Kho gửi" at bounding box center [97, 75] width 66 height 39
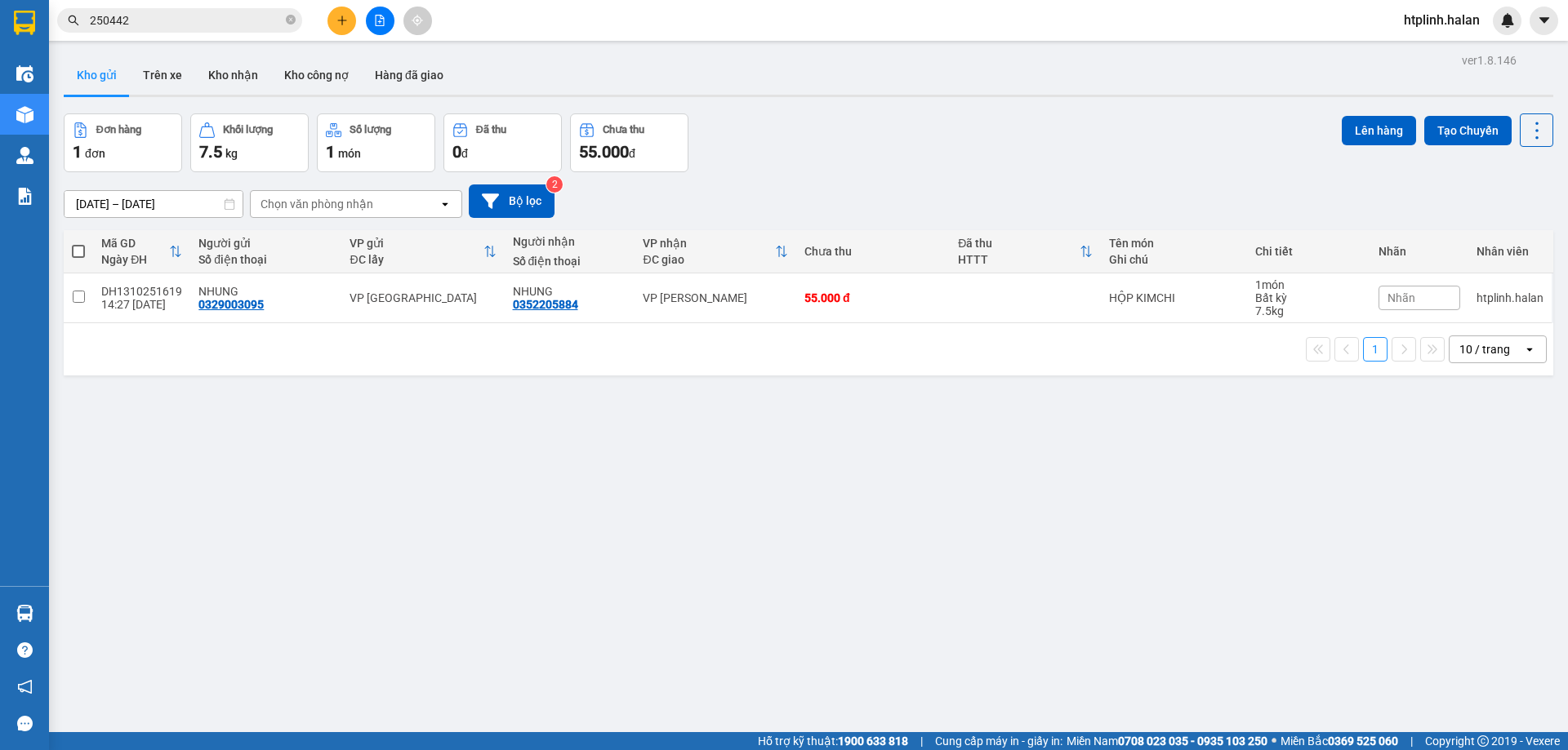
click at [402, 549] on div "ver 1.8.146 Kho gửi Trên xe Kho nhận Kho công nợ Hàng đã giao Đơn hàng 1 đơn Kh…" at bounding box center [808, 424] width 1503 height 750
drag, startPoint x: 494, startPoint y: 449, endPoint x: 462, endPoint y: 430, distance: 37.2
click at [493, 449] on div "ver 1.8.146 Kho gửi Trên xe Kho nhận Kho công nợ Hàng đã giao Đơn hàng 1 đơn Kh…" at bounding box center [808, 424] width 1503 height 750
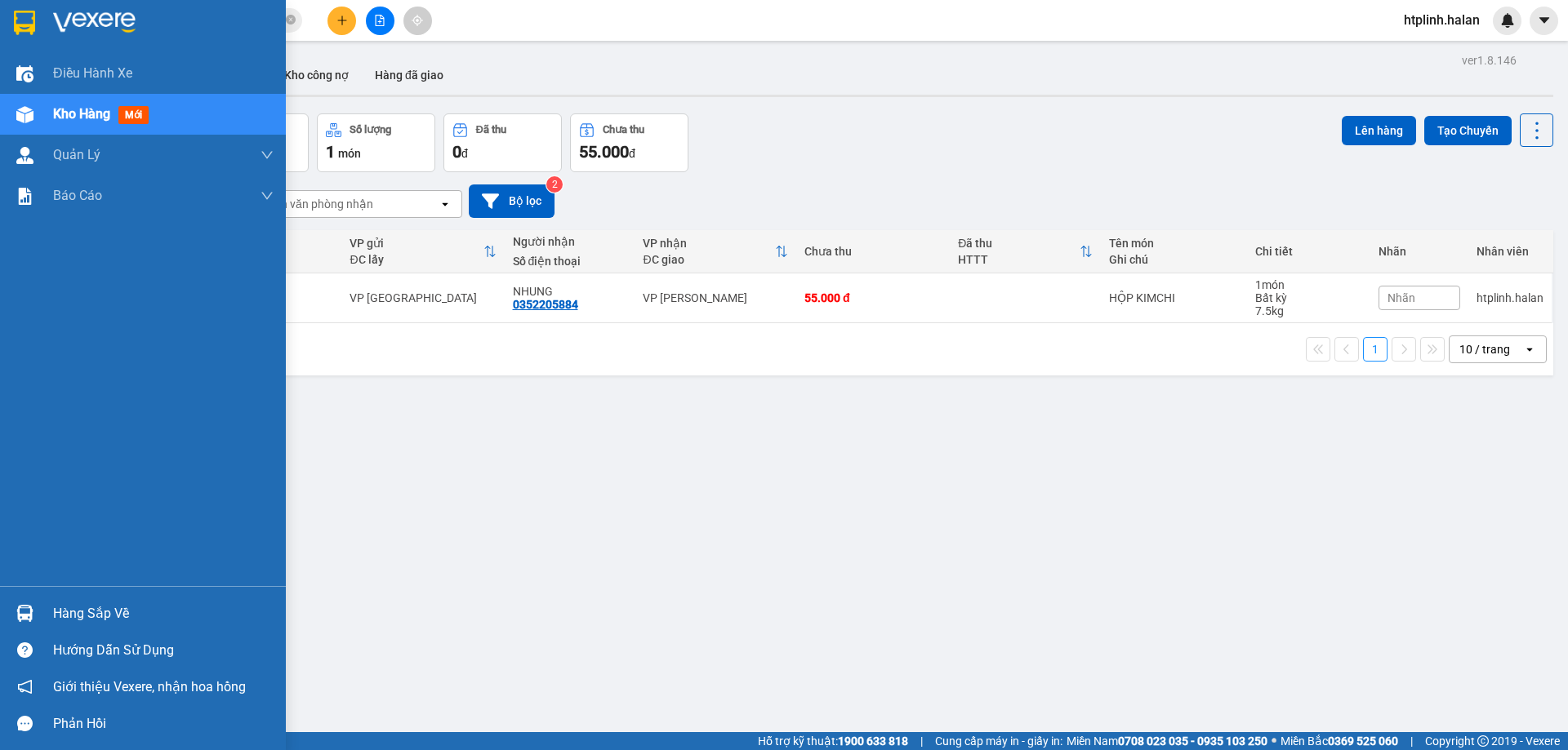
click at [27, 624] on div at bounding box center [25, 613] width 29 height 29
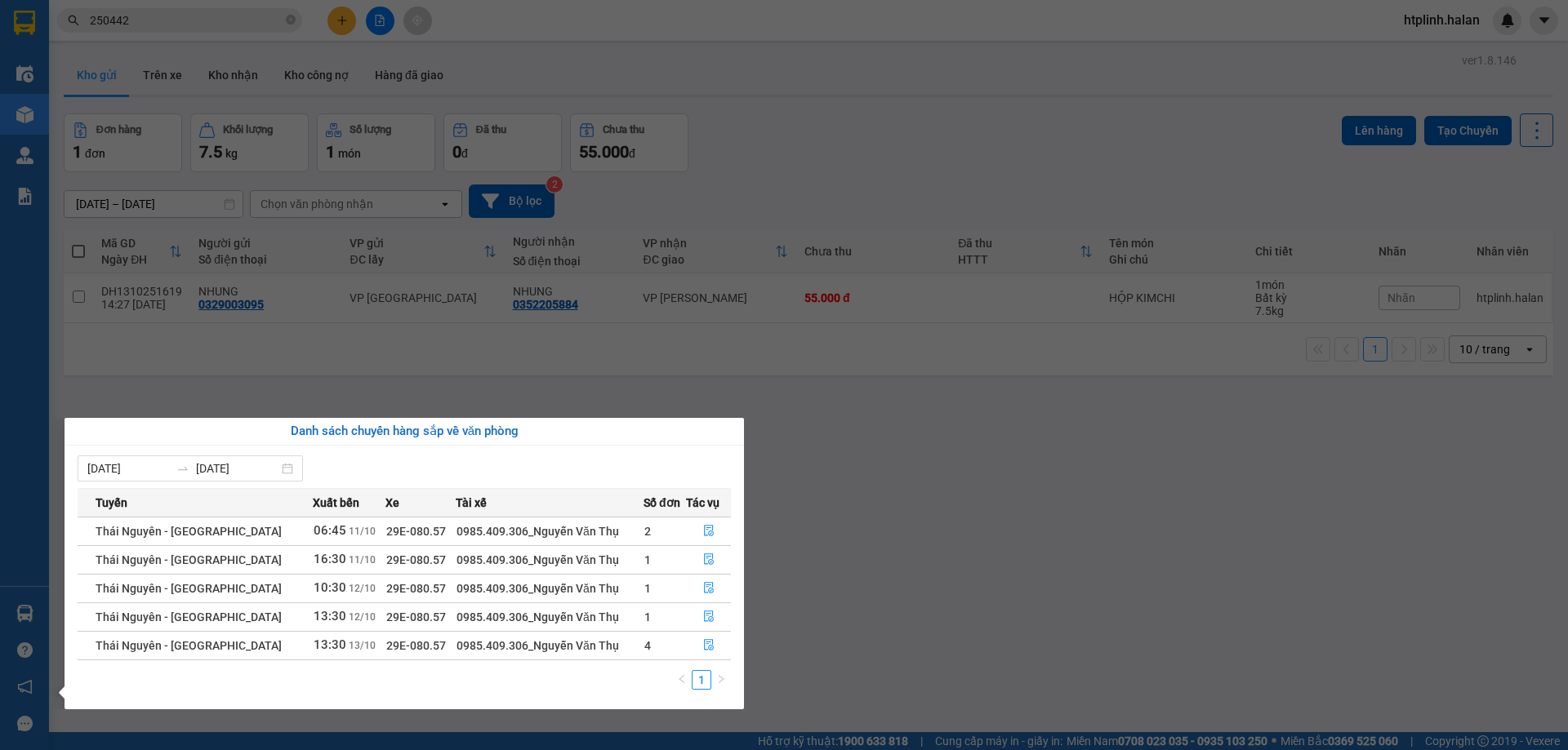
click at [928, 658] on section "Kết quả tìm kiếm ( 278 ) Bộ lọc Mã ĐH Trạng thái Món hàng Thu hộ Tổng cước Chưa…" at bounding box center [784, 375] width 1568 height 750
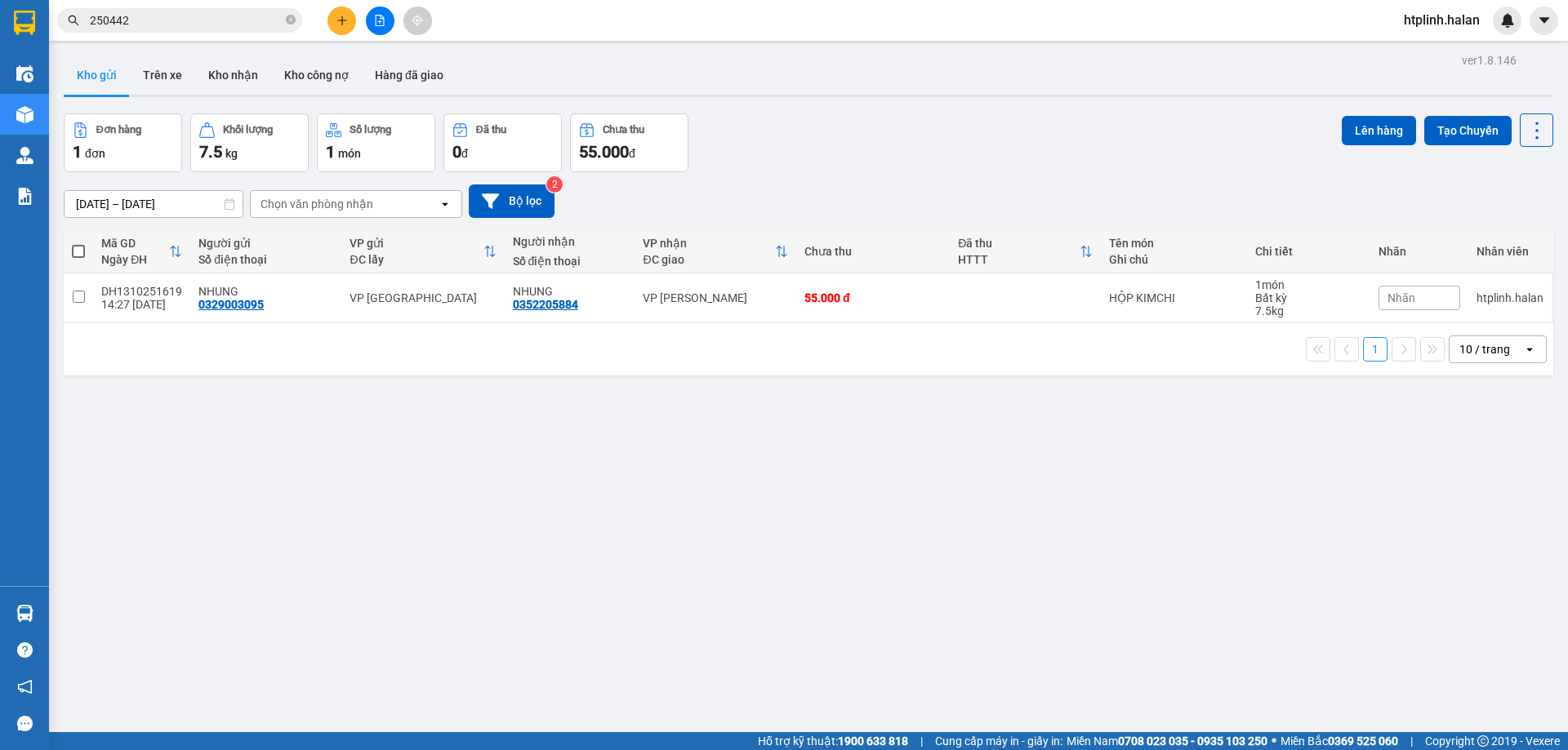
click at [1138, 550] on div "ver 1.8.146 Kho gửi Trên xe Kho nhận Kho công nợ Hàng đã giao Đơn hàng 1 đơn Kh…" at bounding box center [808, 424] width 1503 height 750
click at [246, 76] on button "Kho nhận" at bounding box center [233, 75] width 76 height 39
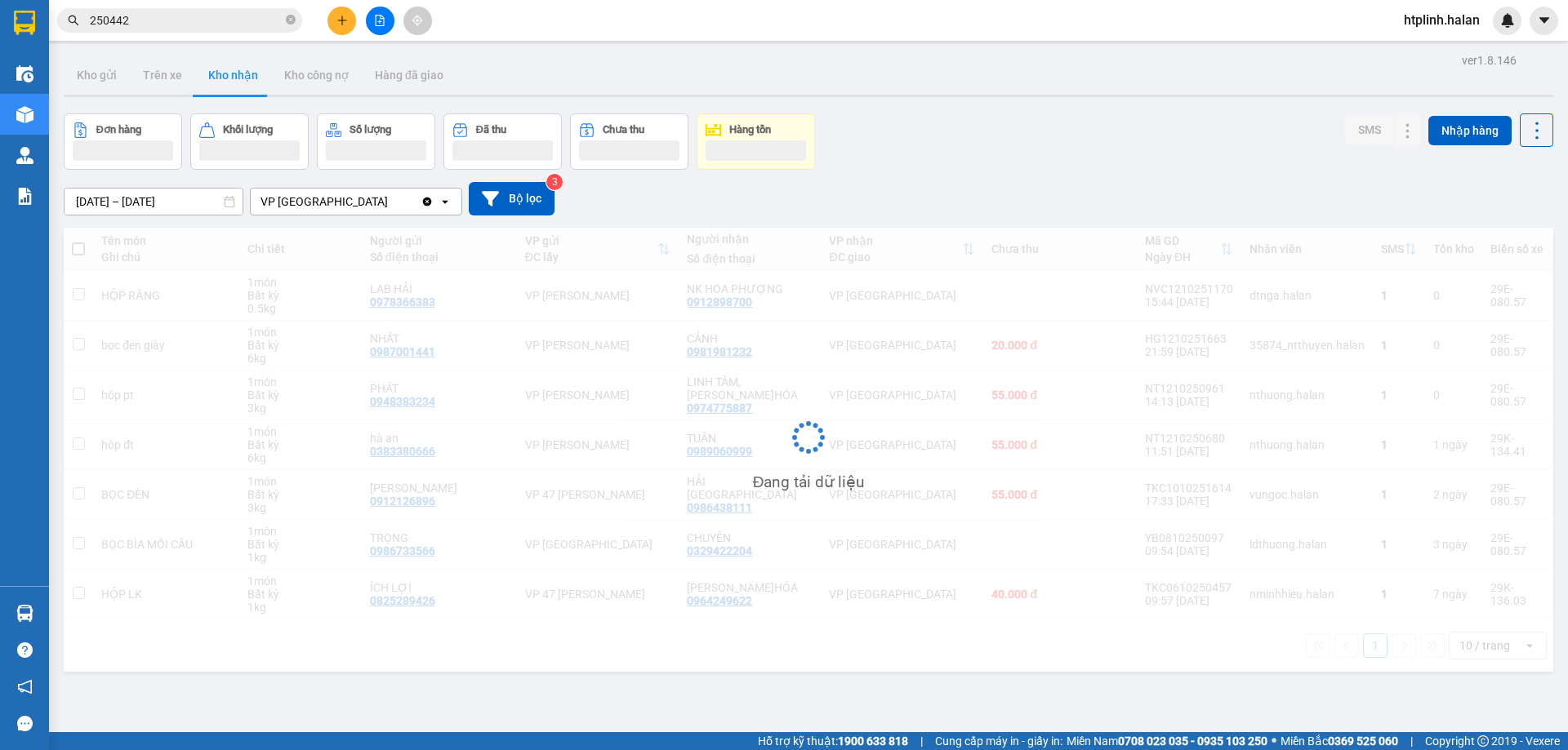
scroll to position [75, 0]
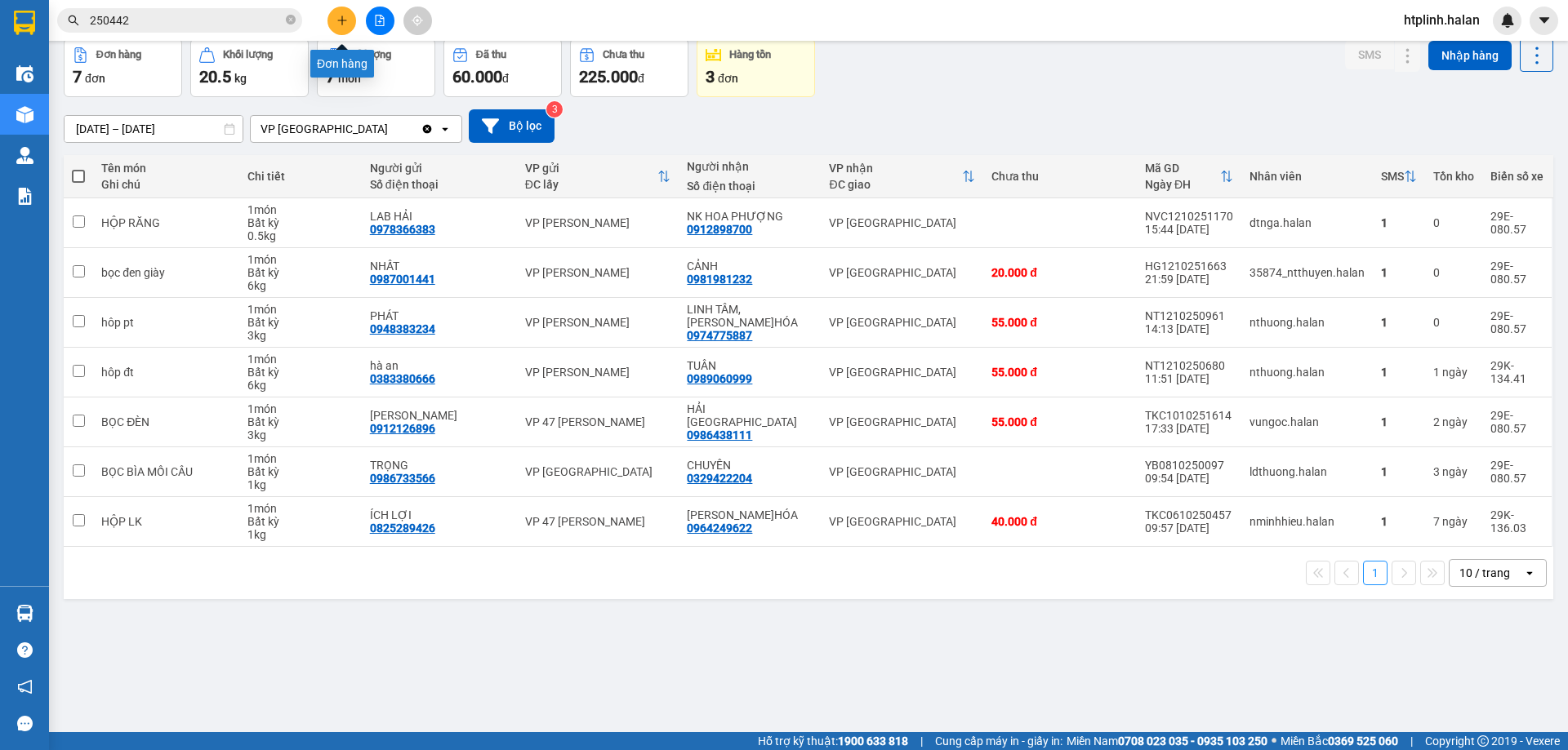
click at [348, 26] on button at bounding box center [342, 21] width 29 height 29
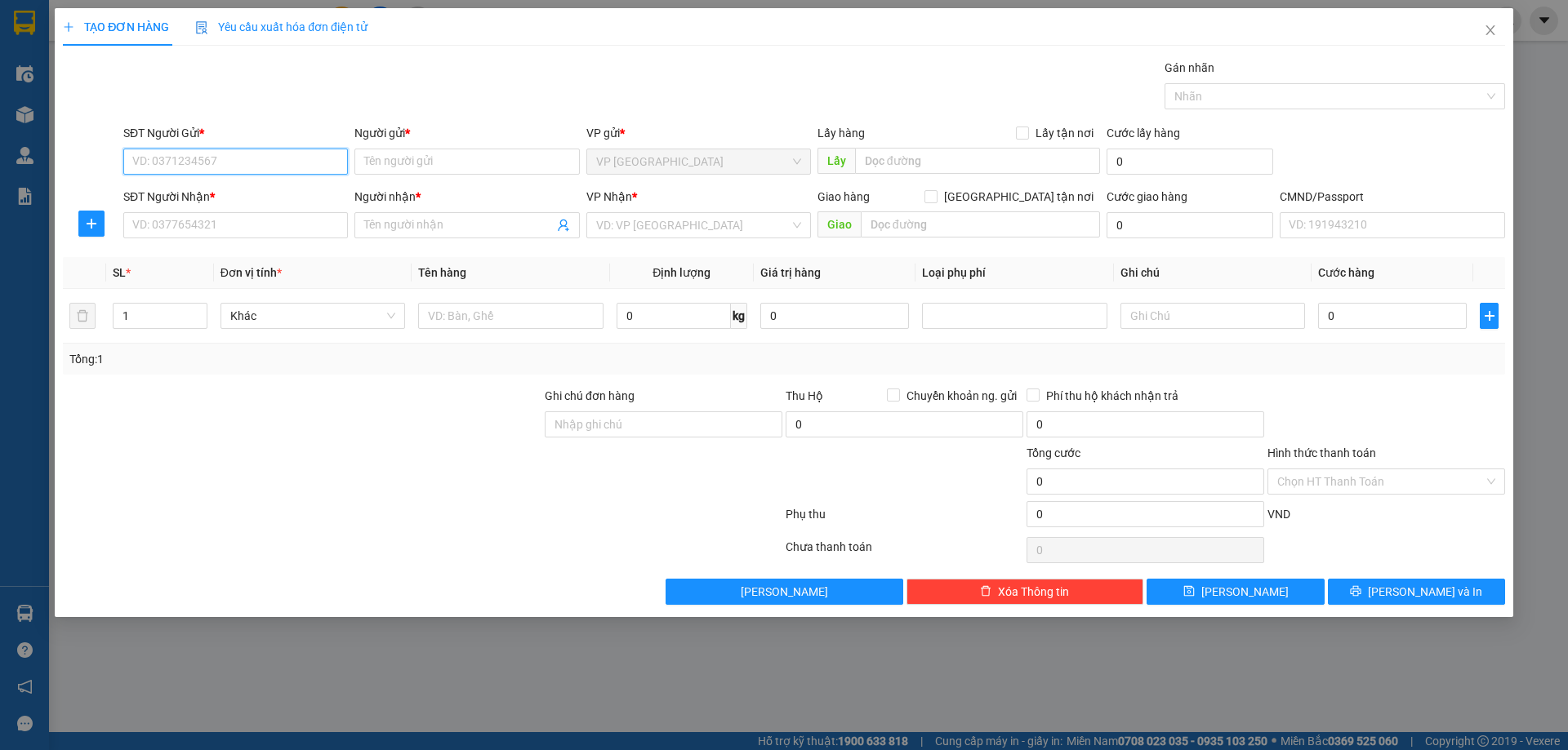
click at [267, 162] on input "SĐT Người Gửi *" at bounding box center [235, 162] width 224 height 26
click at [153, 168] on input "0978780004" at bounding box center [235, 162] width 224 height 26
click at [156, 168] on input "0978780004" at bounding box center [235, 162] width 224 height 26
click at [172, 170] on input "0978780004" at bounding box center [235, 162] width 224 height 26
type input "0978780004"
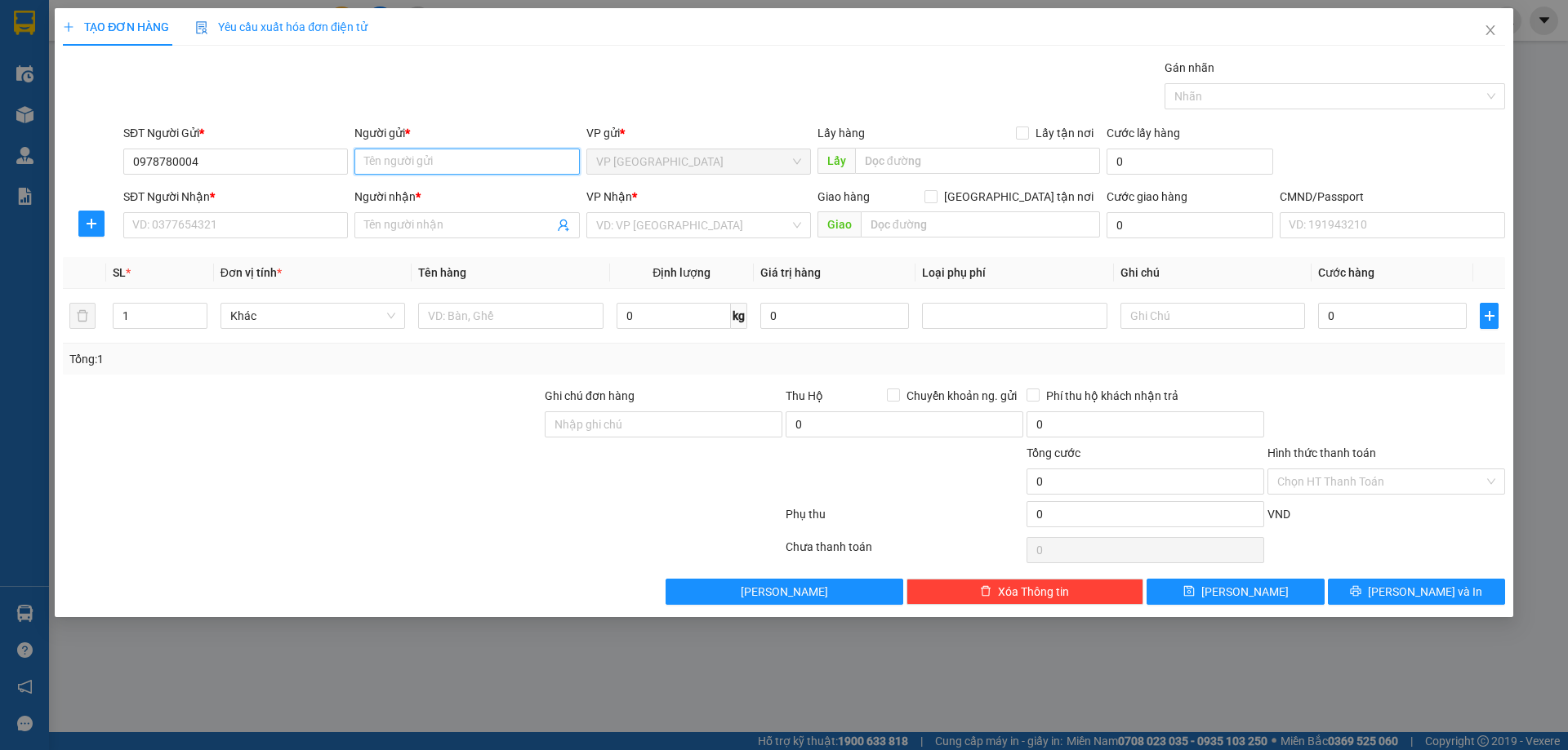
click at [469, 162] on input "Người gửi *" at bounding box center [466, 162] width 224 height 26
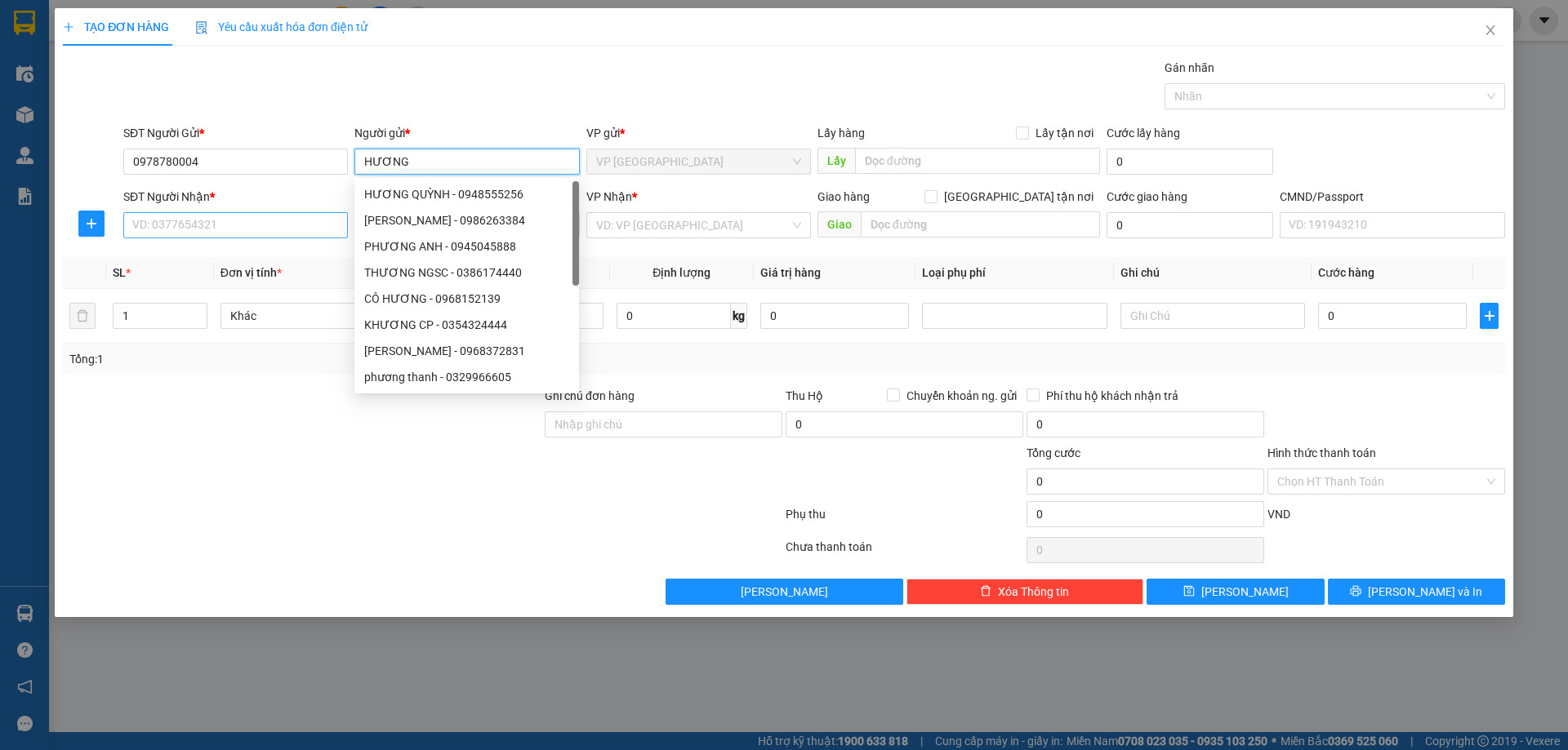
type input "HƯƠNG"
click at [237, 238] on input "SĐT Người Nhận *" at bounding box center [235, 225] width 224 height 26
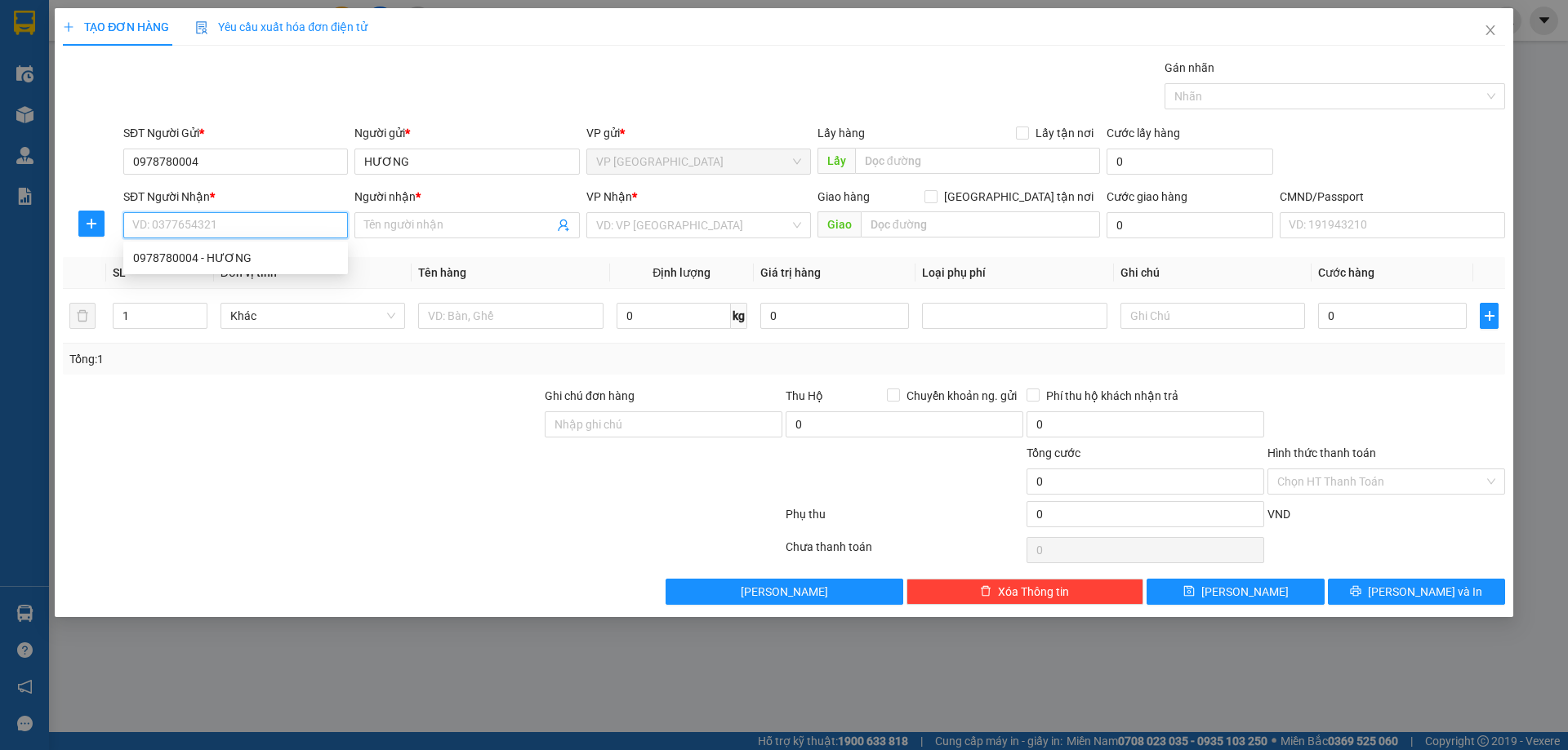
type input "."
type input "0986965253"
click at [279, 252] on div "0986965253 - TUẤN" at bounding box center [236, 258] width 205 height 18
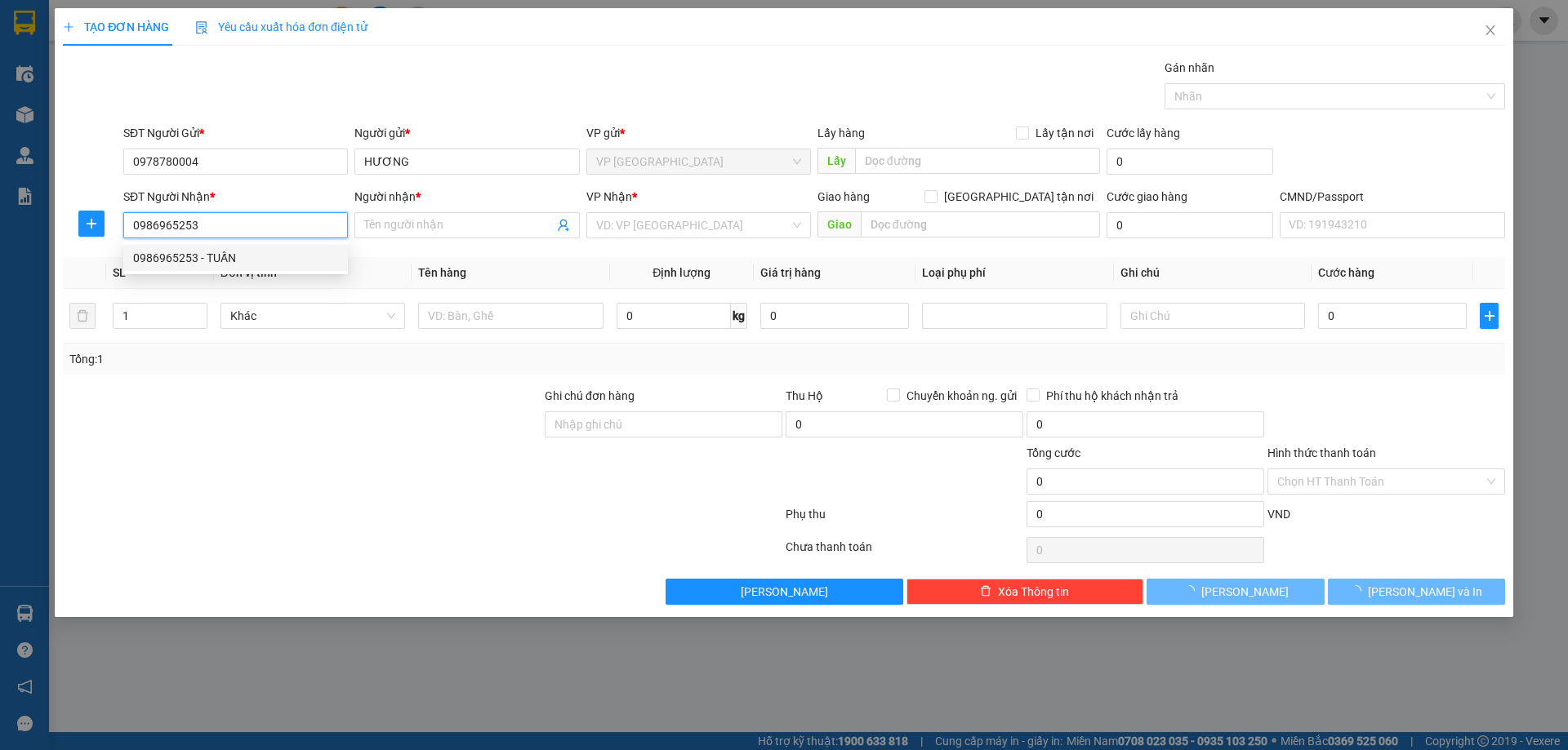
type input "TUẤN"
type input "19082024"
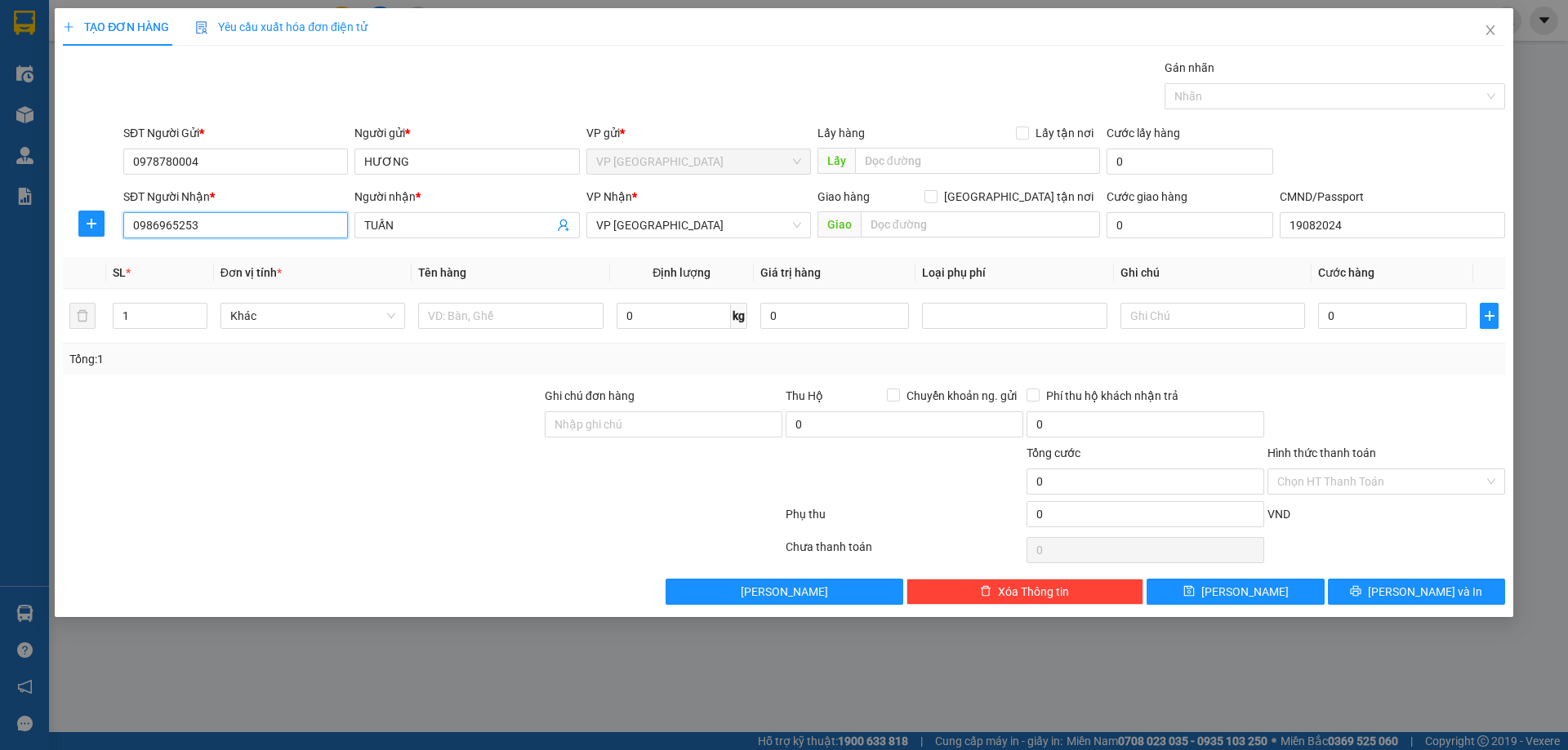
click at [123, 213] on input "0986965253" at bounding box center [235, 225] width 224 height 26
type input "0986965253"
click at [94, 225] on icon "plus" at bounding box center [92, 224] width 13 height 13
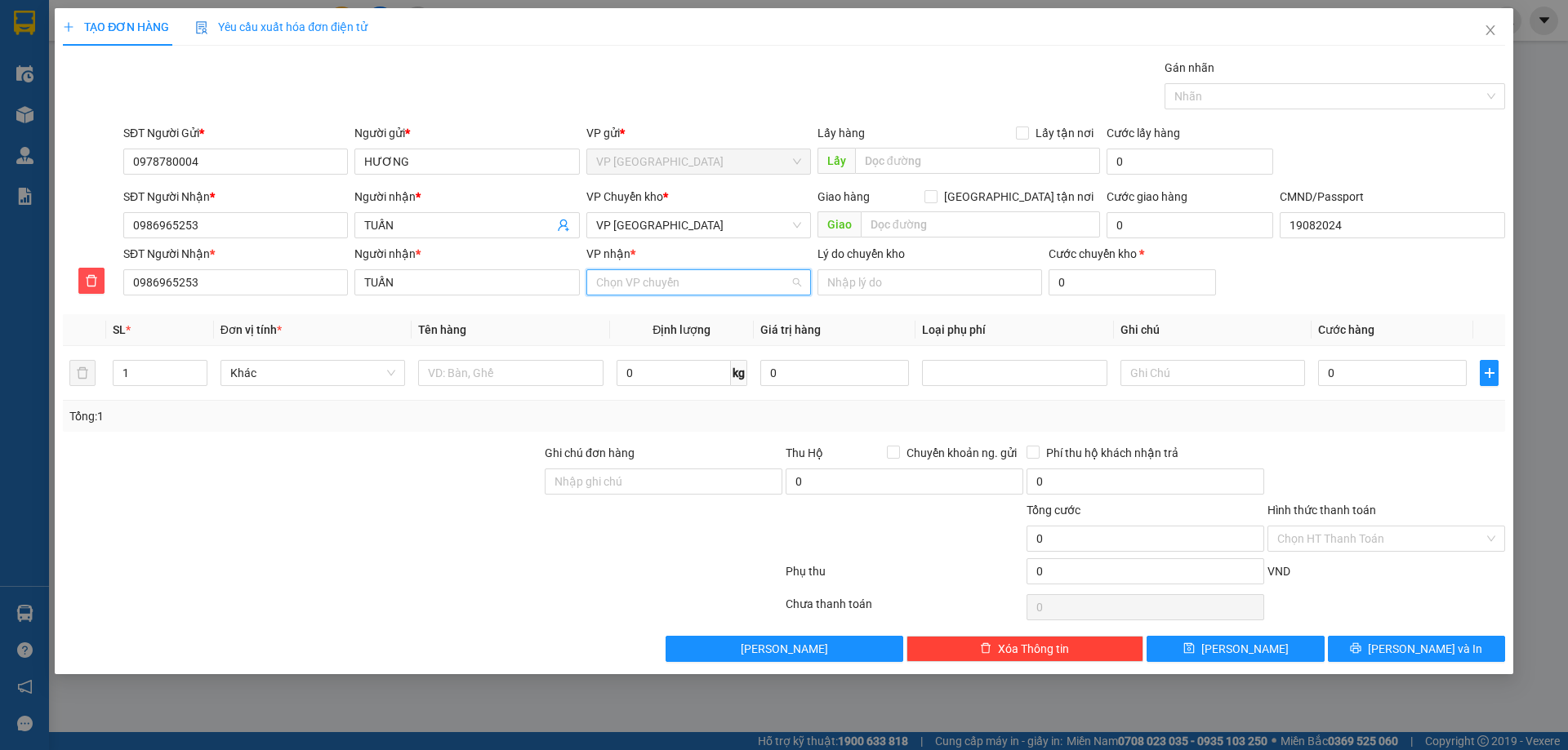
click at [633, 293] on input "VP nhận *" at bounding box center [693, 282] width 194 height 25
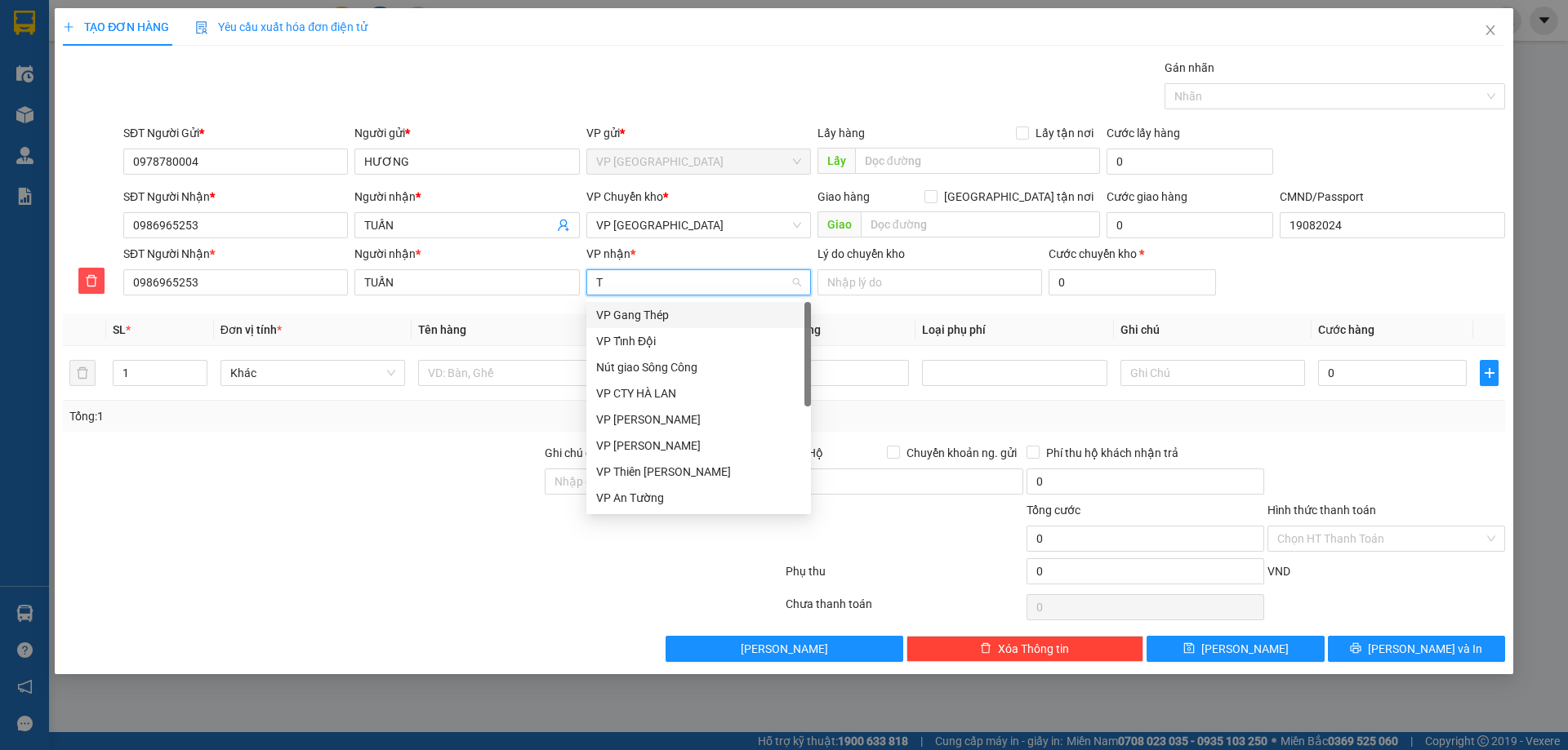
type input "TK"
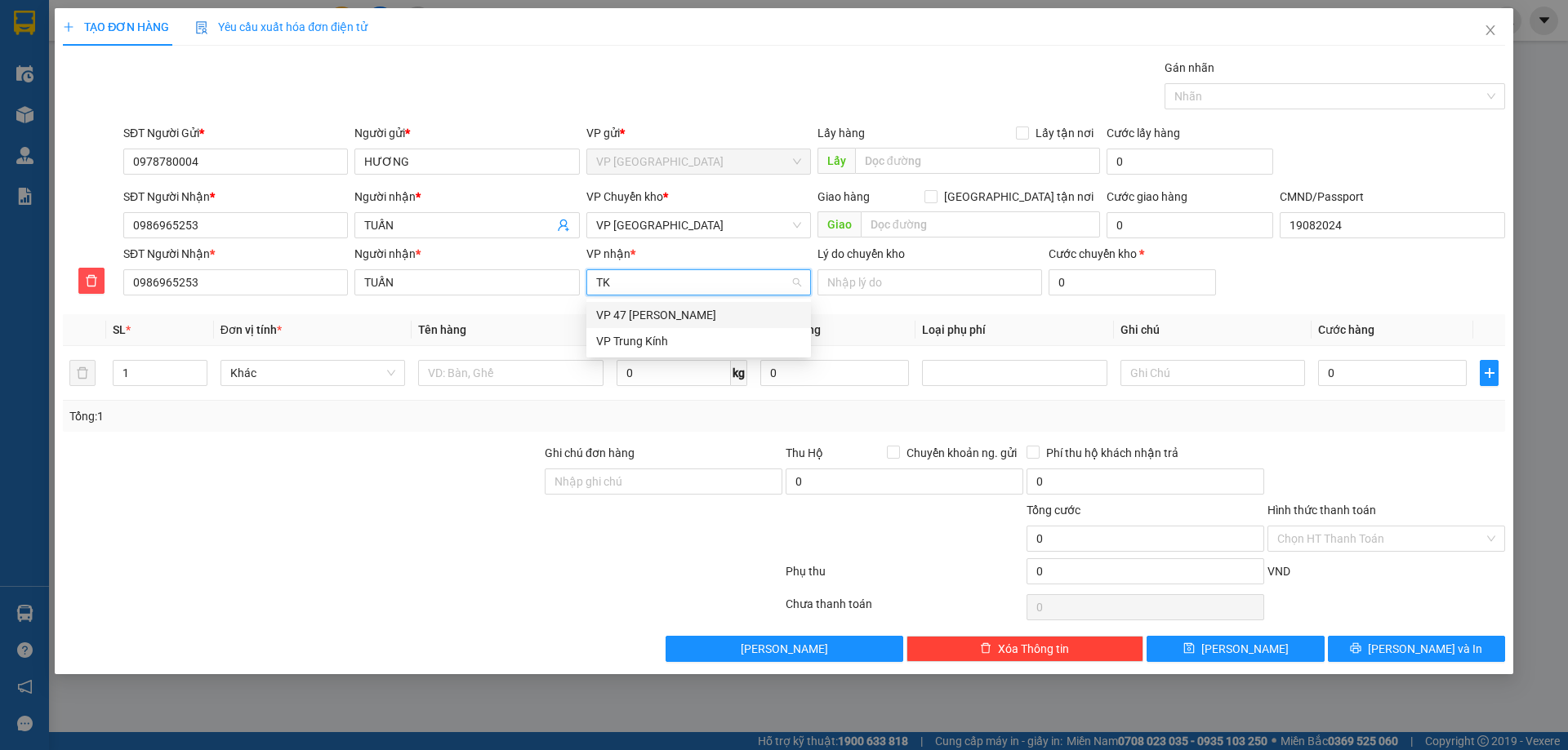
drag, startPoint x: 632, startPoint y: 337, endPoint x: 630, endPoint y: 324, distance: 13.2
click at [632, 336] on div "VP Trung Kính" at bounding box center [699, 341] width 205 height 18
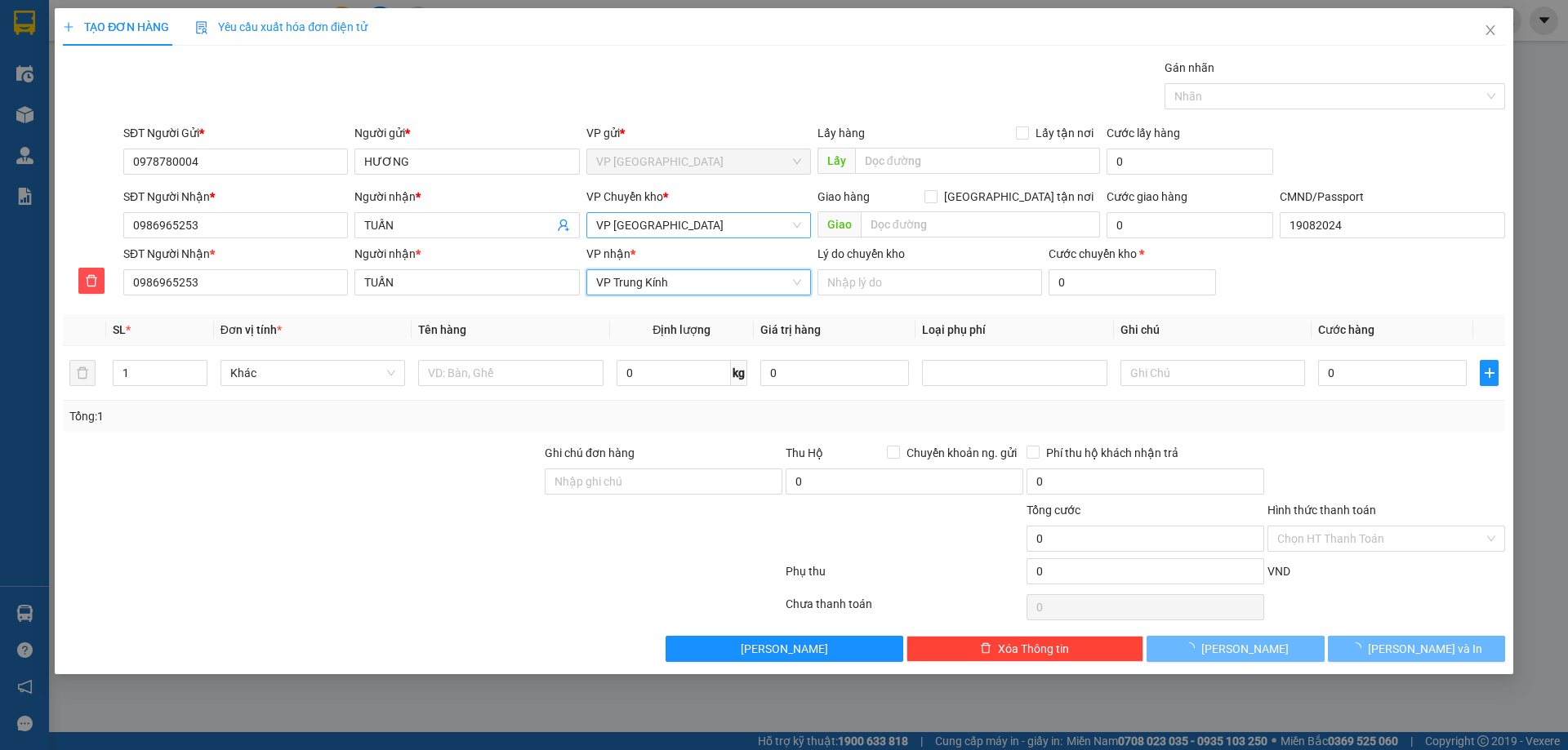
click at [646, 235] on span "VP [GEOGRAPHIC_DATA]" at bounding box center [699, 225] width 205 height 25
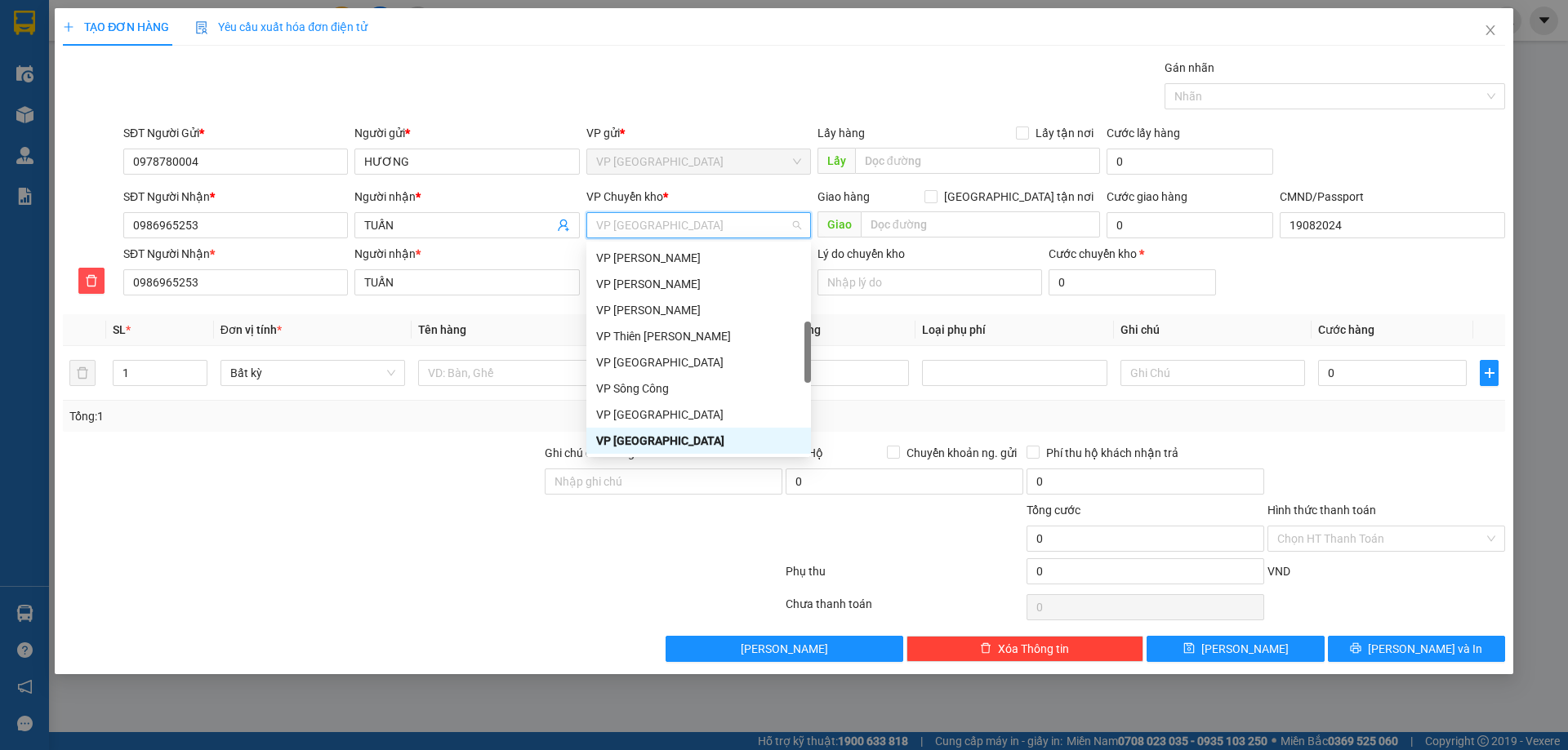
click at [645, 235] on span "VP [GEOGRAPHIC_DATA]" at bounding box center [699, 225] width 205 height 25
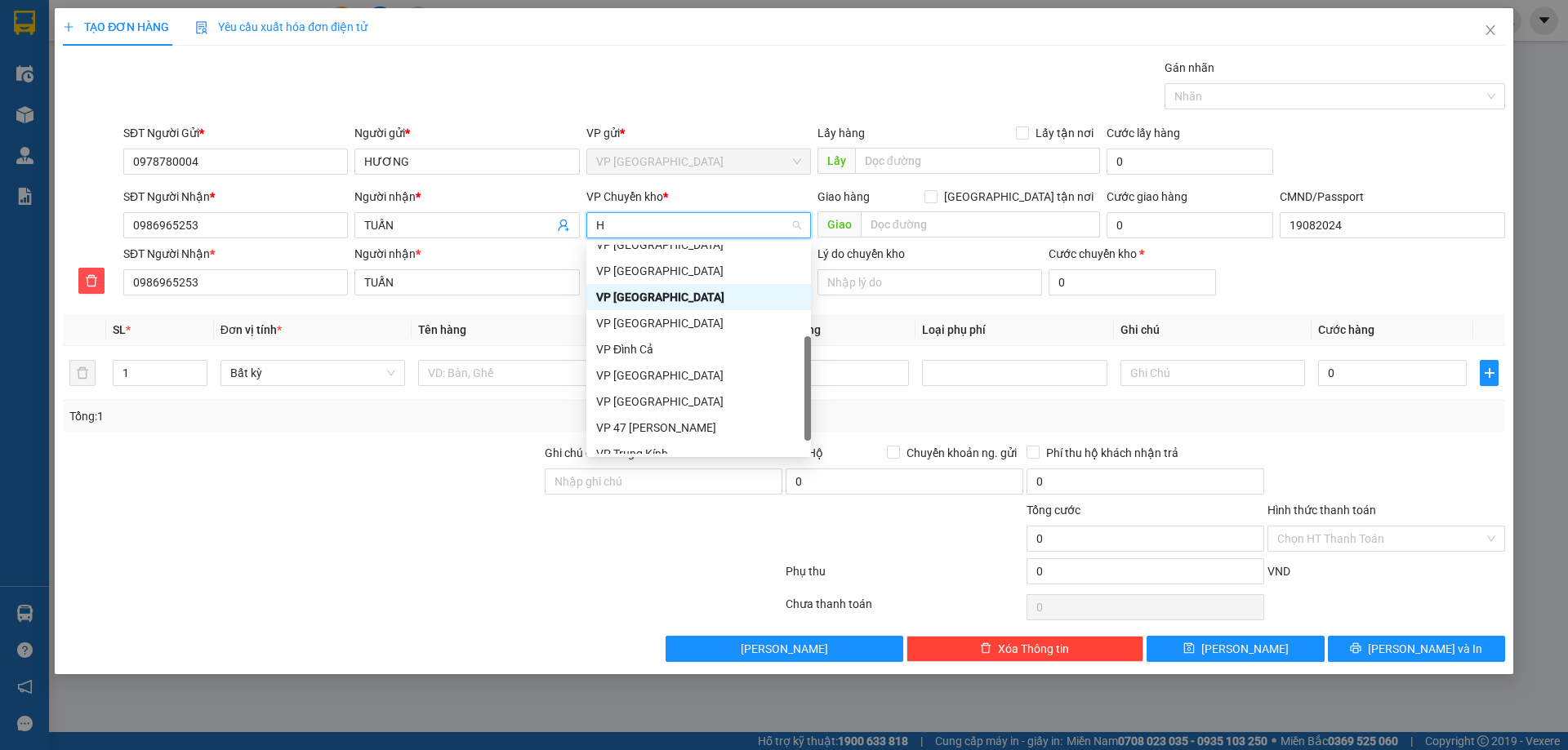
type input "HG"
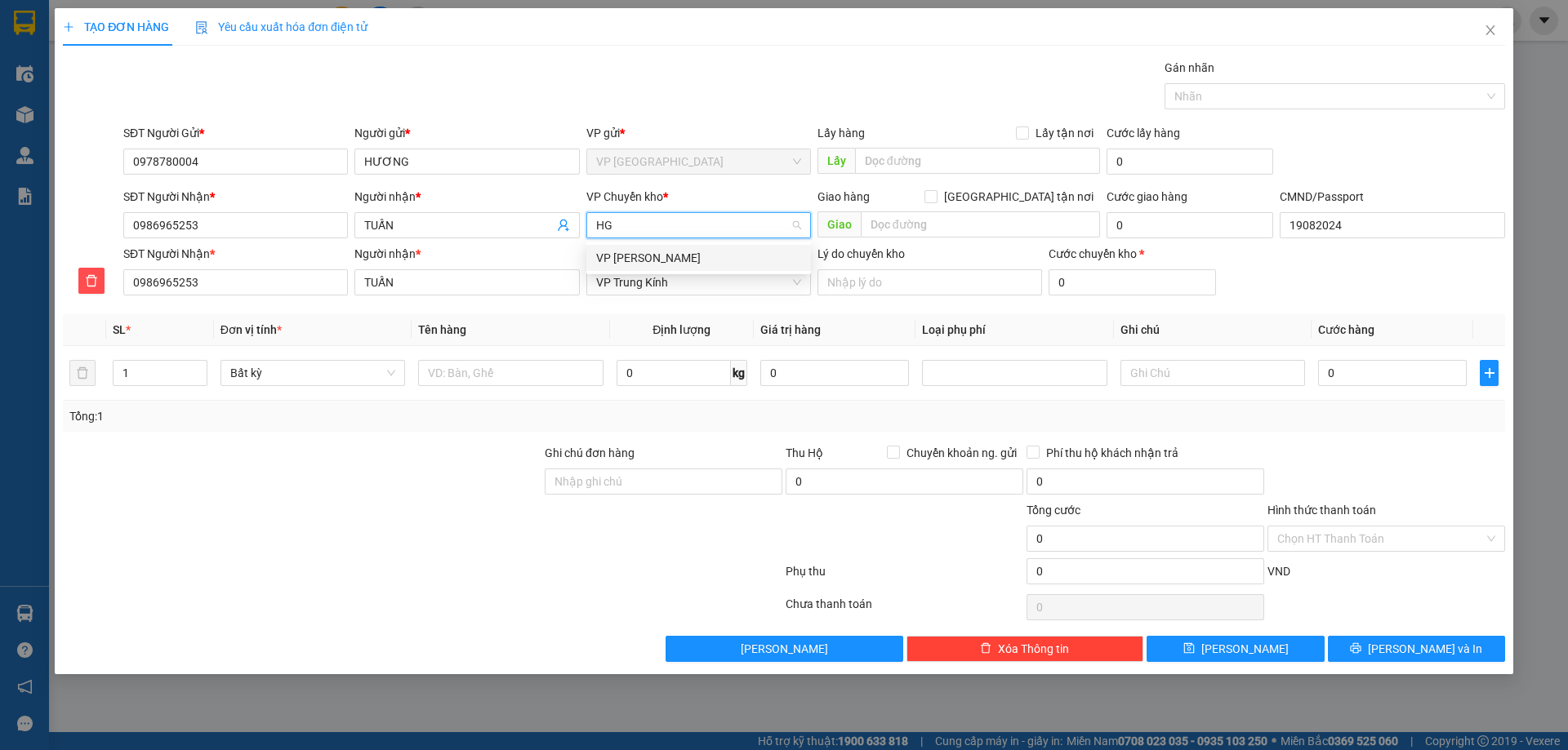
click at [649, 260] on div "VP [PERSON_NAME]" at bounding box center [699, 258] width 205 height 18
click at [482, 339] on th "Tên hàng" at bounding box center [510, 330] width 198 height 31
click at [500, 358] on div at bounding box center [510, 373] width 185 height 32
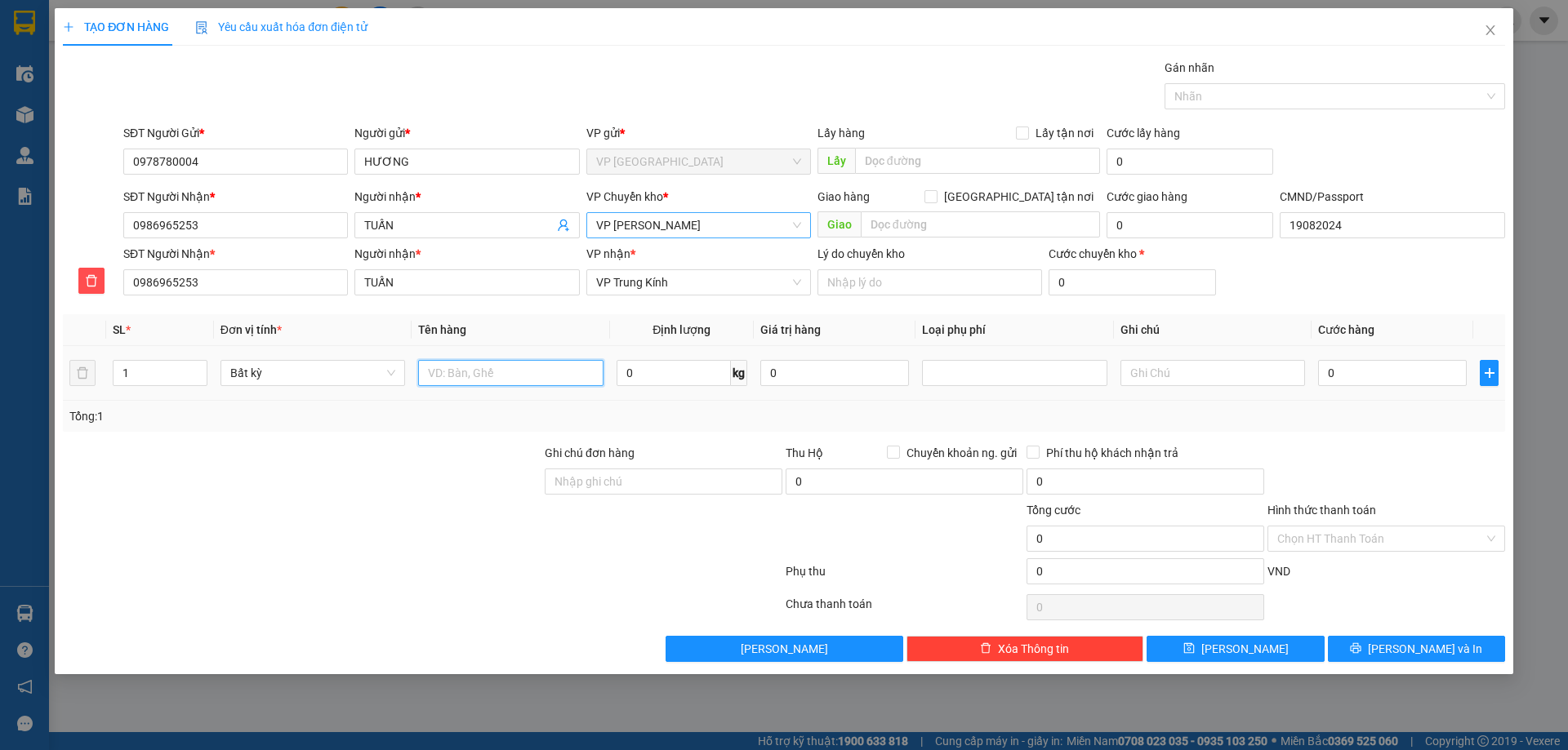
click at [506, 365] on input "text" at bounding box center [510, 373] width 185 height 26
drag, startPoint x: 507, startPoint y: 368, endPoint x: 503, endPoint y: 358, distance: 10.8
click at [507, 368] on input "text" at bounding box center [510, 373] width 185 height 26
type input "H"
type input "TÚI QUẦN ÁO"
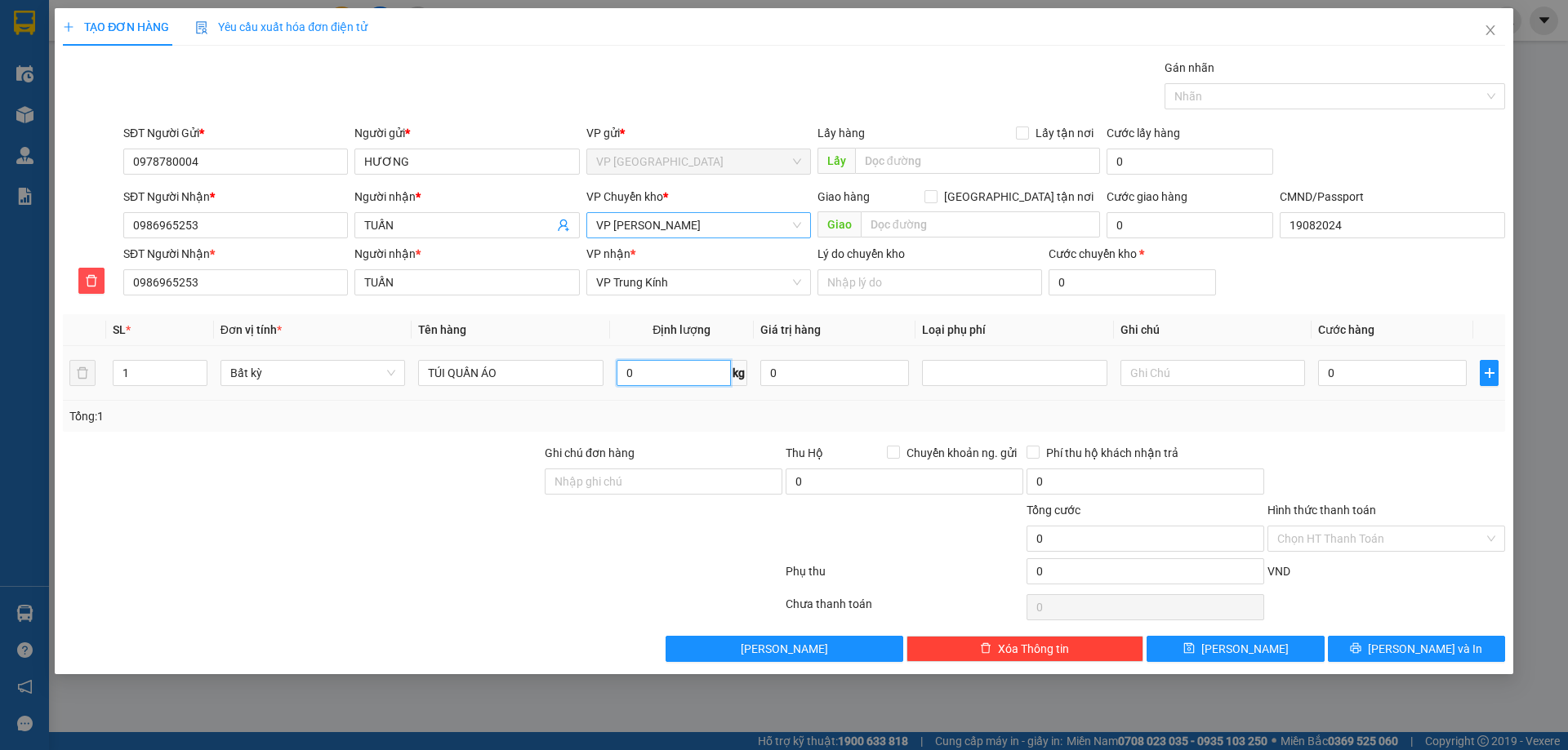
click at [697, 372] on input "0" at bounding box center [674, 373] width 114 height 26
type input "3"
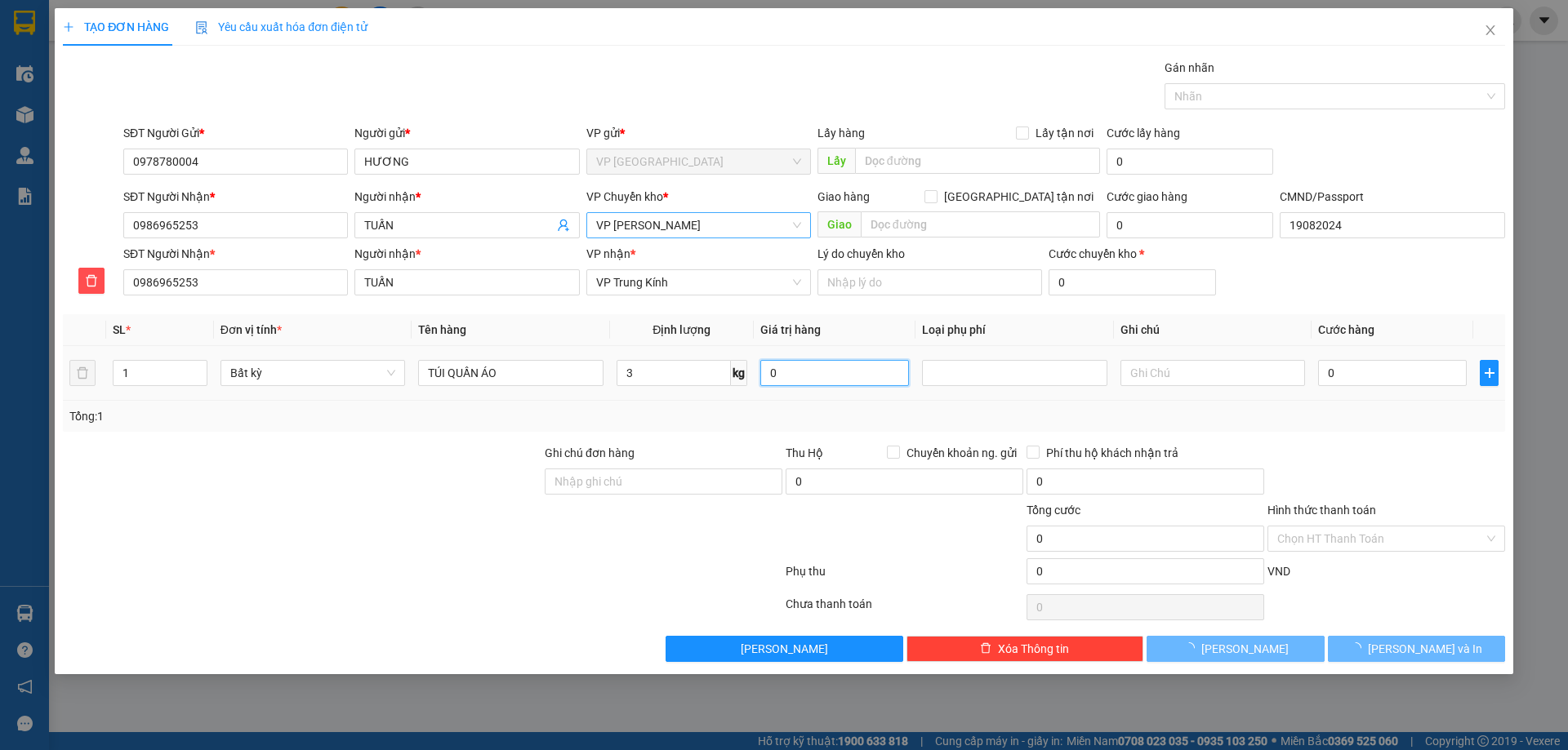
click at [803, 380] on input "0" at bounding box center [835, 373] width 149 height 26
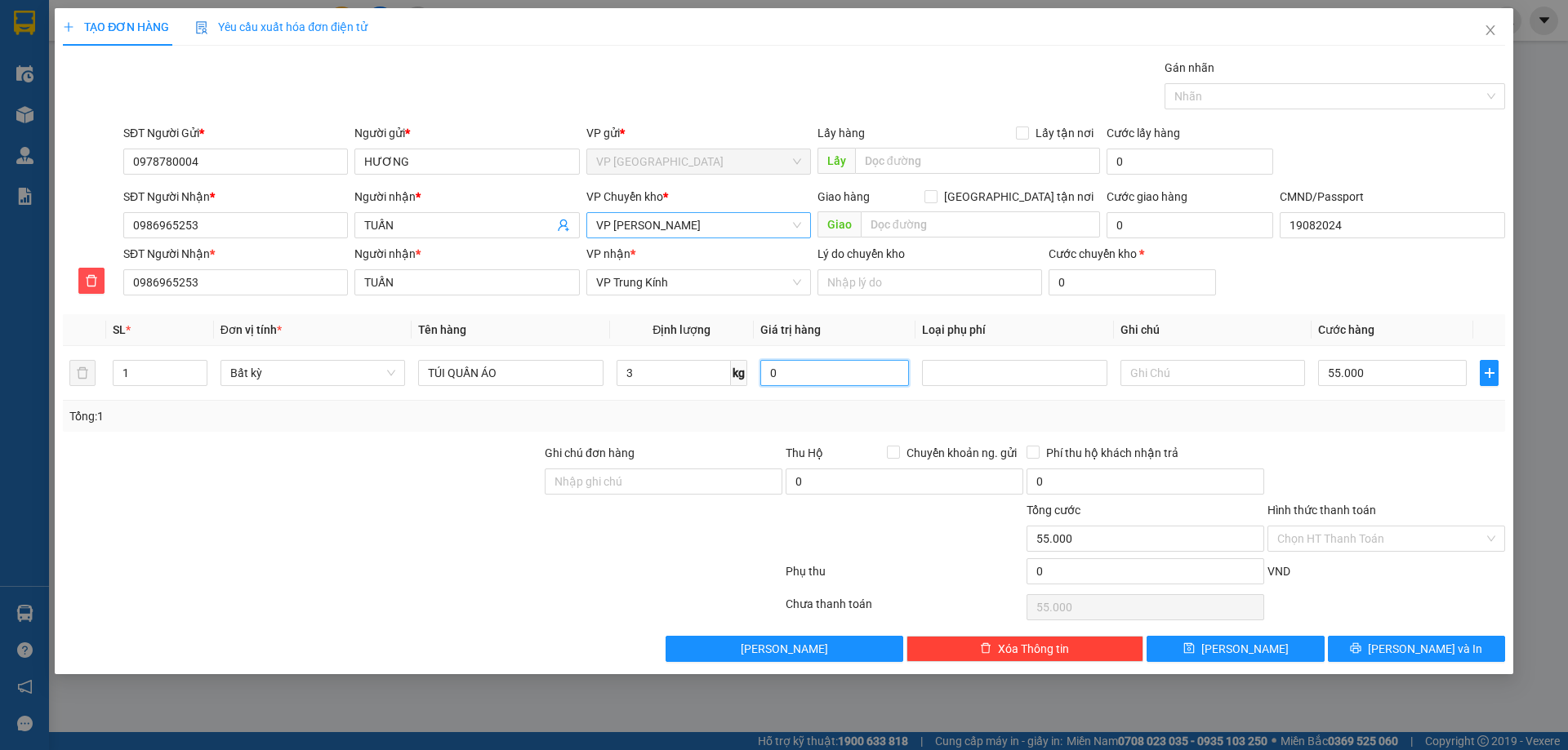
type input "55.000"
click at [1354, 655] on button "Lưu và In" at bounding box center [1416, 649] width 177 height 26
click at [1364, 650] on button "Lưu và In" at bounding box center [1416, 649] width 177 height 26
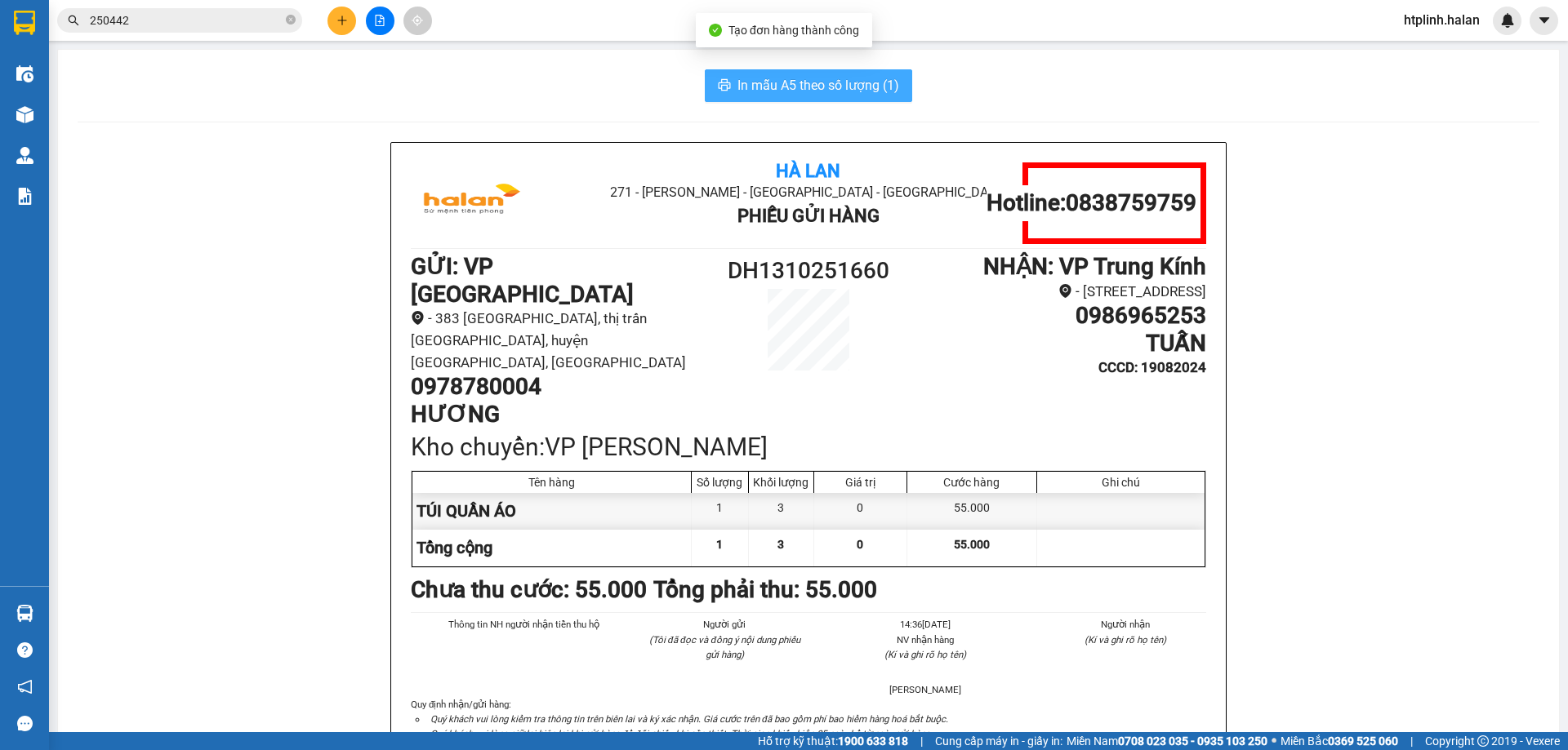
click at [850, 92] on span "In mẫu A5 theo số lượng (1)" at bounding box center [818, 85] width 161 height 21
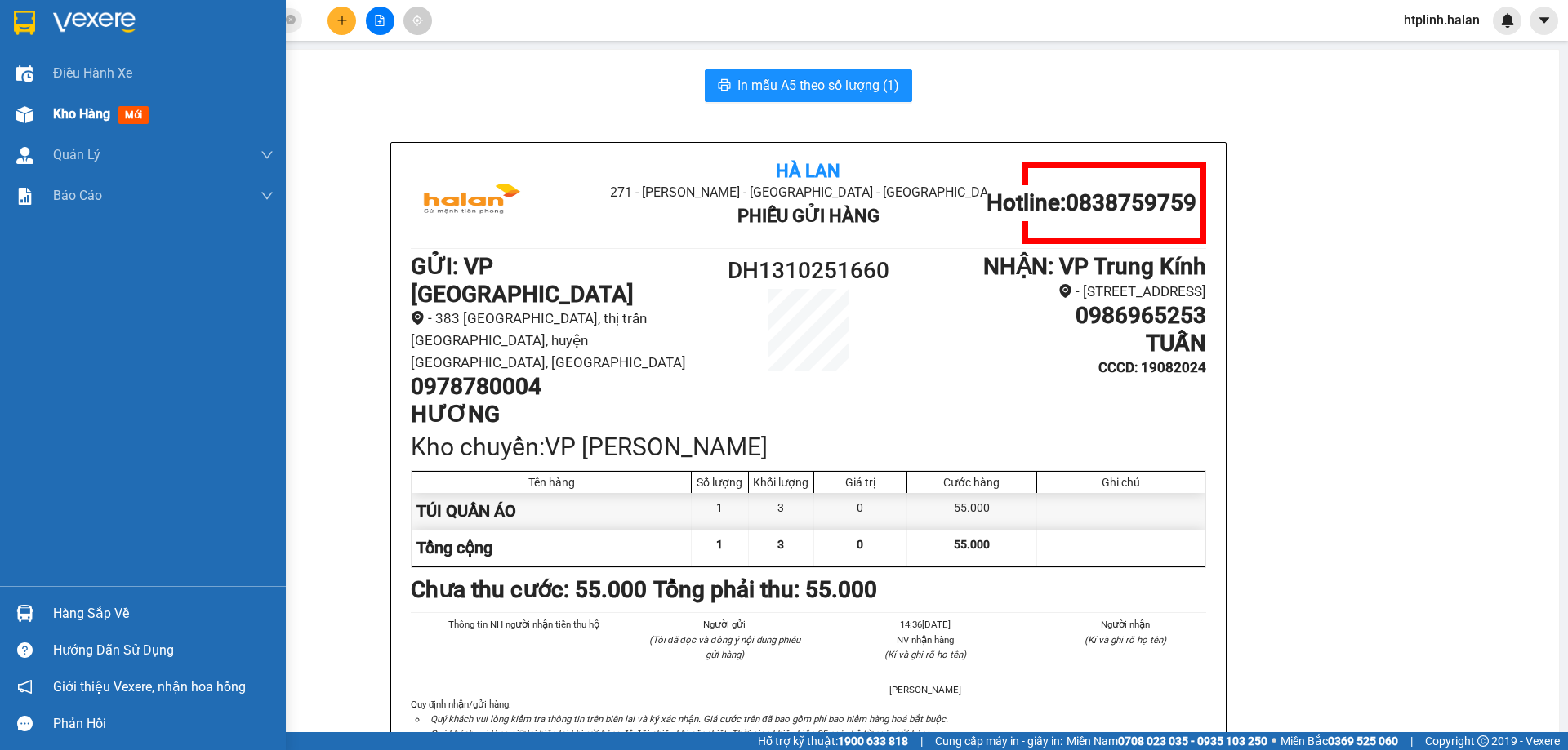
click at [0, 98] on div "Kho hàng mới" at bounding box center [142, 113] width 286 height 41
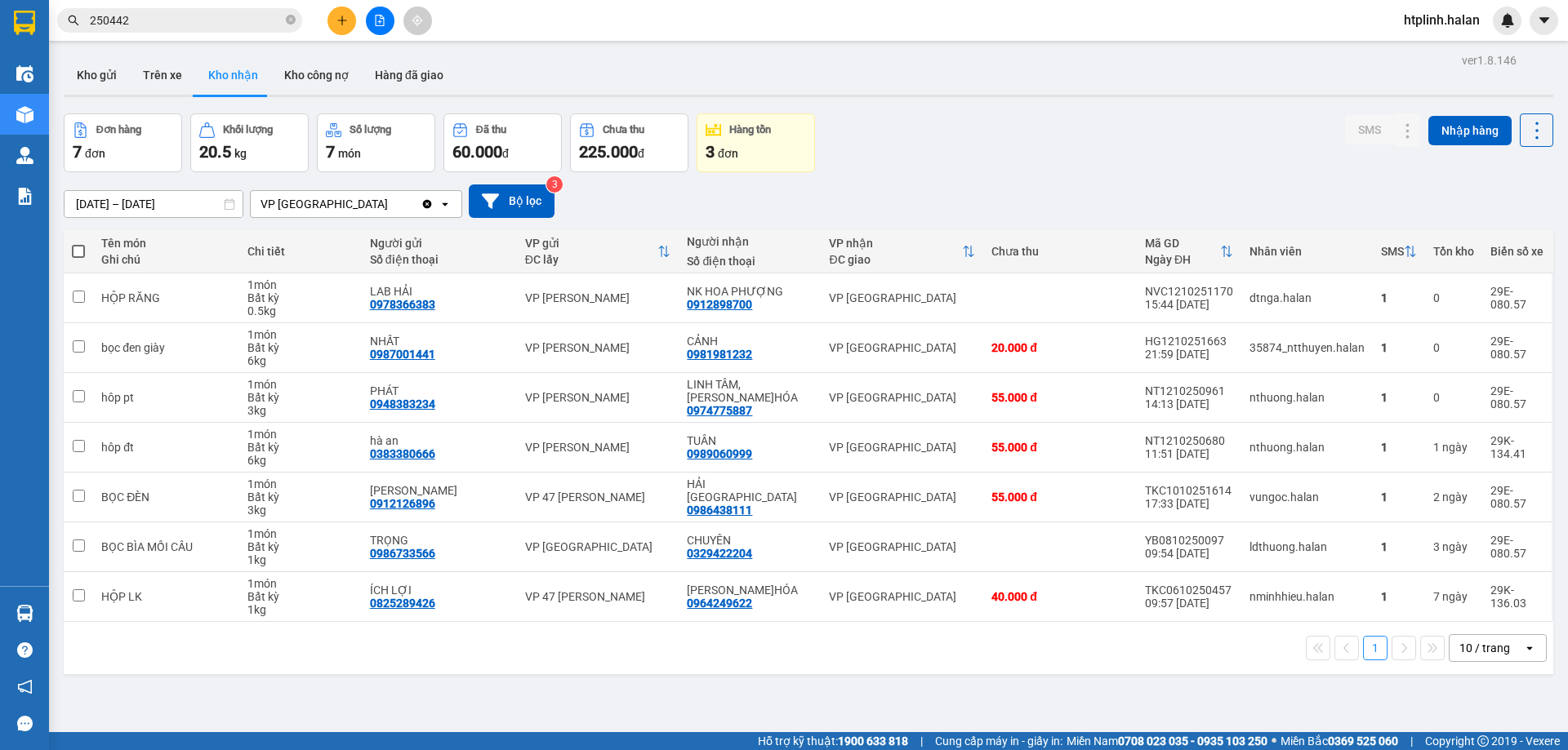
scroll to position [75, 0]
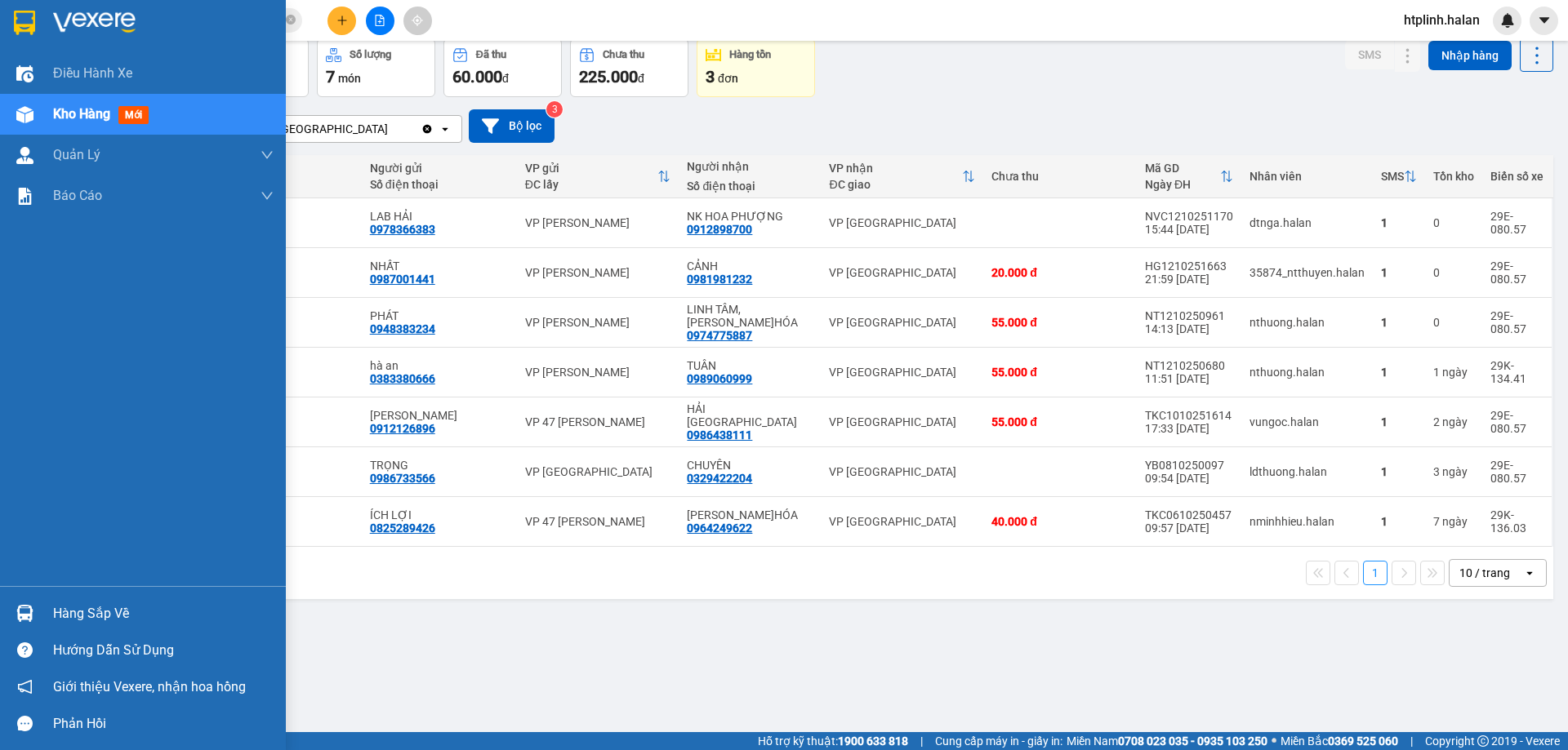
click at [75, 632] on div "Hướng dẫn sử dụng" at bounding box center [142, 650] width 286 height 36
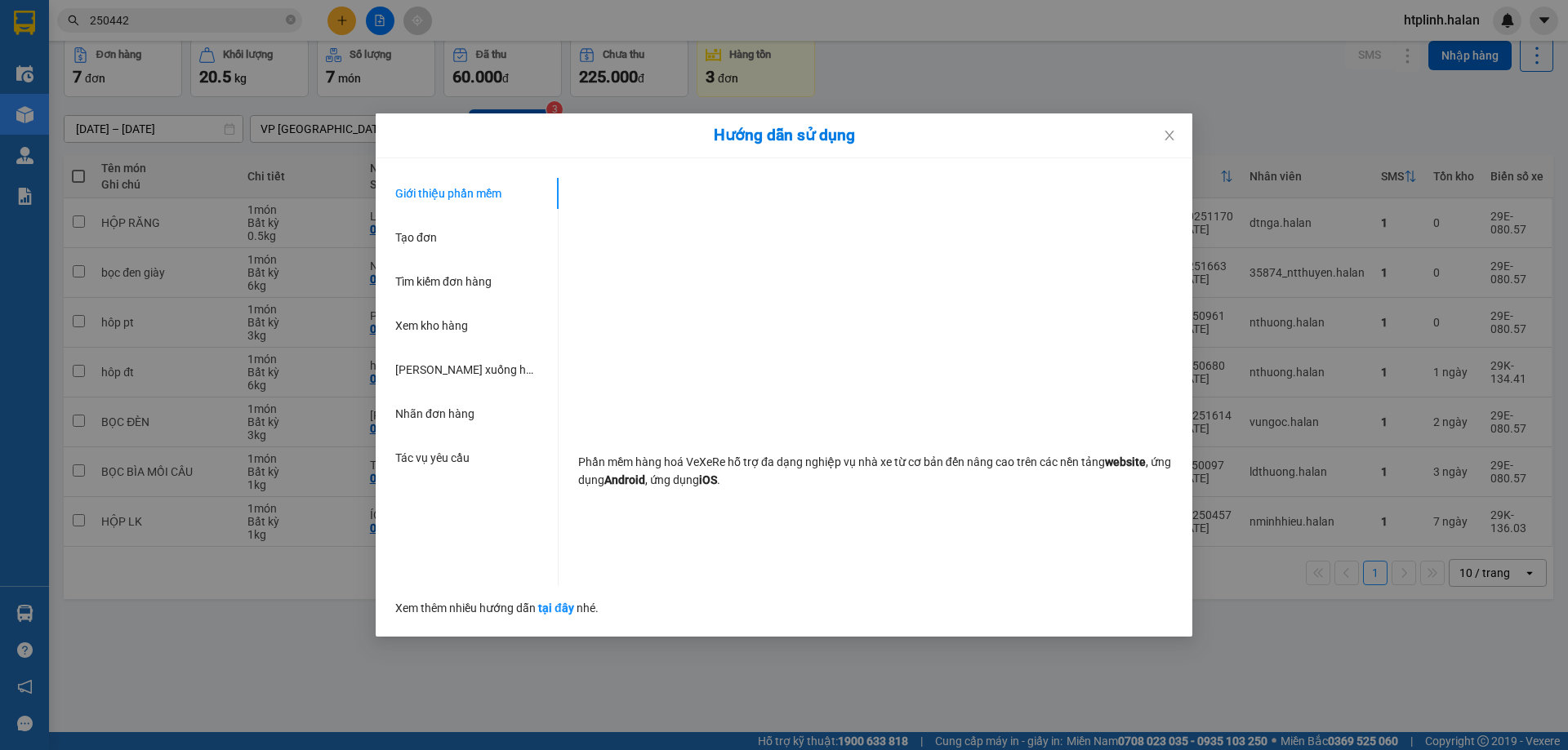
drag, startPoint x: 178, startPoint y: 616, endPoint x: 158, endPoint y: 608, distance: 21.5
click at [172, 613] on div "Hướng dẫn sử dụng Giới thiệu phần mềm Tạo đơn Tìm kiếm đơn hàng Xem kho hàng Lê…" at bounding box center [784, 375] width 1568 height 750
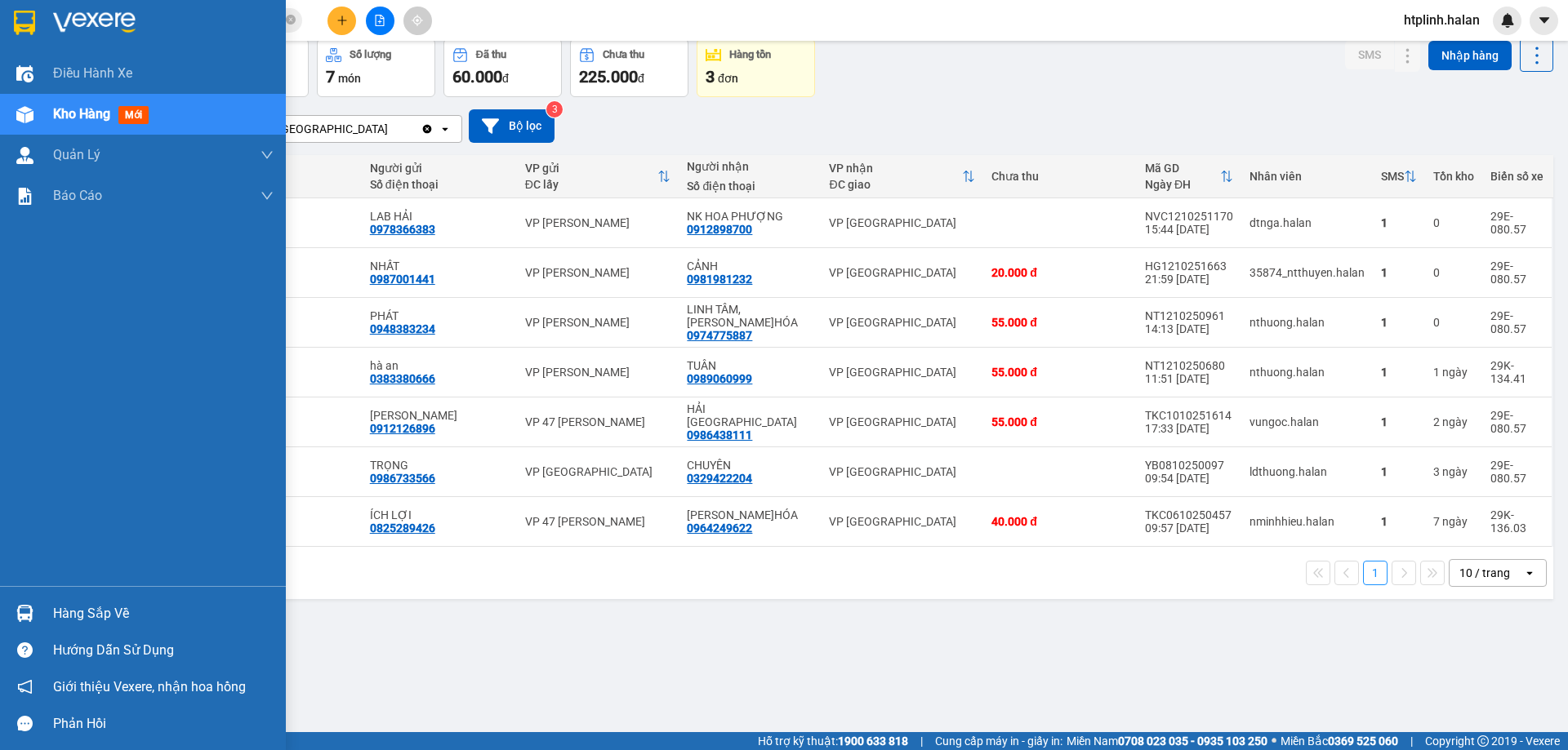
click at [0, 612] on div "Hàng sắp về" at bounding box center [142, 613] width 286 height 36
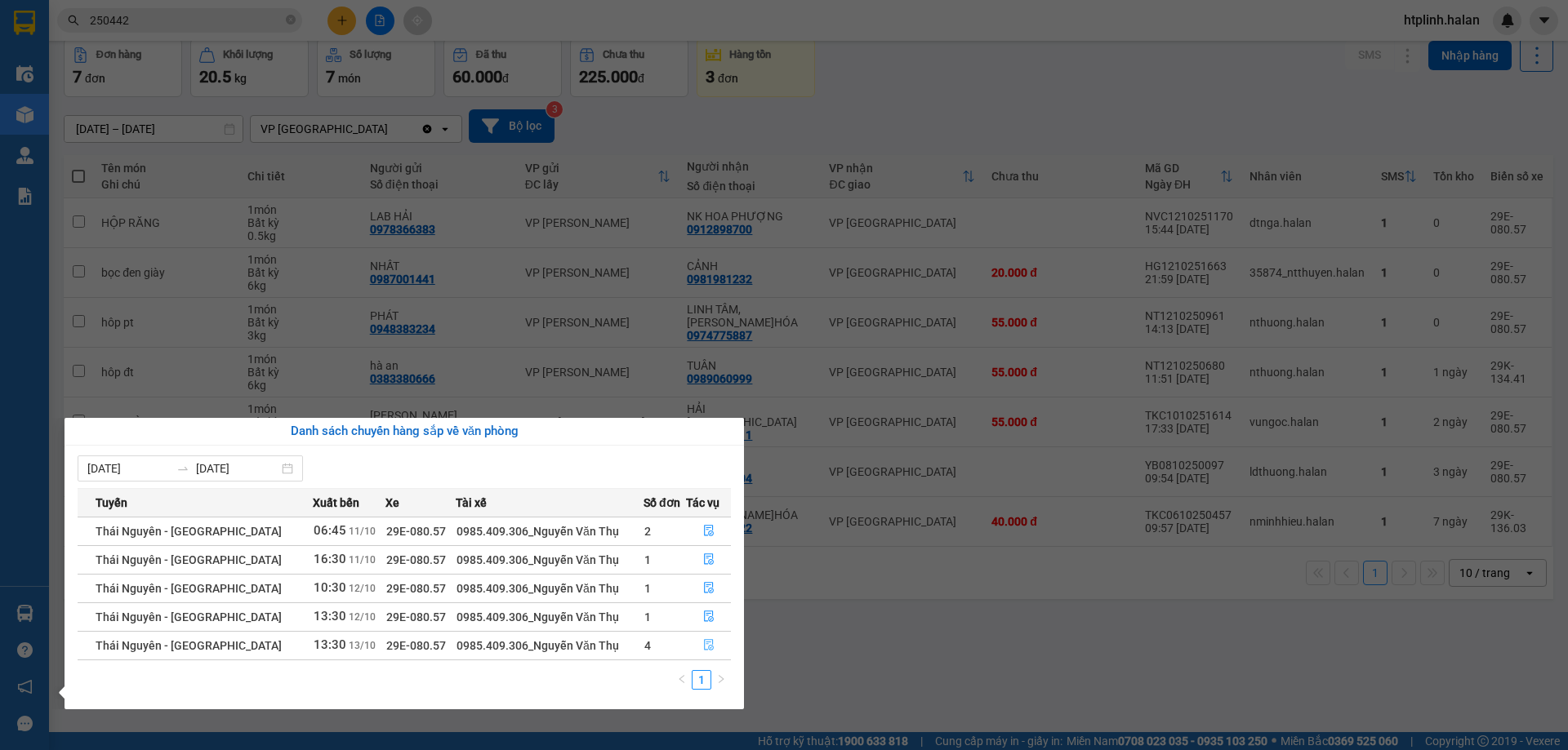
click at [694, 650] on button "button" at bounding box center [709, 646] width 43 height 26
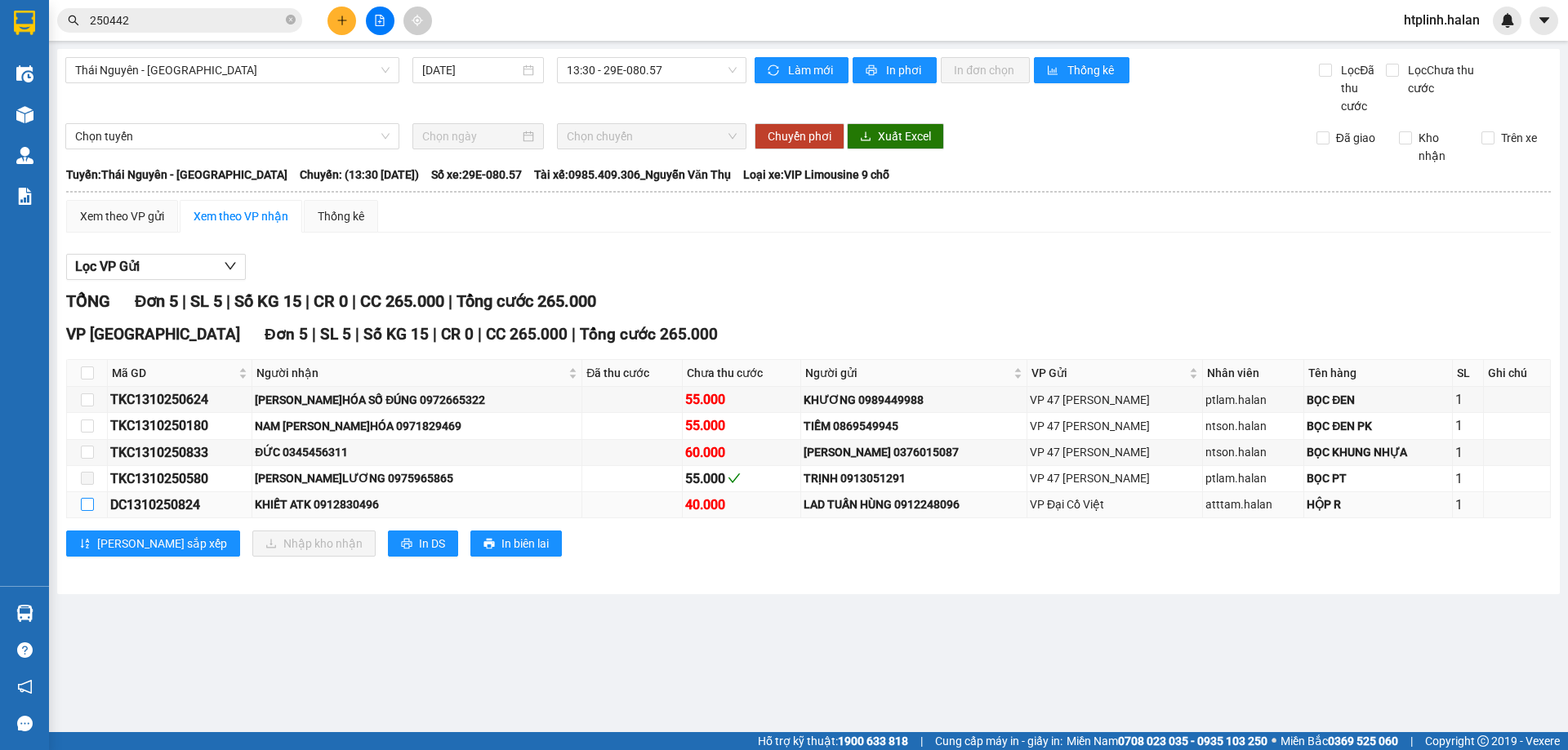
click at [92, 504] on input "checkbox" at bounding box center [88, 505] width 13 height 13
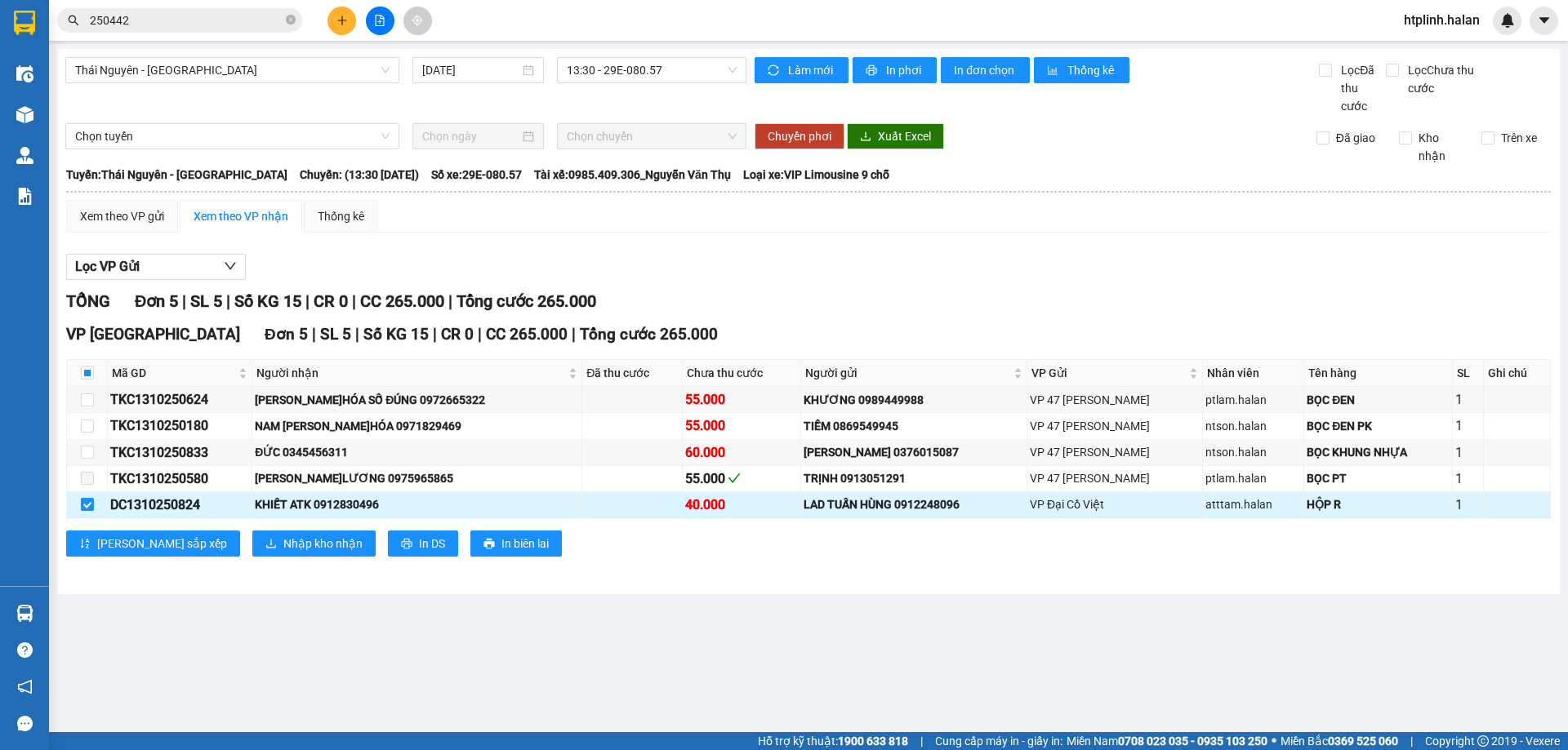
click at [92, 504] on input "checkbox" at bounding box center [88, 505] width 13 height 13
checkbox input "false"
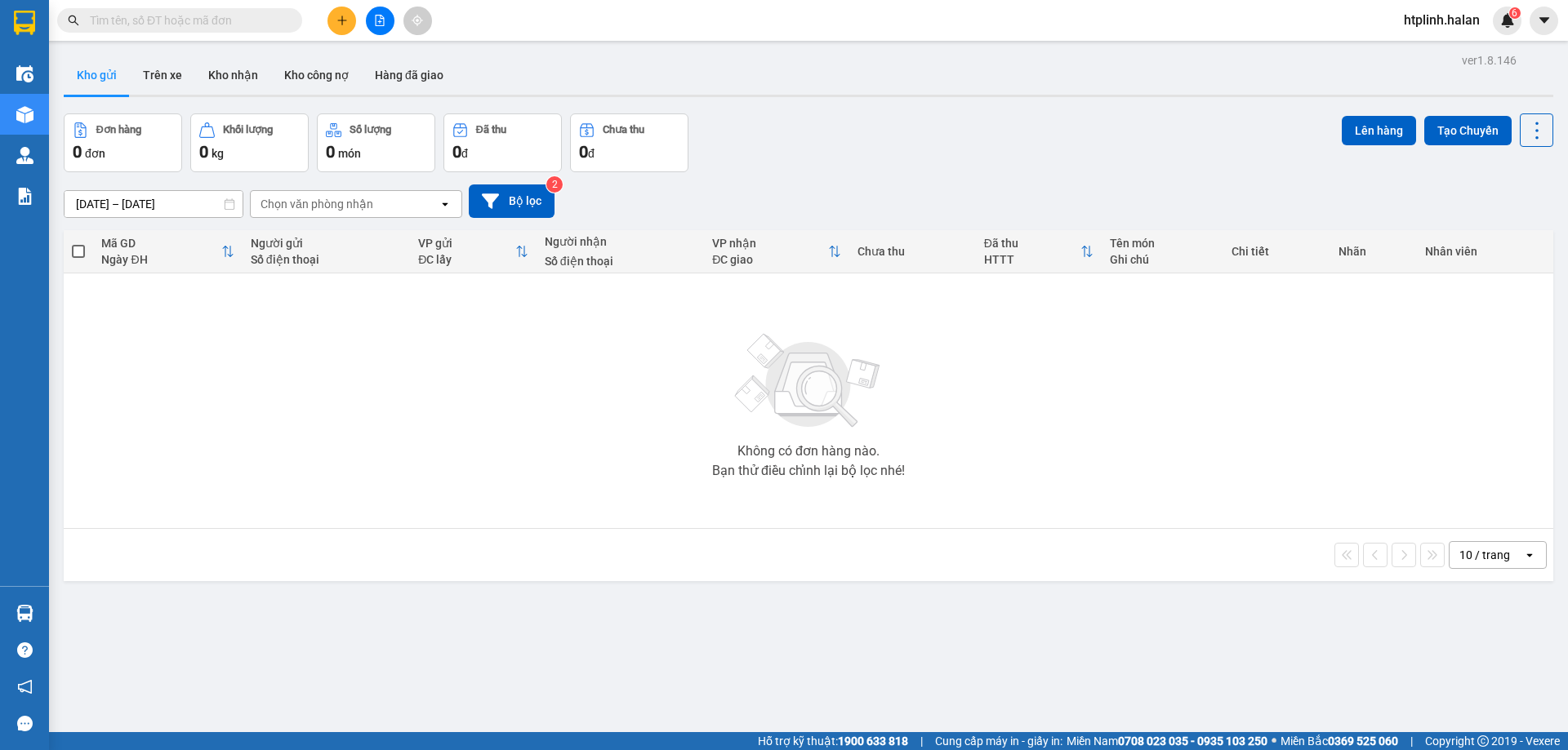
click at [284, 17] on span at bounding box center [180, 21] width 245 height 25
click at [271, 21] on input "text" at bounding box center [185, 21] width 193 height 18
paste input "0352205884"
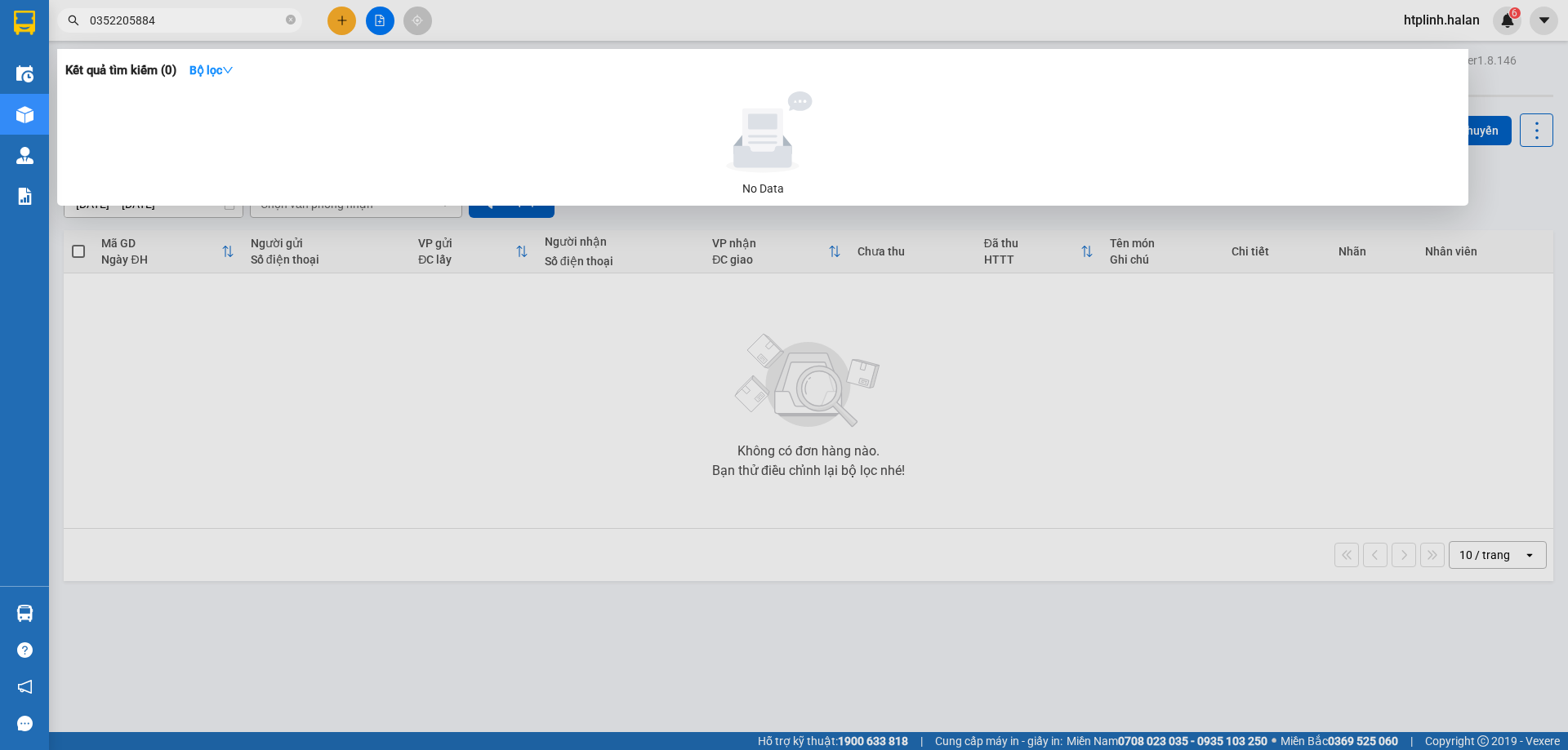
type input "0352205884"
